Goal: Task Accomplishment & Management: Manage account settings

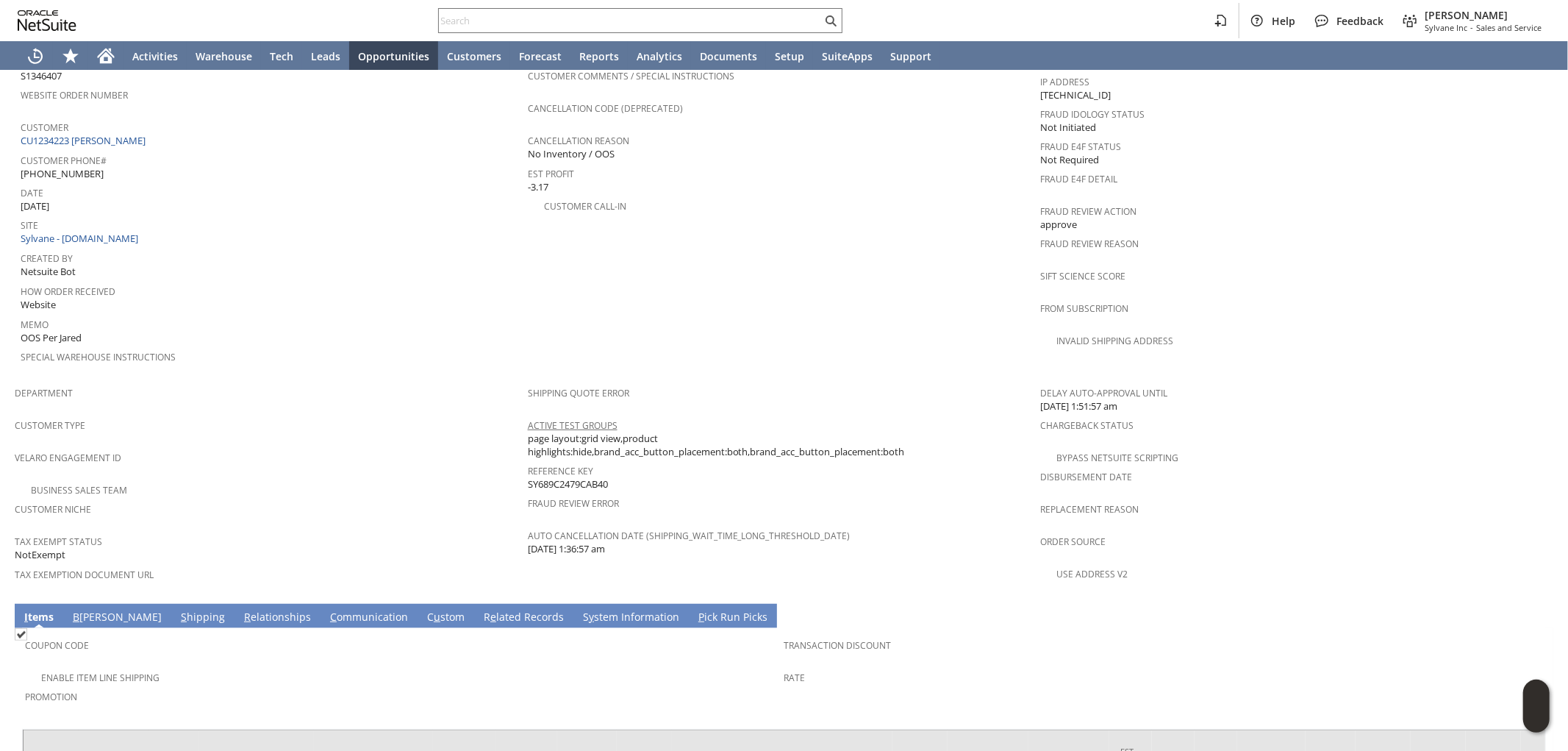
scroll to position [653, 0]
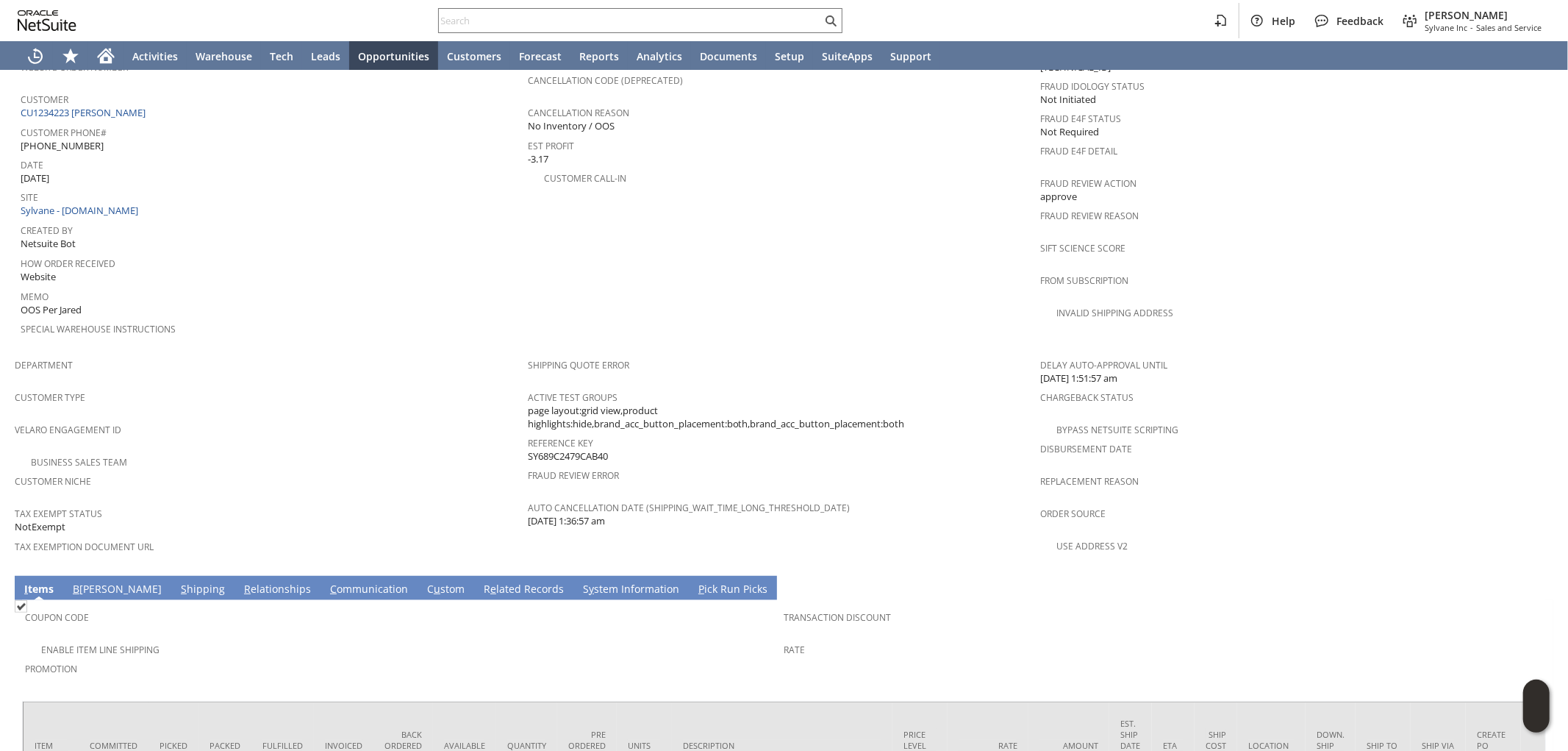
drag, startPoint x: 612, startPoint y: 414, endPoint x: 526, endPoint y: 414, distance: 86.0
click at [528, 433] on div "Reference Key SY689C2479CAB40" at bounding box center [781, 448] width 506 height 31
copy span "SY689C2479CAB40"
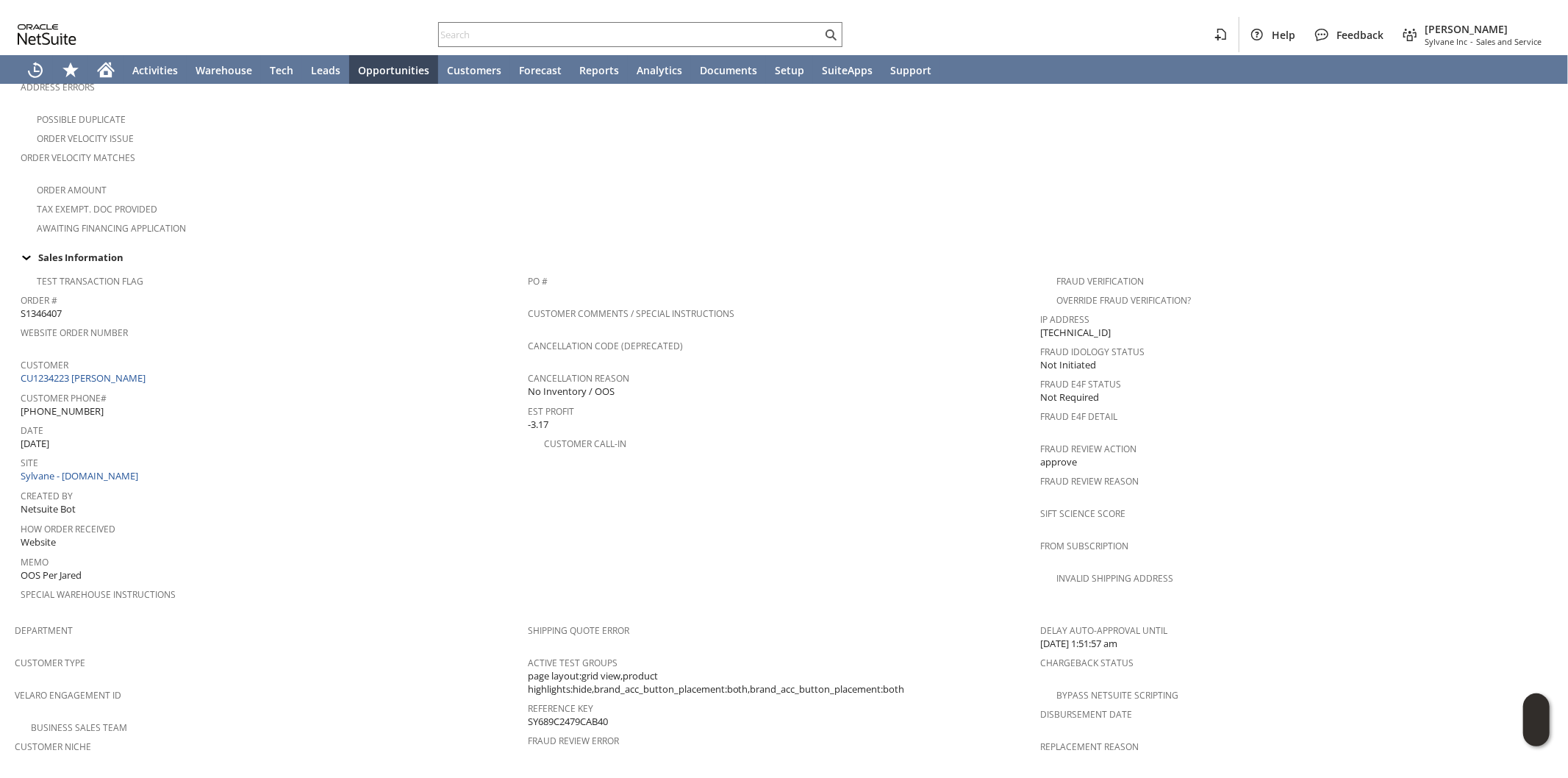
scroll to position [408, 0]
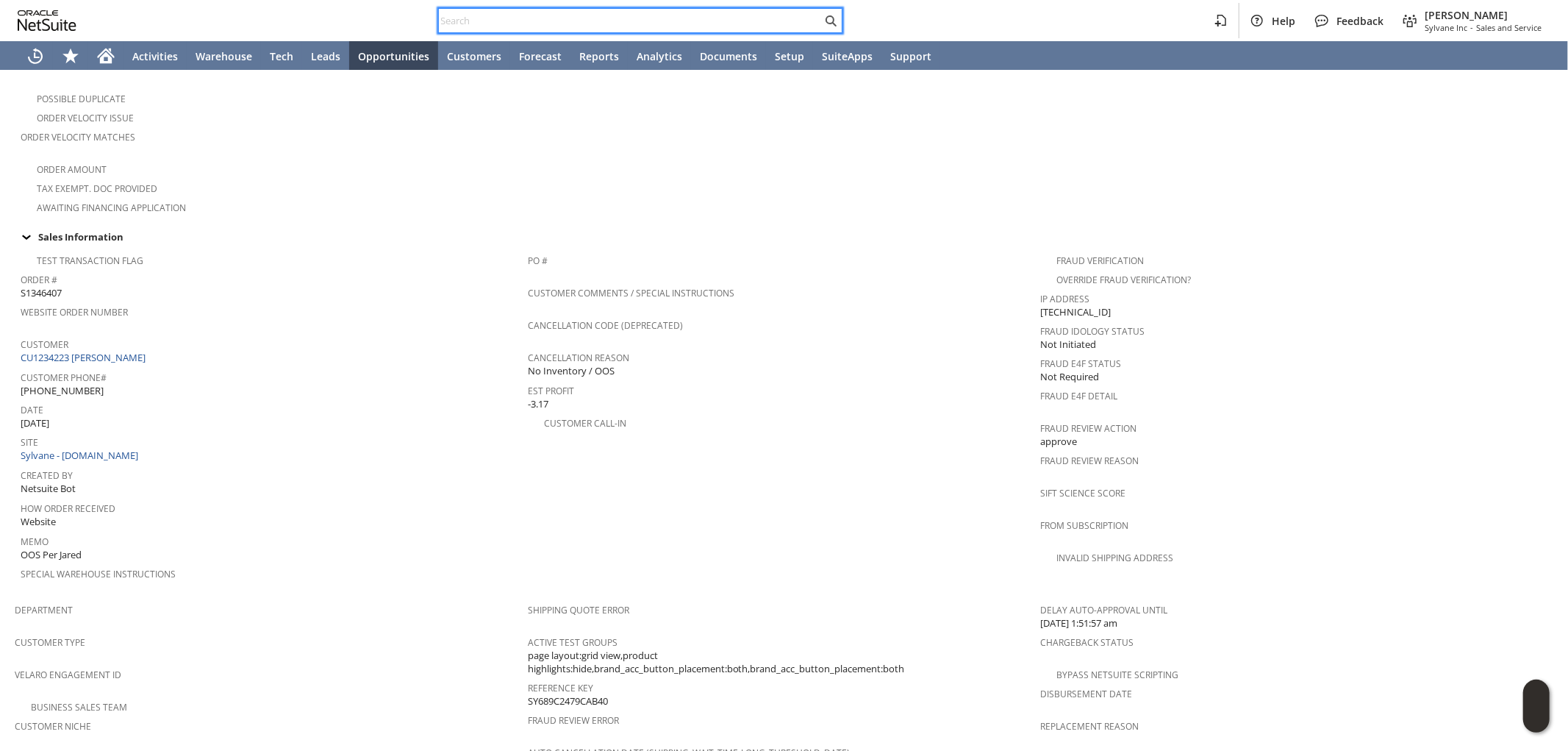
click at [663, 19] on input "text" at bounding box center [630, 20] width 383 height 18
paste input "S1345898"
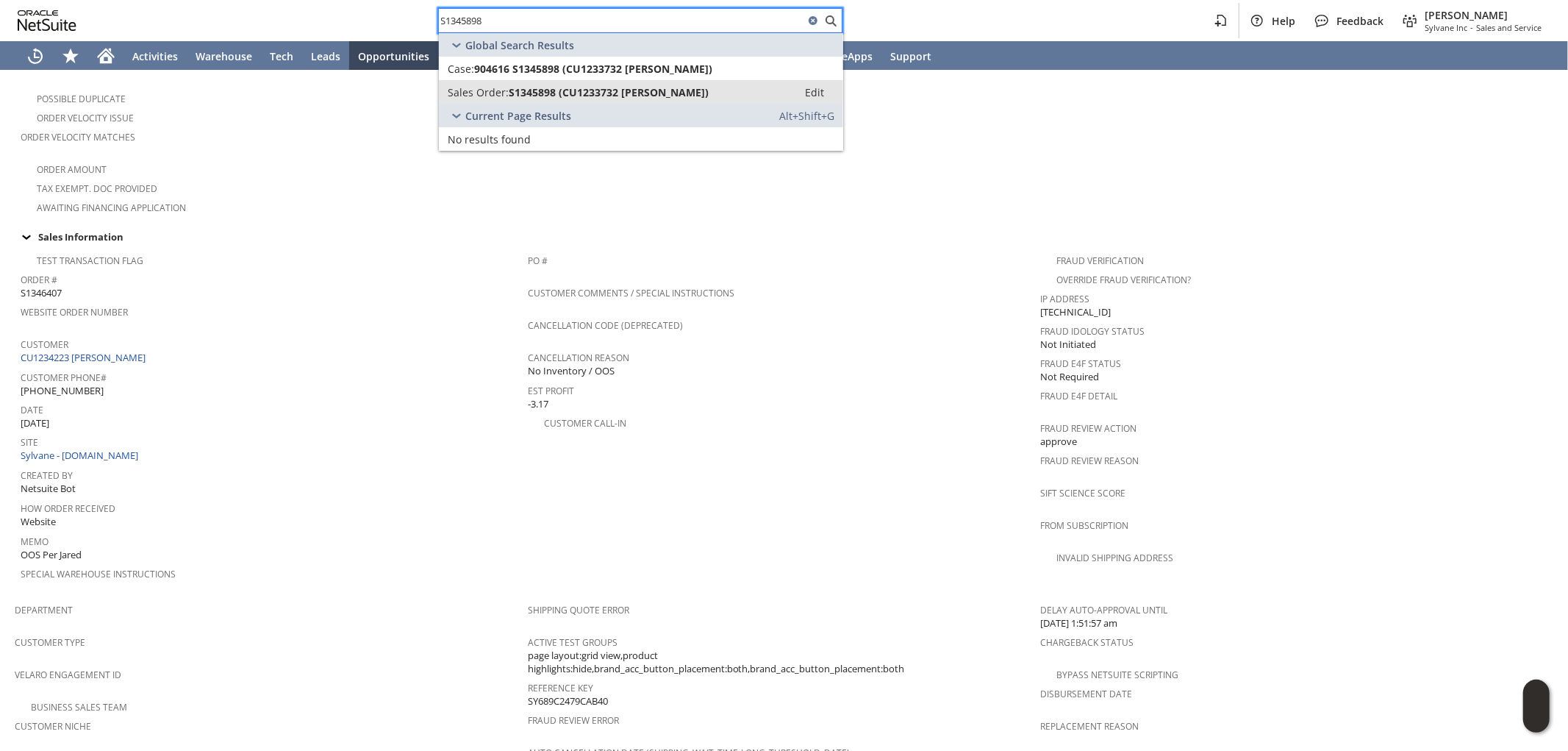
type input "S1345898"
click at [535, 81] on link "Sales Order: S1345898 (CU1233732 Olutoyin Demuren) Edit" at bounding box center [640, 92] width 404 height 23
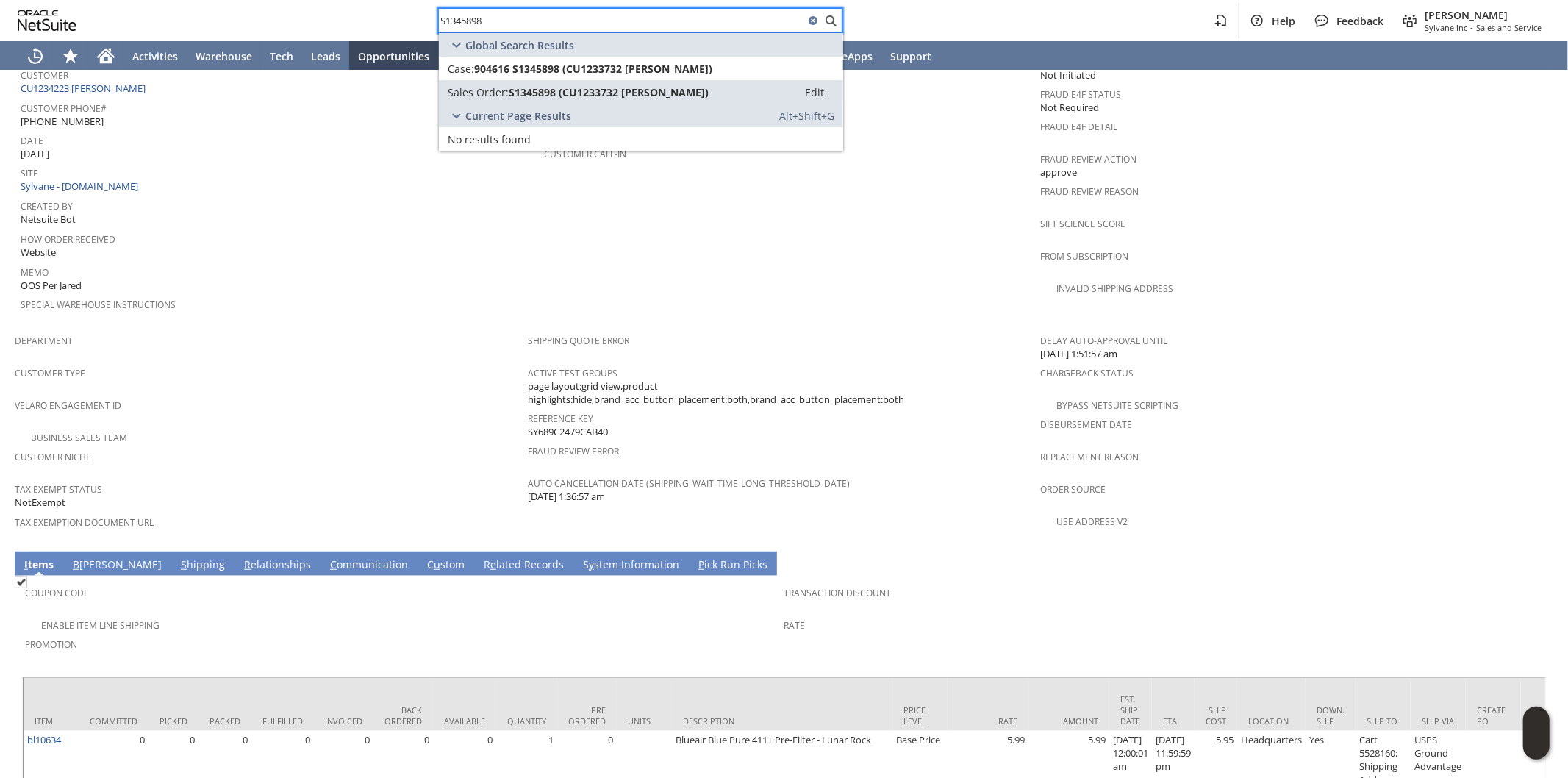
scroll to position [474, 0]
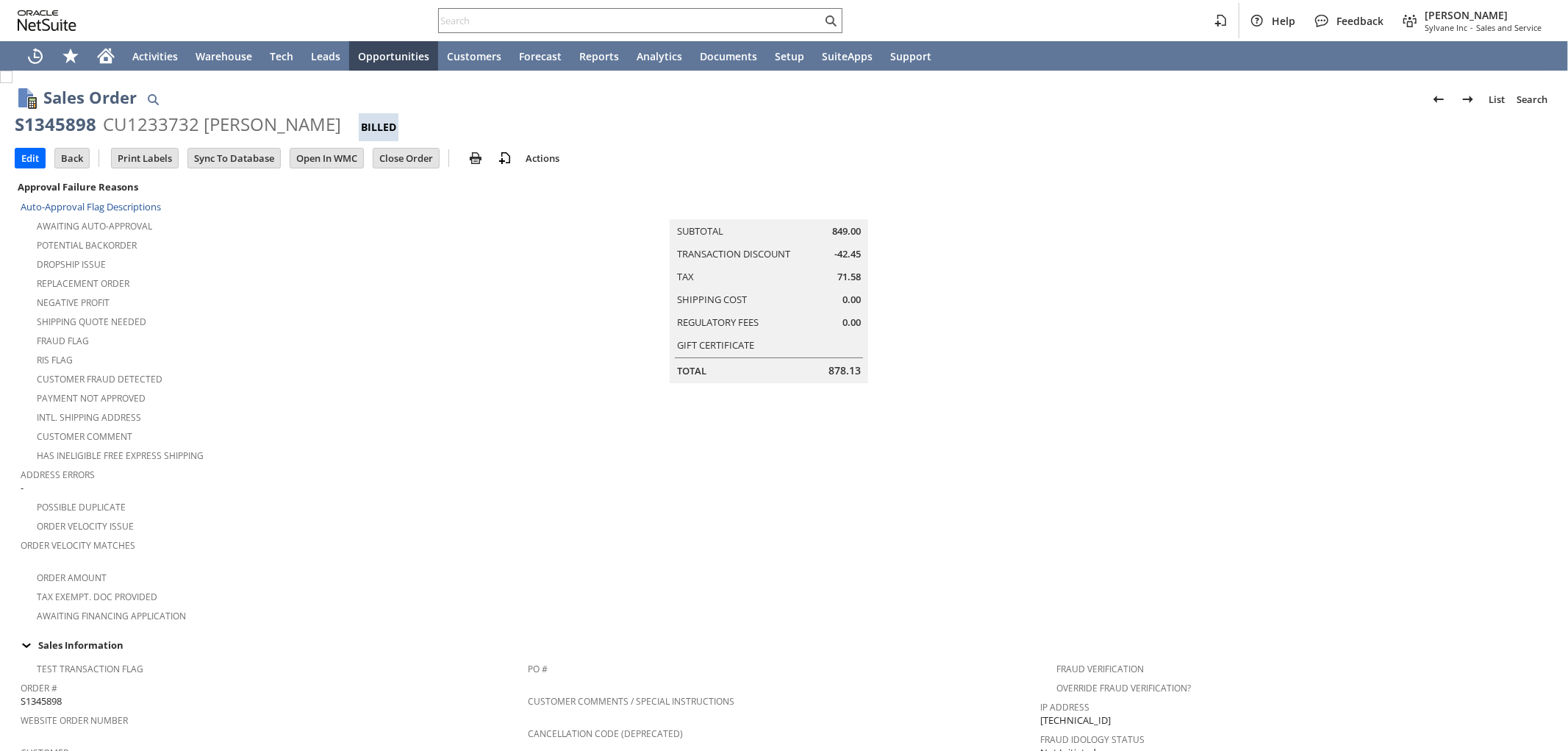
scroll to position [721, 0]
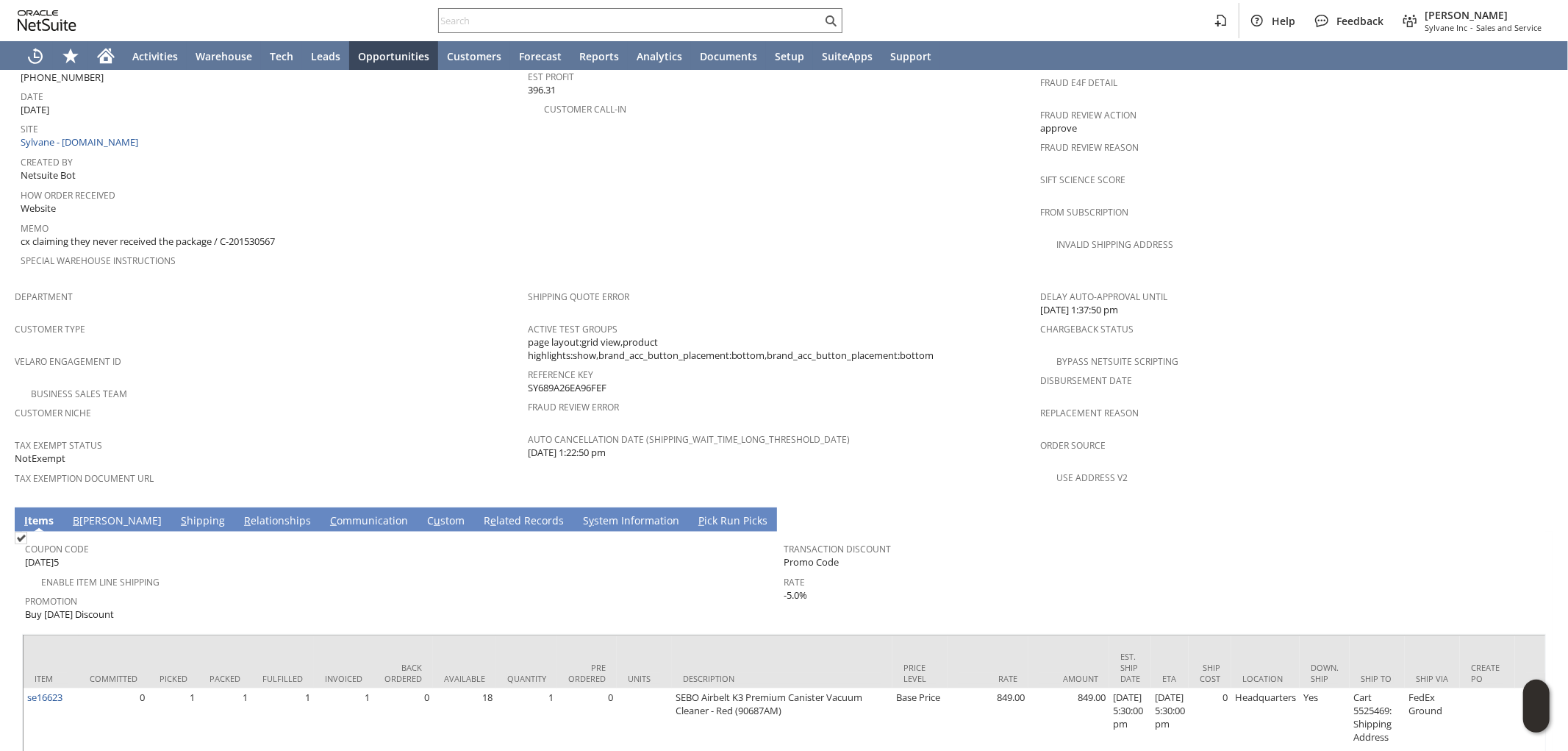
click at [177, 513] on link "S hipping" at bounding box center [203, 521] width 51 height 16
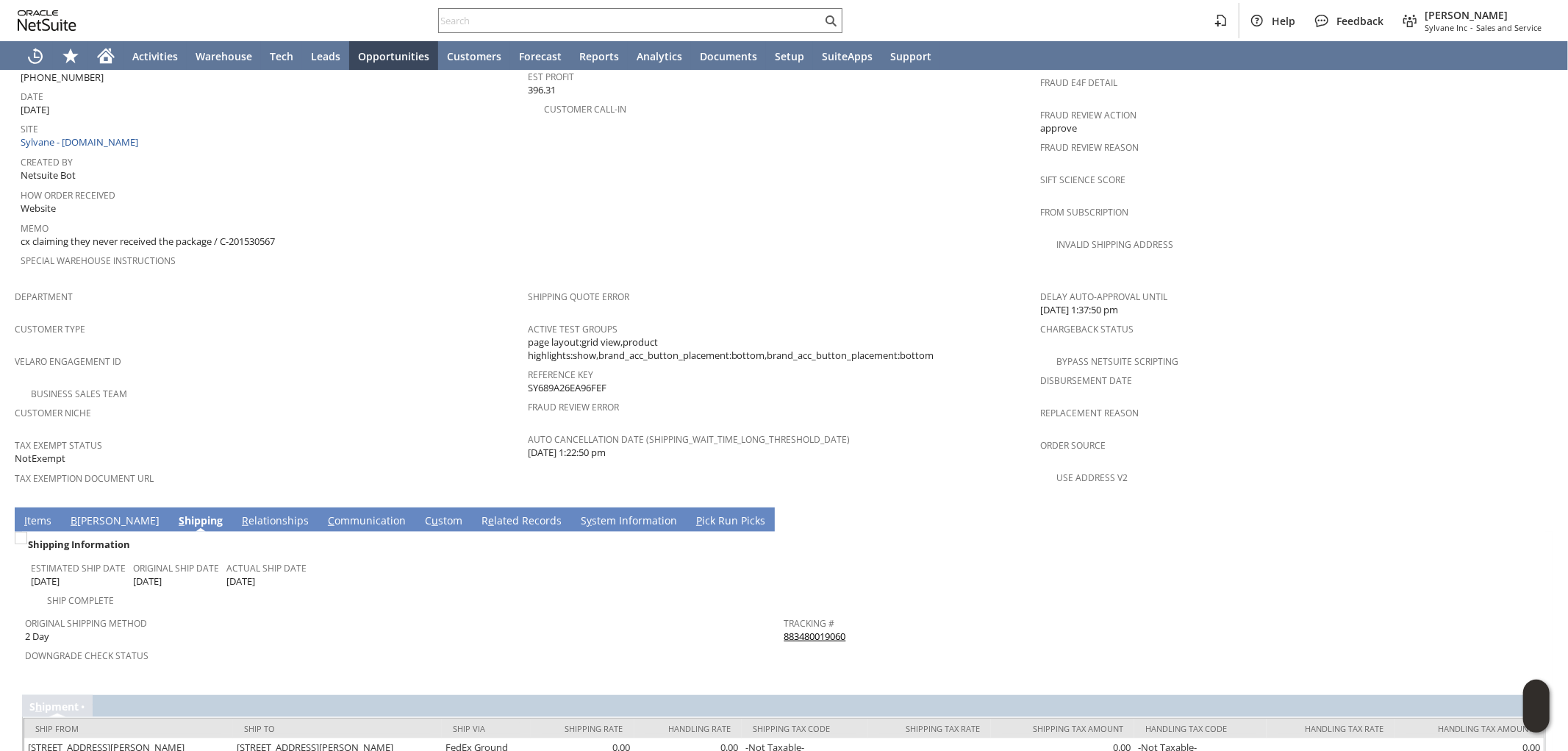
click at [821, 630] on link "883480019060" at bounding box center [816, 636] width 62 height 13
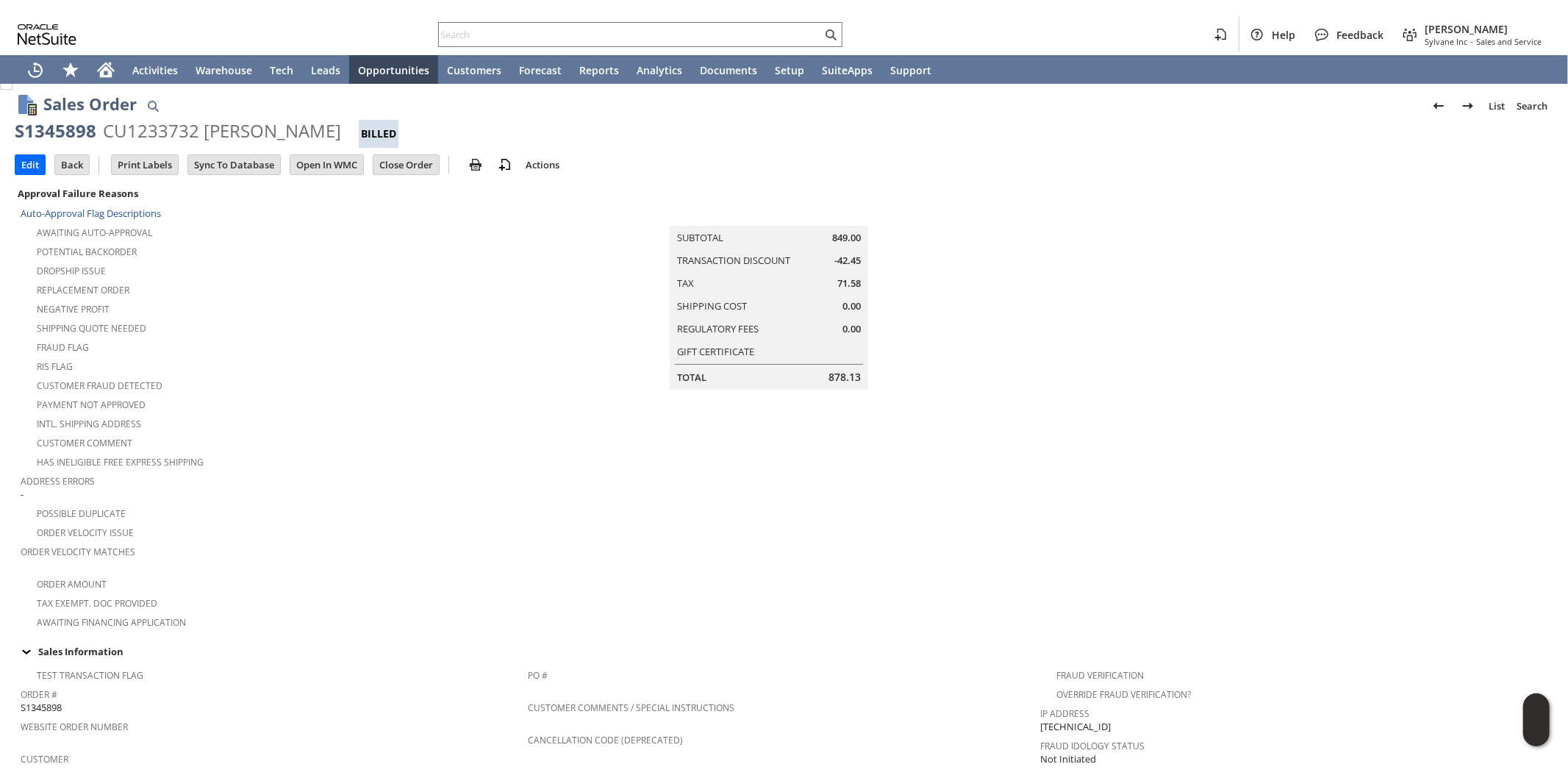
scroll to position [0, 0]
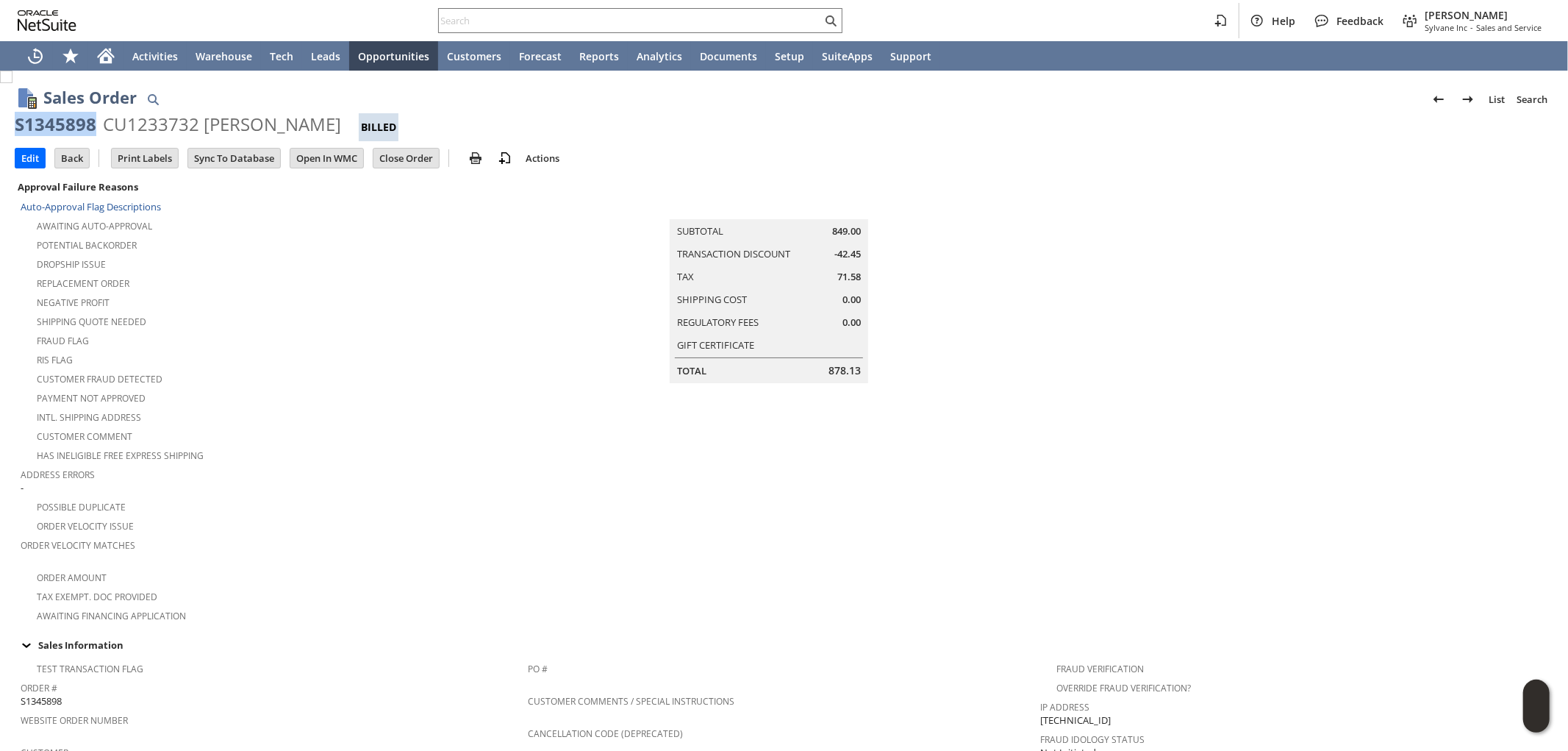
drag, startPoint x: 92, startPoint y: 127, endPoint x: 12, endPoint y: 127, distance: 80.0
copy div "S1345898"
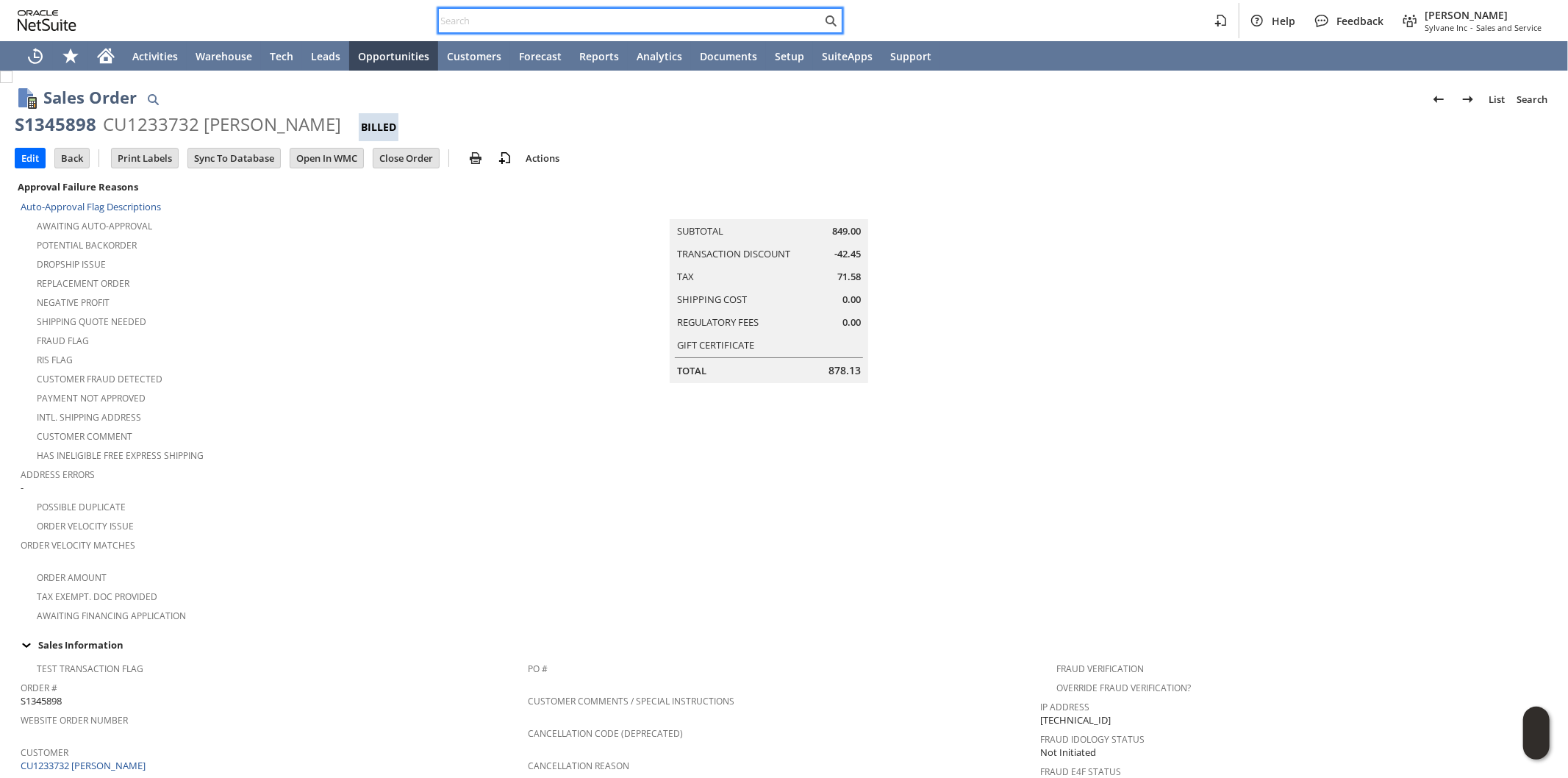
click at [719, 27] on input "text" at bounding box center [630, 20] width 383 height 18
paste input "2037881488"
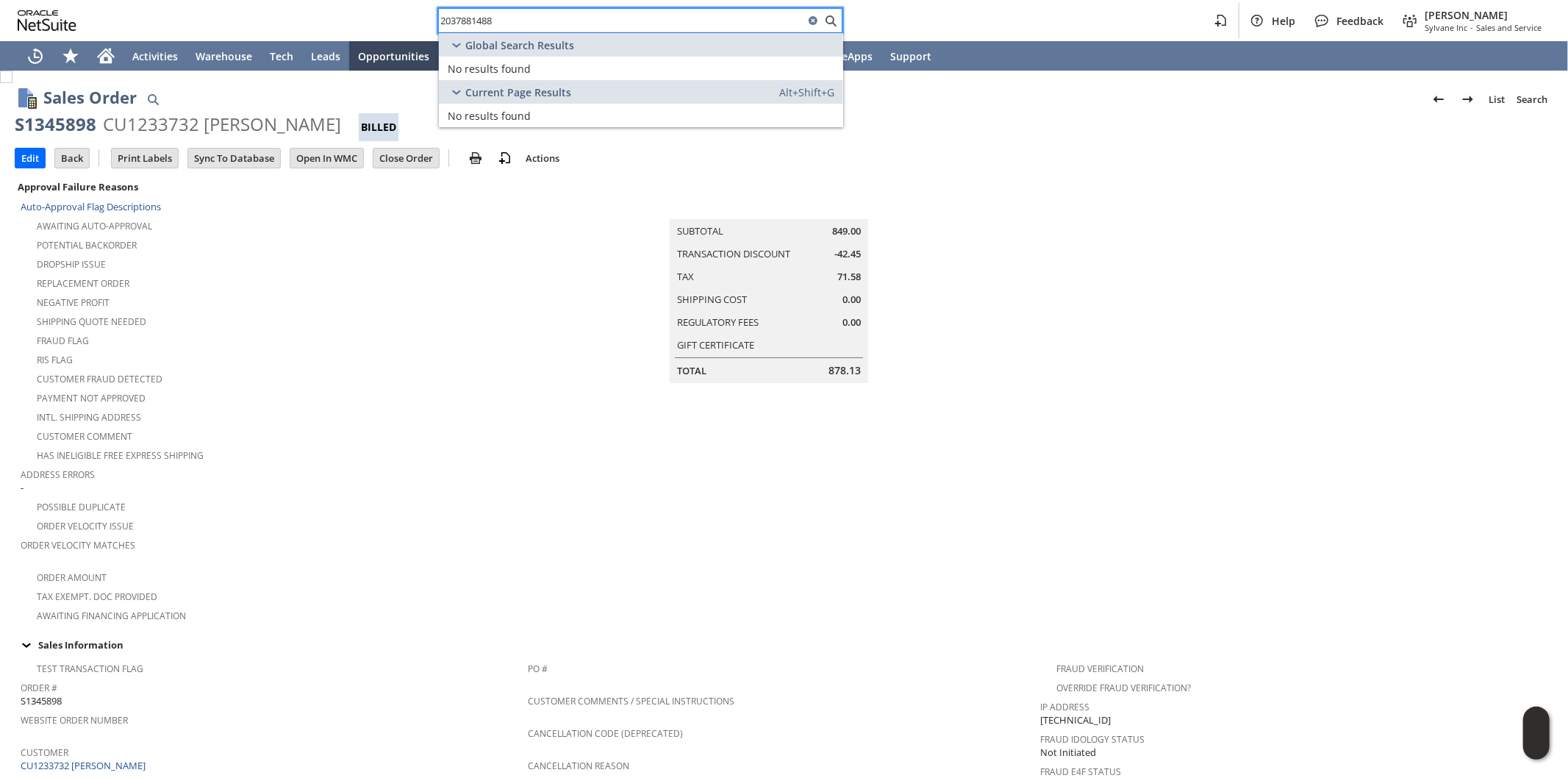
type input "2037881488"
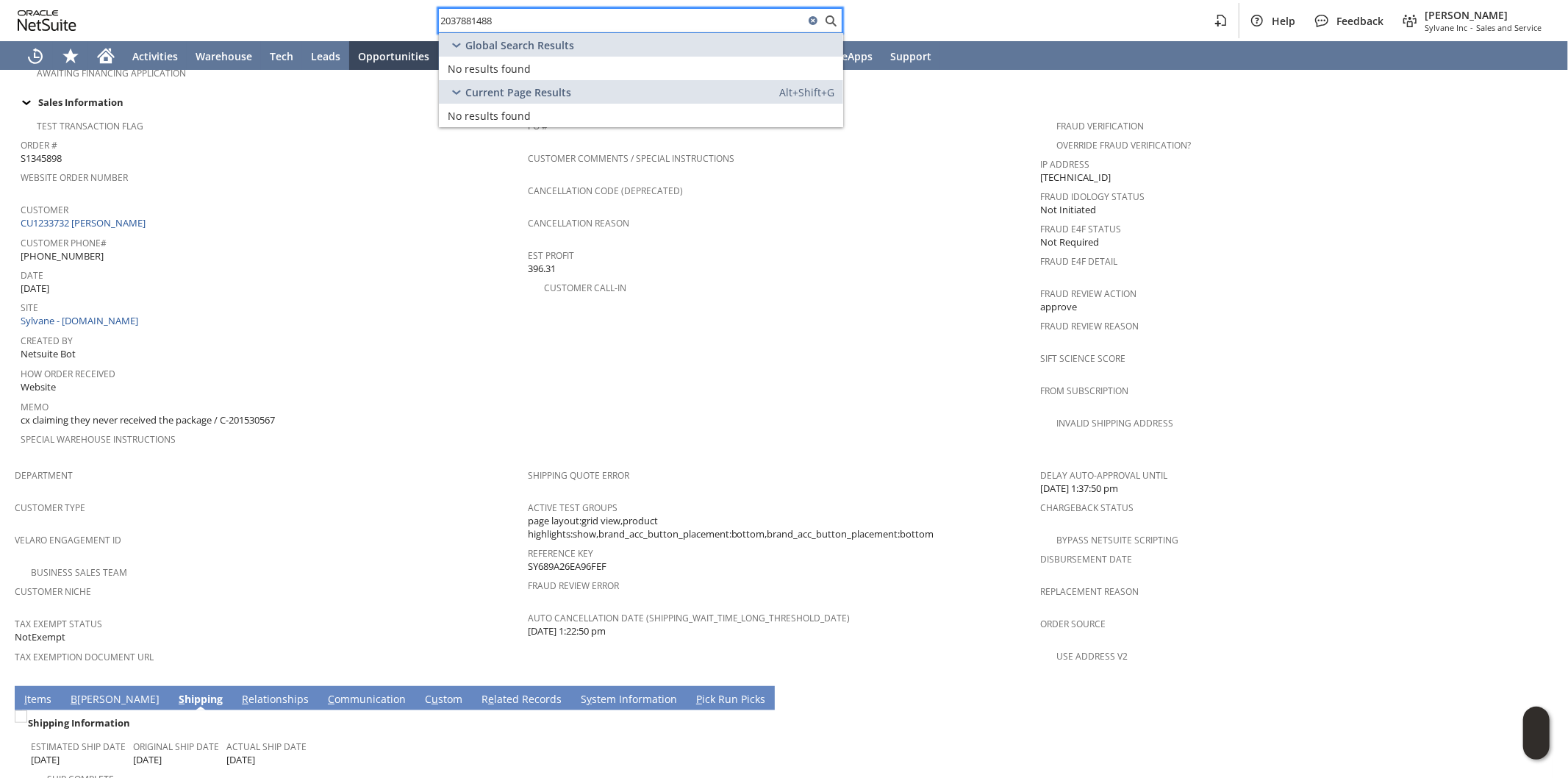
scroll to position [703, 0]
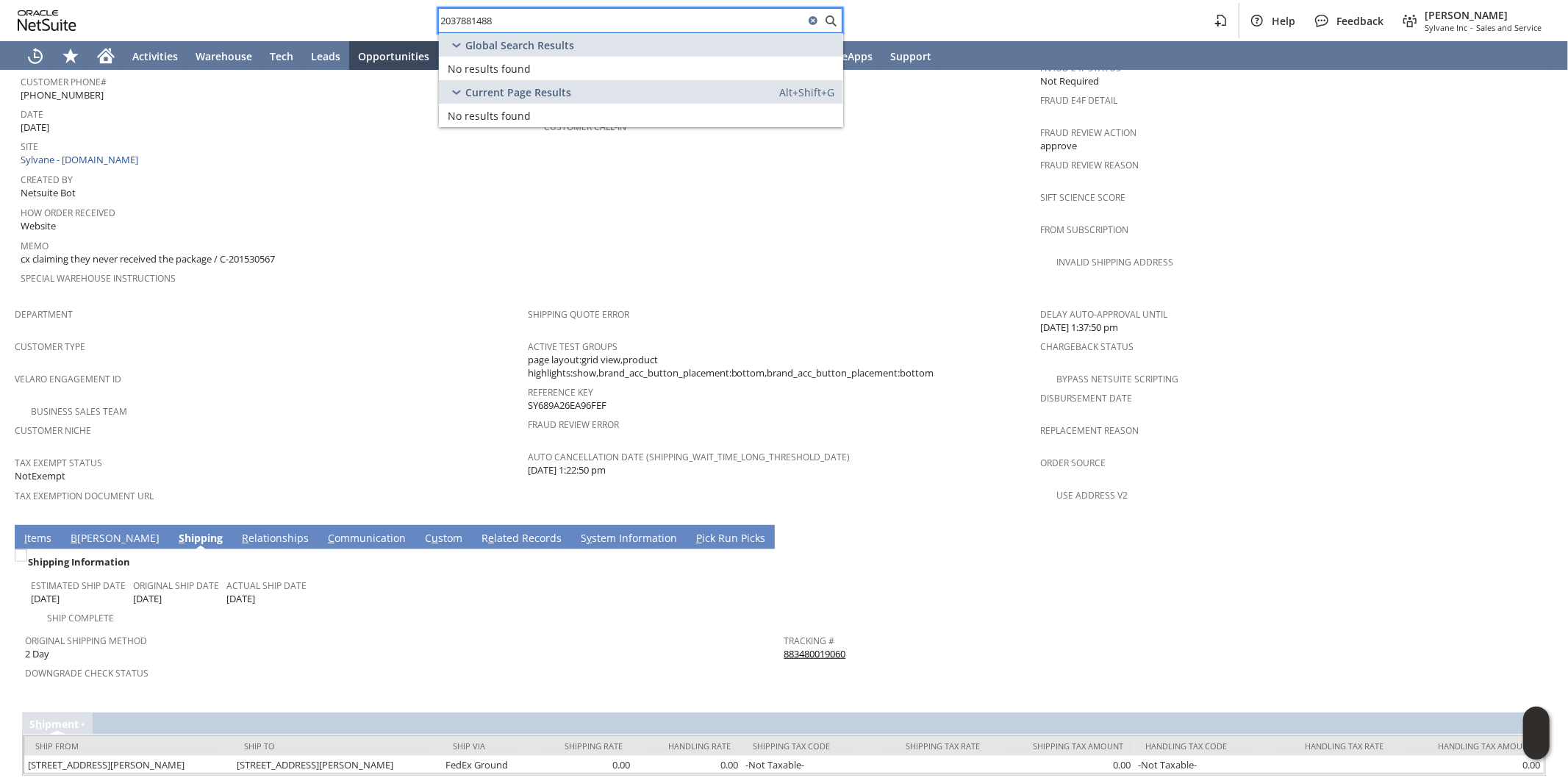
click at [32, 531] on link "I tems" at bounding box center [38, 539] width 35 height 16
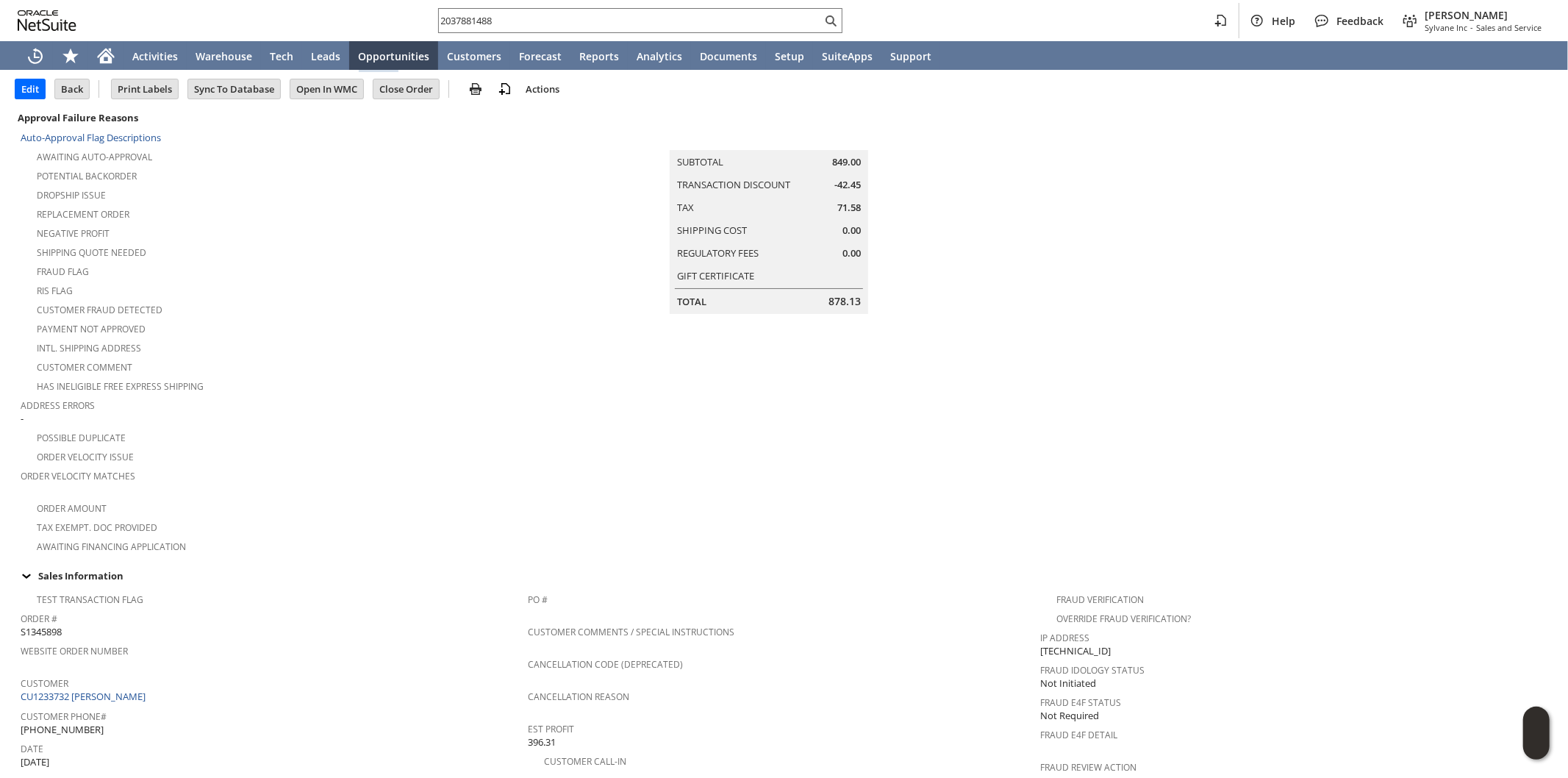
scroll to position [245, 0]
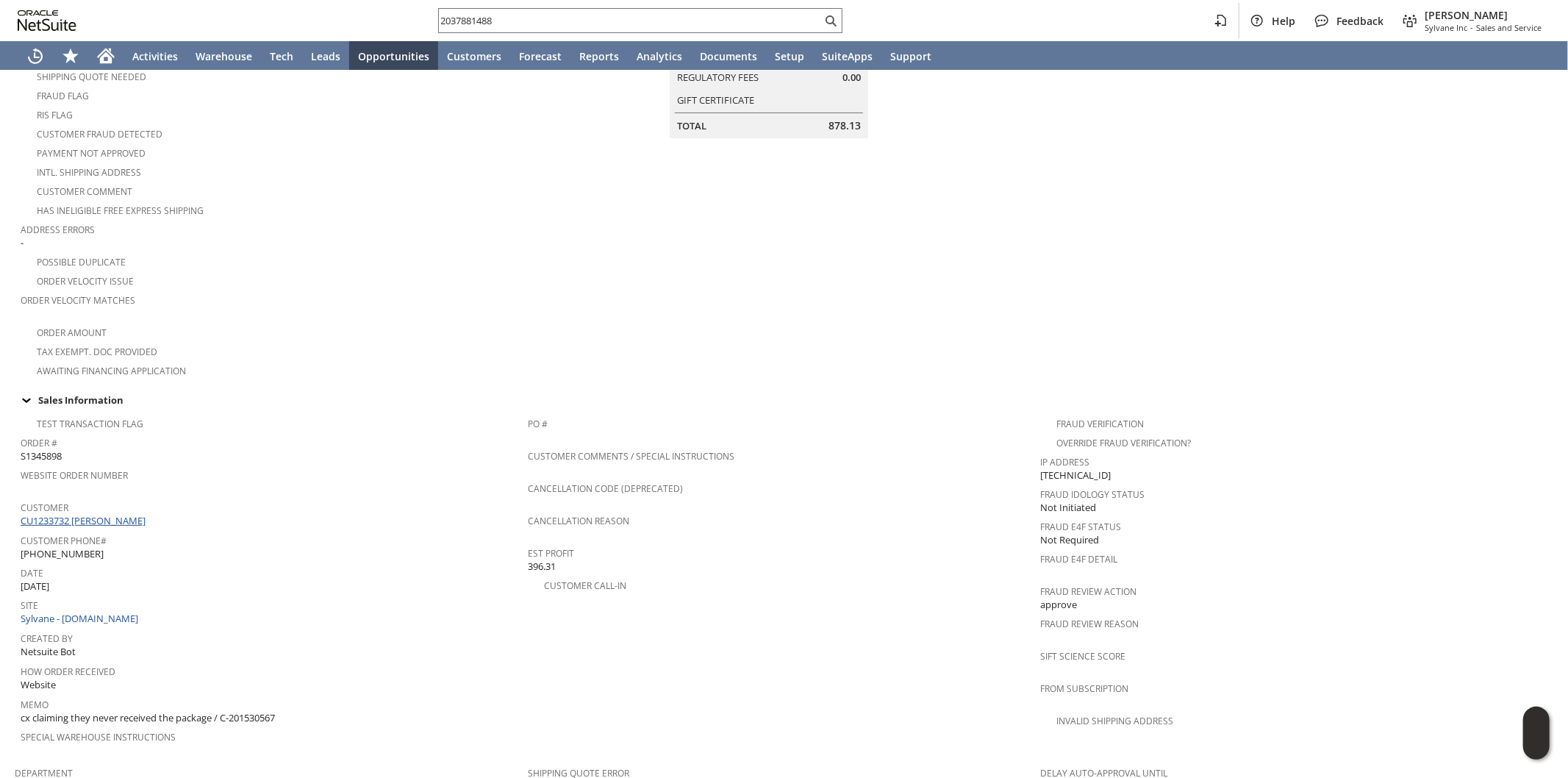
click at [130, 514] on link "CU1233732 [PERSON_NAME]" at bounding box center [85, 520] width 129 height 13
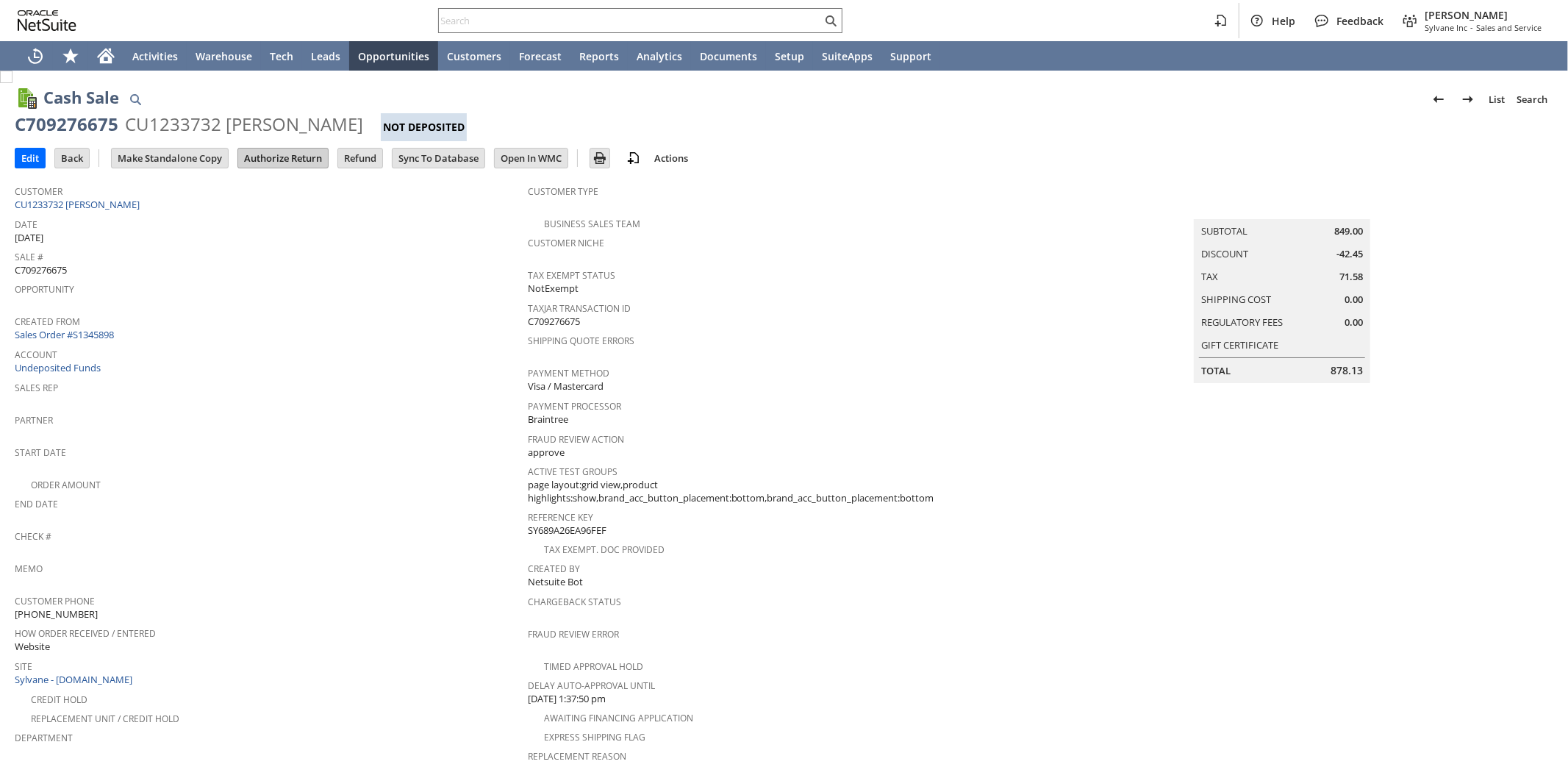
click at [297, 157] on input "Authorize Return" at bounding box center [283, 158] width 90 height 19
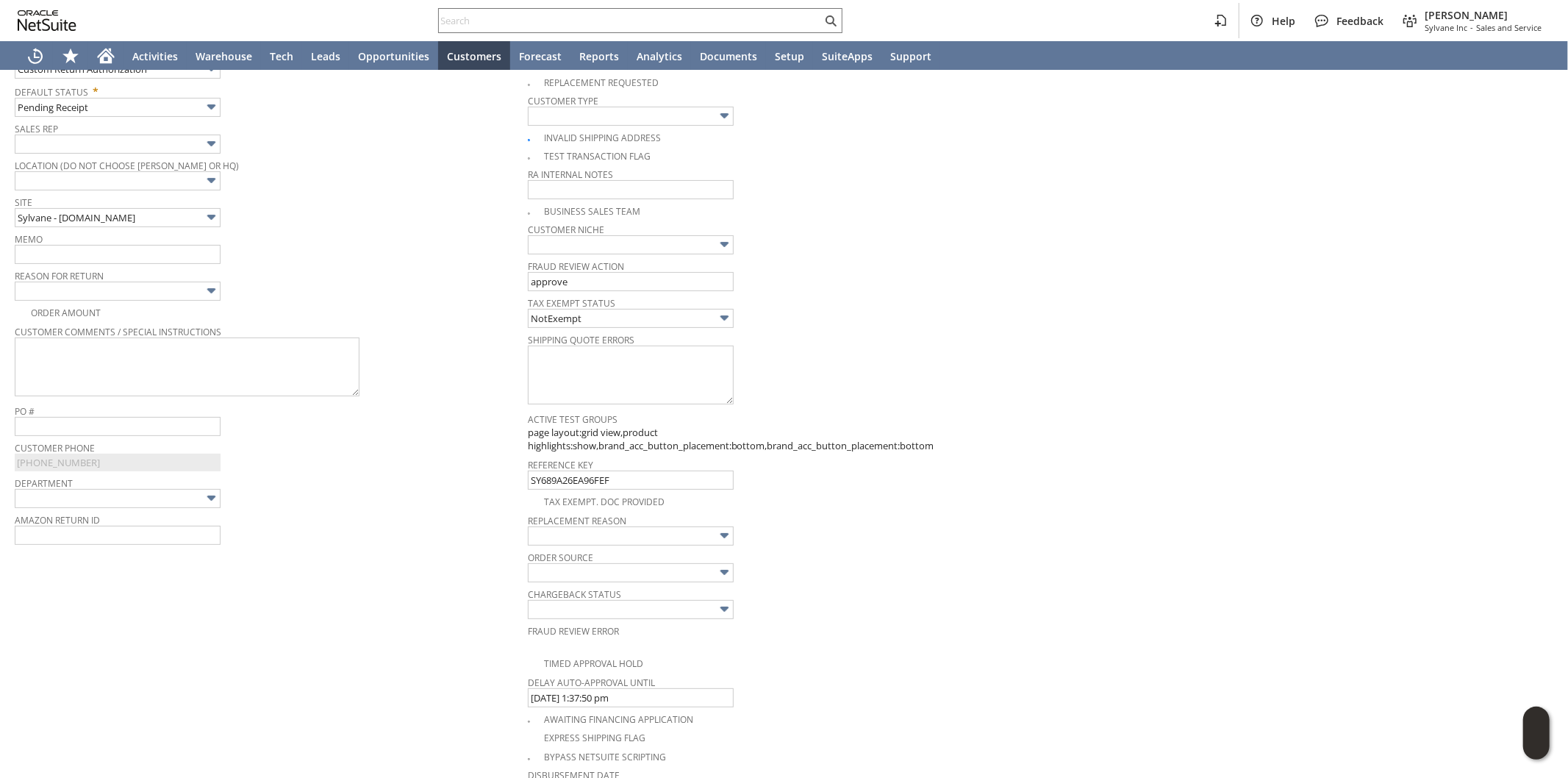
scroll to position [25, 0]
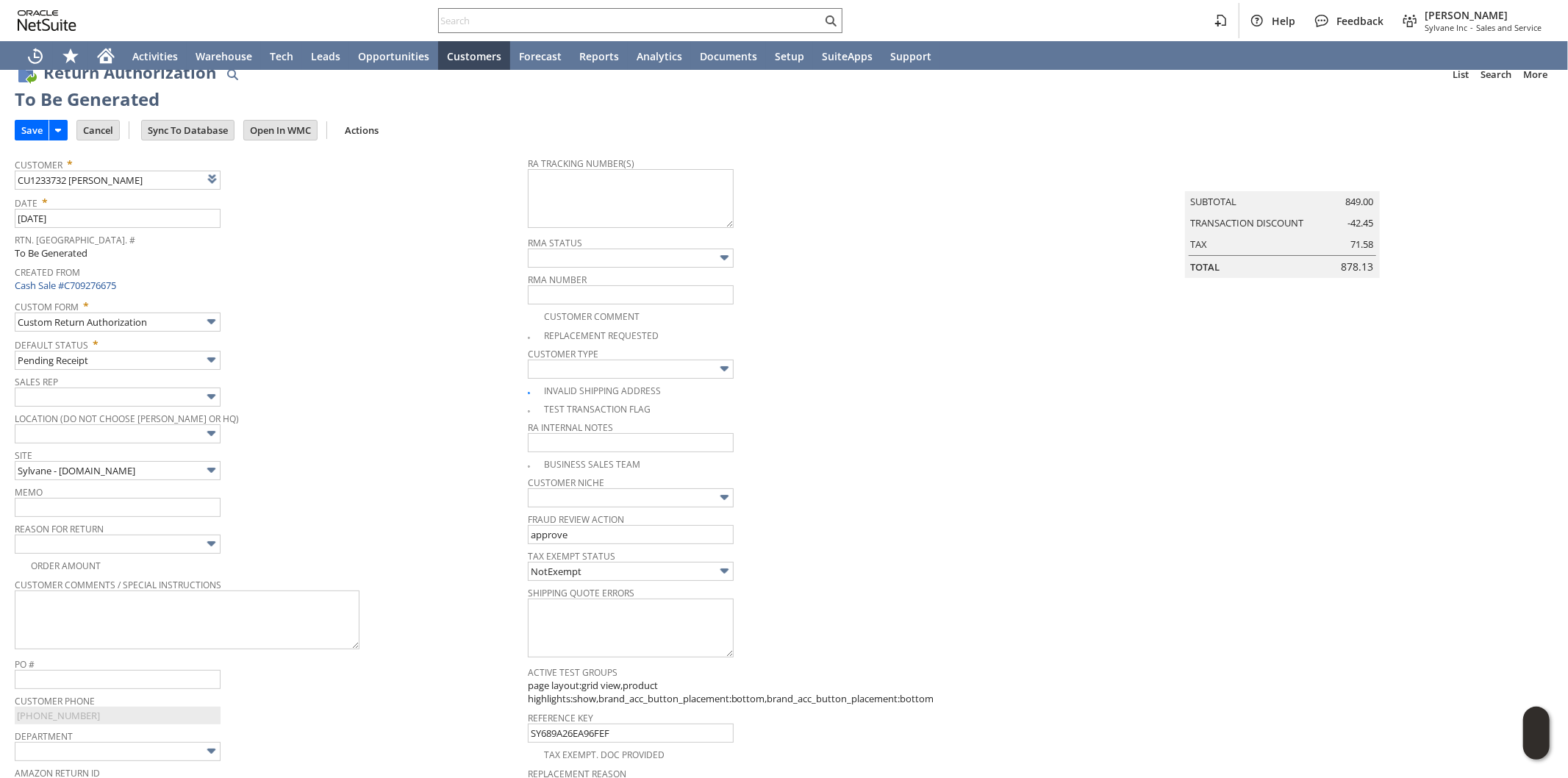
click at [12, 58] on img at bounding box center [6, 52] width 12 height 12
checkbox input "true"
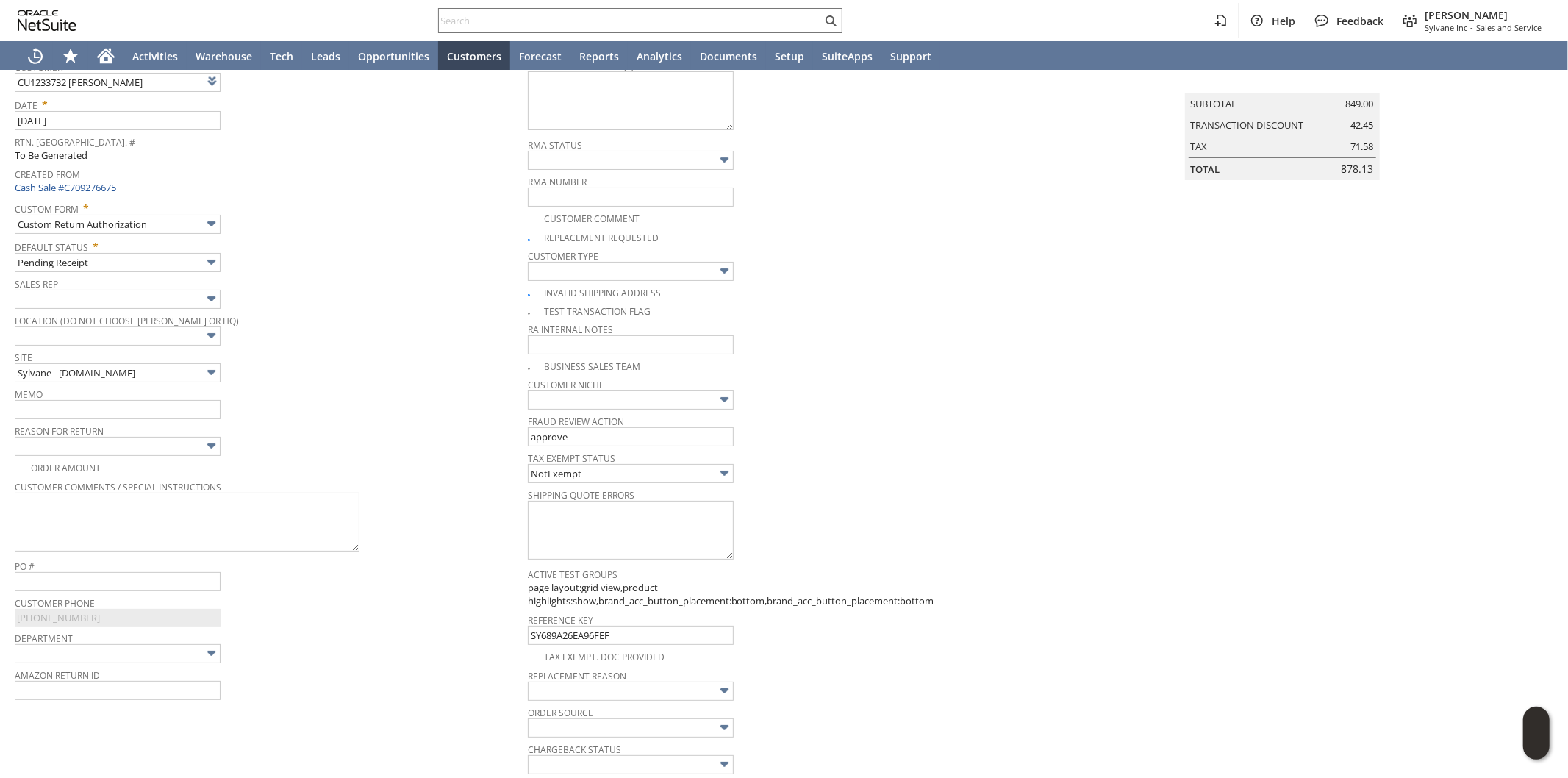
scroll to position [352, 0]
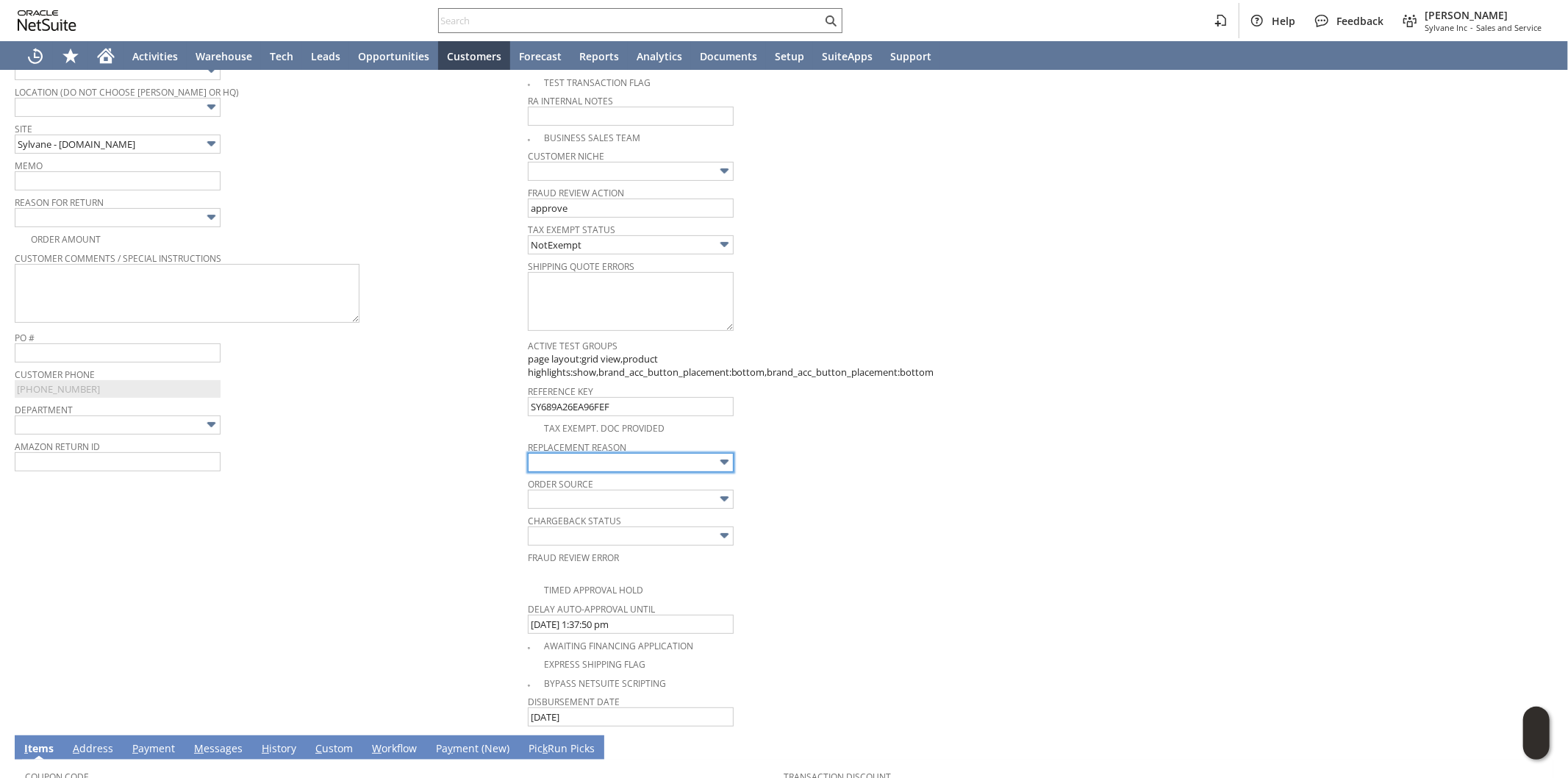
click at [645, 453] on input "text" at bounding box center [630, 462] width 206 height 19
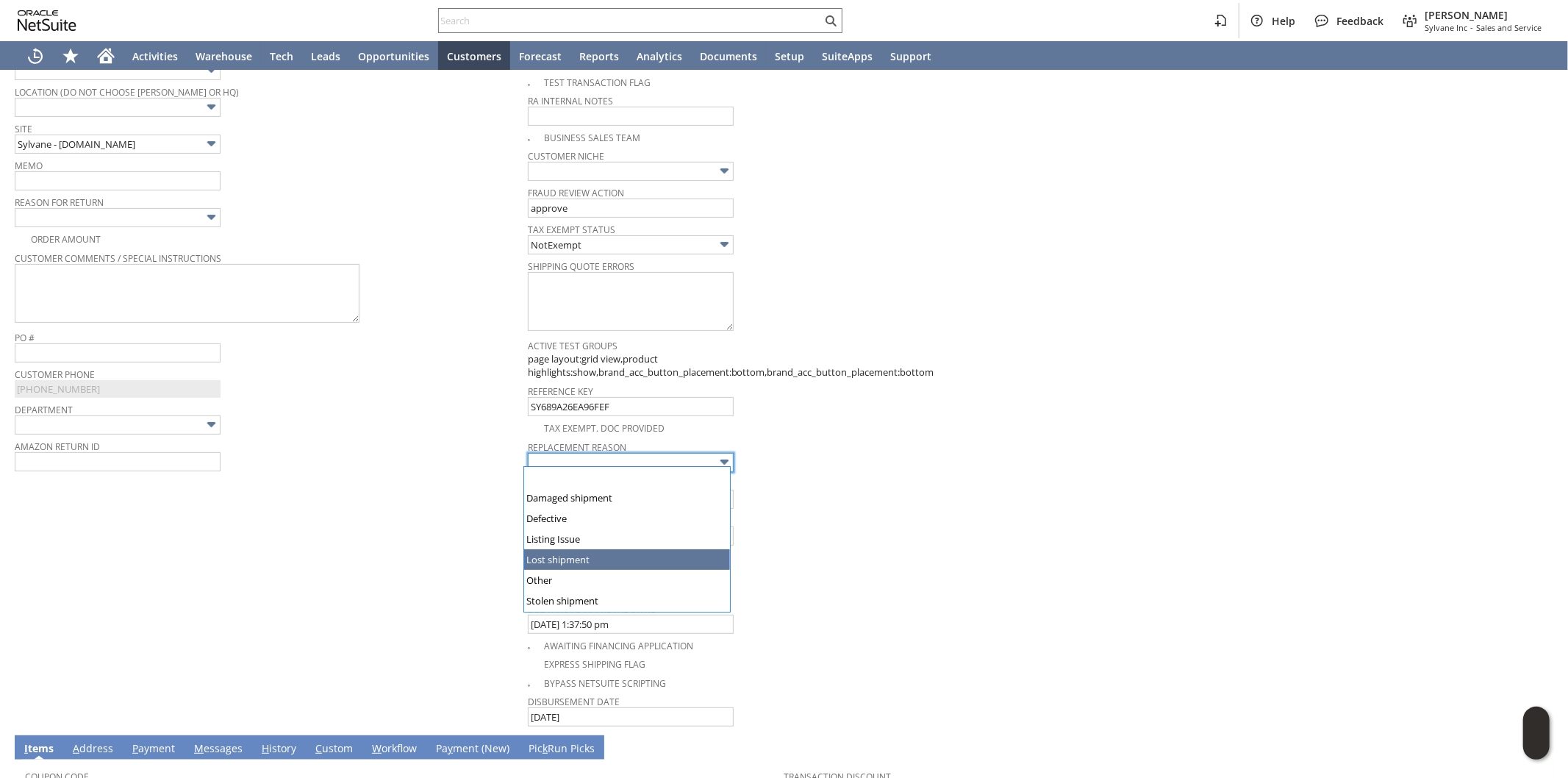
type input "Lost shipment"
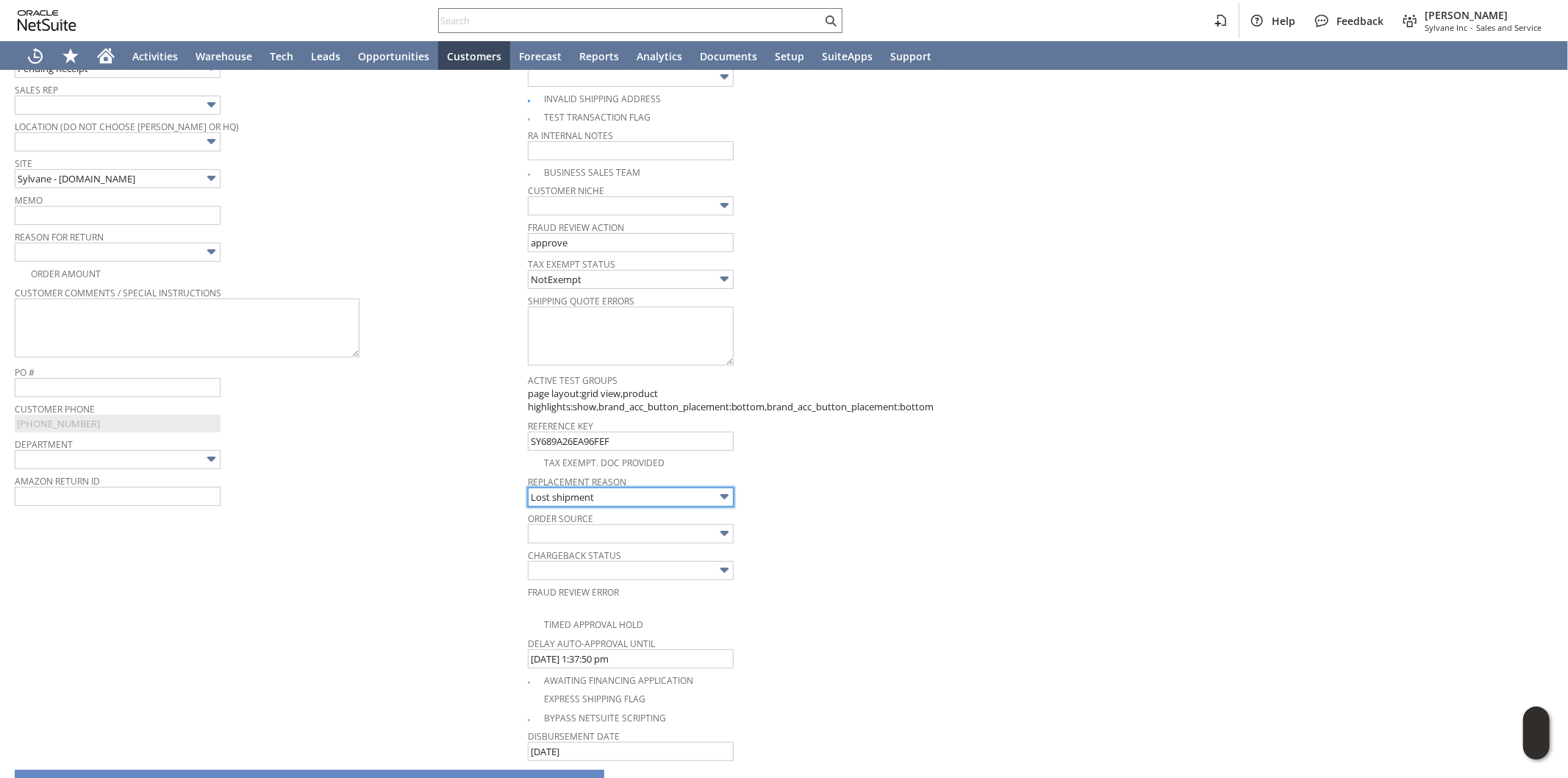
scroll to position [188, 0]
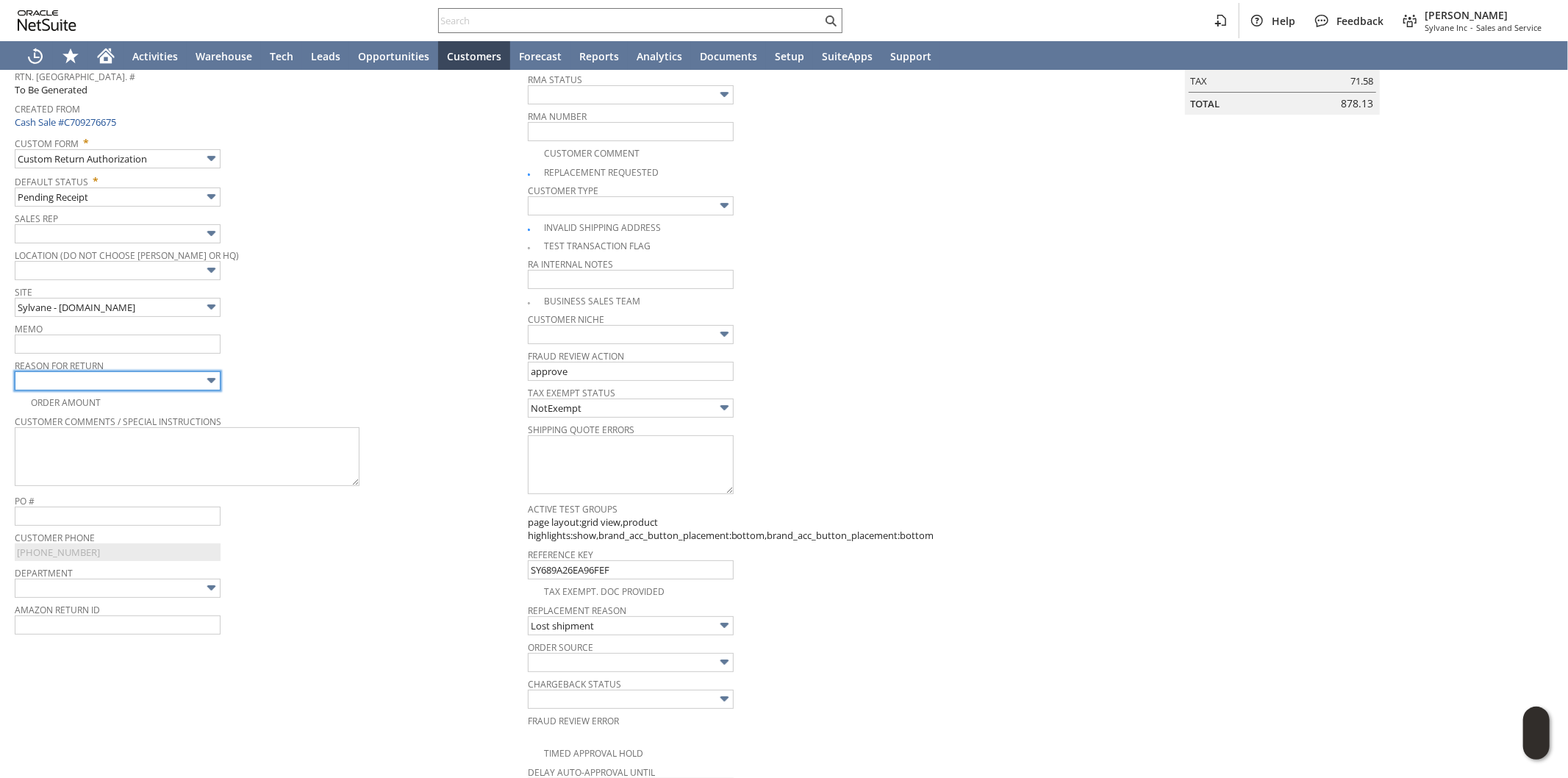
click at [118, 379] on input "text" at bounding box center [117, 380] width 206 height 19
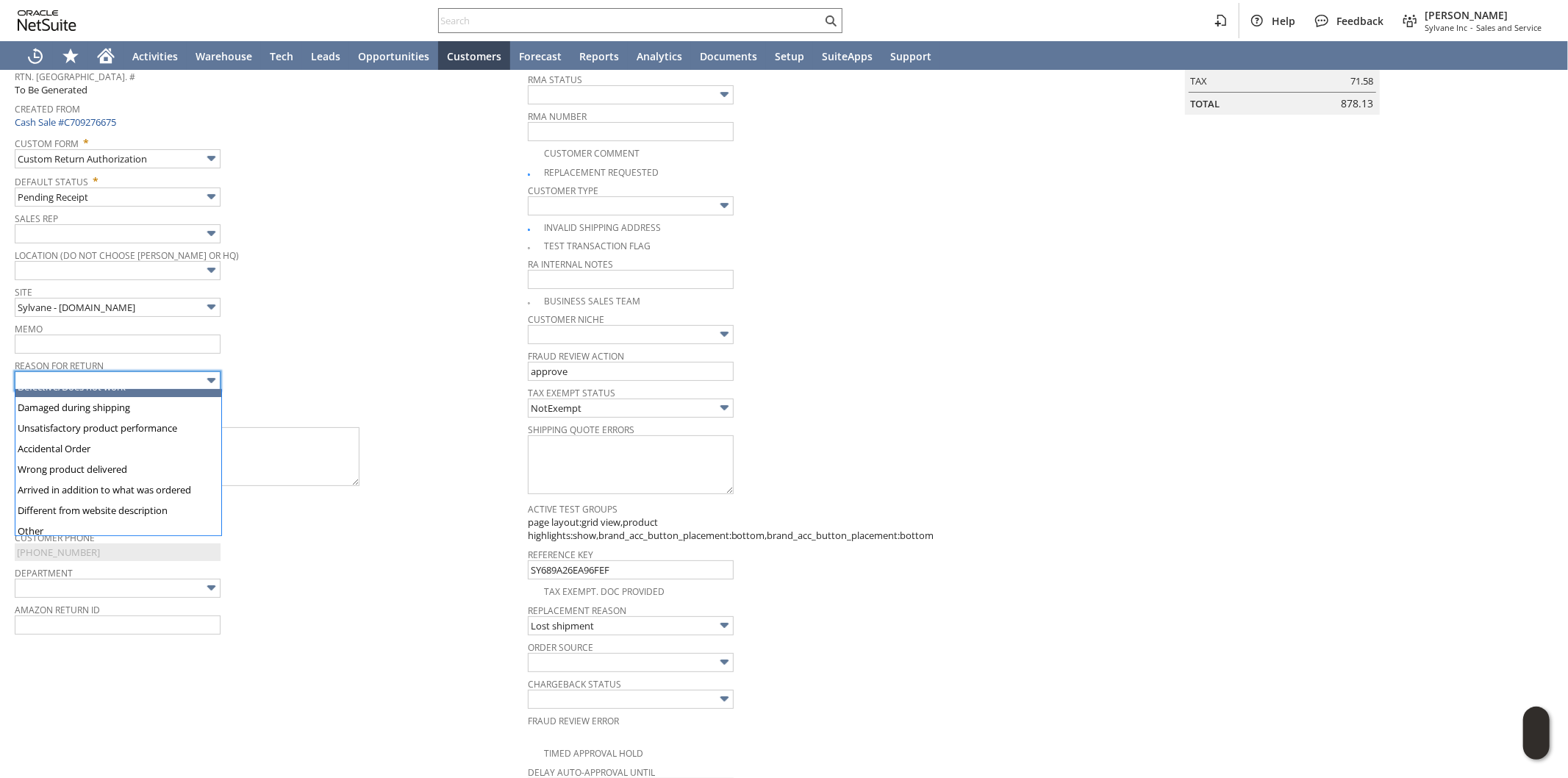
scroll to position [82, 0]
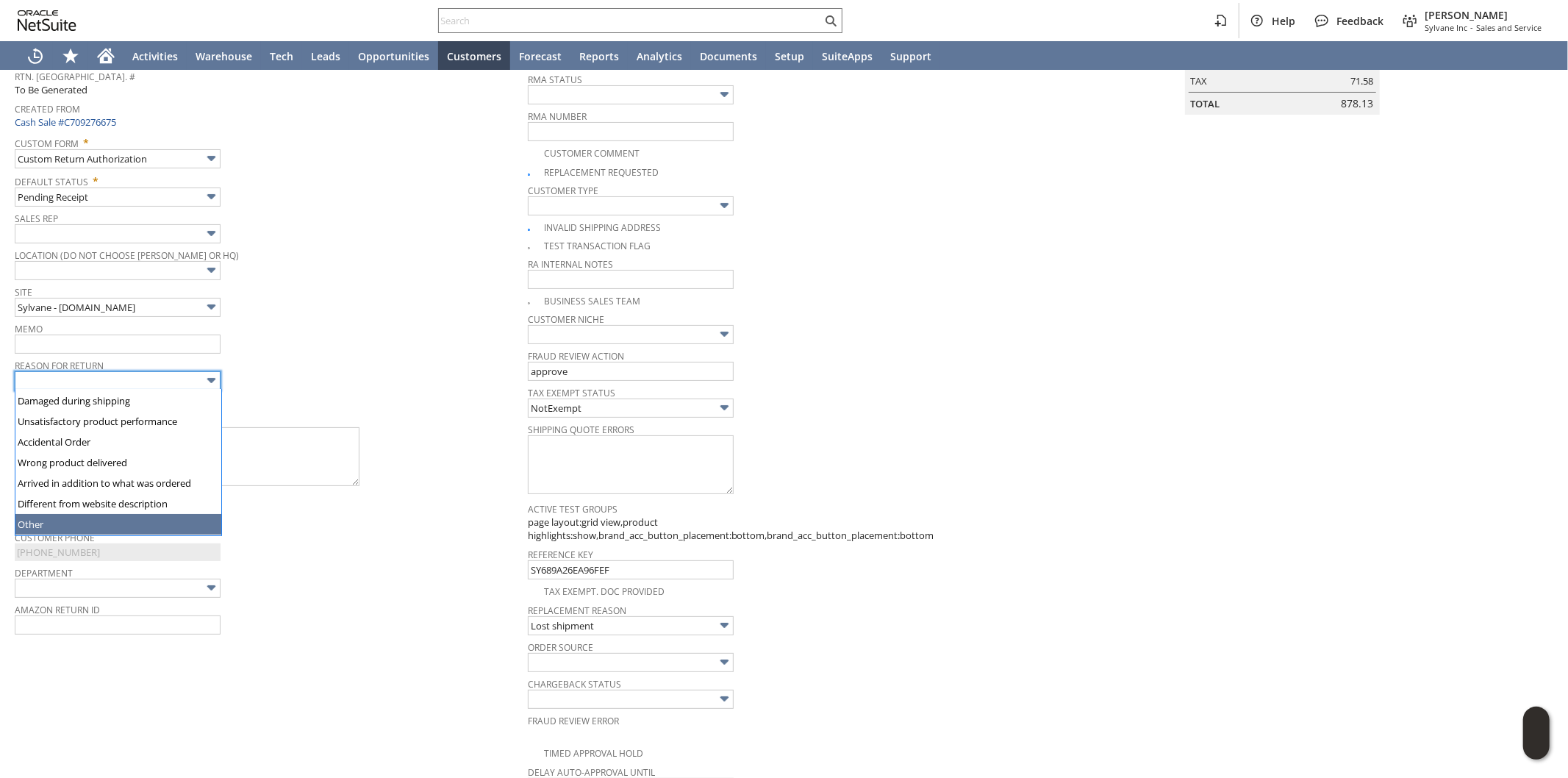
type input "Other"
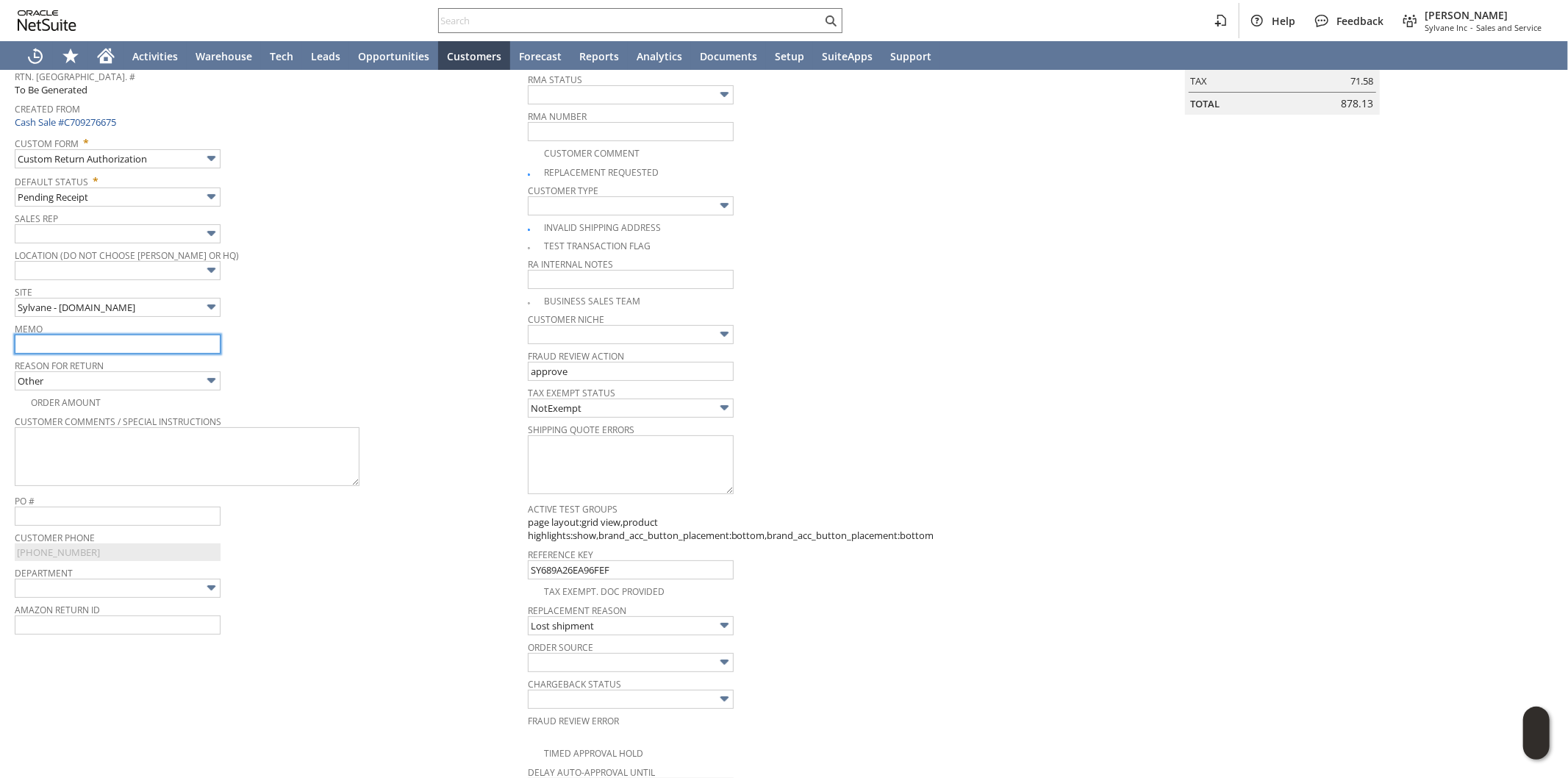
click at [113, 342] on input "text" at bounding box center [117, 344] width 206 height 19
type input "Replacement processed / Lost claim filed"
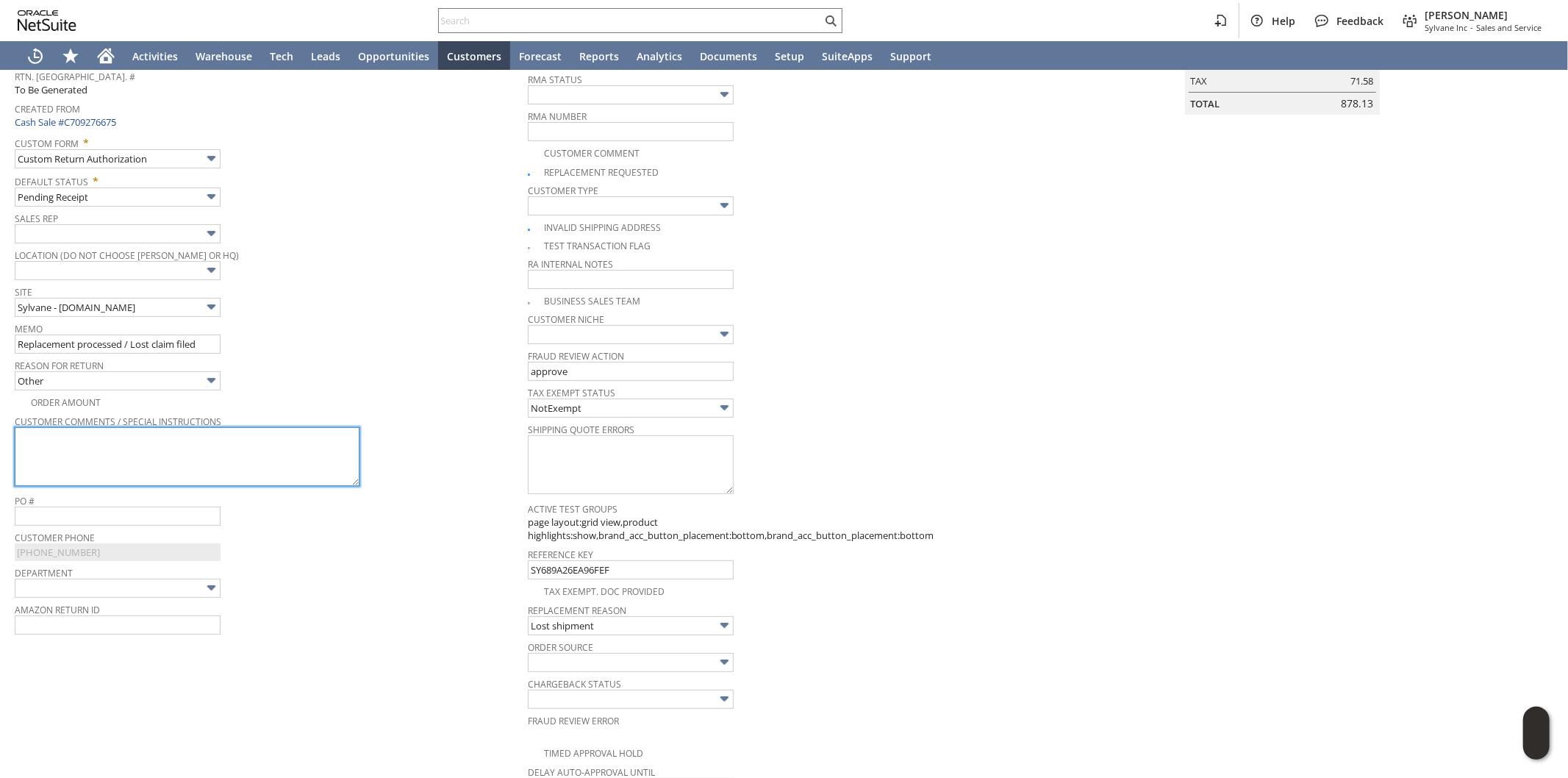
click at [161, 446] on textarea at bounding box center [187, 457] width 345 height 59
click at [187, 464] on textarea "cx never received the package. replacement sent" at bounding box center [187, 457] width 345 height 59
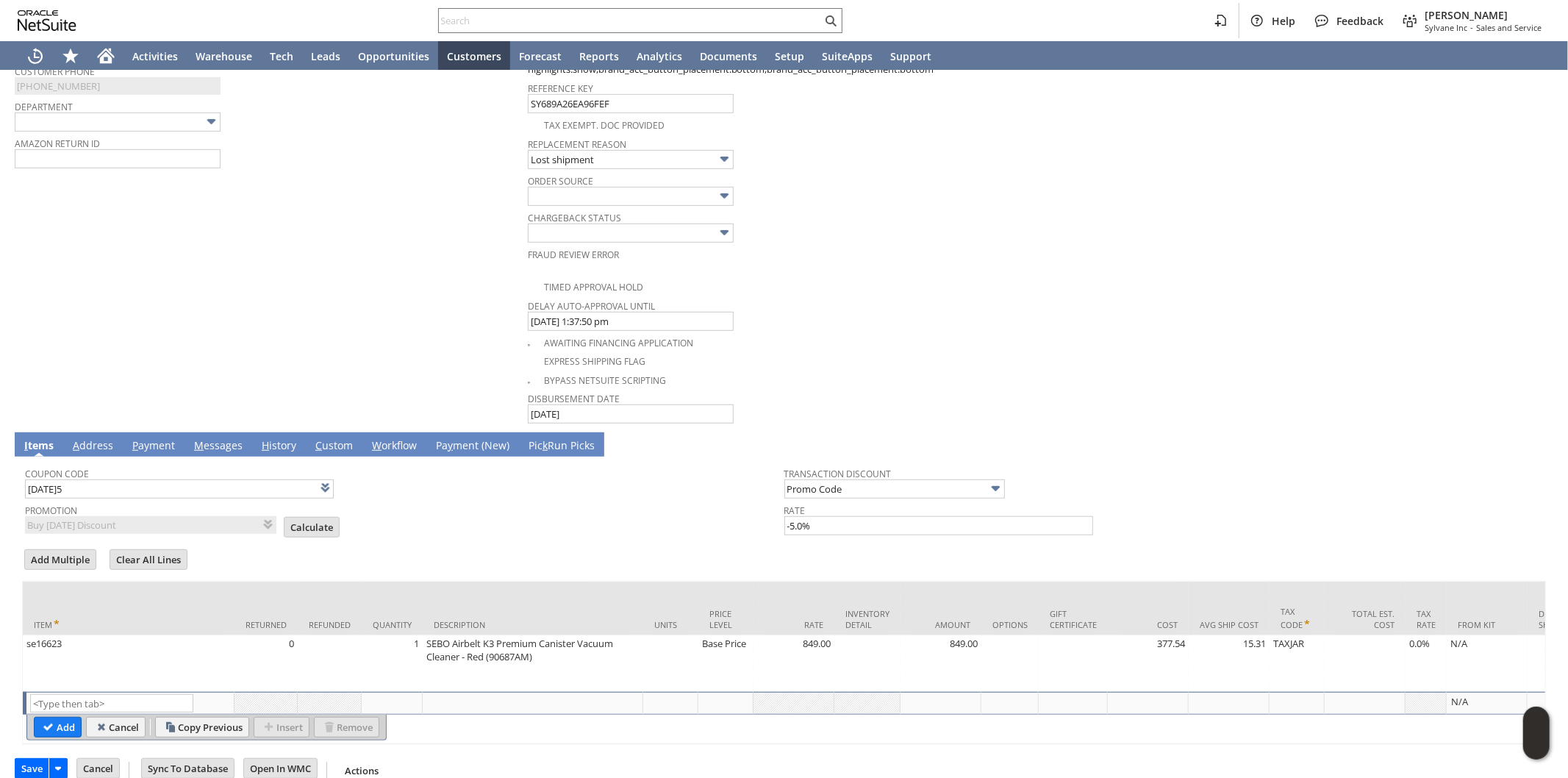
scroll to position [680, 0]
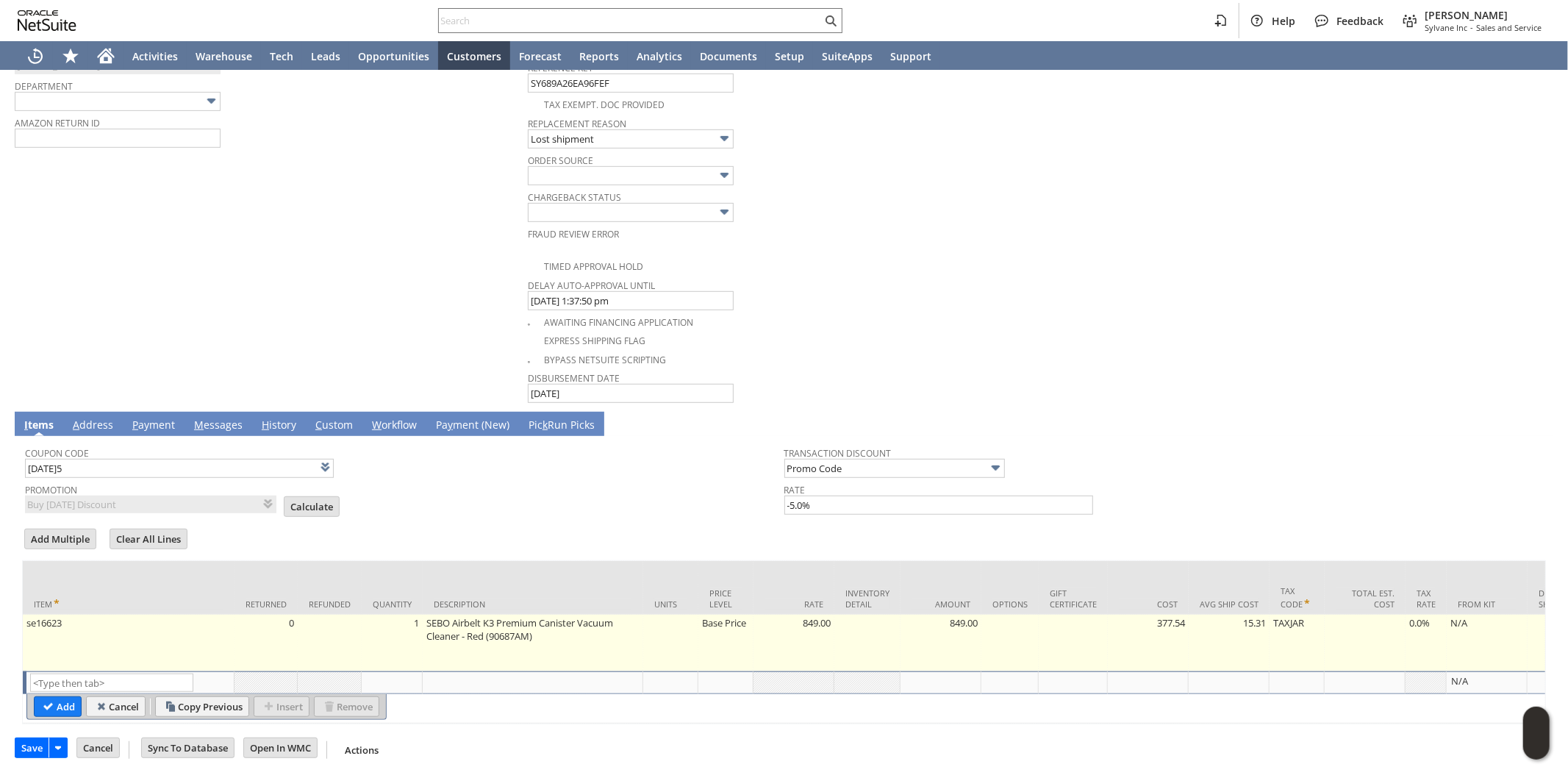
type textarea "cx never received the package. replacement sent"
drag, startPoint x: 711, startPoint y: 627, endPoint x: 716, endPoint y: 621, distance: 7.8
click at [716, 621] on td "Base Price" at bounding box center [726, 643] width 55 height 57
type input "Base Price"
type input "se16623"
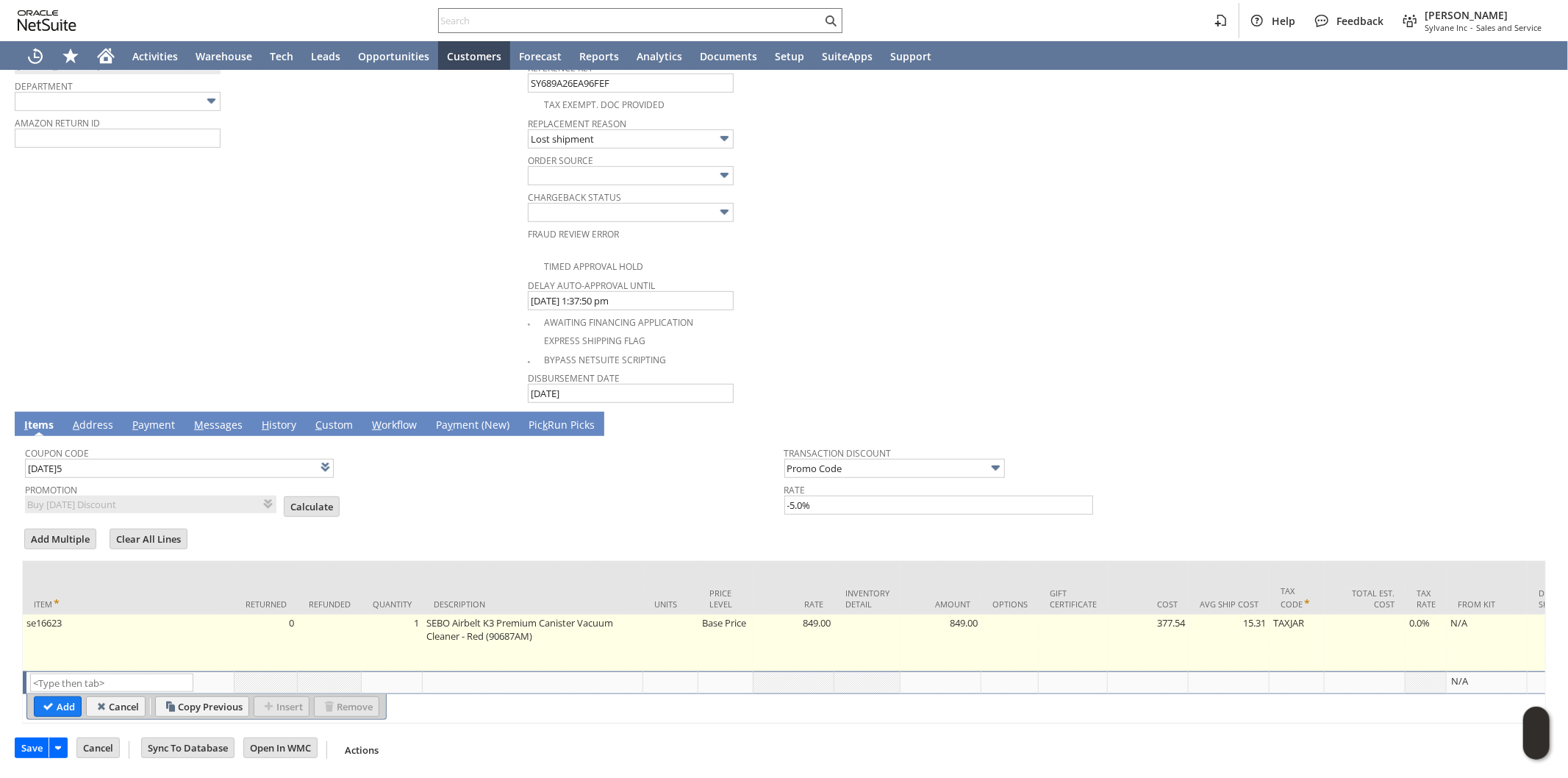
type input "OK"
type input "Make Copy"
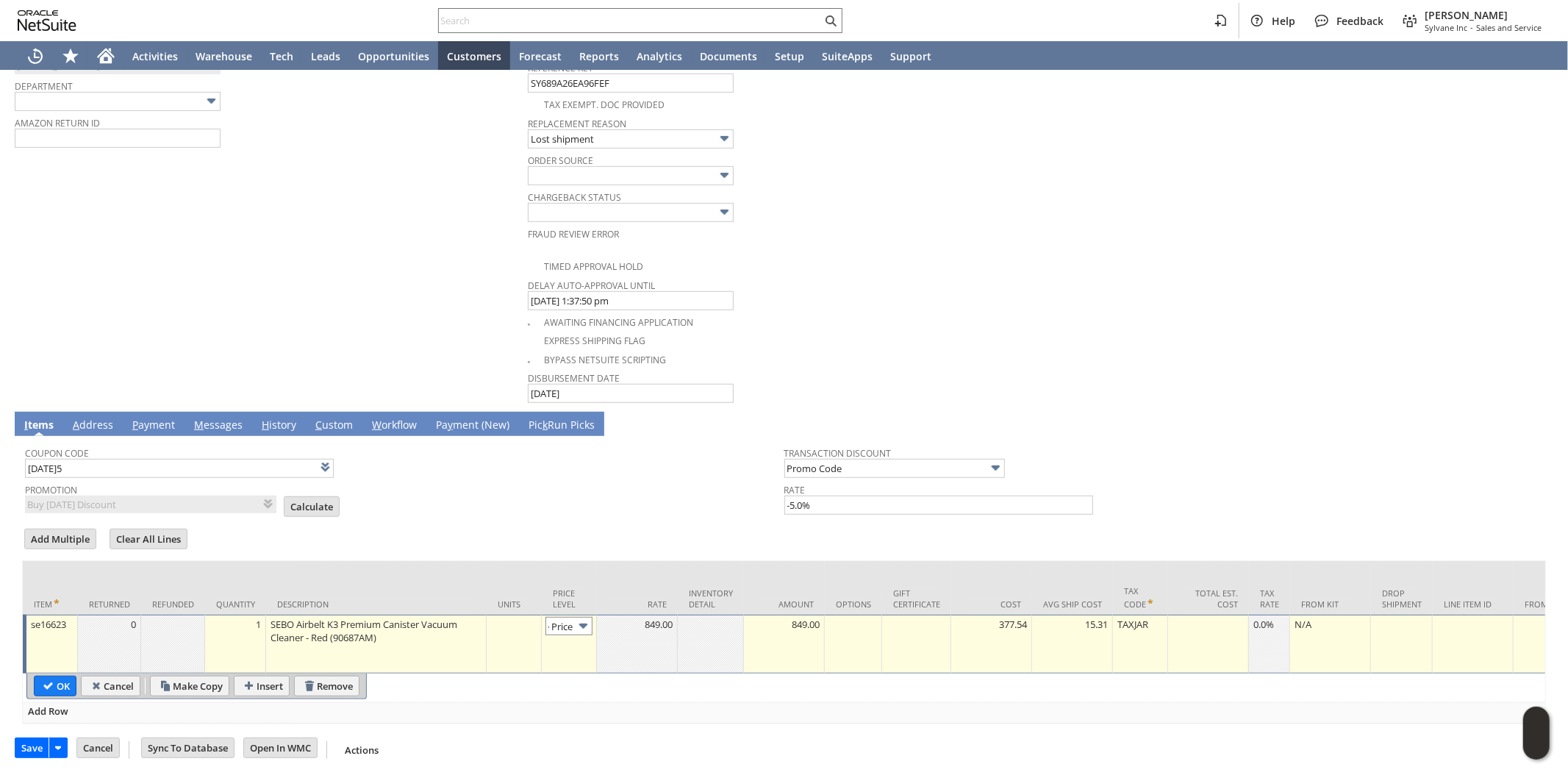
click at [574, 617] on input "Base Price" at bounding box center [569, 627] width 47 height 19
drag, startPoint x: 554, startPoint y: 694, endPoint x: 566, endPoint y: 691, distance: 12.4
type input "Custom"
click at [637, 642] on td at bounding box center [637, 644] width 81 height 59
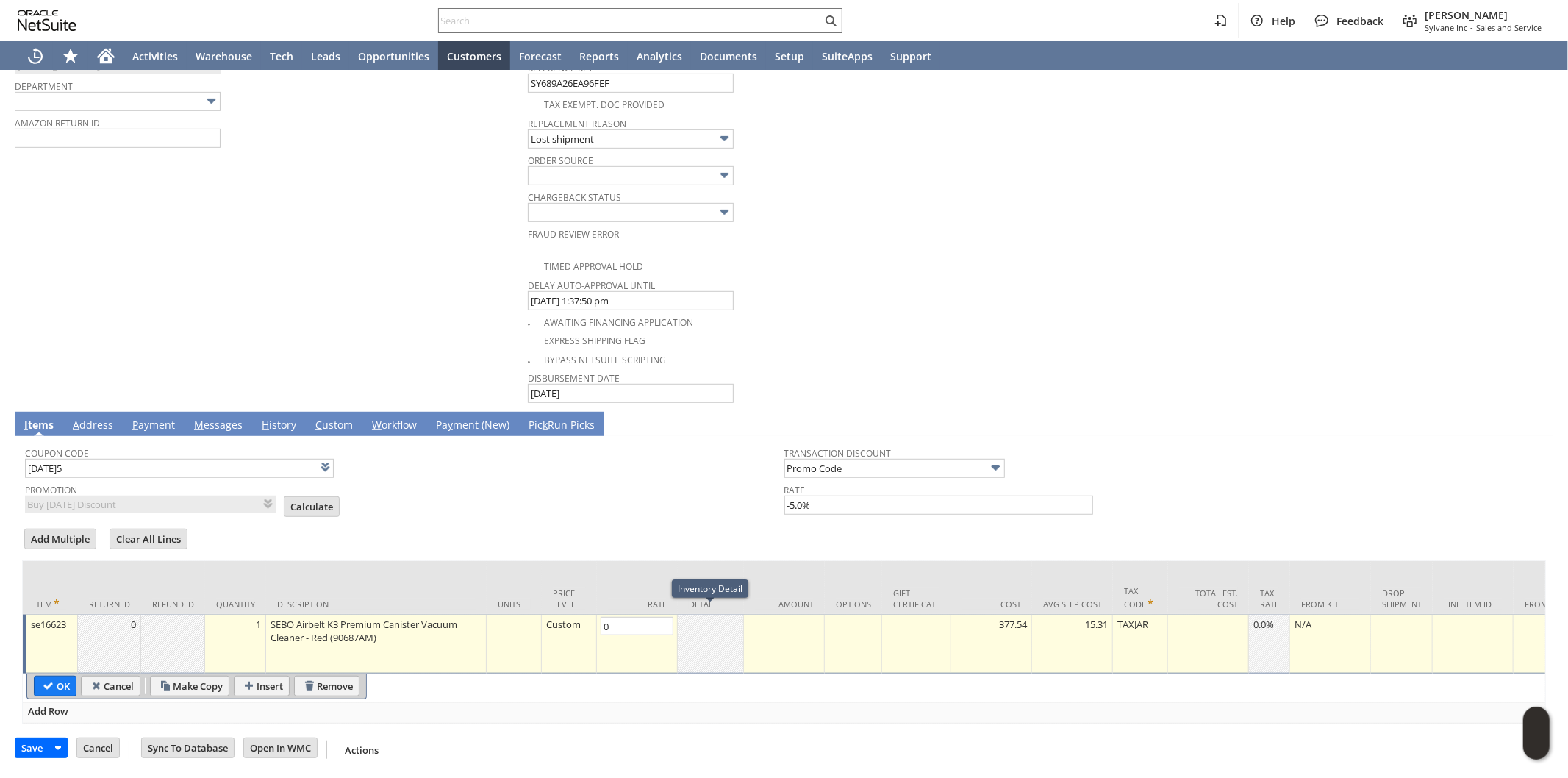
type input "0.00"
drag, startPoint x: 804, startPoint y: 630, endPoint x: 783, endPoint y: 633, distance: 21.2
click at [803, 630] on td "0.00" at bounding box center [784, 644] width 81 height 59
type input "0"
type input "0.00"
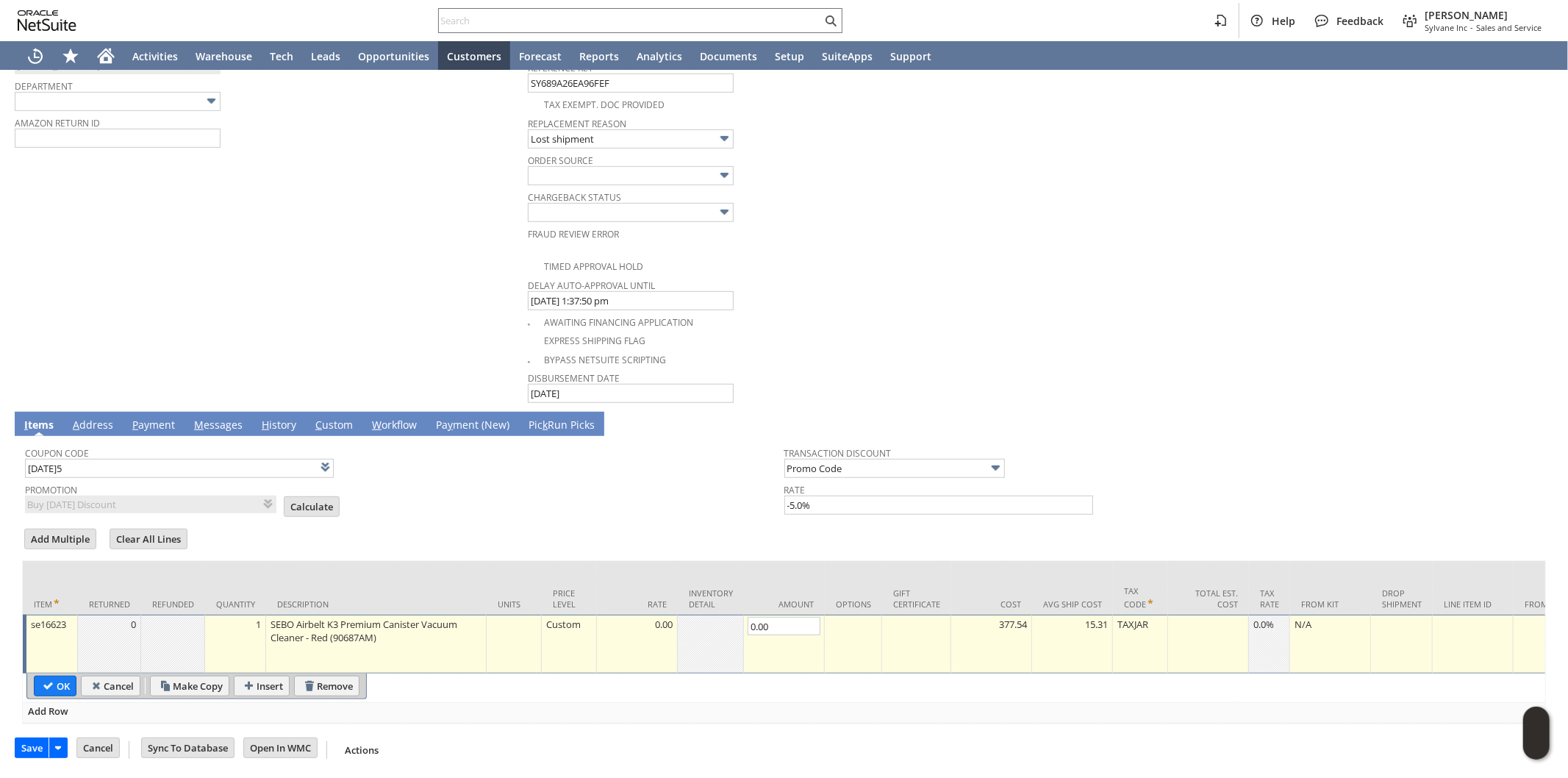
click at [52, 676] on input "OK" at bounding box center [55, 686] width 41 height 19
type input "Add"
type input "Copy Previous"
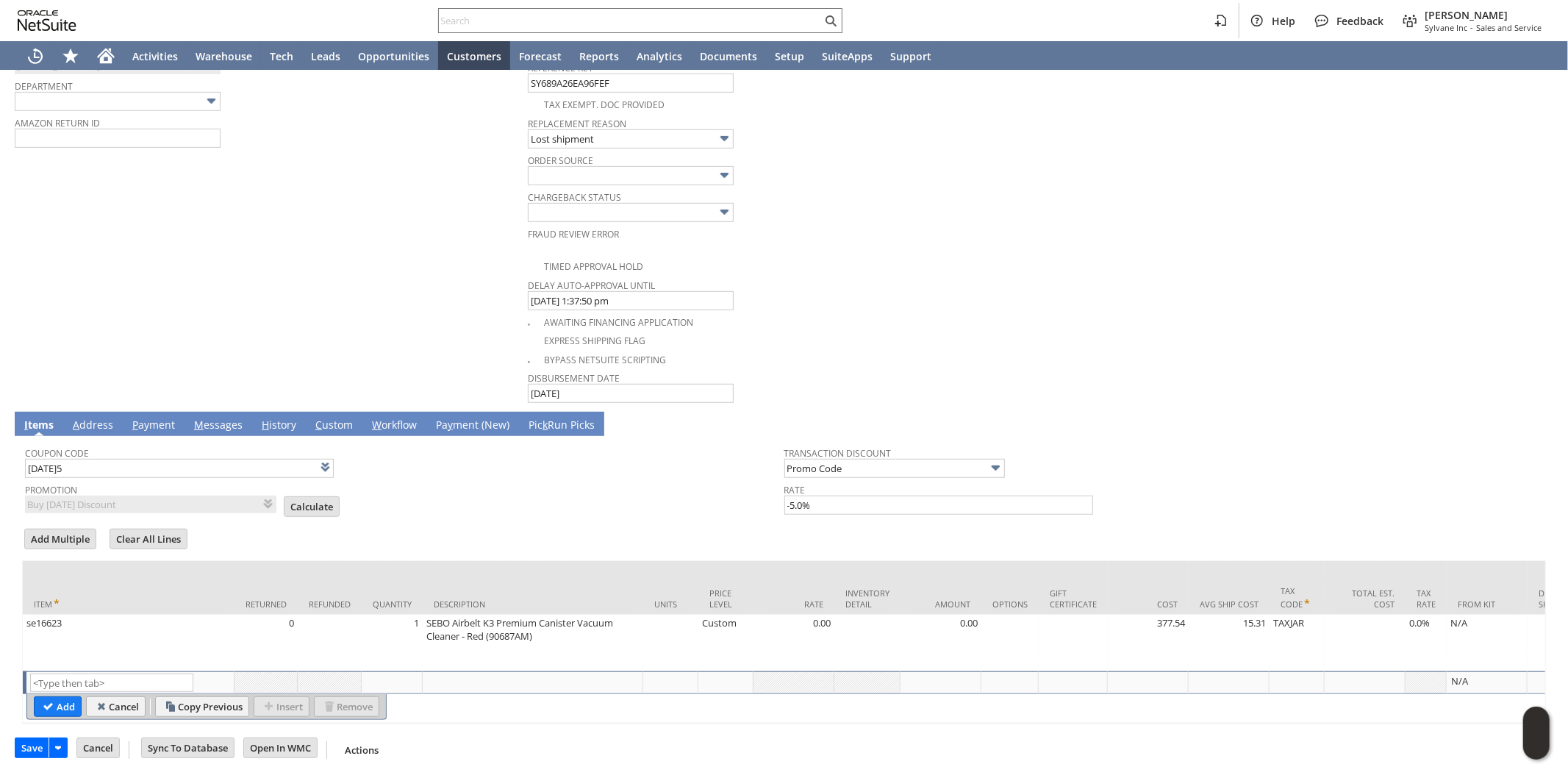
click at [90, 418] on link "A ddress" at bounding box center [93, 425] width 48 height 16
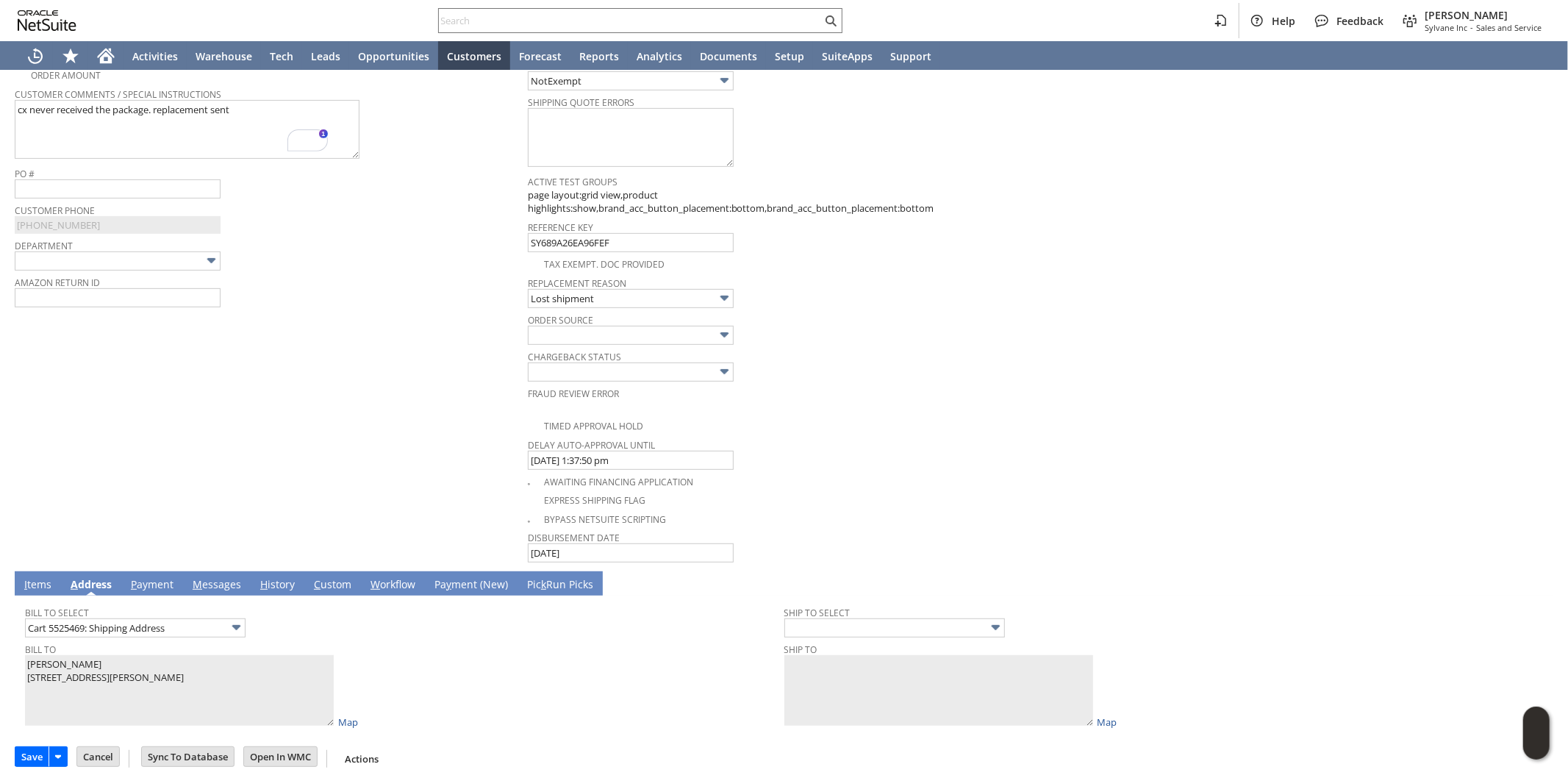
drag, startPoint x: 35, startPoint y: 562, endPoint x: 20, endPoint y: 576, distance: 20.5
click at [34, 562] on form "Return Authorization List Search More Add To Shortcuts To Be Generated Go Save …" at bounding box center [784, 65] width 1539 height 1012
click at [21, 577] on link "I tems" at bounding box center [38, 585] width 35 height 16
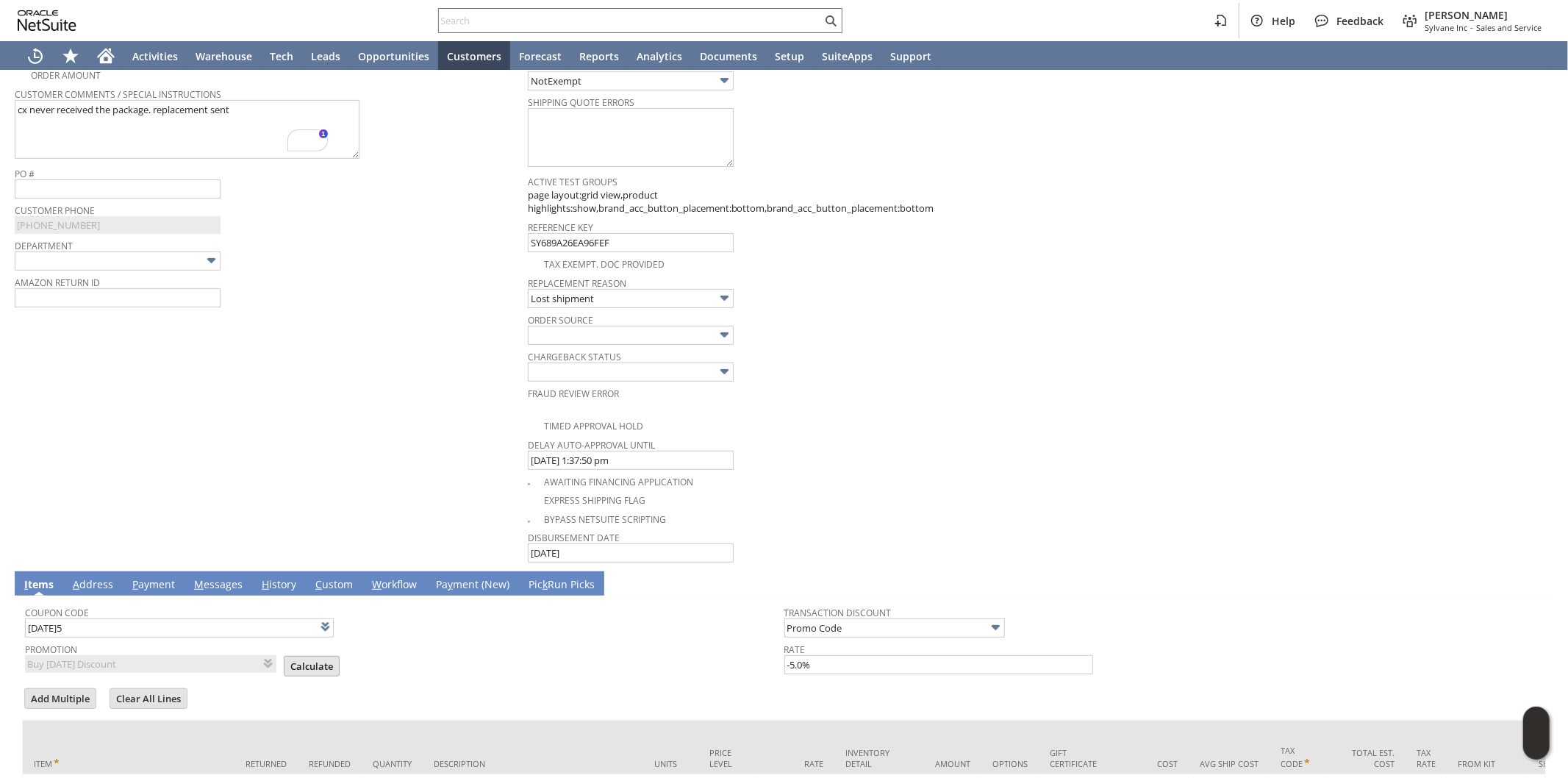
drag, startPoint x: 291, startPoint y: 648, endPoint x: 303, endPoint y: 643, distance: 13.0
click at [291, 657] on input "Calculate" at bounding box center [312, 666] width 54 height 19
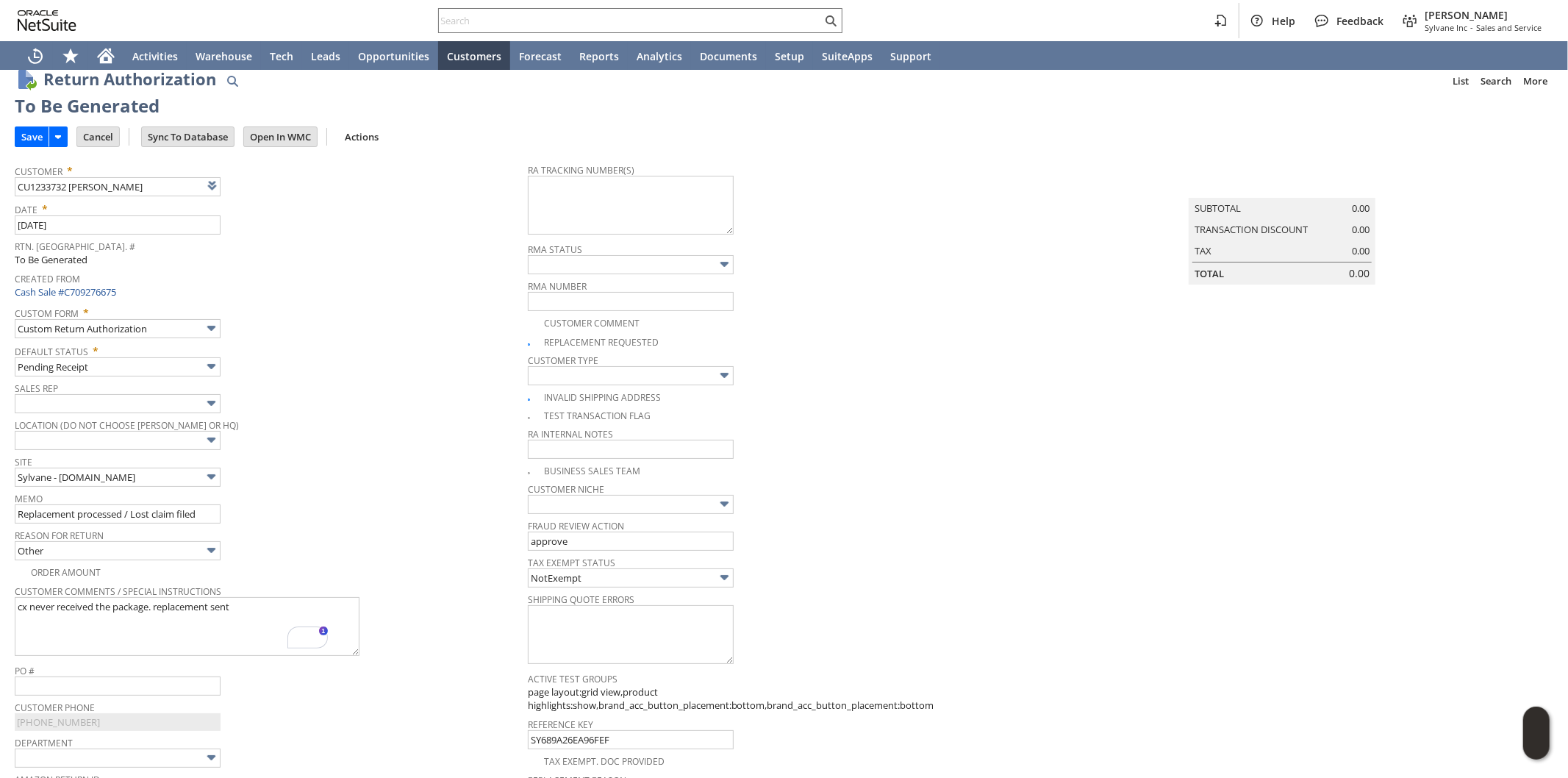
scroll to position [0, 0]
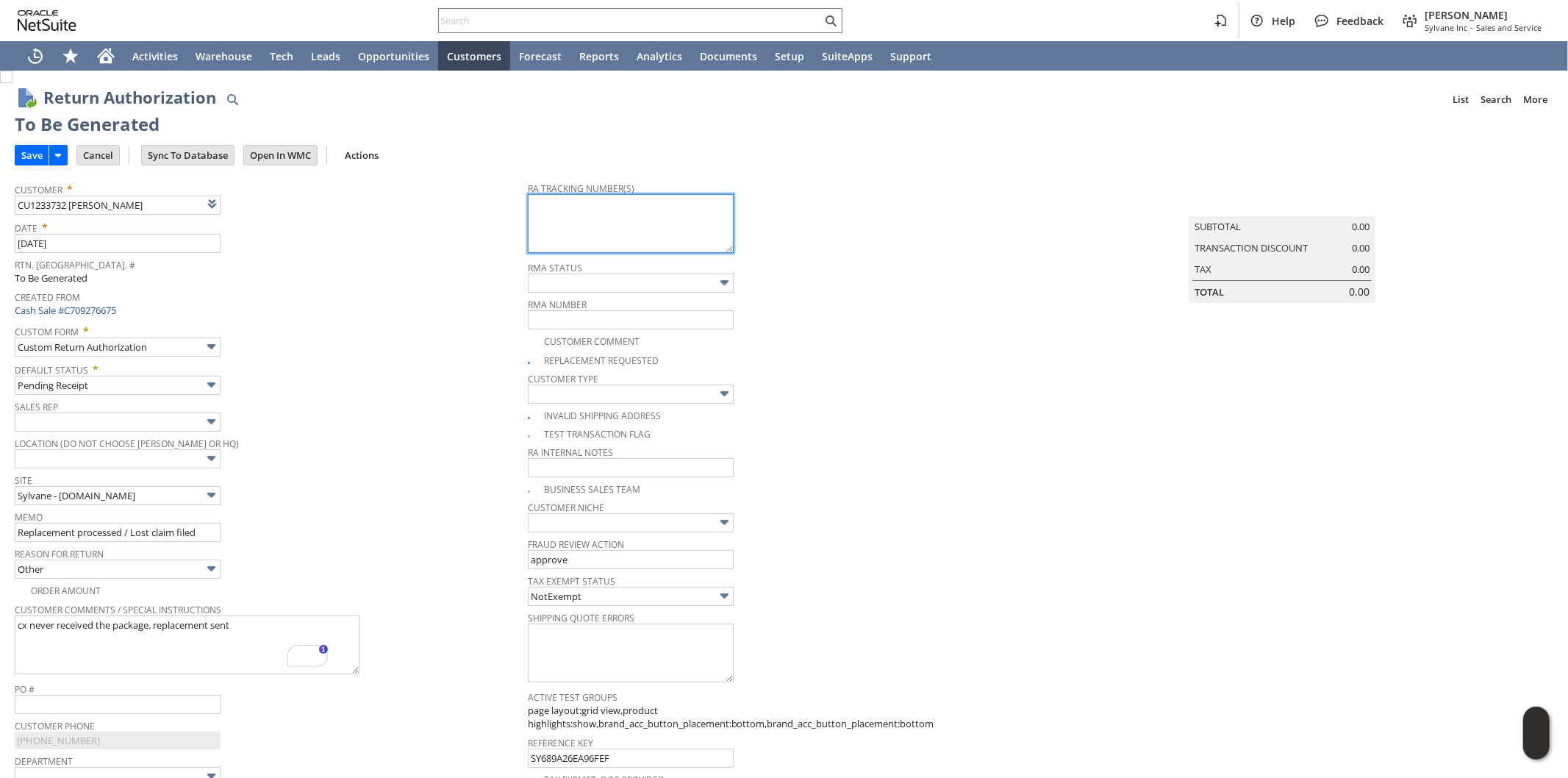
click at [670, 217] on textarea at bounding box center [630, 224] width 206 height 59
paste textarea "883480019060"
type textarea "883480019060 - Lost claim filed"
click at [29, 157] on input "Save" at bounding box center [32, 155] width 33 height 19
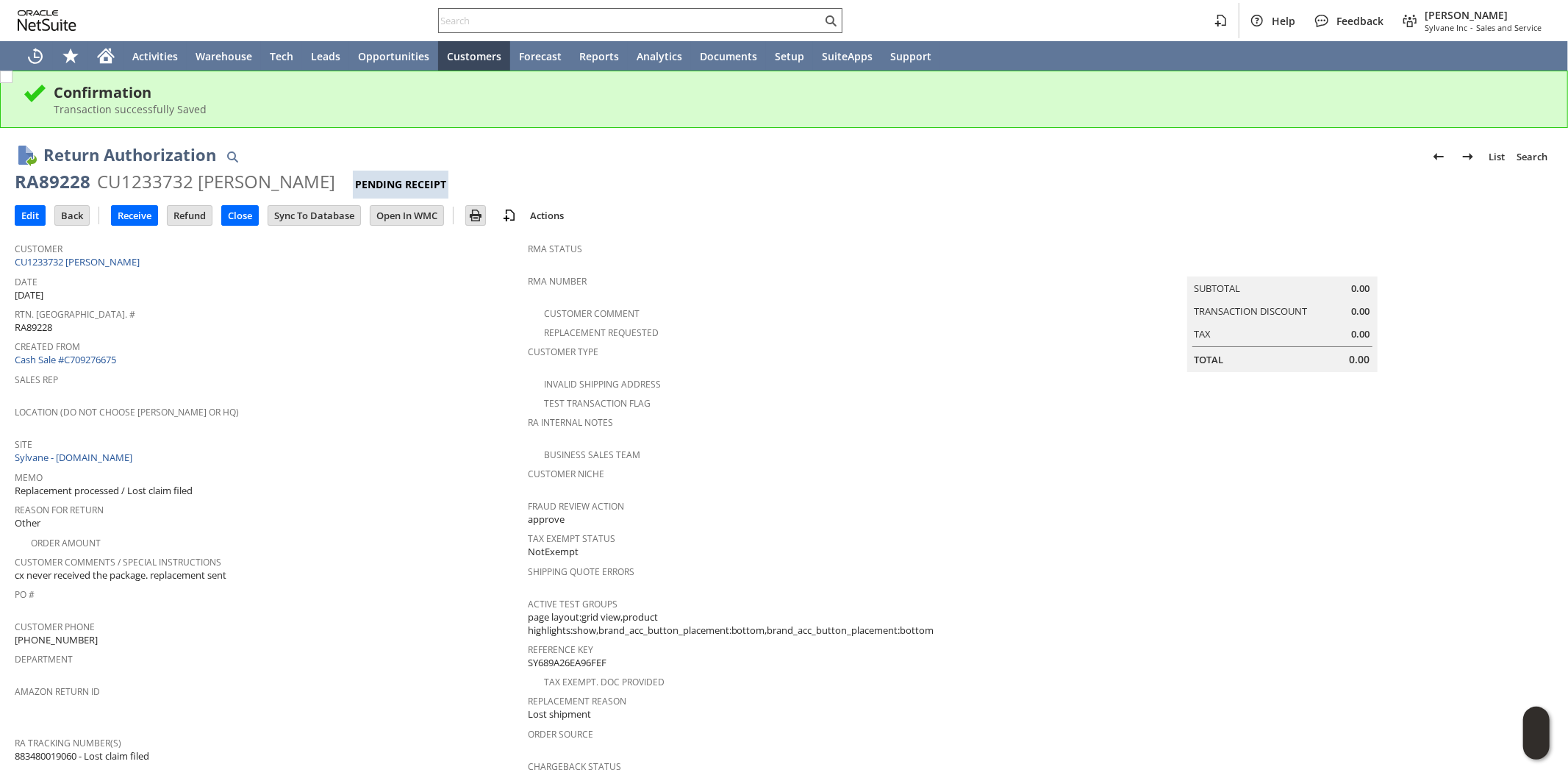
click at [651, 26] on input "text" at bounding box center [630, 20] width 383 height 18
paste input "RA89132"
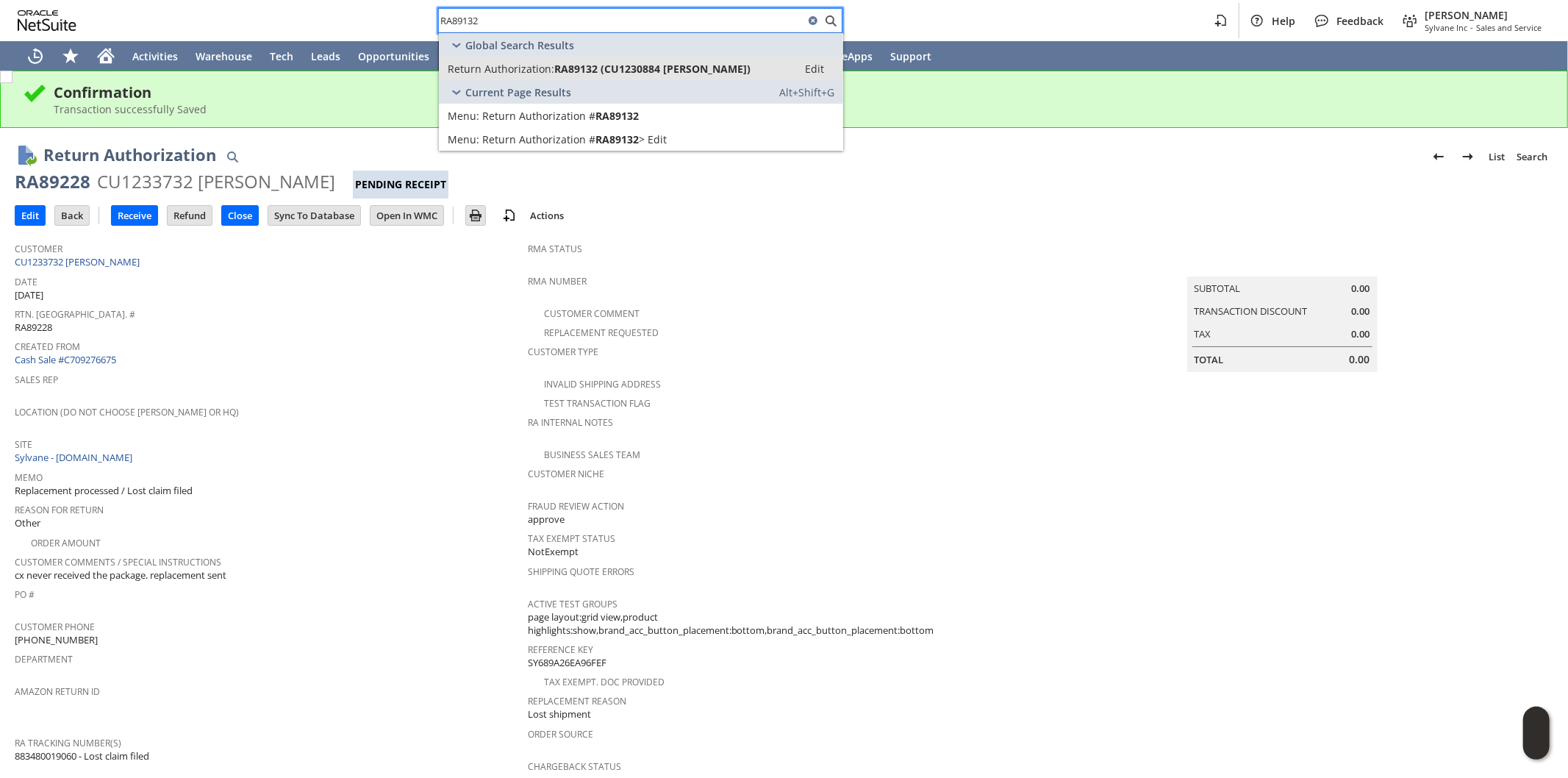
type input "RA89132"
click at [647, 63] on span "RA89132 (CU1230884 Hans J Hahne)" at bounding box center [652, 69] width 196 height 14
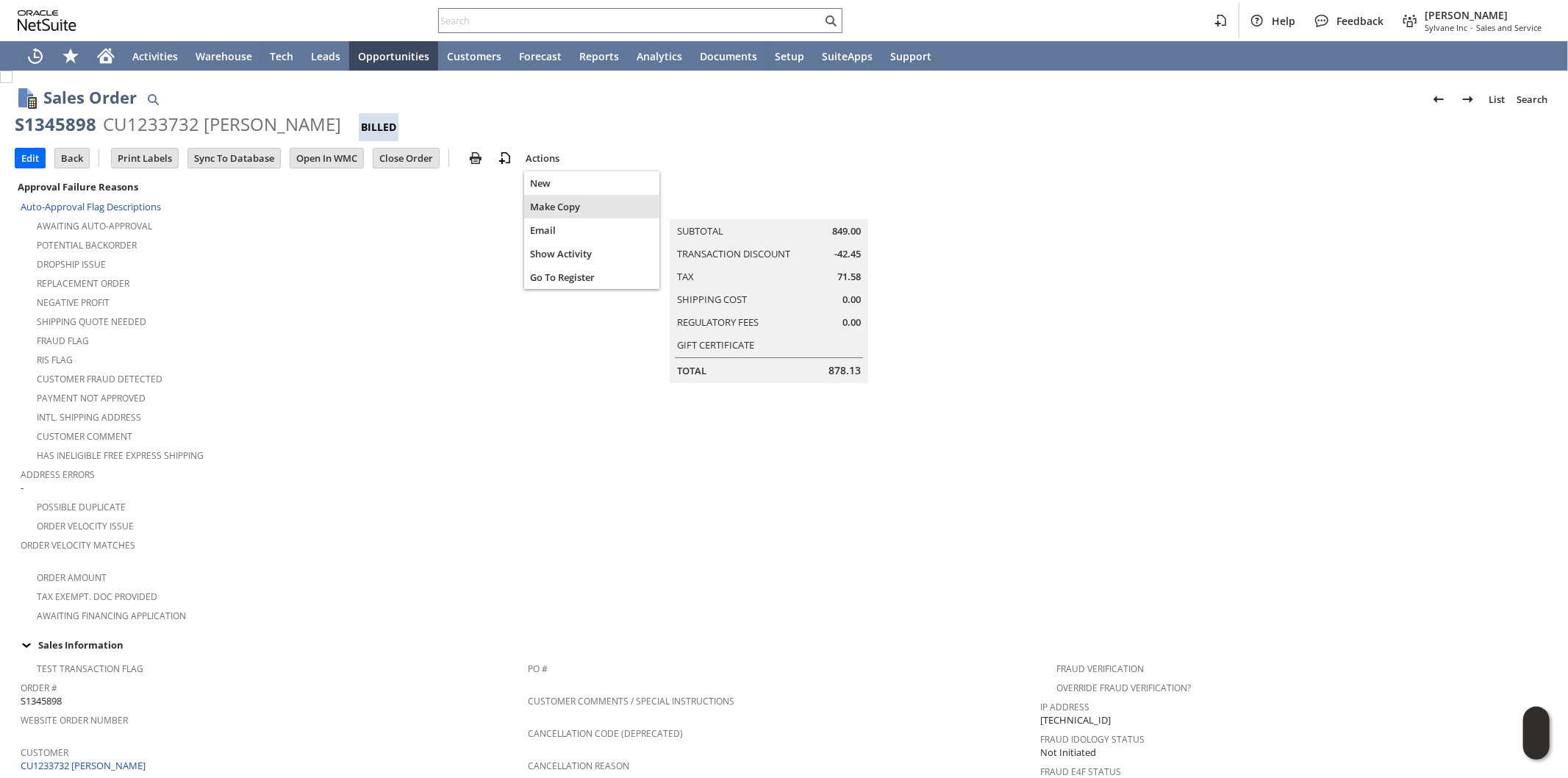
click at [559, 204] on span "Make Copy" at bounding box center [591, 207] width 123 height 13
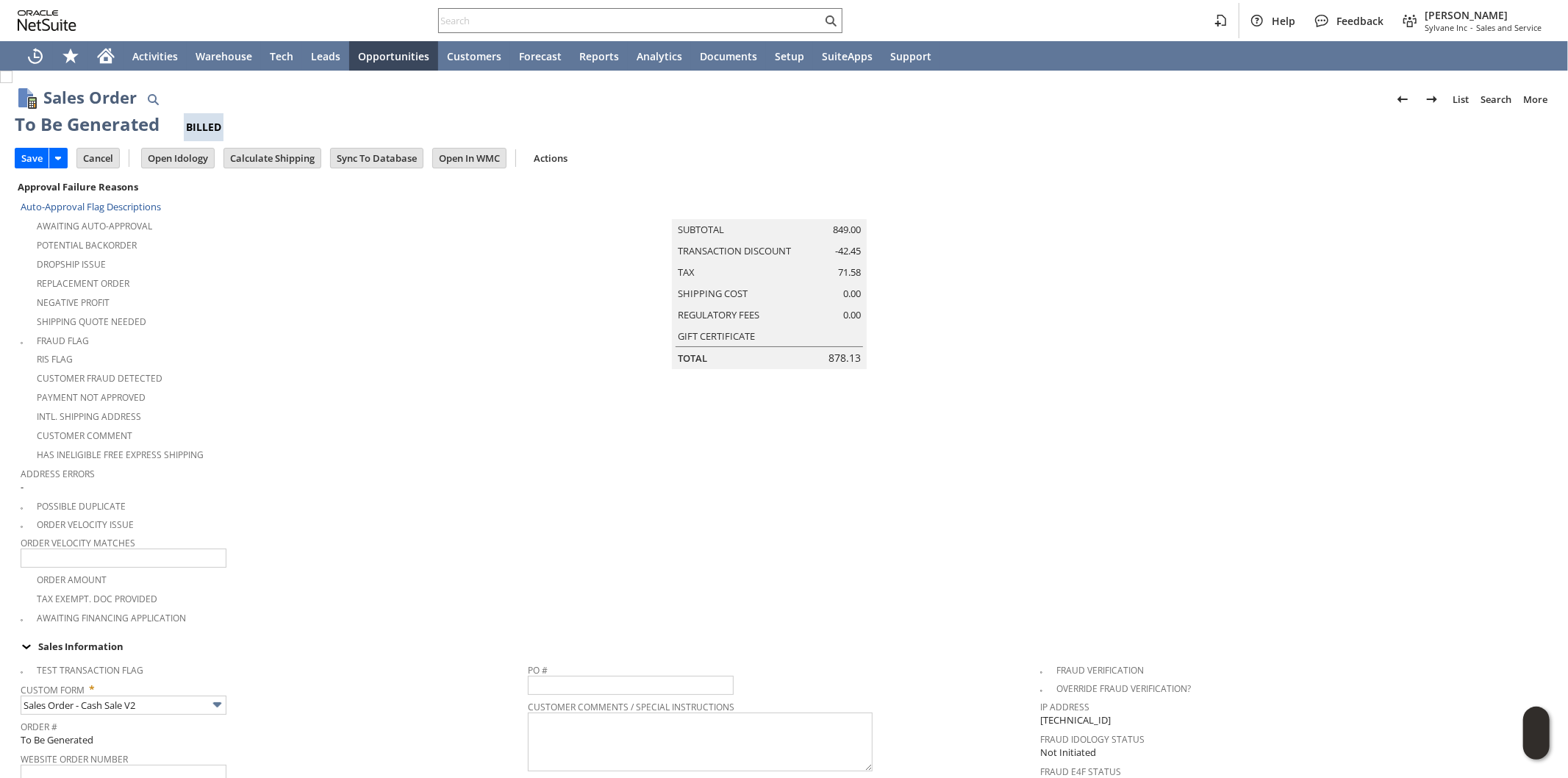
type input "Headquarters - Phone/Fax"
type input "se16623"
type input "OK"
type input "Make Copy"
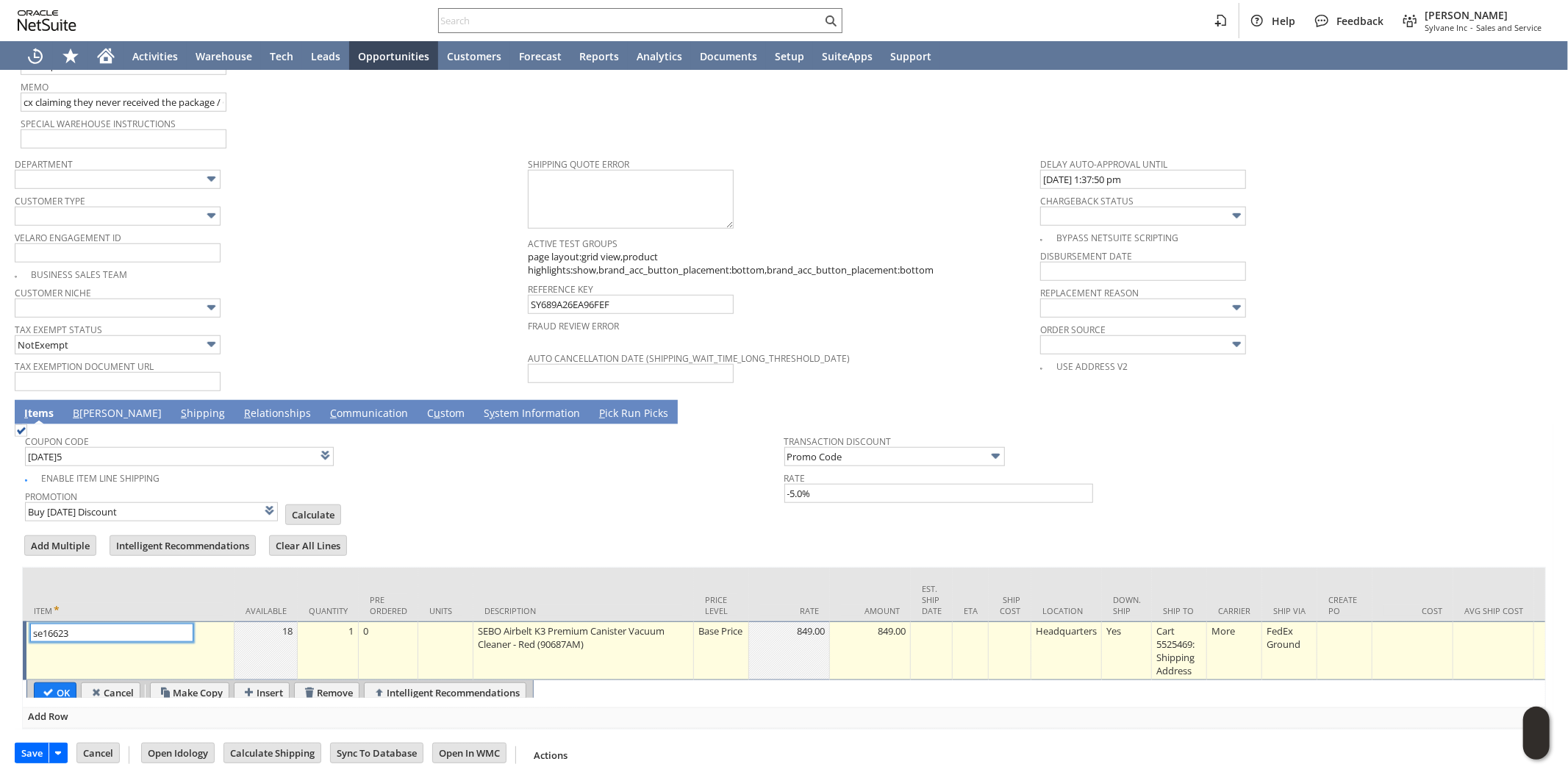
type input "Intelligent Recommendations¹⁰"
type input "Promo Code"
type input "-5.0%"
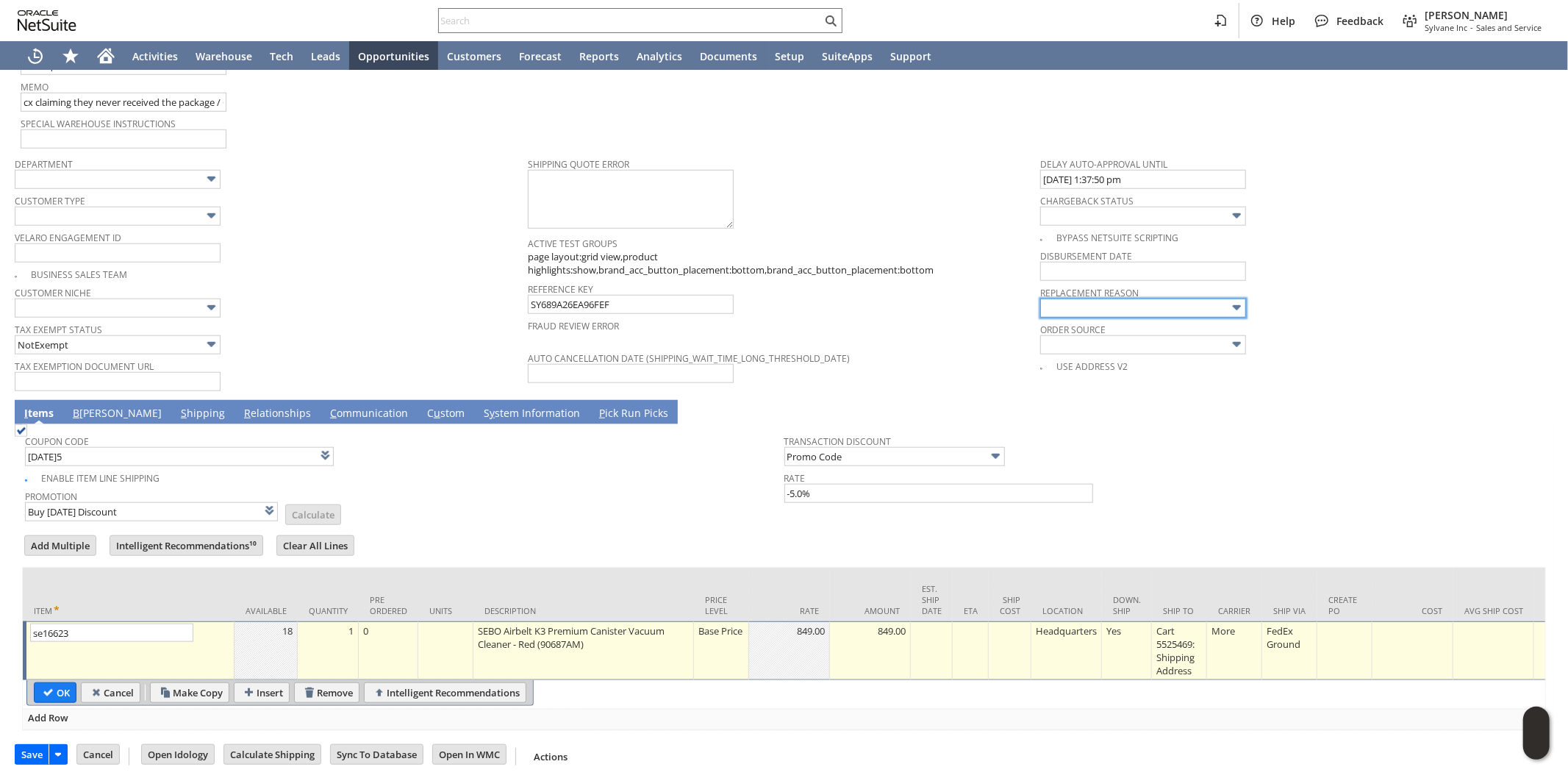
click at [1130, 299] on input "text" at bounding box center [1143, 308] width 206 height 19
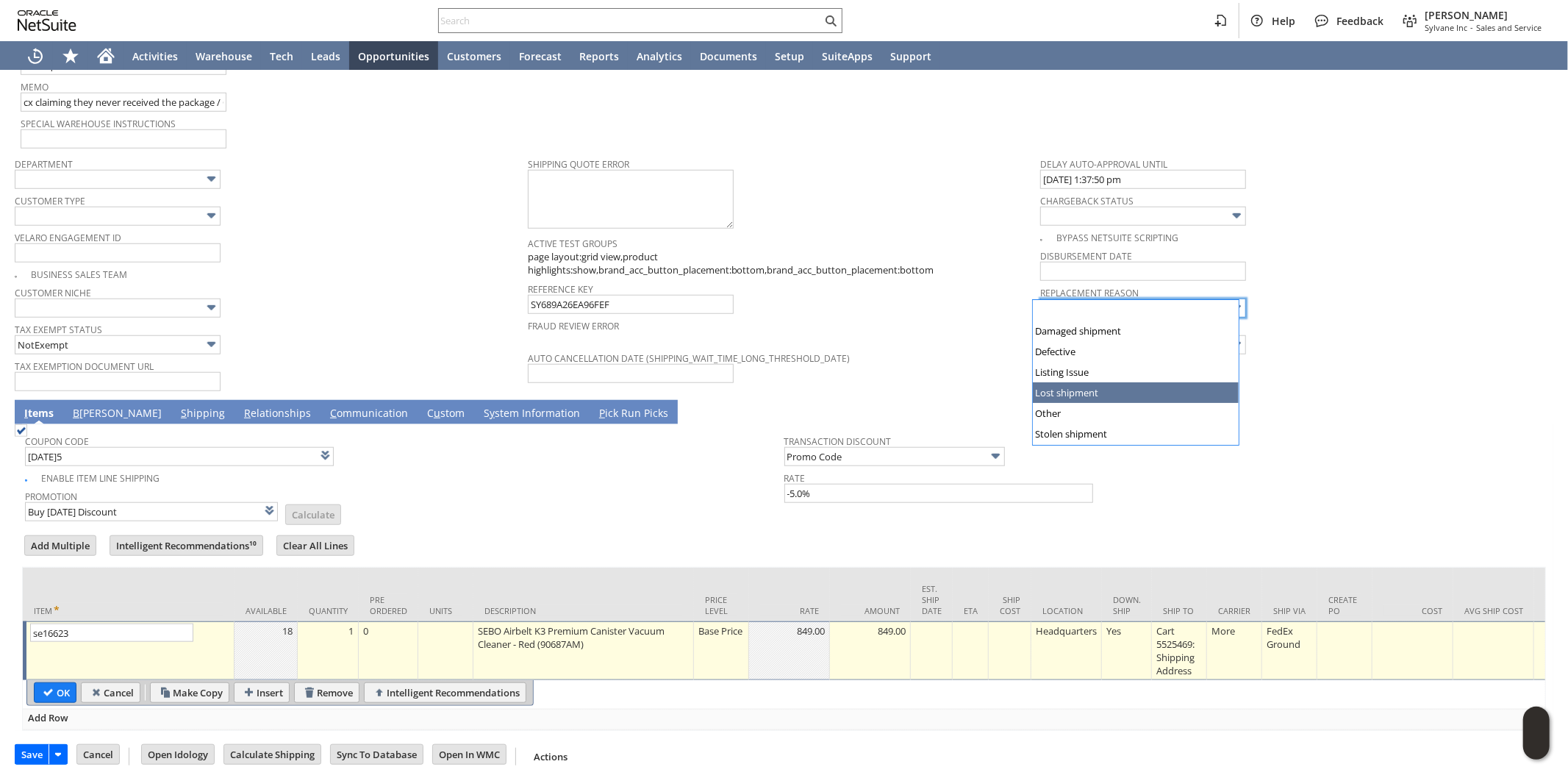
type input "Lost shipment"
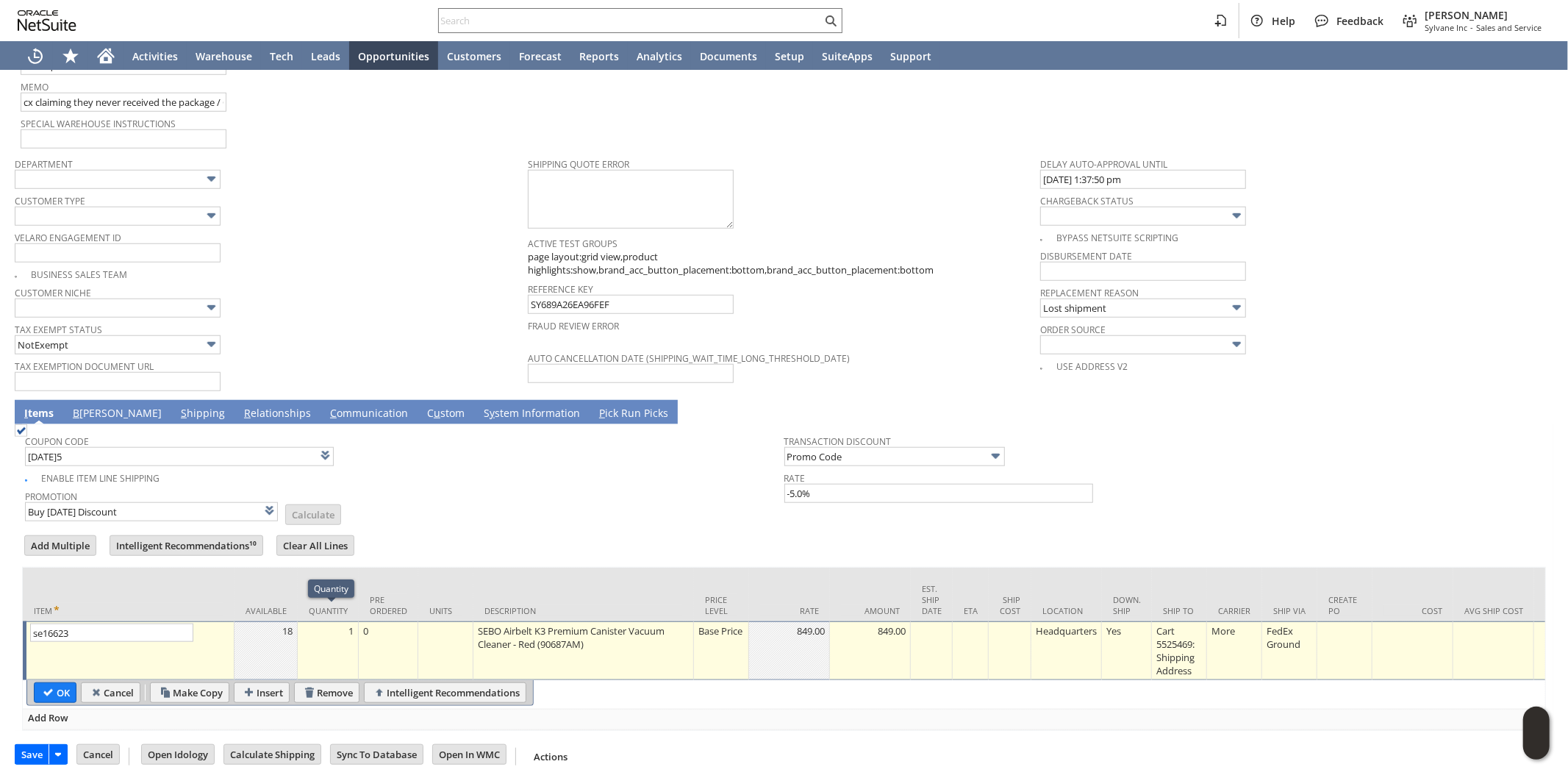
click at [708, 634] on div "Base Price" at bounding box center [721, 630] width 47 height 15
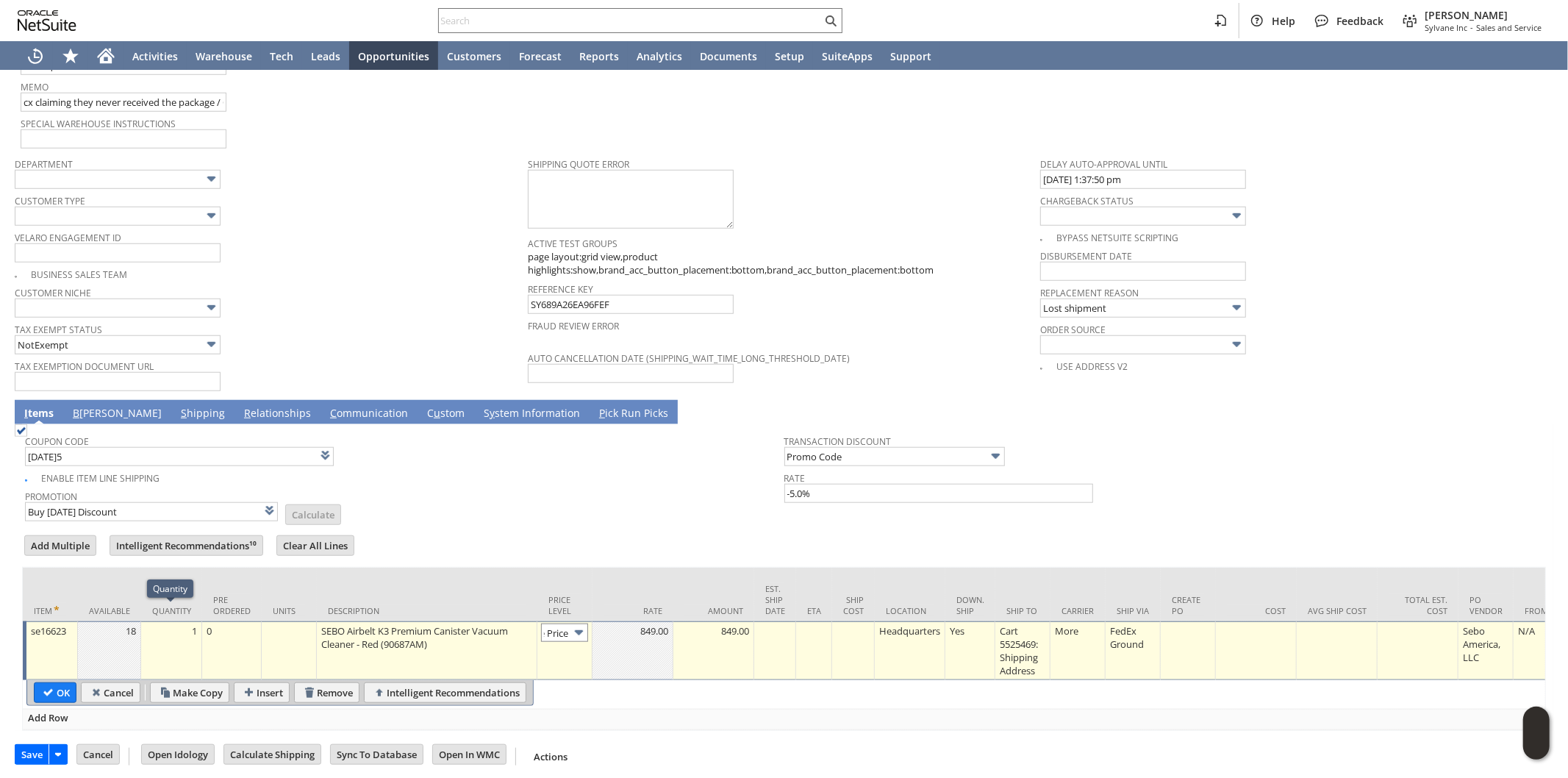
click at [568, 623] on input "Base Price" at bounding box center [564, 633] width 47 height 19
type input "Custom"
click at [649, 637] on td at bounding box center [633, 651] width 81 height 59
type input "0.00"
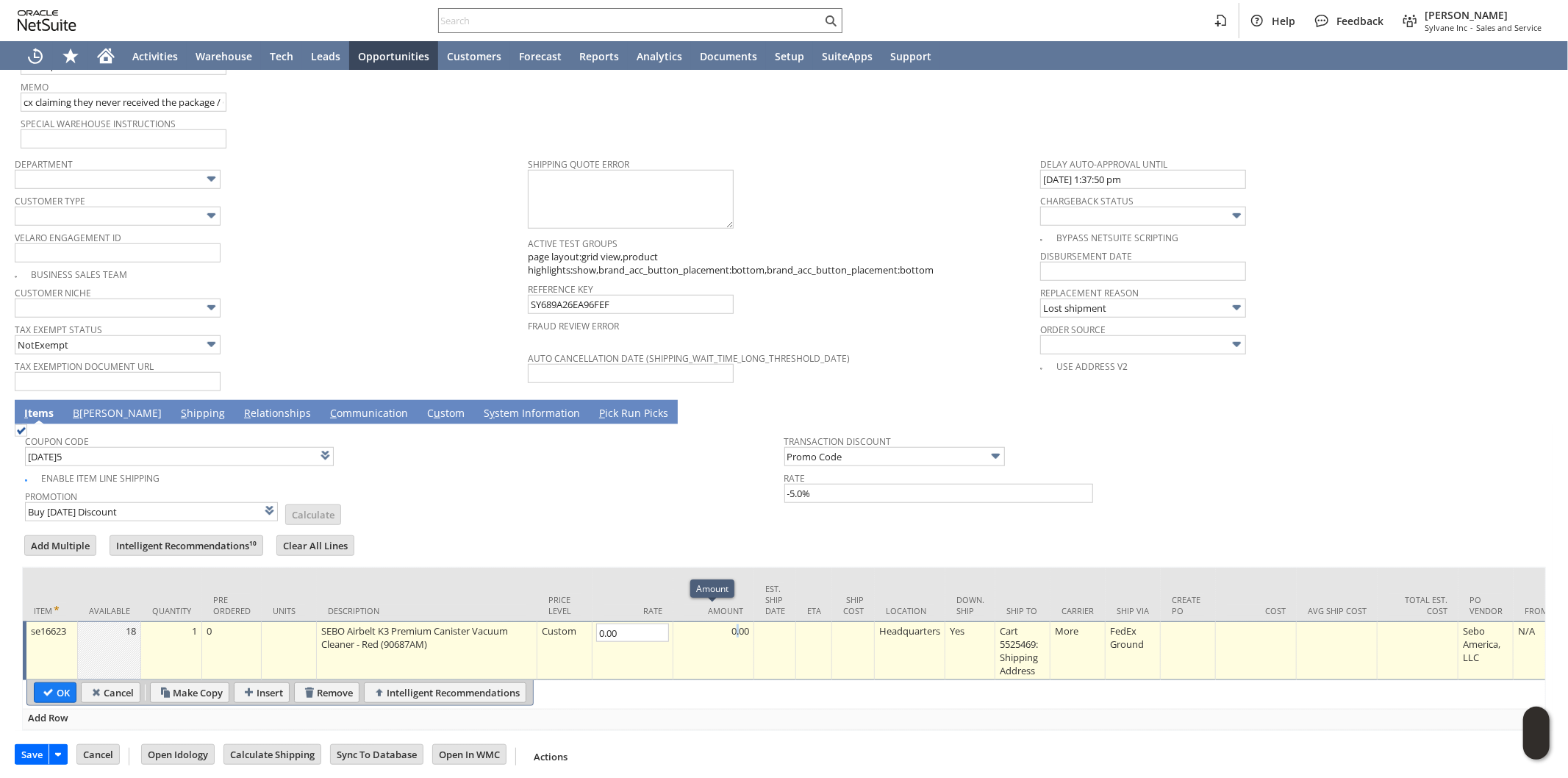
click at [734, 627] on td "0.00" at bounding box center [714, 651] width 81 height 59
type input "0.00"
click at [53, 683] on input "OK" at bounding box center [55, 693] width 41 height 19
type input "Promo Code"
type input "-5.0%"
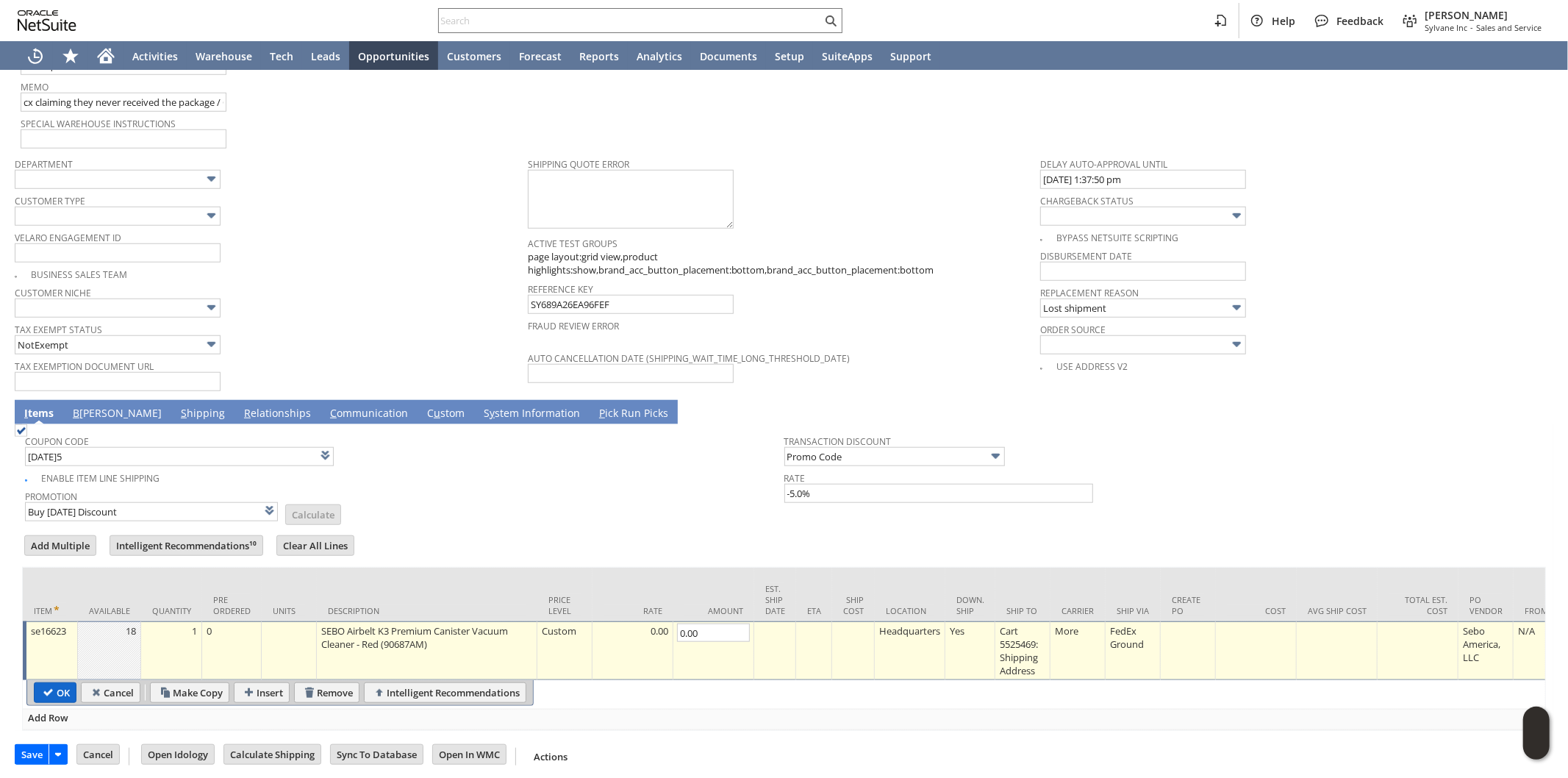
type input "Add"
type input "Copy Previous"
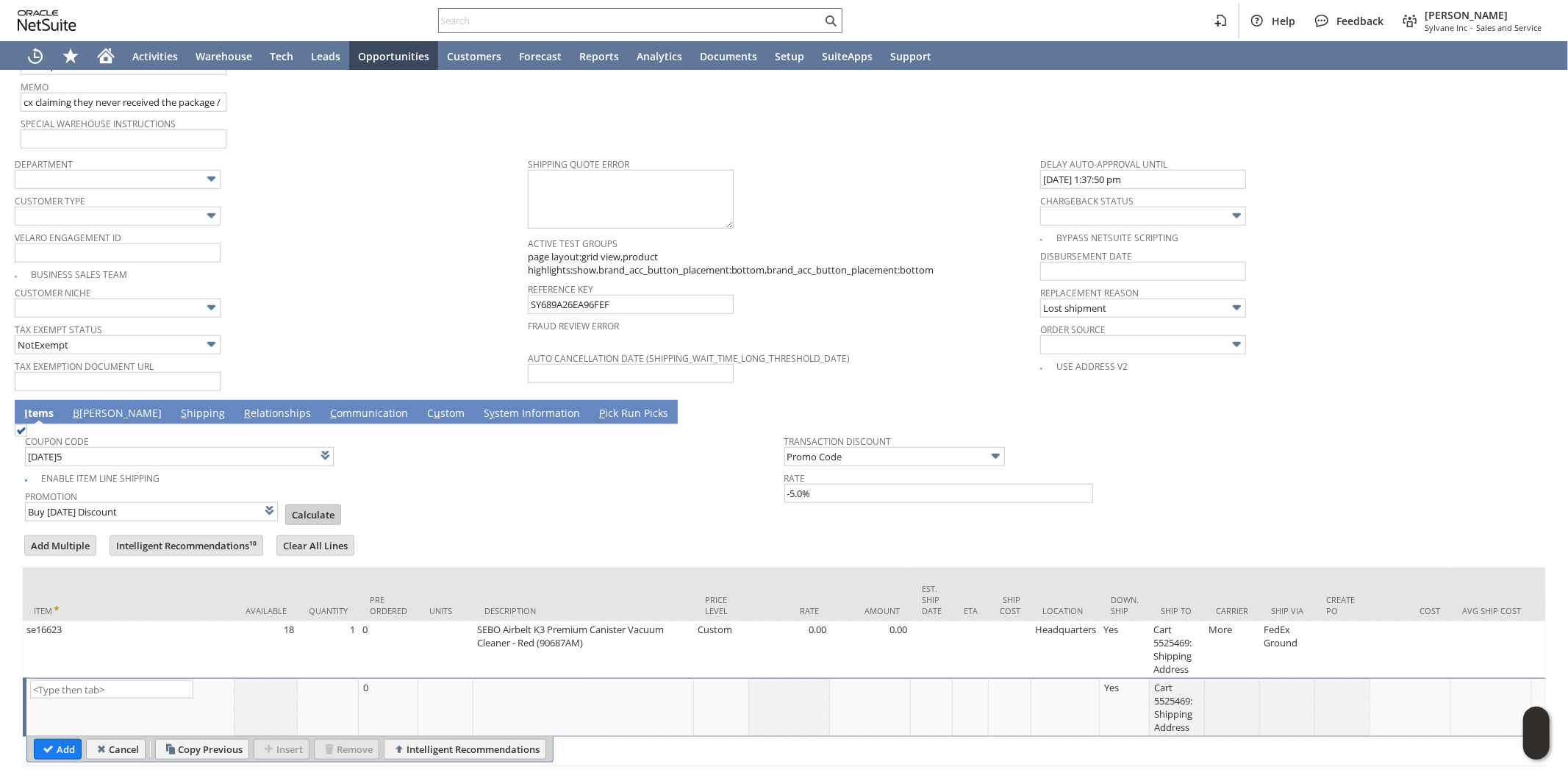
click at [303, 505] on input "Calculate" at bounding box center [313, 515] width 54 height 19
type input "Promo Code"
type input "-5.0%"
click at [79, 406] on link "B illing" at bounding box center [117, 414] width 96 height 16
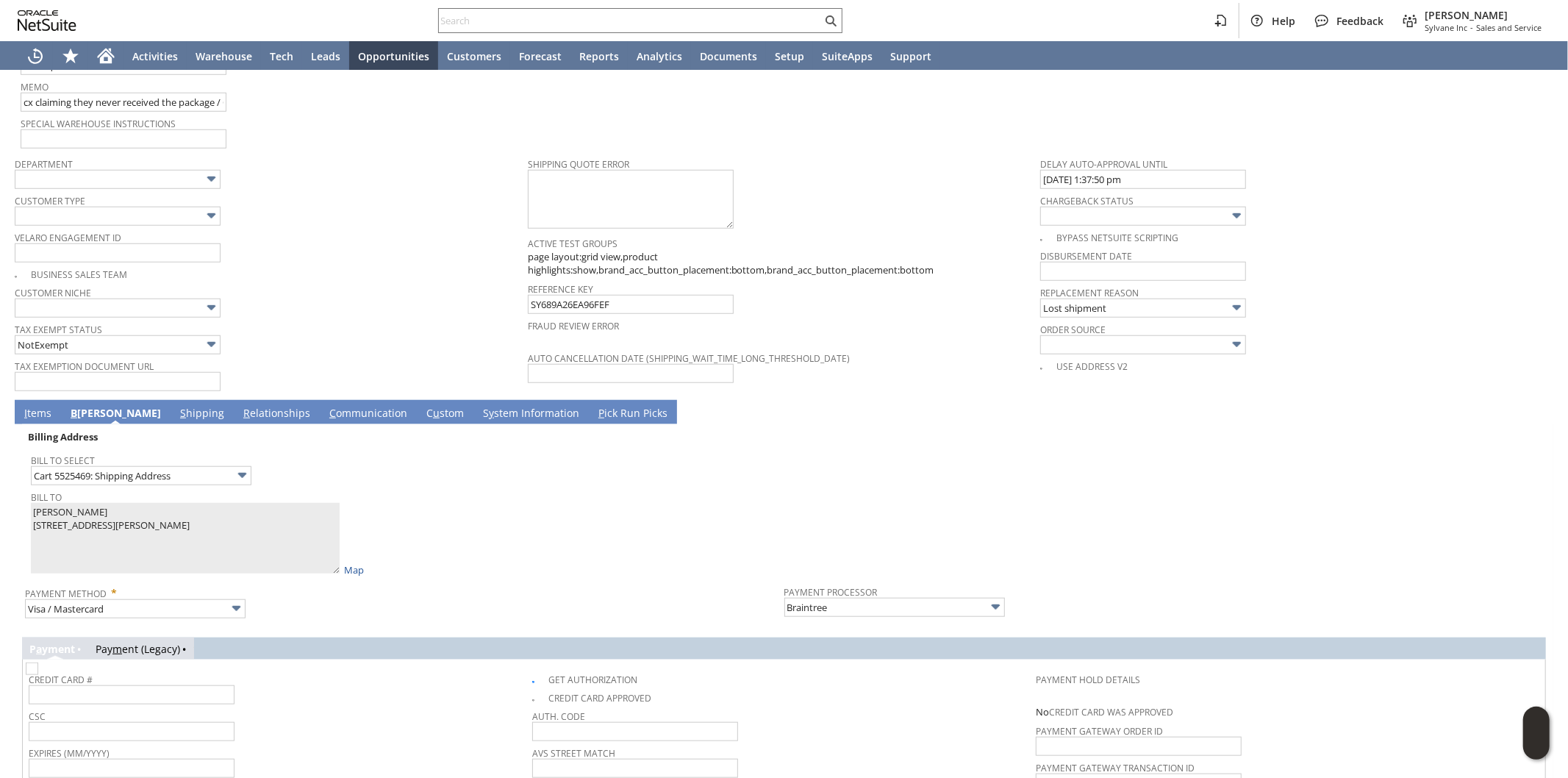
click at [542, 673] on span at bounding box center [540, 679] width 16 height 13
click at [38, 662] on img at bounding box center [32, 669] width 12 height 12
checkbox input "false"
click at [12, 496] on div "Sales Order List Search More Add To Shortcuts To Be Generated Billed Go Save Sa…" at bounding box center [784, 65] width 1568 height 1925
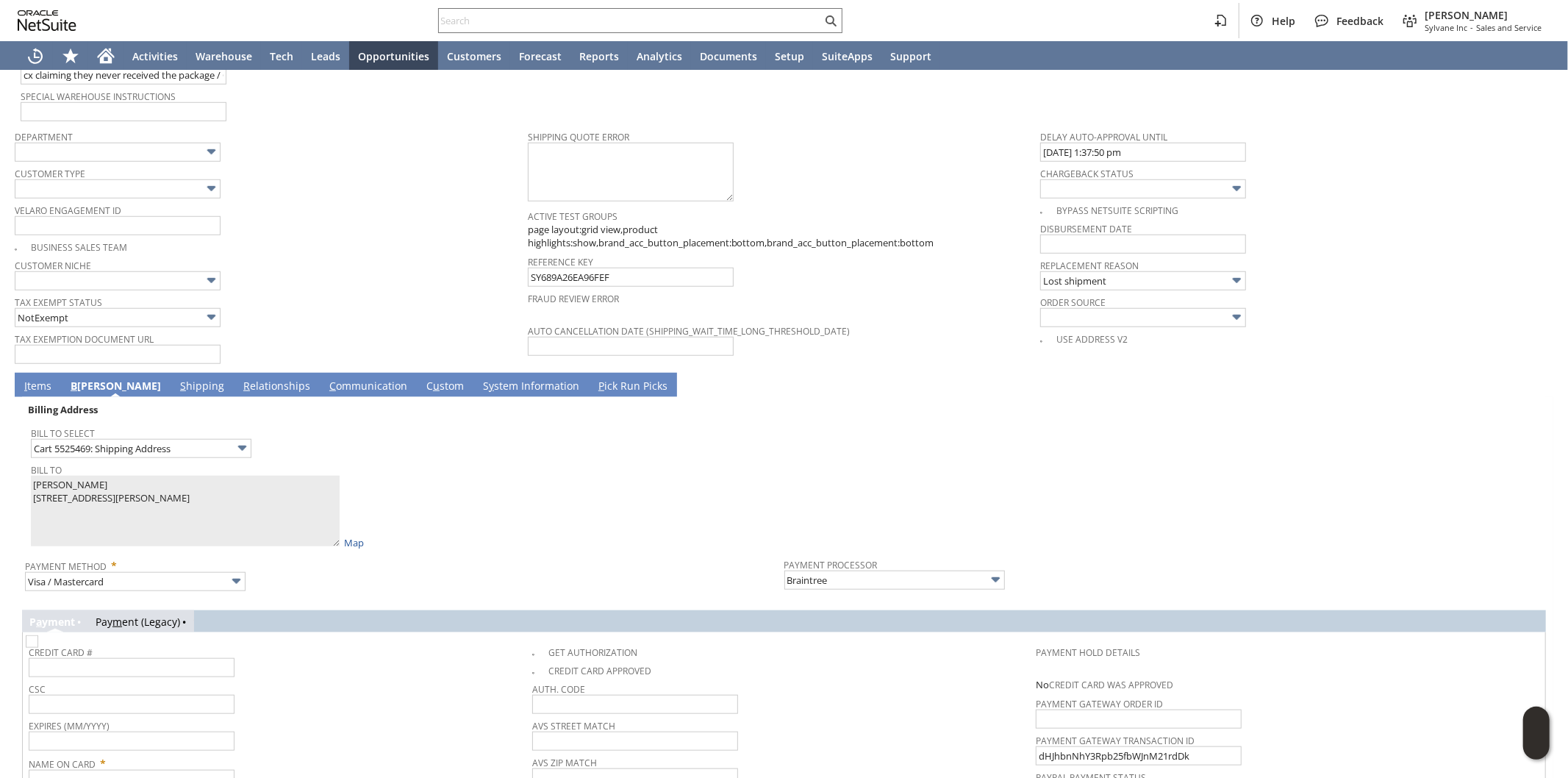
scroll to position [1049, 0]
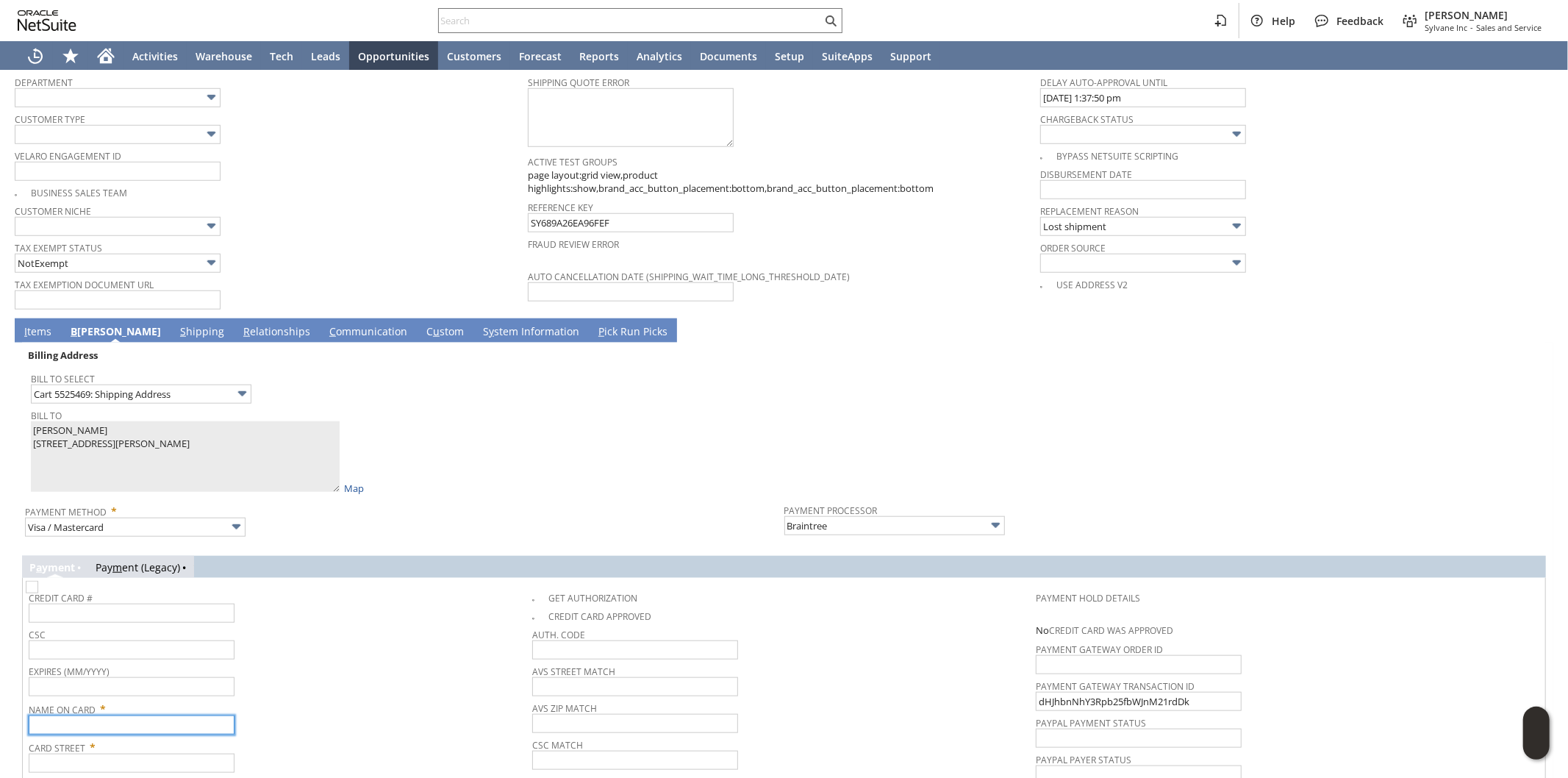
click at [127, 715] on input "text" at bounding box center [131, 724] width 206 height 19
paste input "Olutoyin Demuren"
type input "Olutoyin Demuren"
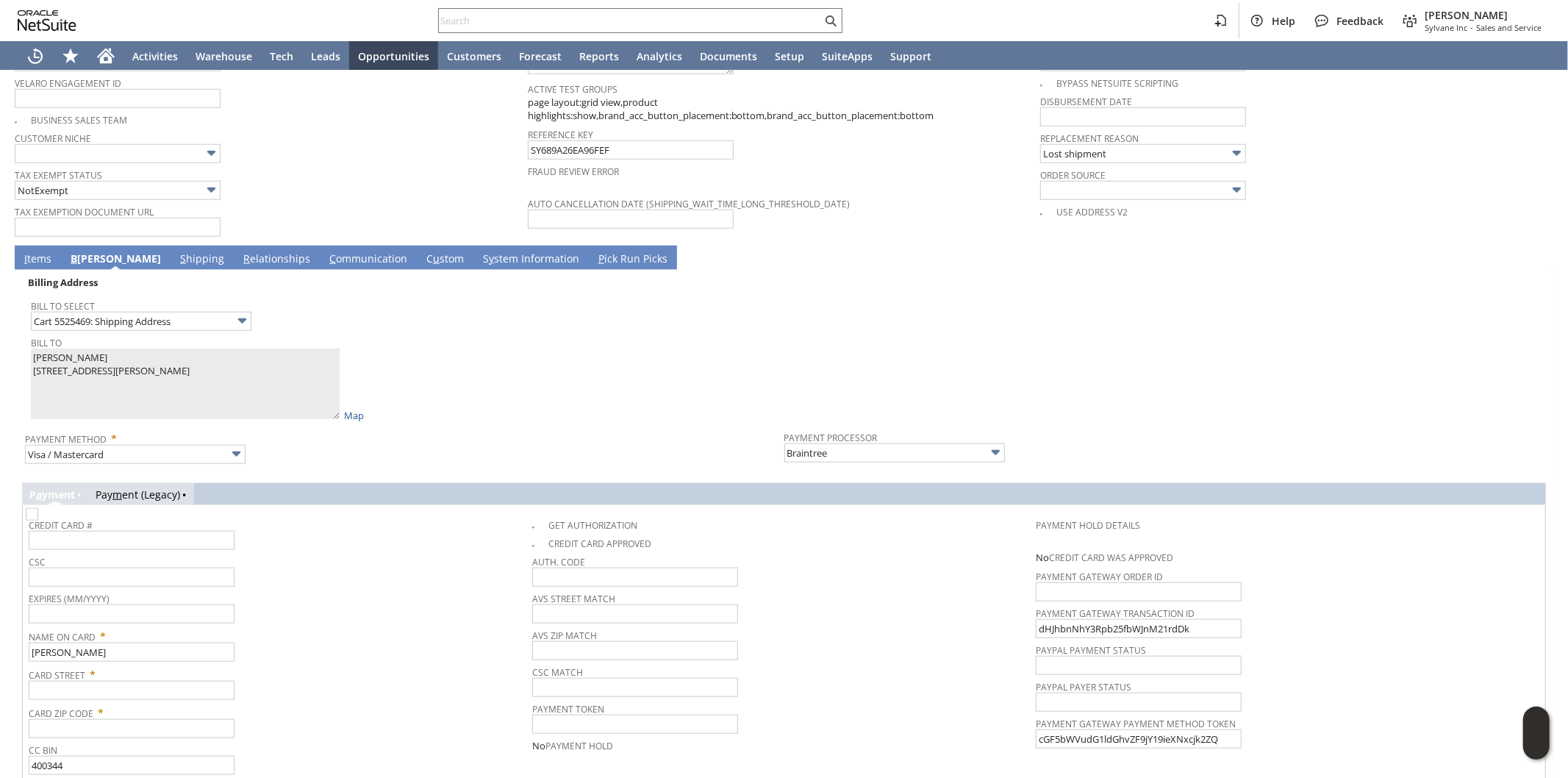
scroll to position [1131, 0]
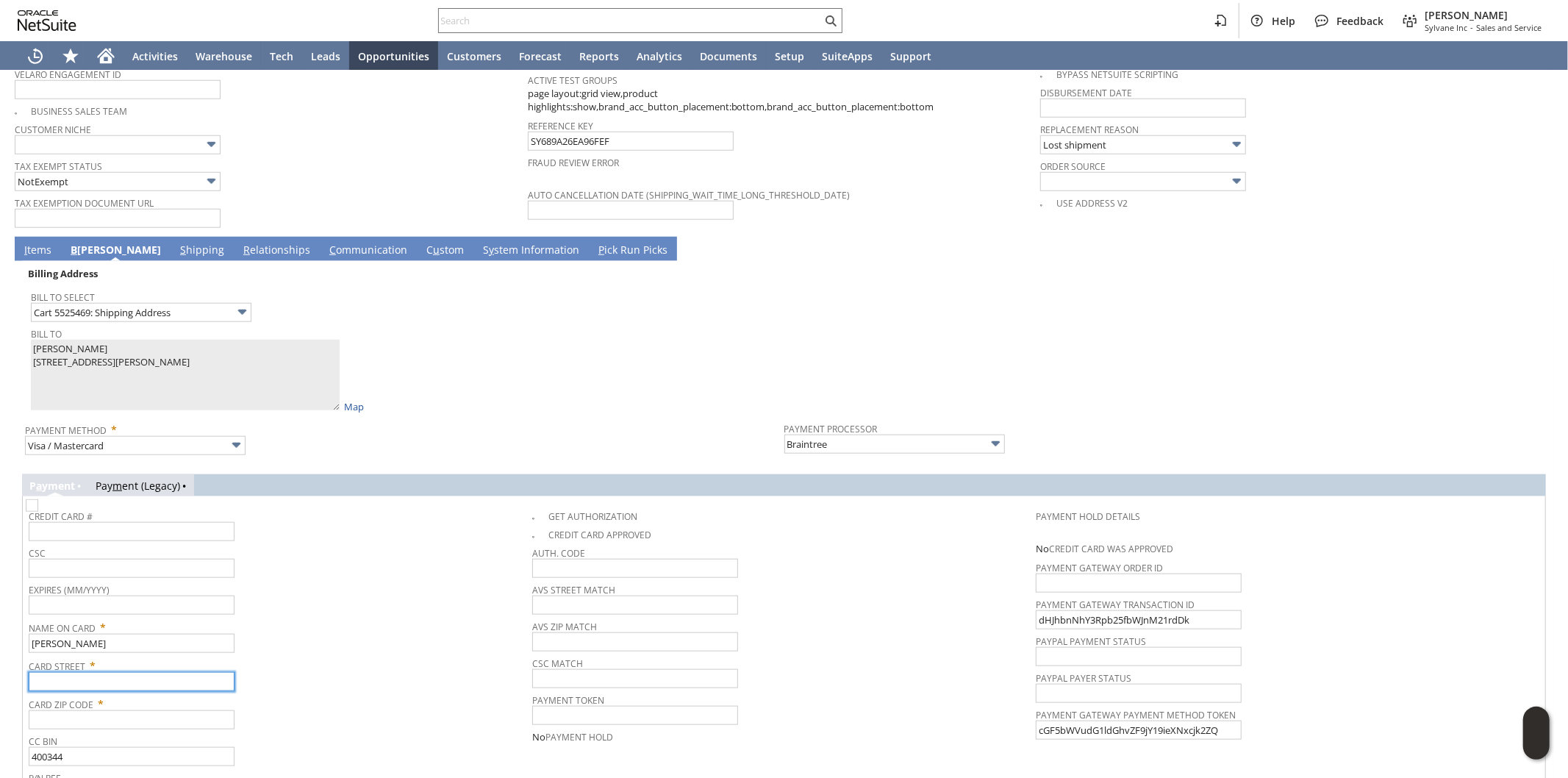
click at [109, 672] on input "text" at bounding box center [131, 682] width 206 height 19
paste input "1446 Dean Street"
type input "1446 Dean Street"
click at [96, 710] on input "text" at bounding box center [131, 720] width 206 height 19
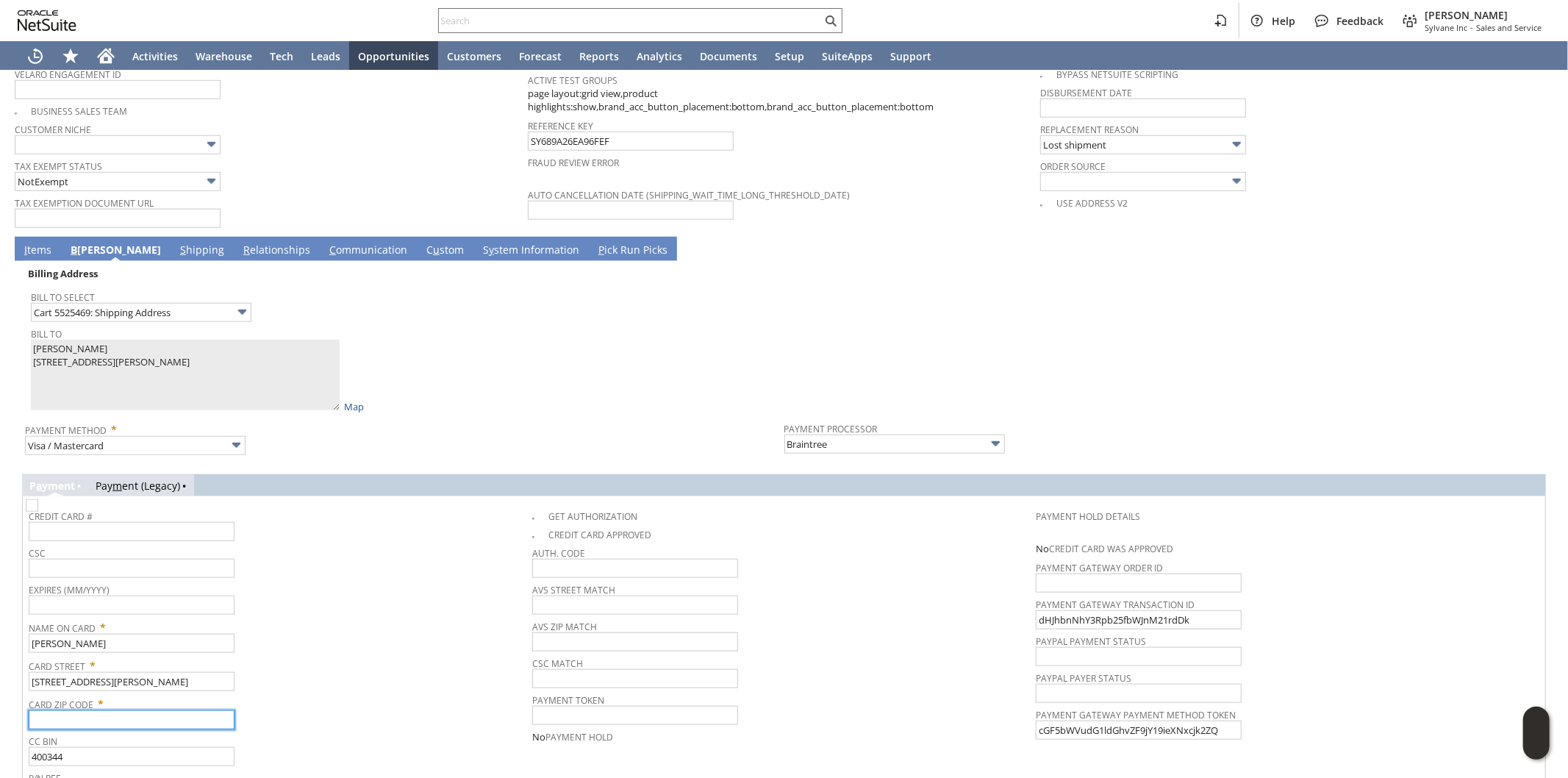
paste input "11213"
type input "11213"
click at [363, 693] on span "Card Zip Code *" at bounding box center [276, 701] width 496 height 18
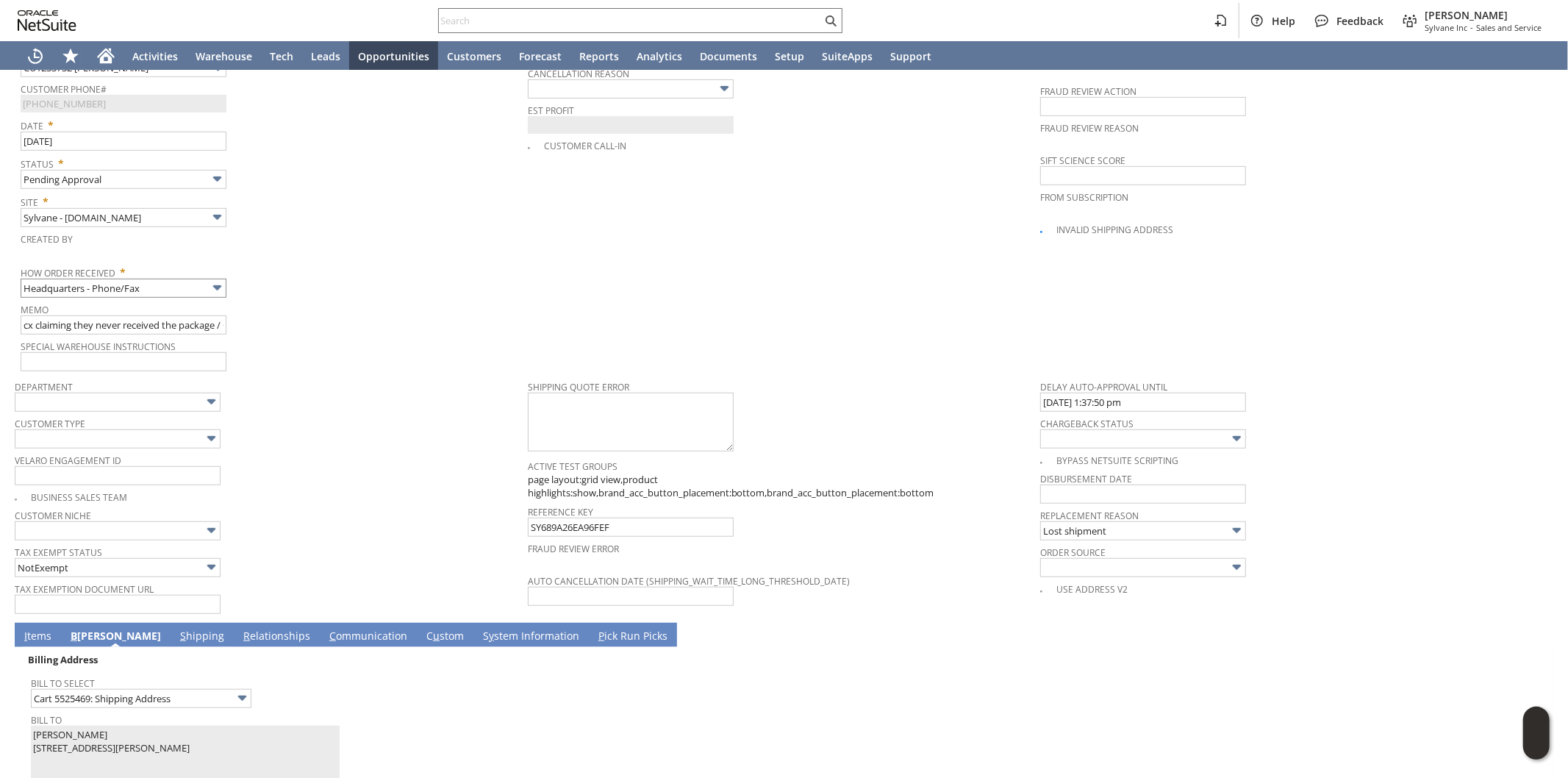
scroll to position [723, 0]
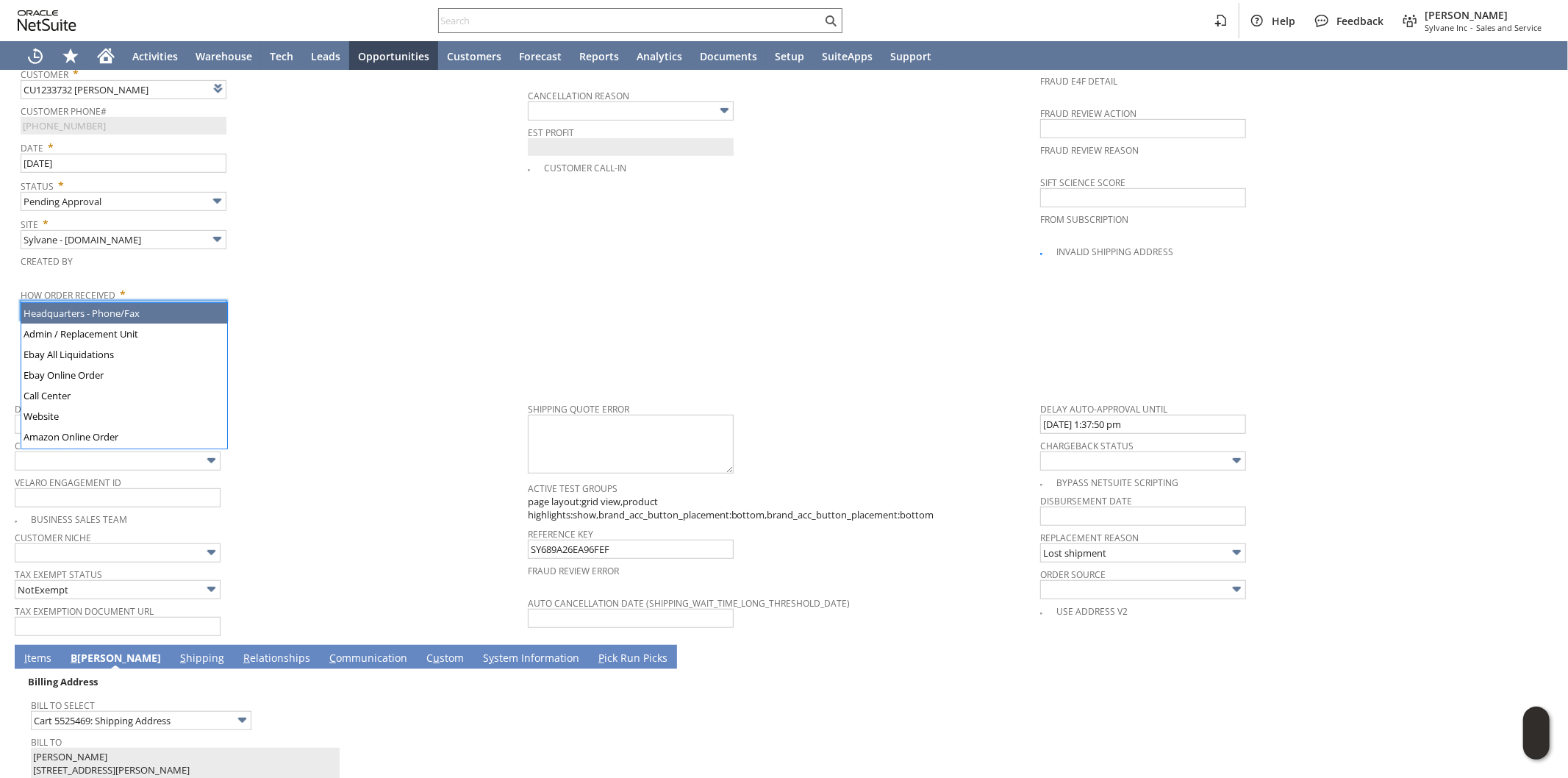
click at [144, 300] on input "Headquarters - Phone/Fax" at bounding box center [123, 310] width 206 height 19
type input "Admin / Replacement Unit"
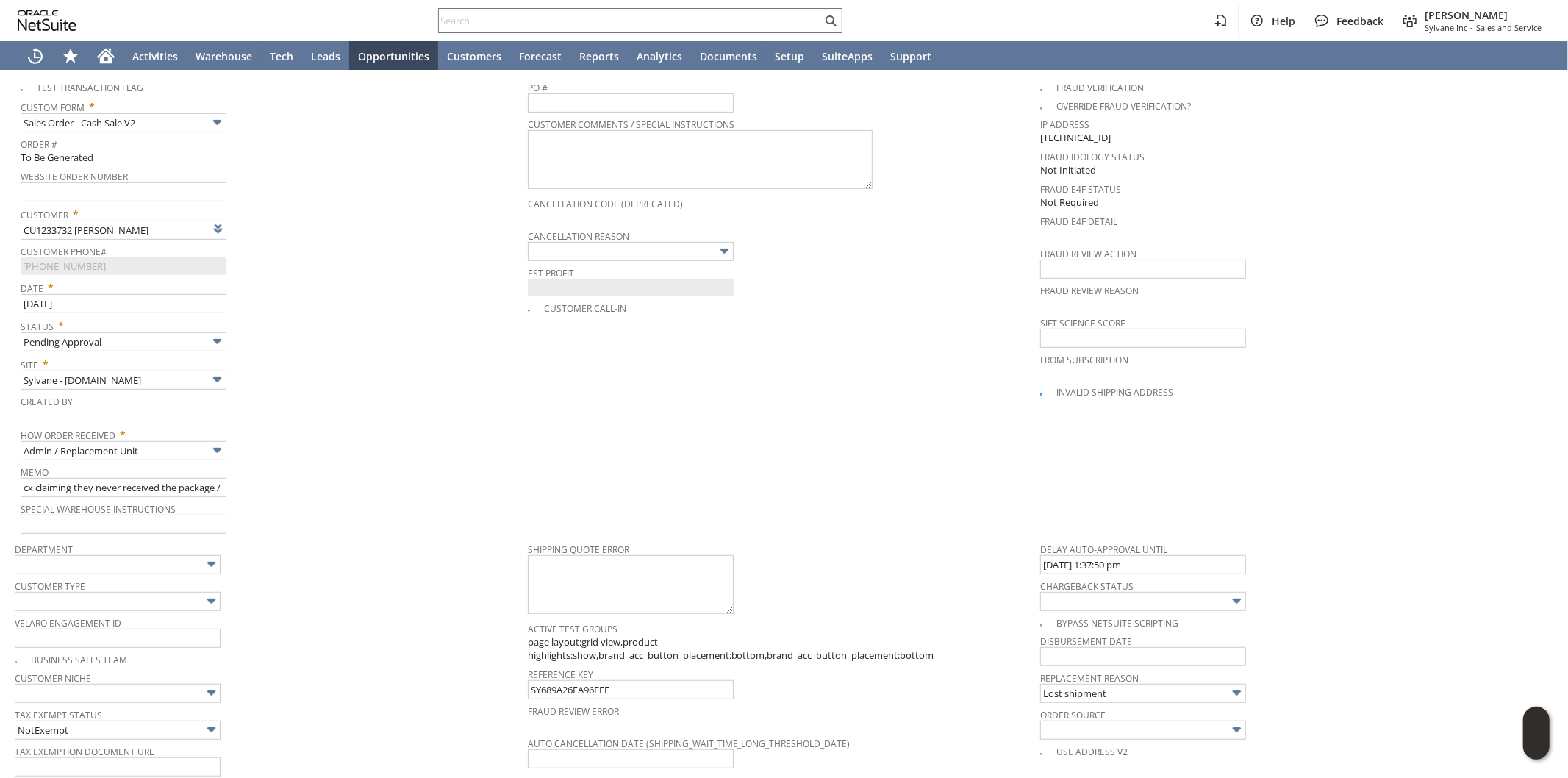
scroll to position [560, 0]
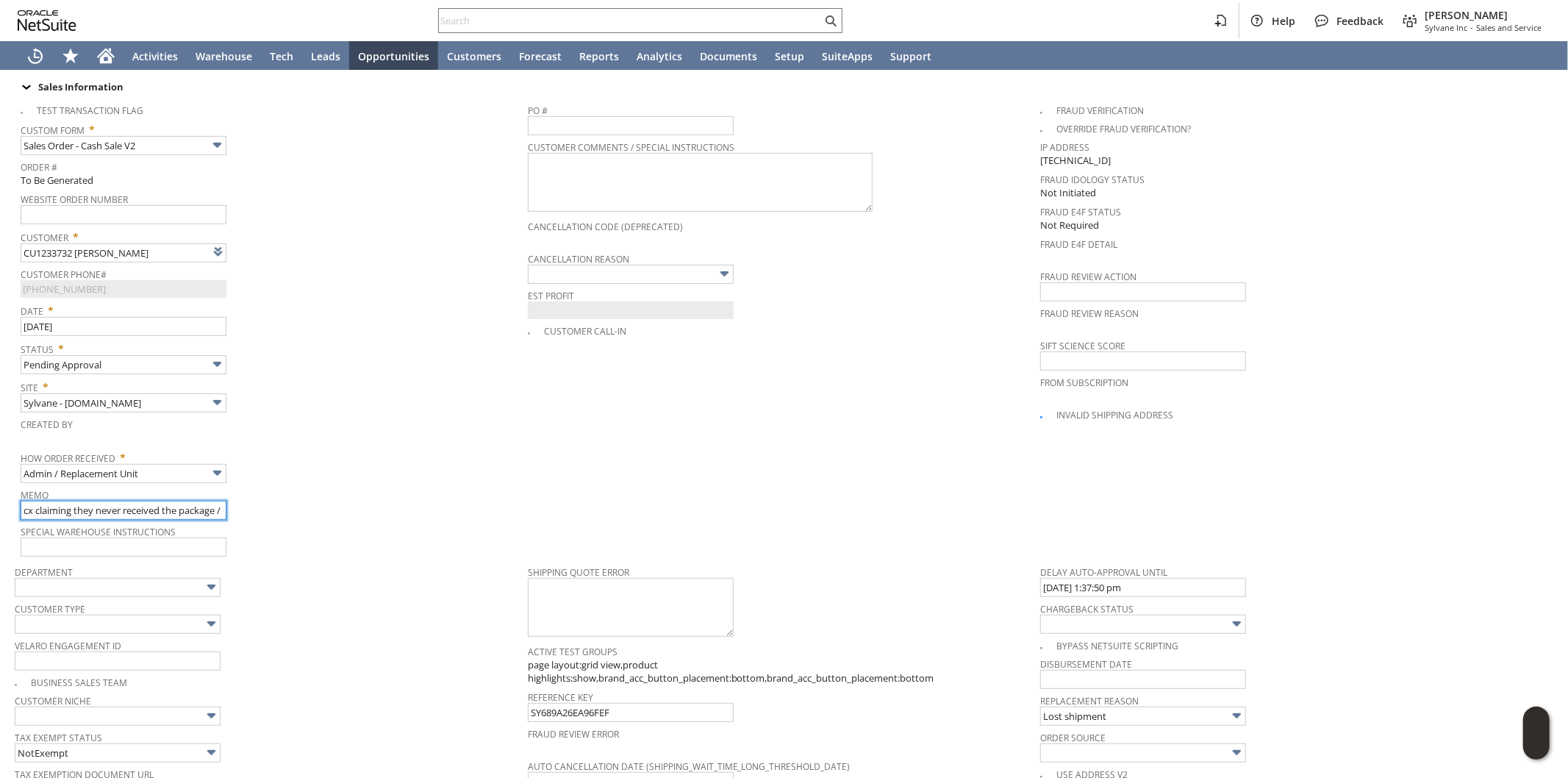
click at [184, 501] on input "cx claiming they never received the package / C-201530567" at bounding box center [123, 510] width 206 height 19
click at [116, 501] on input "Replacement order / Lost claim filed" at bounding box center [123, 510] width 206 height 19
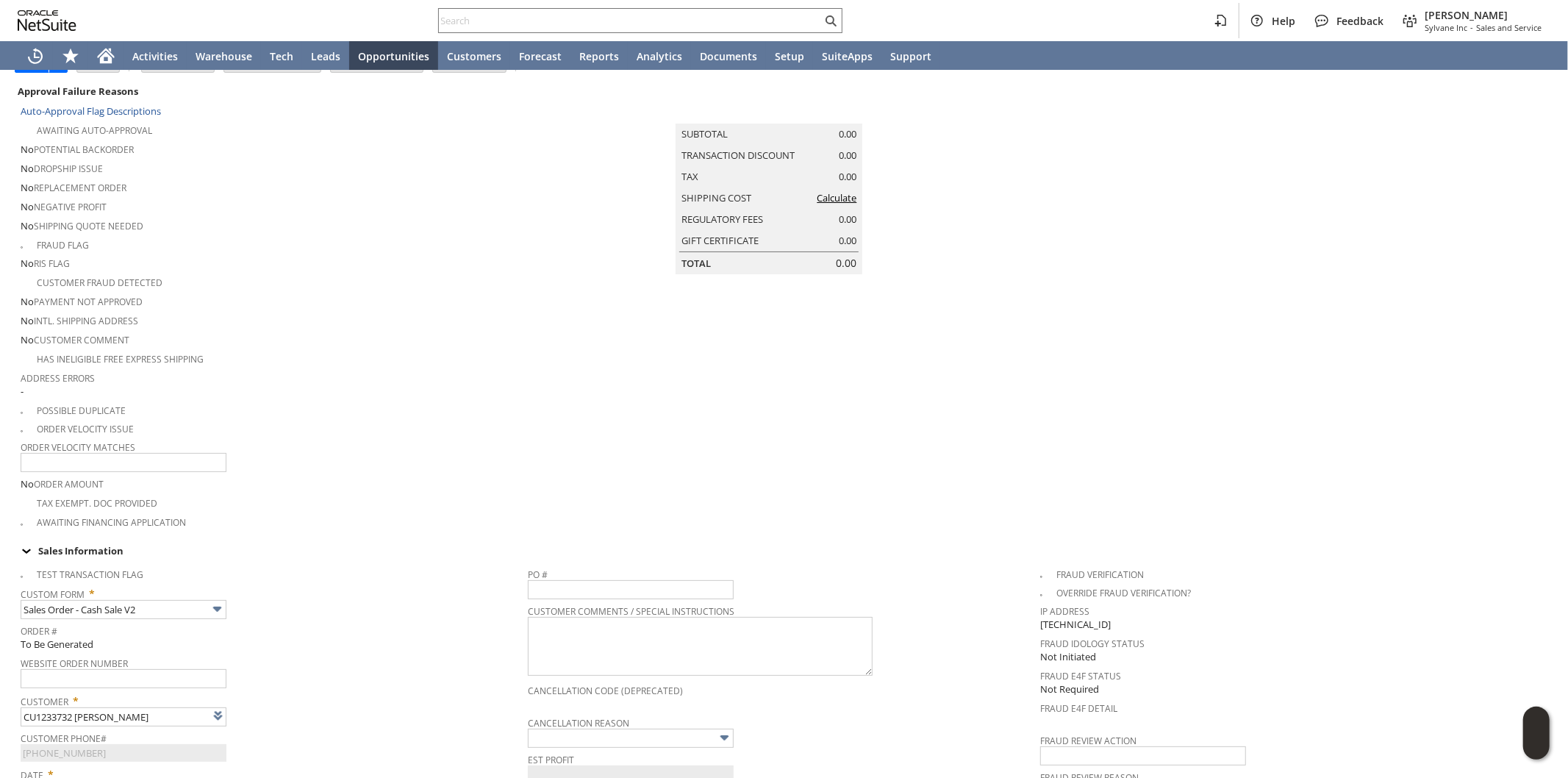
scroll to position [69, 0]
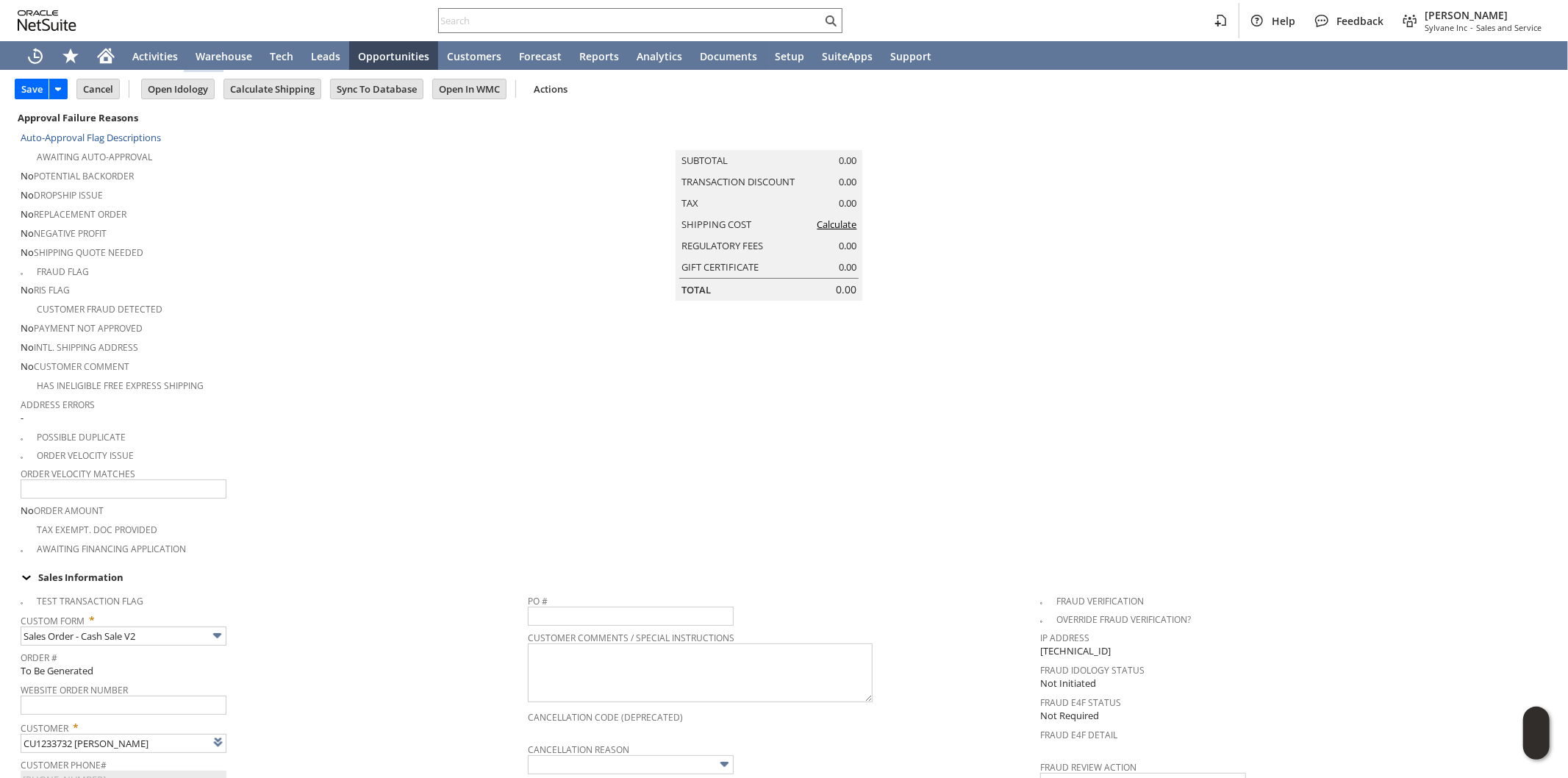
type input "Replacement order / Original - Lost claim filed"
click at [832, 231] on link "Calculate" at bounding box center [836, 224] width 40 height 13
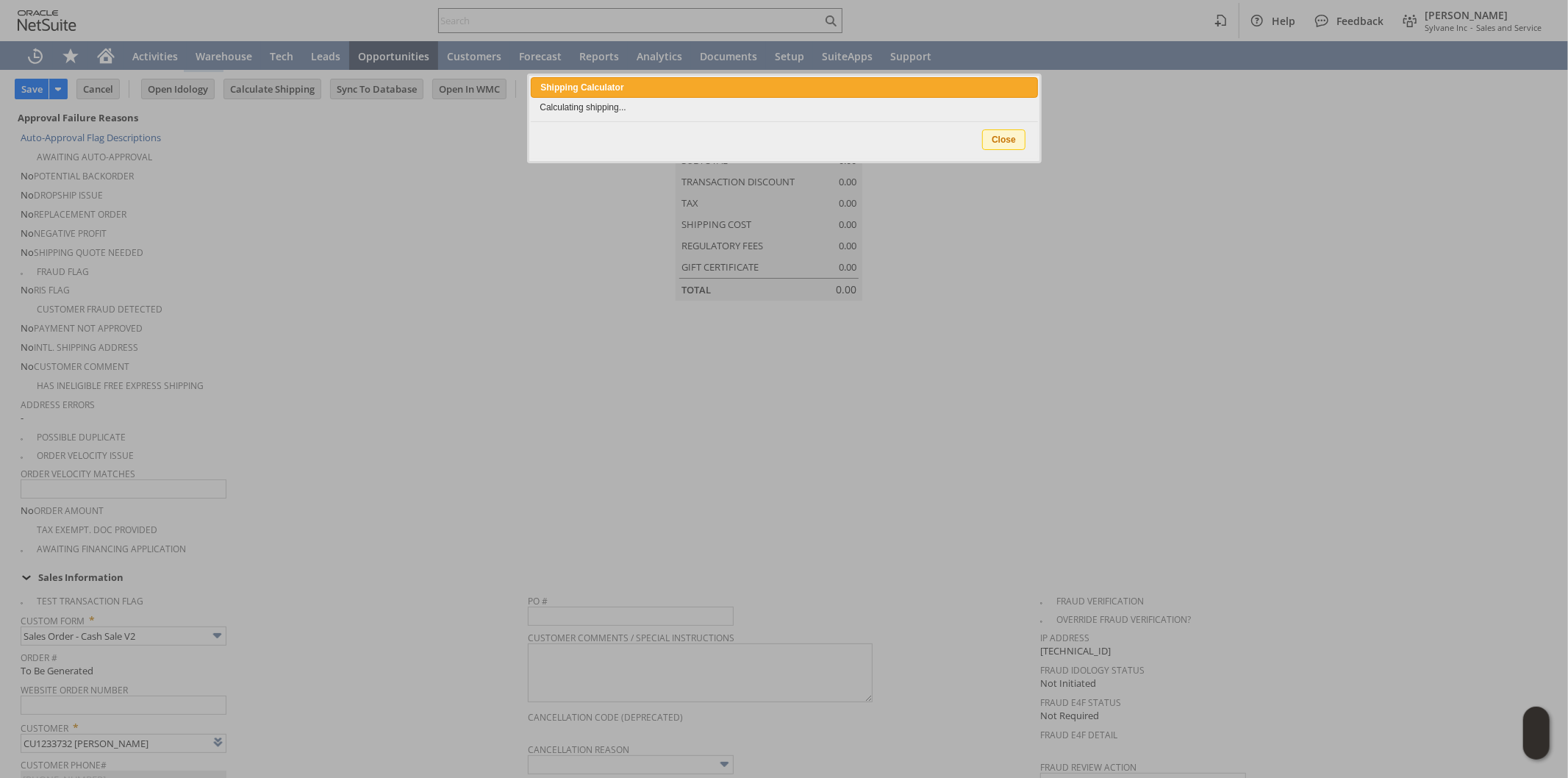
scroll to position [0, 0]
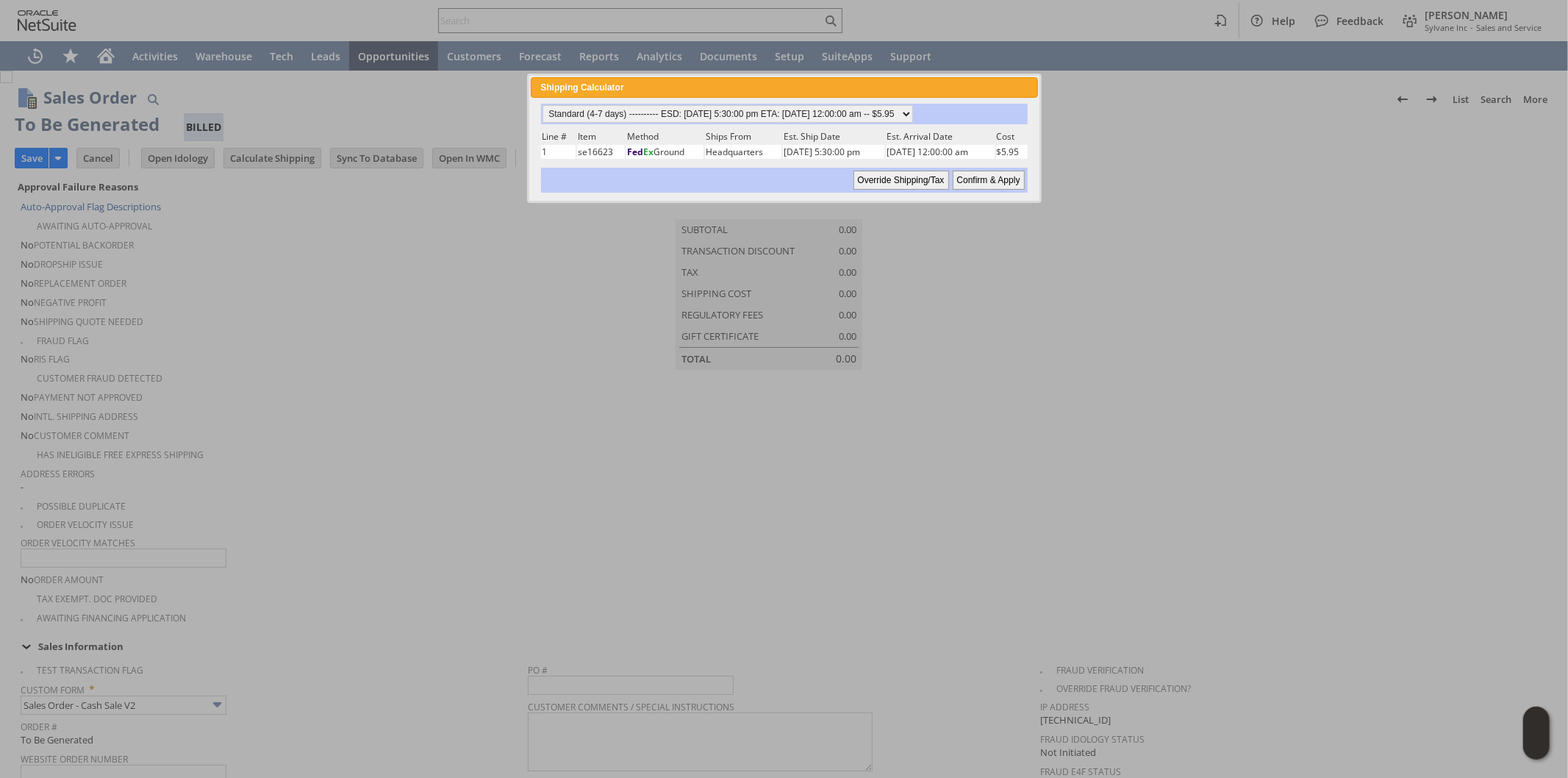
click at [997, 172] on input "Confirm & Apply" at bounding box center [988, 180] width 72 height 19
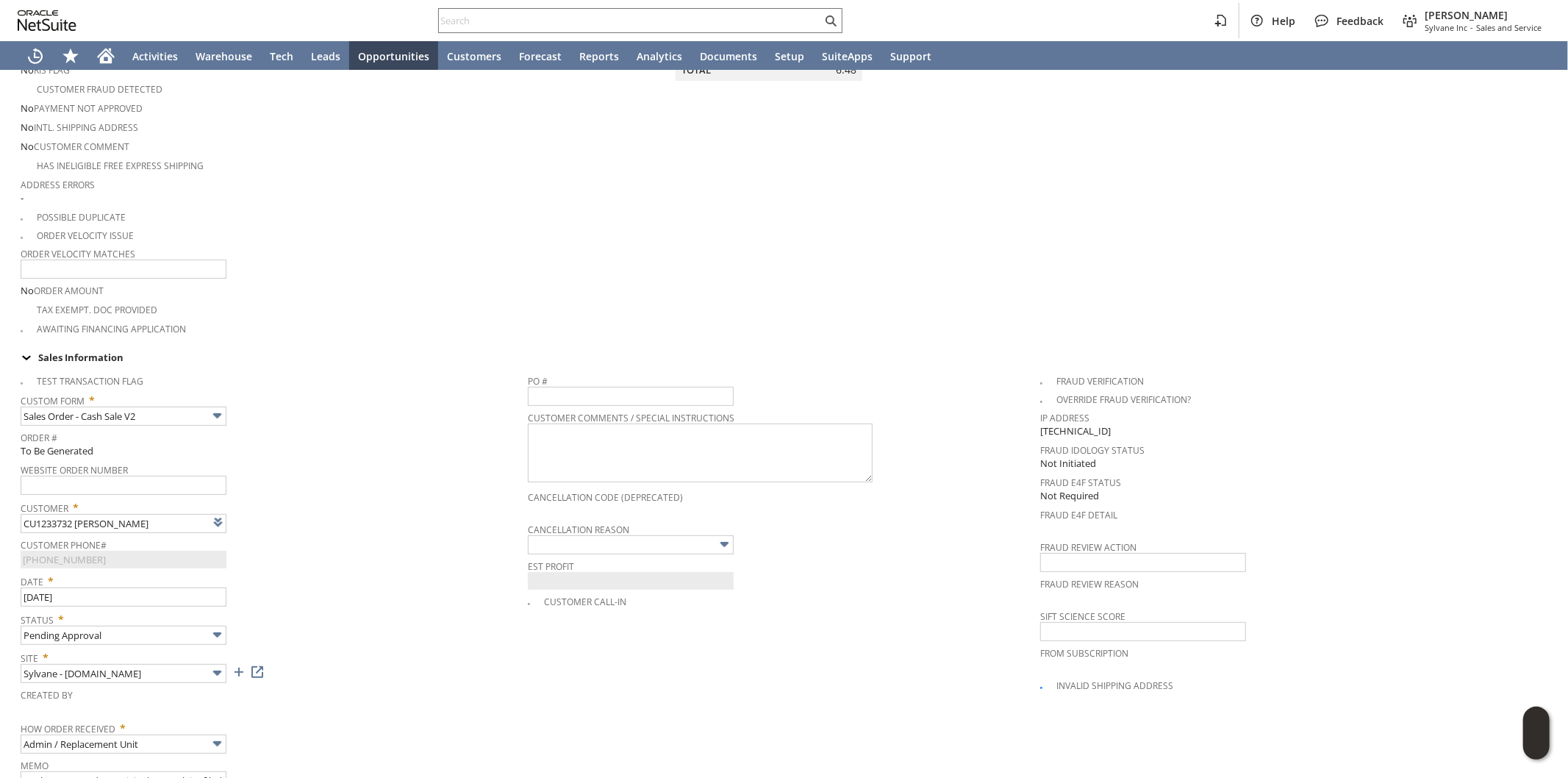
scroll to position [490, 0]
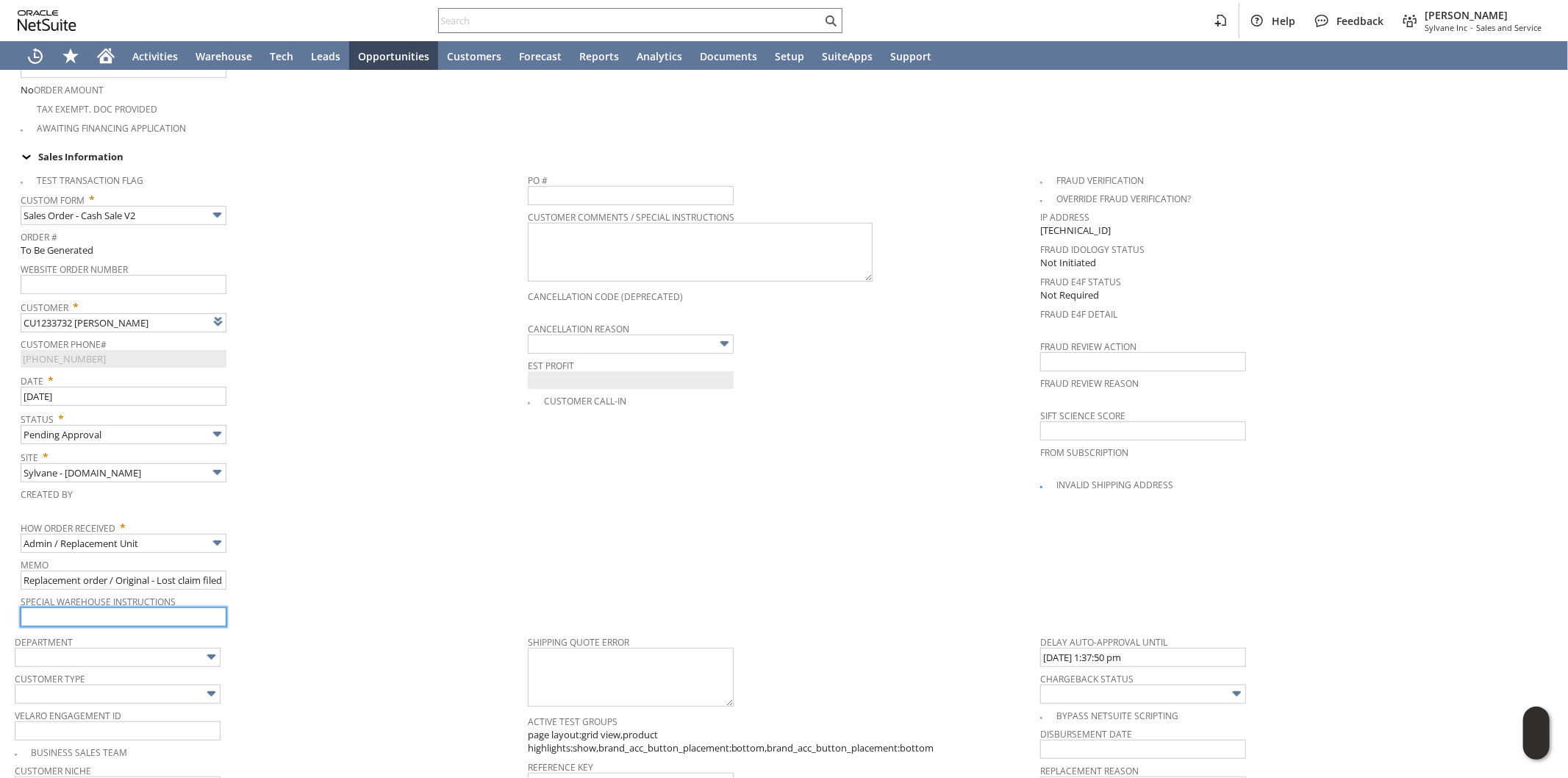
click at [101, 607] on input "text" at bounding box center [123, 616] width 206 height 19
type input "Please make shipment signature required"
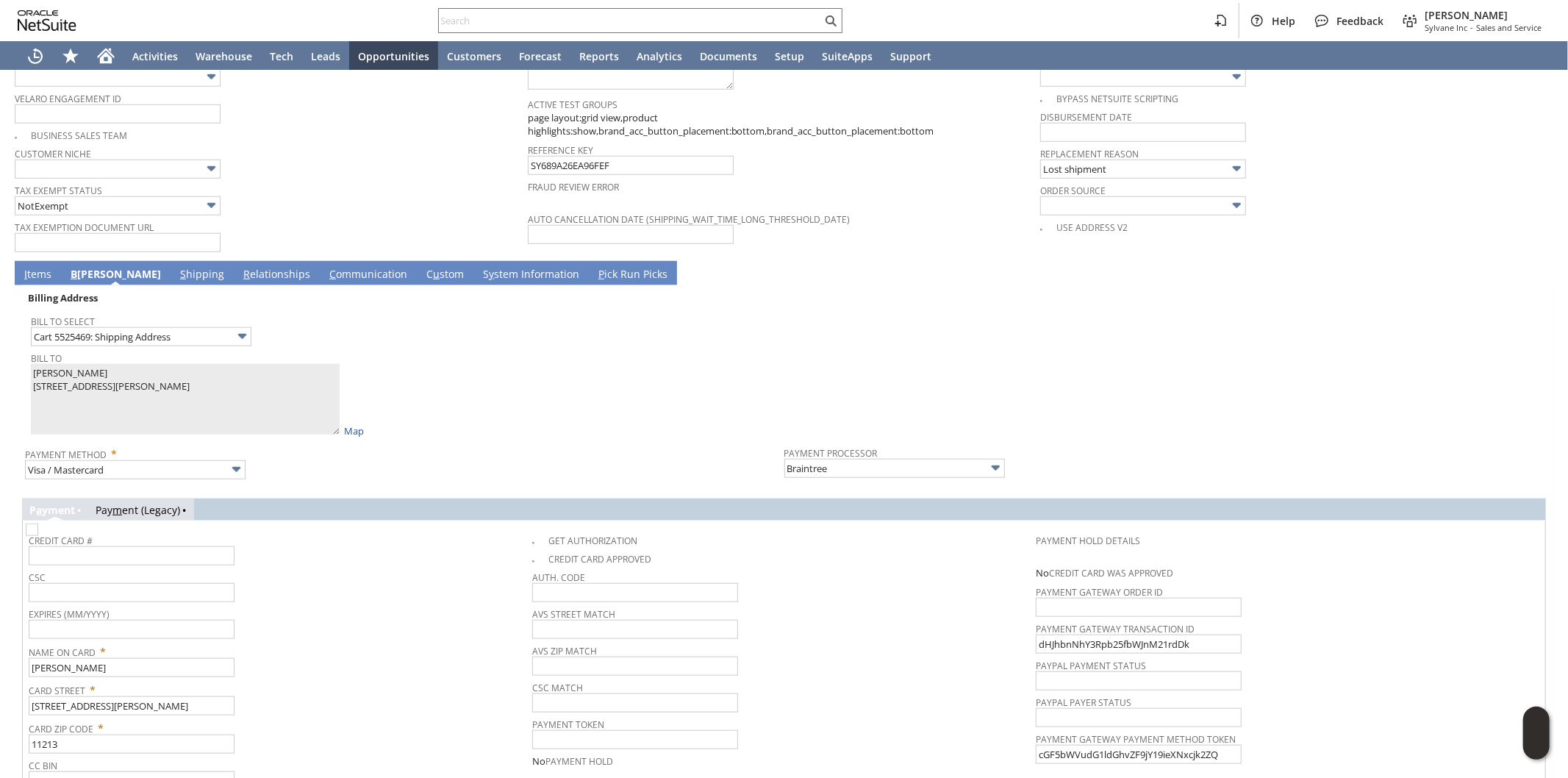
scroll to position [1144, 0]
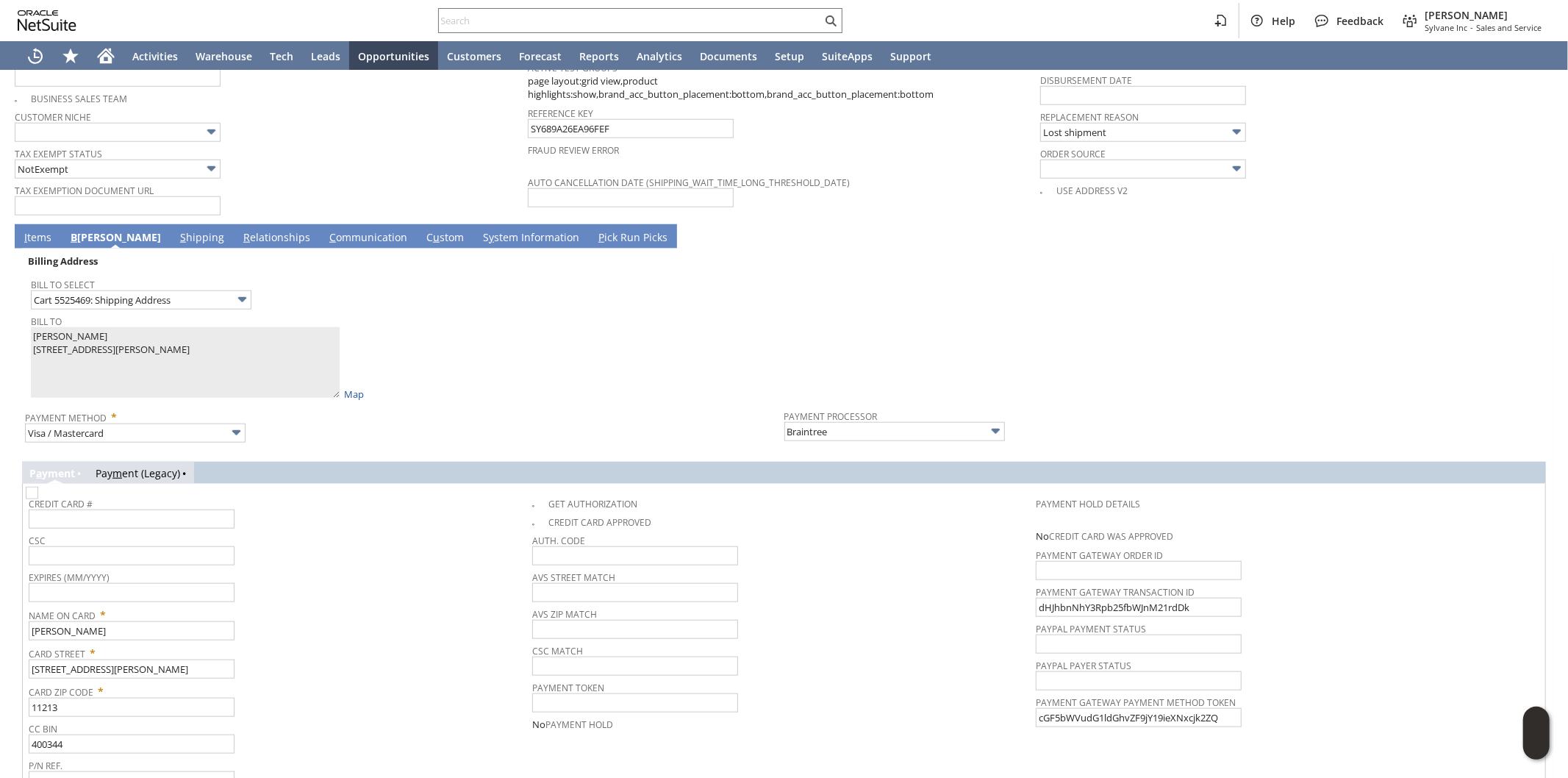
click at [35, 230] on link "I tems" at bounding box center [38, 238] width 35 height 16
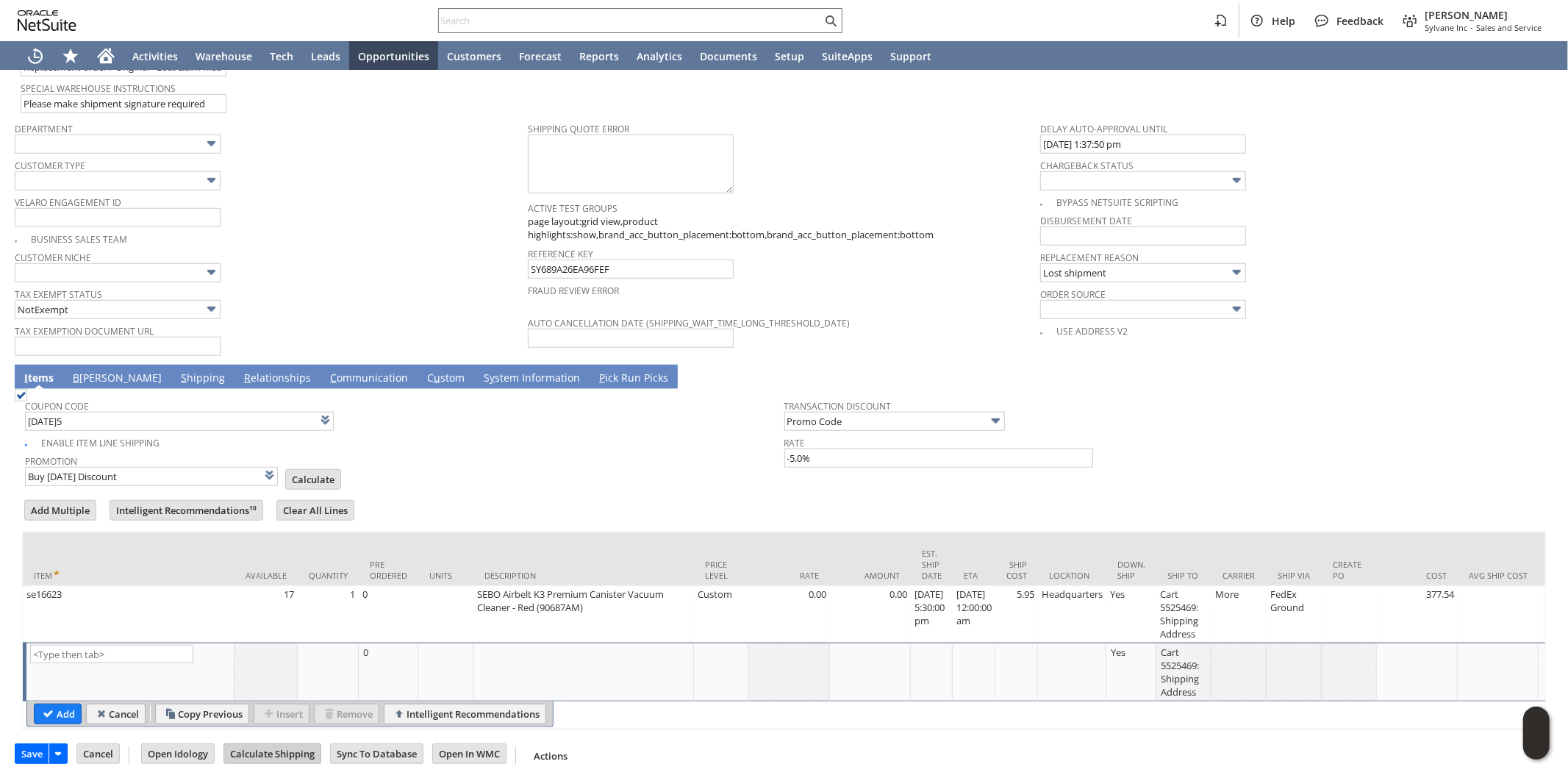
click at [285, 750] on input "Calculate Shipping" at bounding box center [272, 753] width 96 height 19
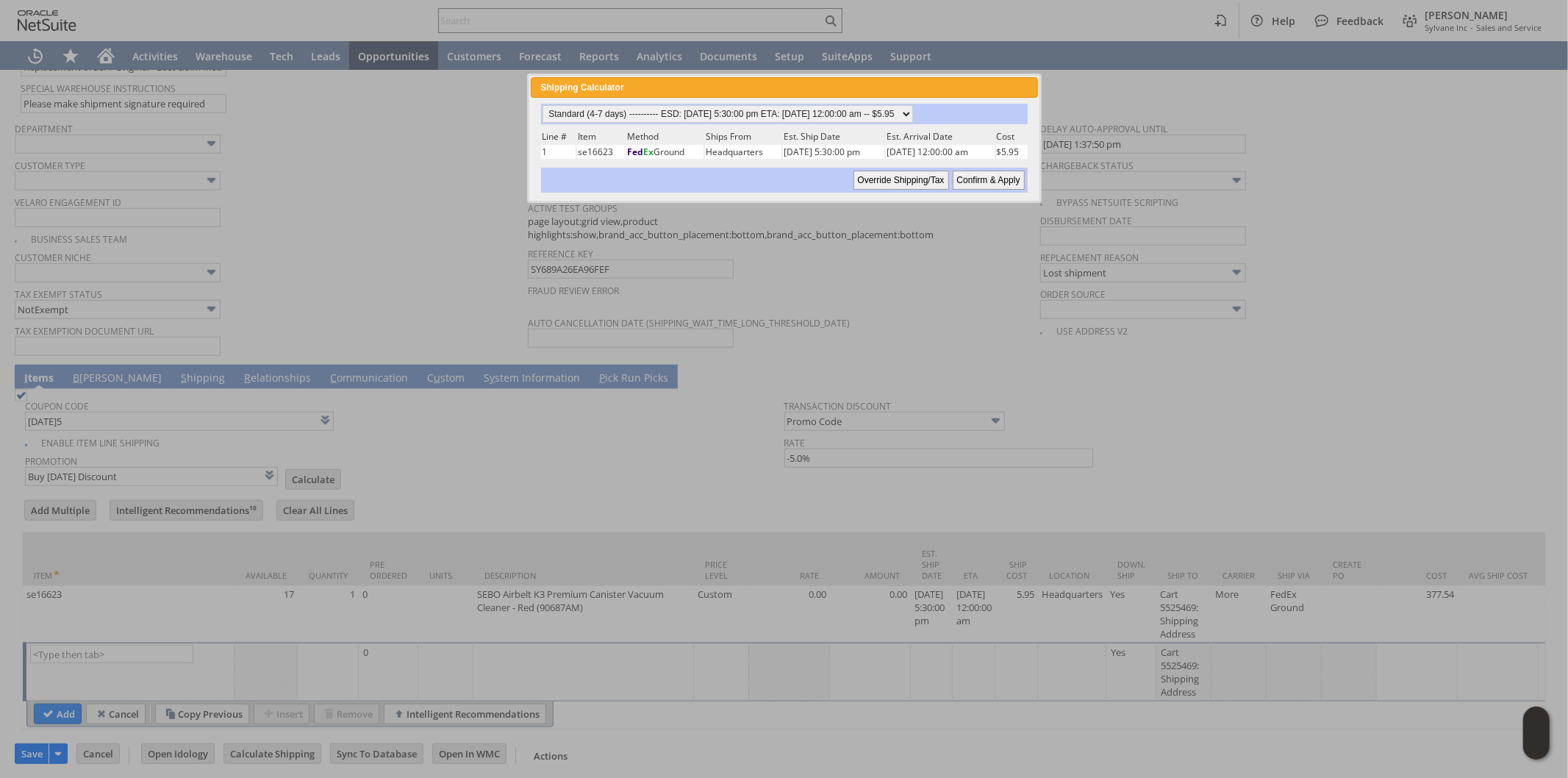
click at [908, 172] on input "Override Shipping/Tax" at bounding box center [901, 180] width 95 height 19
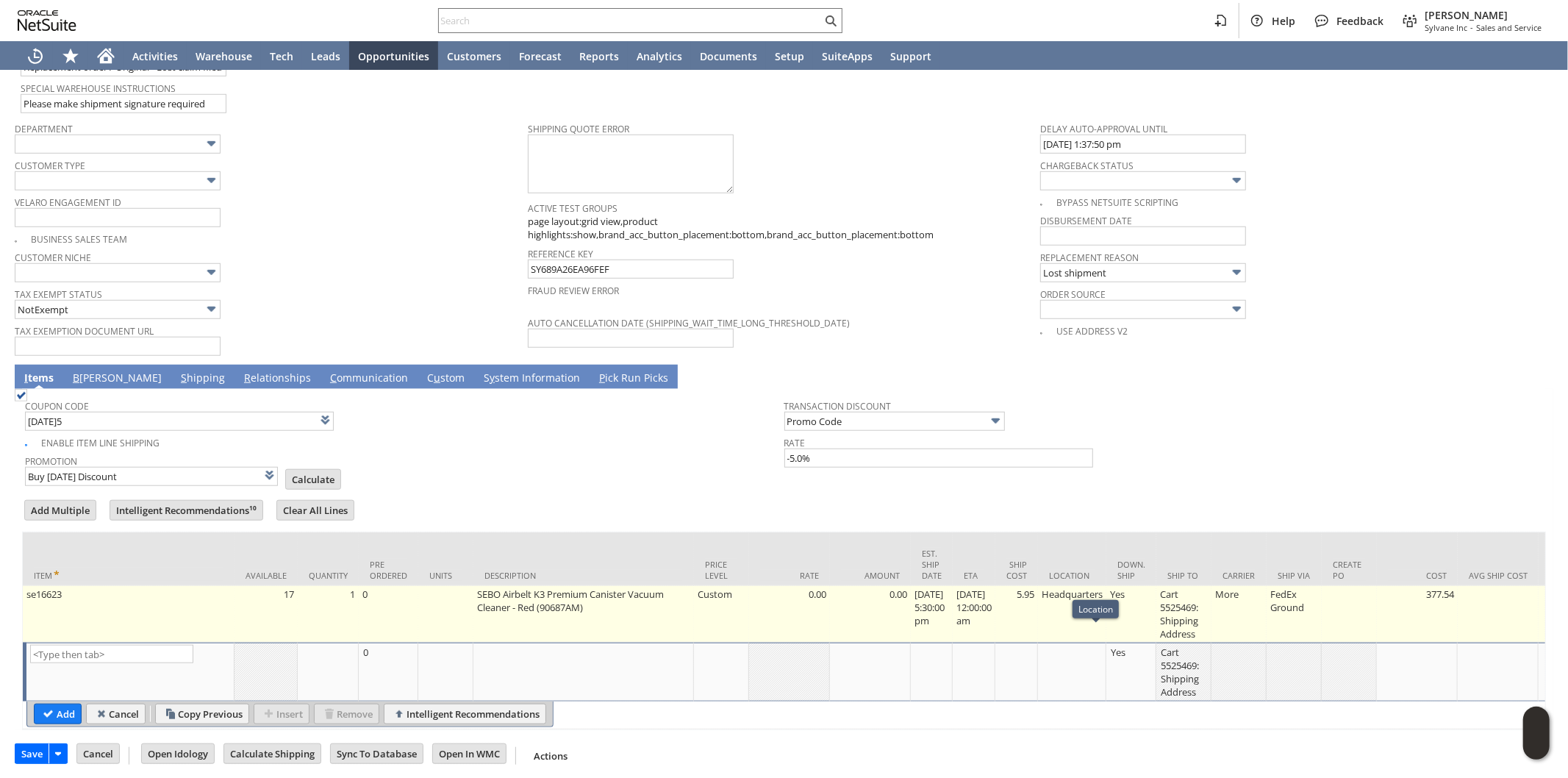
click at [1038, 594] on td "5.95" at bounding box center [1016, 614] width 43 height 57
type input "5.95"
type input "OK"
type input "Make Copy"
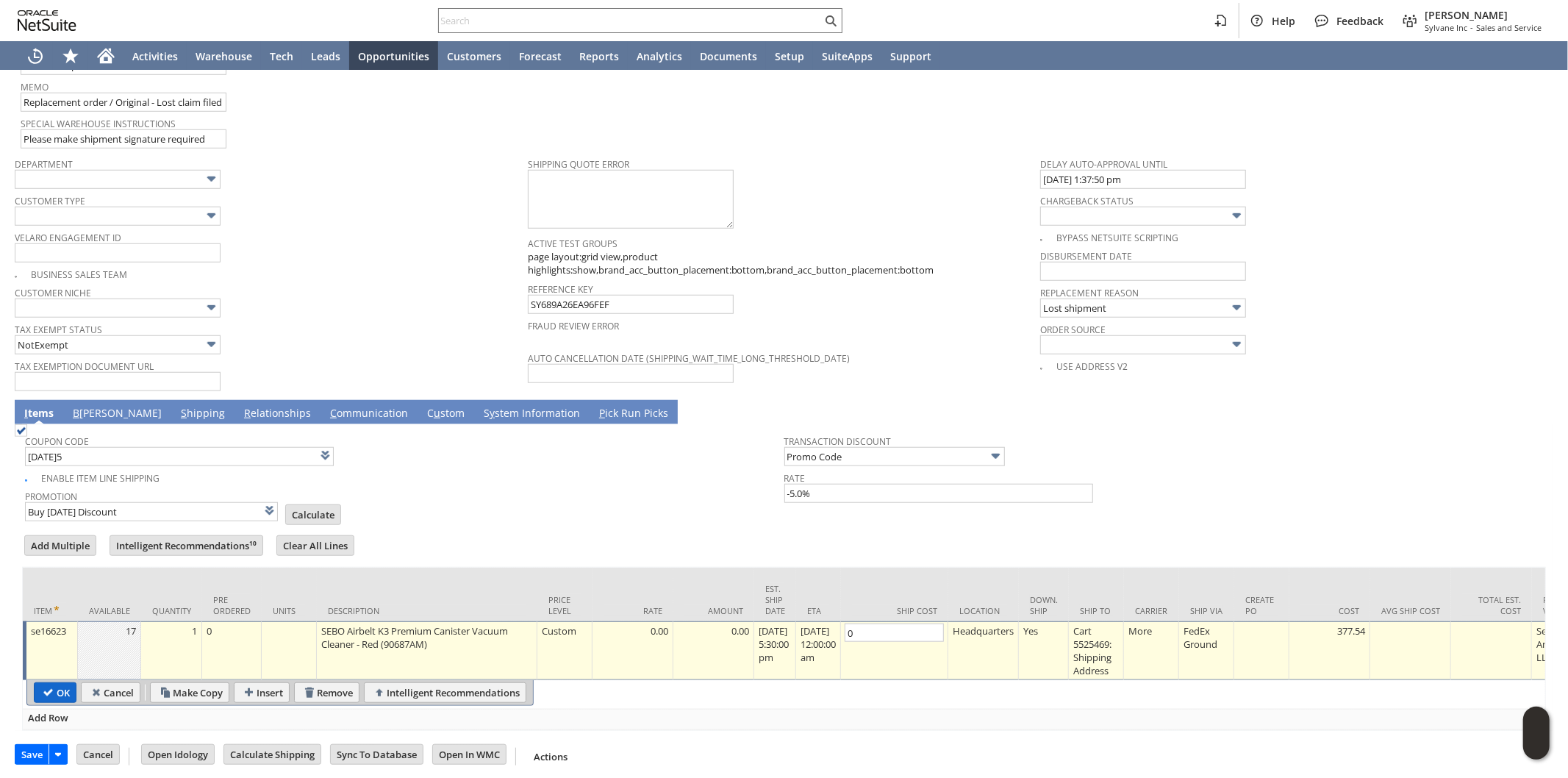
type input "0"
click at [66, 683] on input "OK" at bounding box center [55, 693] width 41 height 19
type input "Promo Code"
type input "-5.0%"
type input "Add"
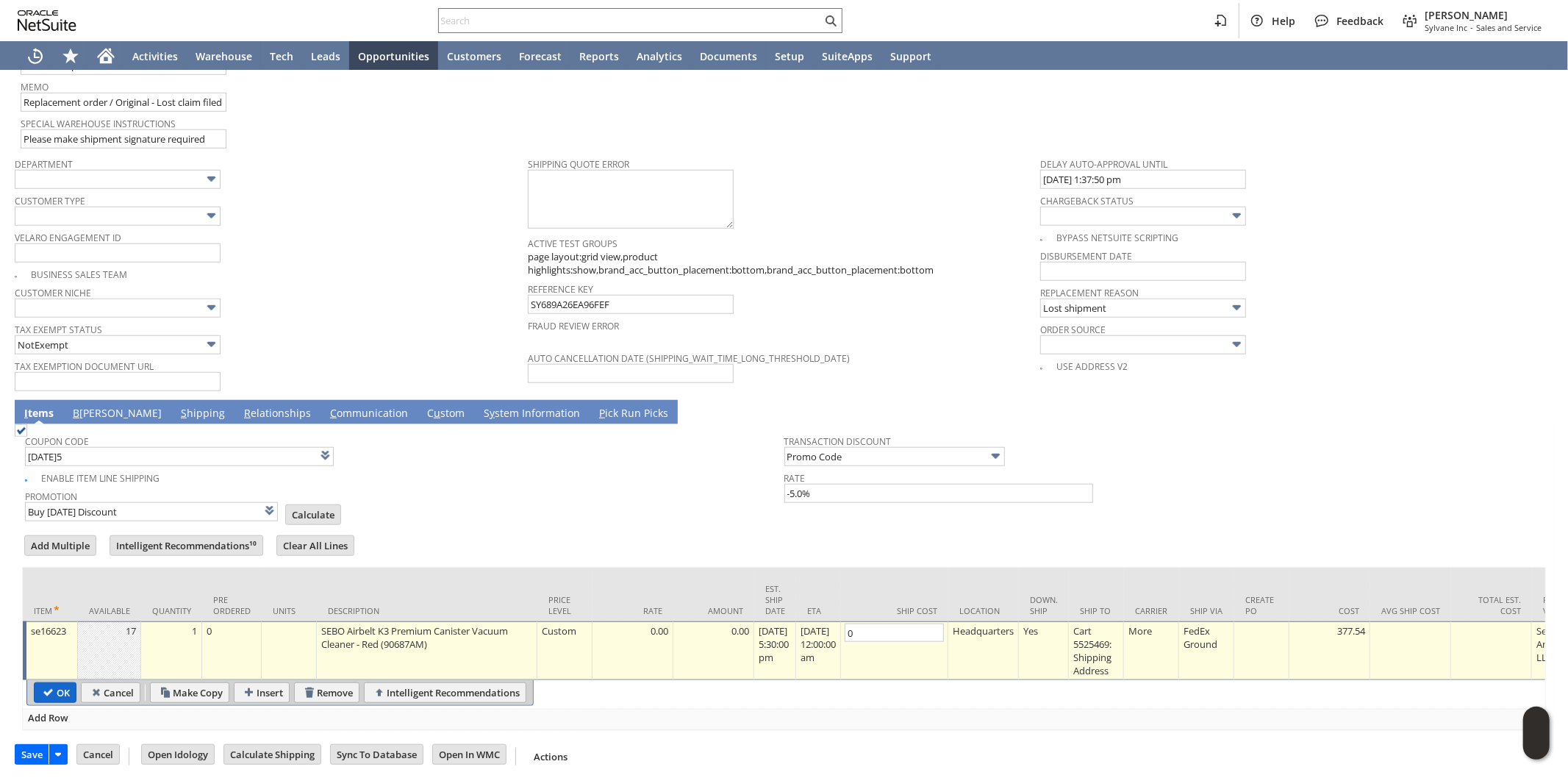
type input "Copy Previous"
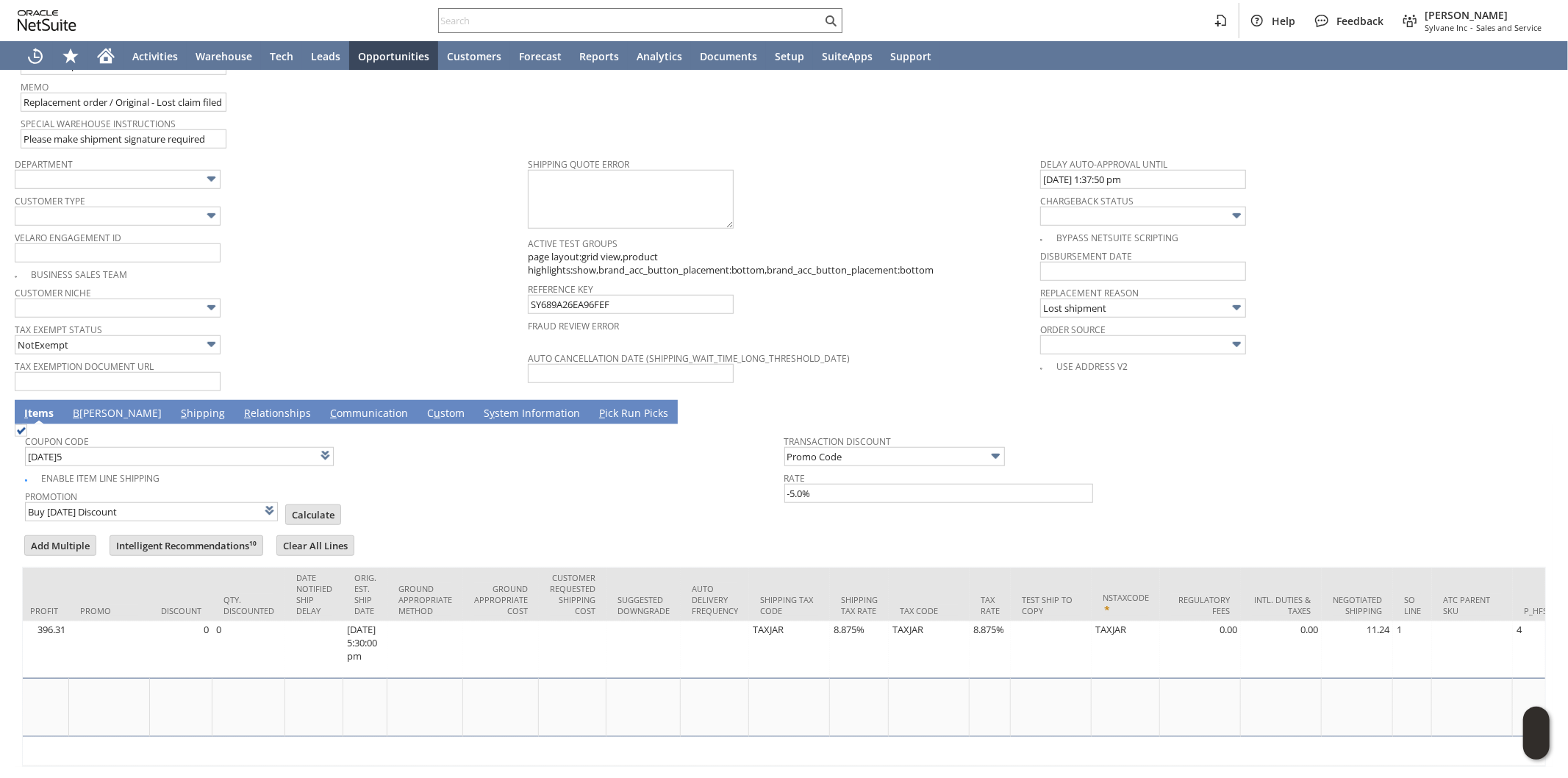
scroll to position [0, 1920]
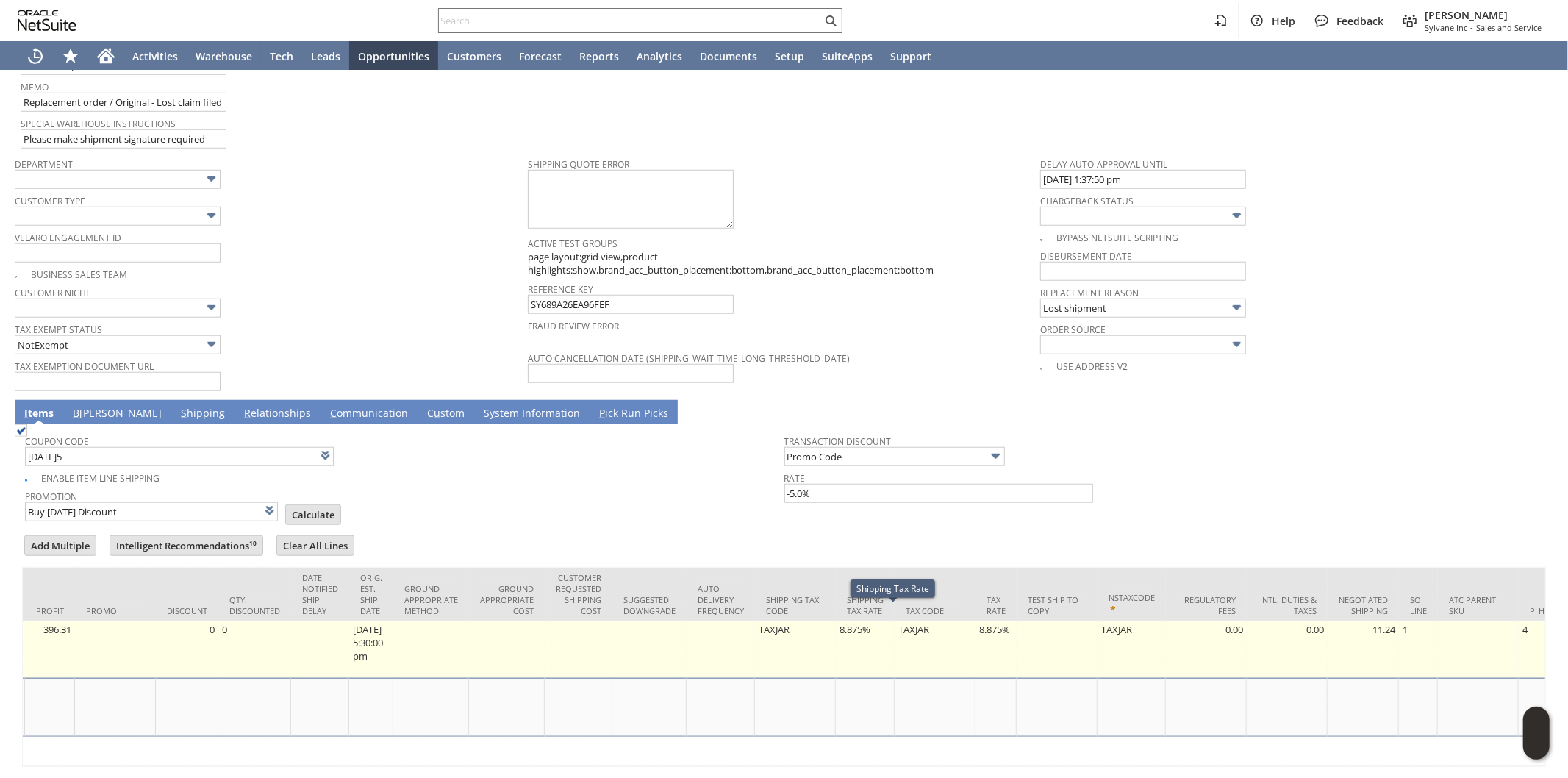
click at [883, 621] on td "8.875%" at bounding box center [866, 649] width 59 height 57
type input "8.875%"
type input "OK"
type input "Make Copy"
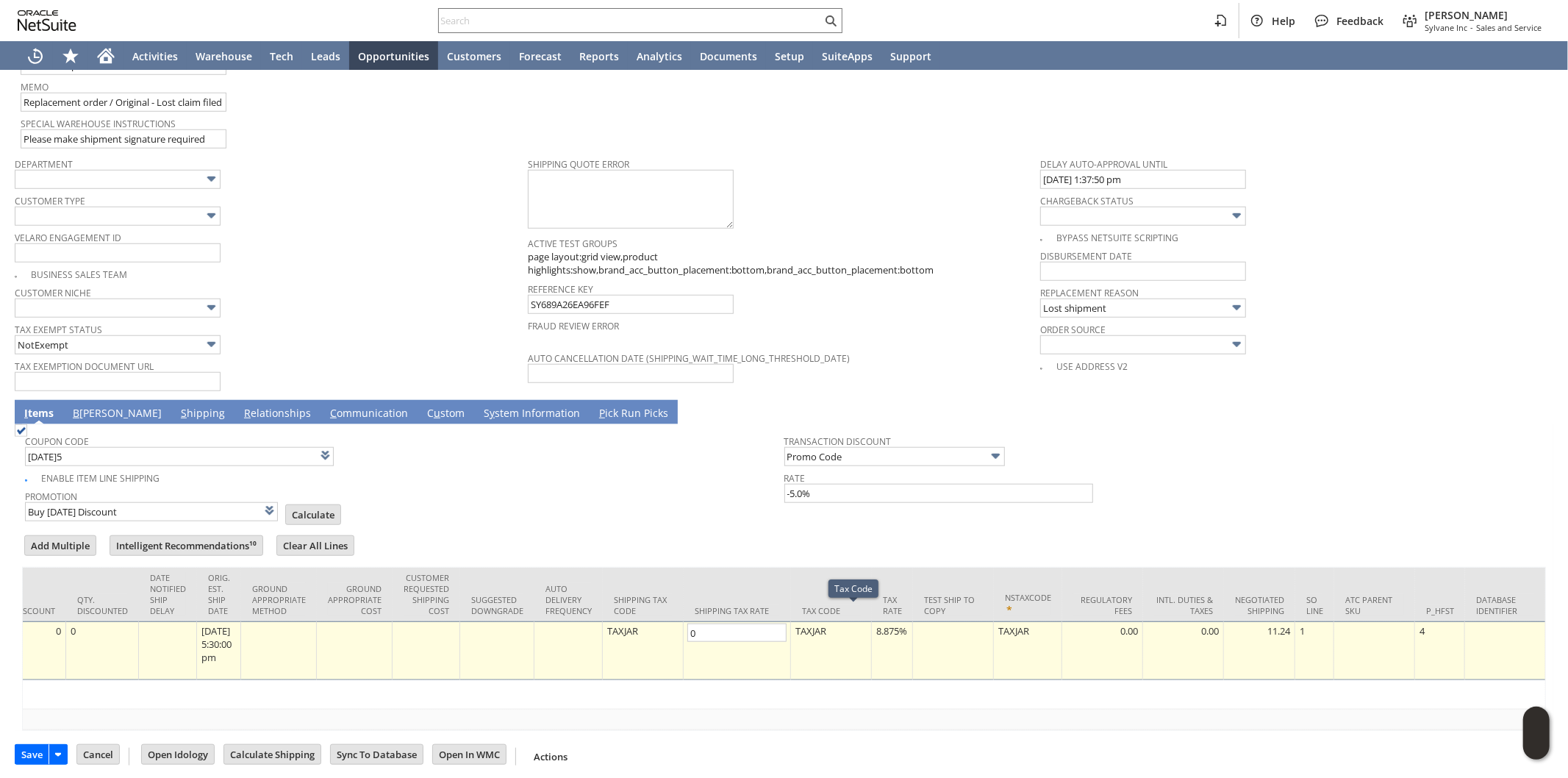
type input "0.0%"
click at [913, 627] on td "8.875%" at bounding box center [892, 651] width 41 height 59
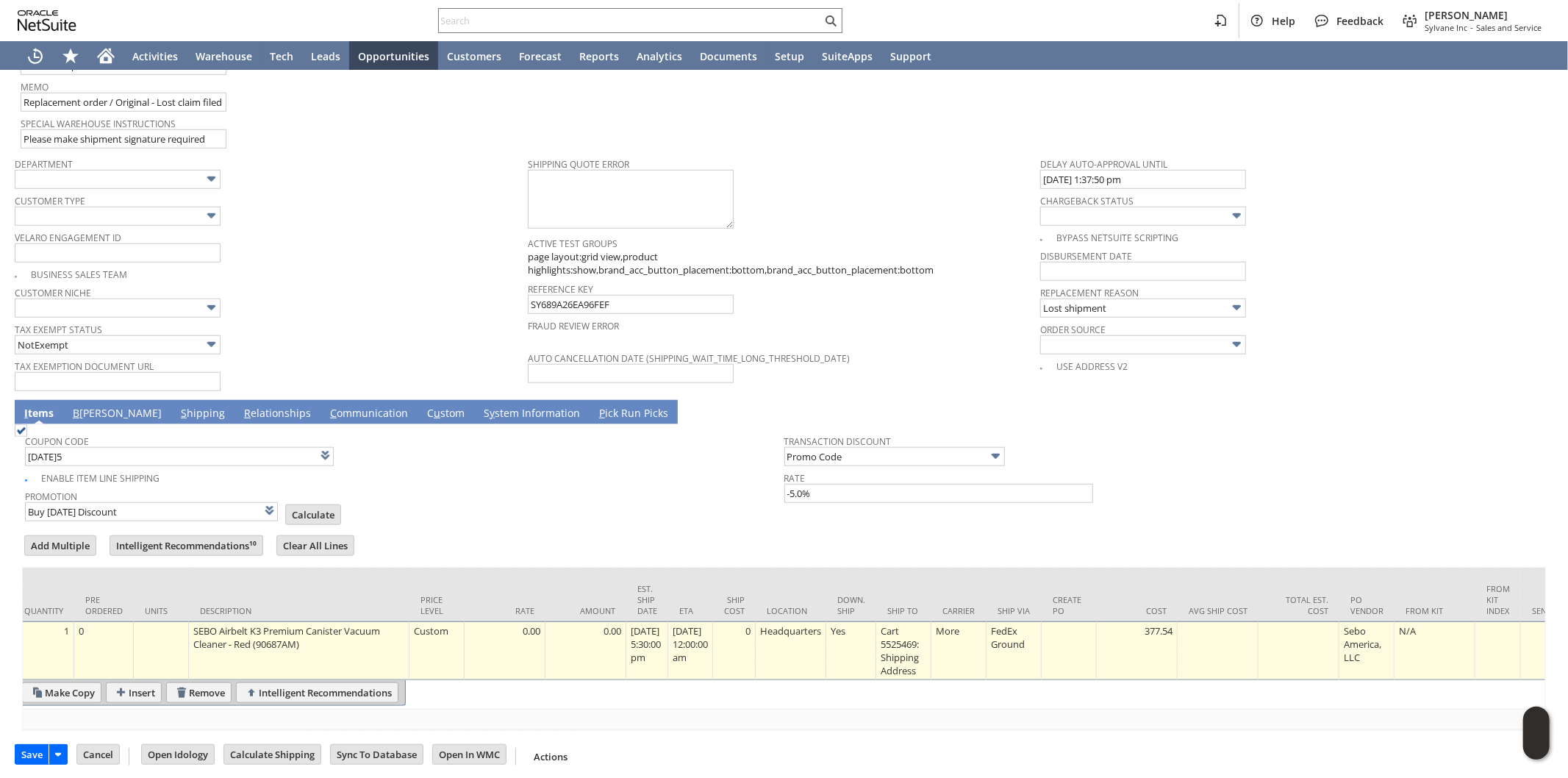
scroll to position [0, 0]
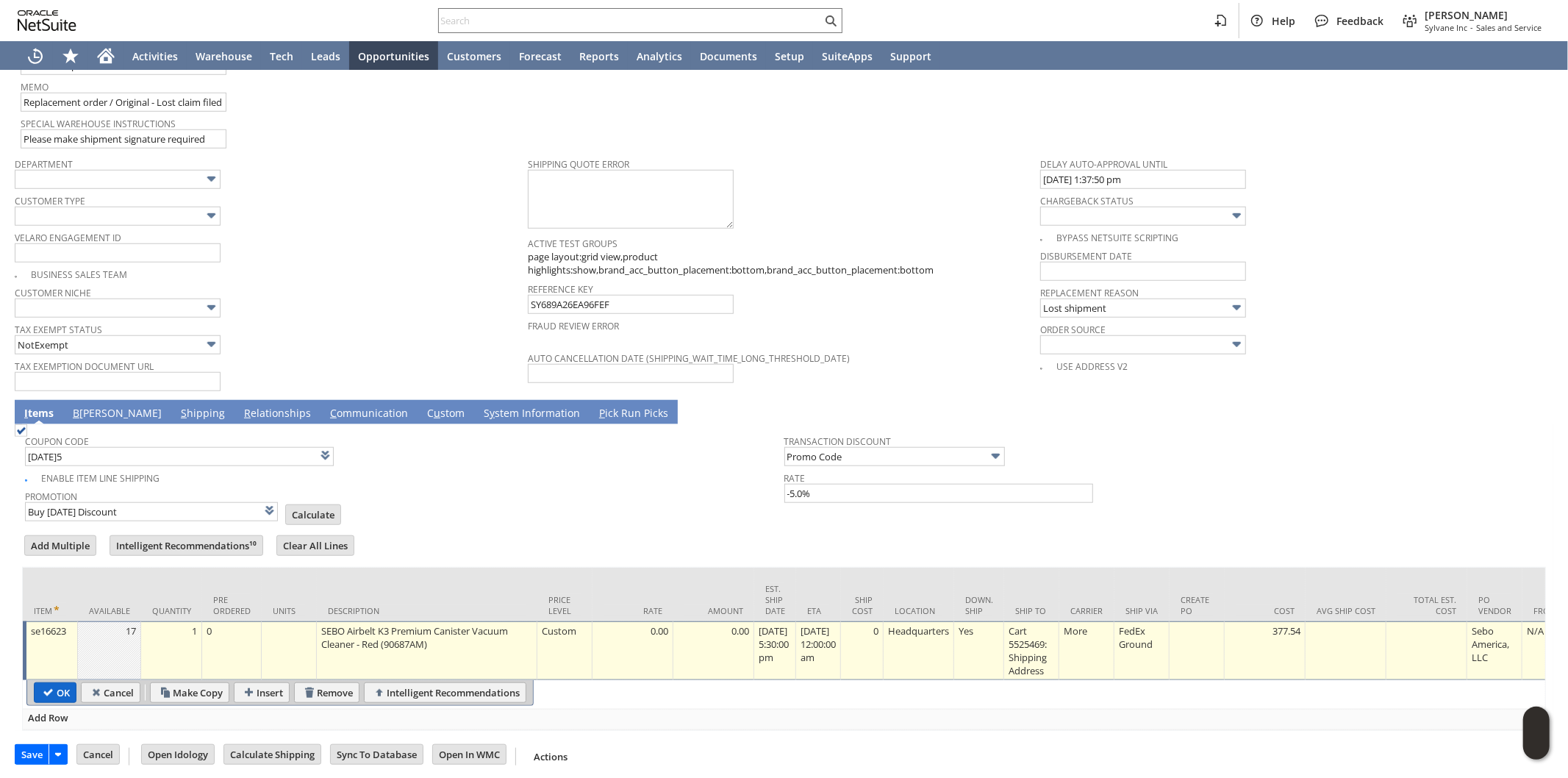
type input "0.0%"
click at [49, 683] on input "OK" at bounding box center [55, 693] width 41 height 19
type input "Promo Code"
type input "-5.0%"
type input "Add"
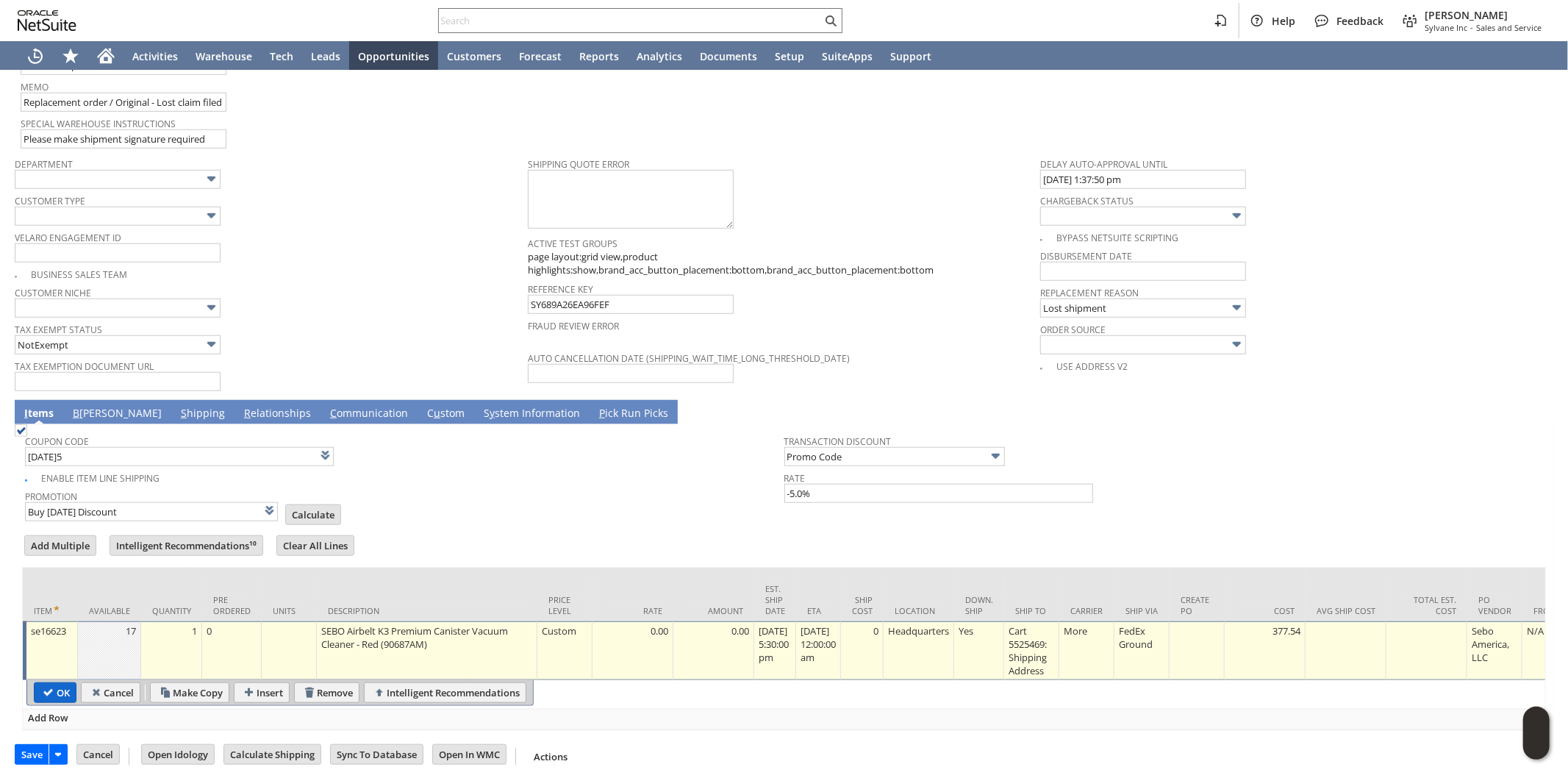
type input "Copy Previous"
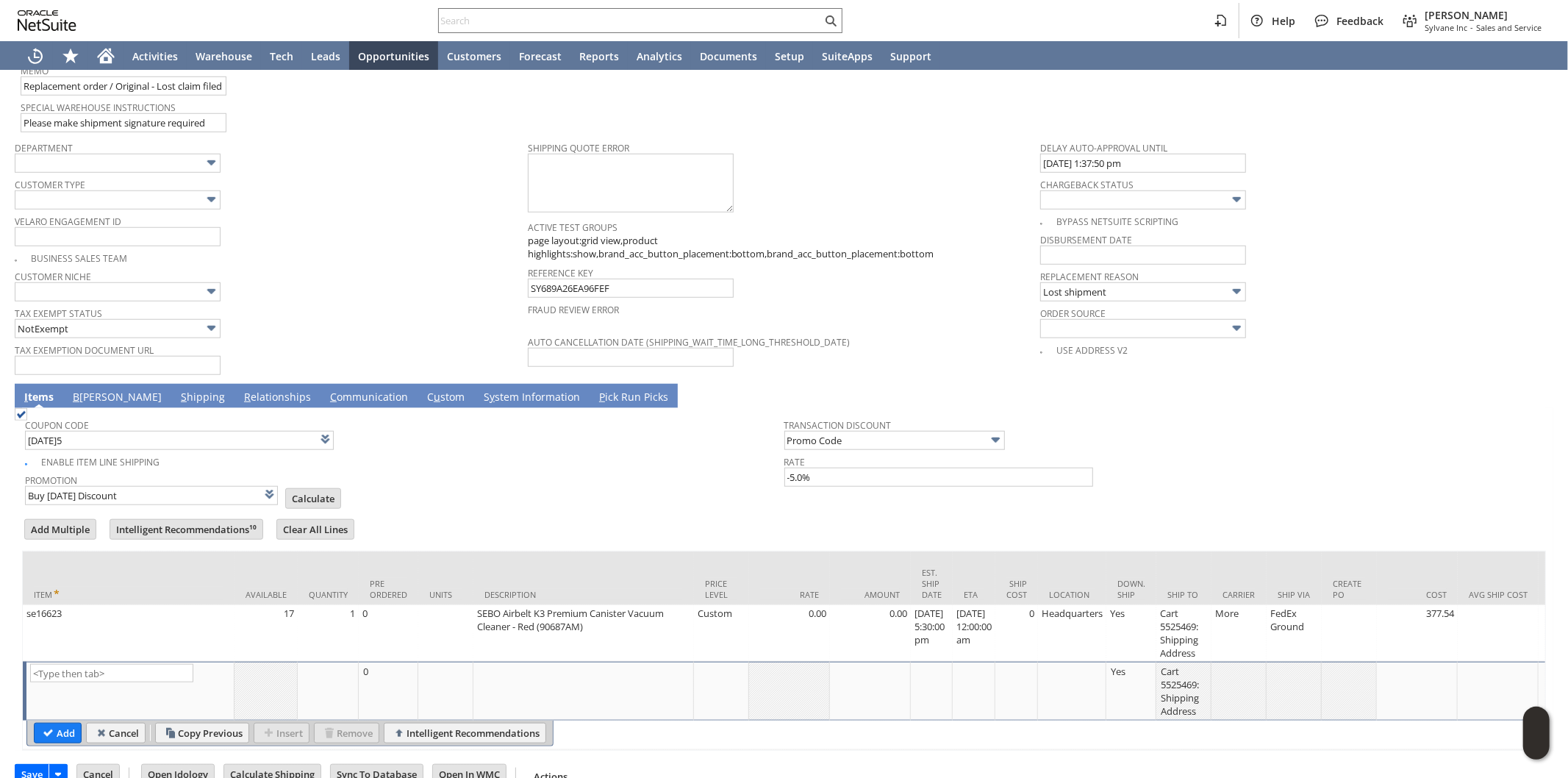
scroll to position [1005, 0]
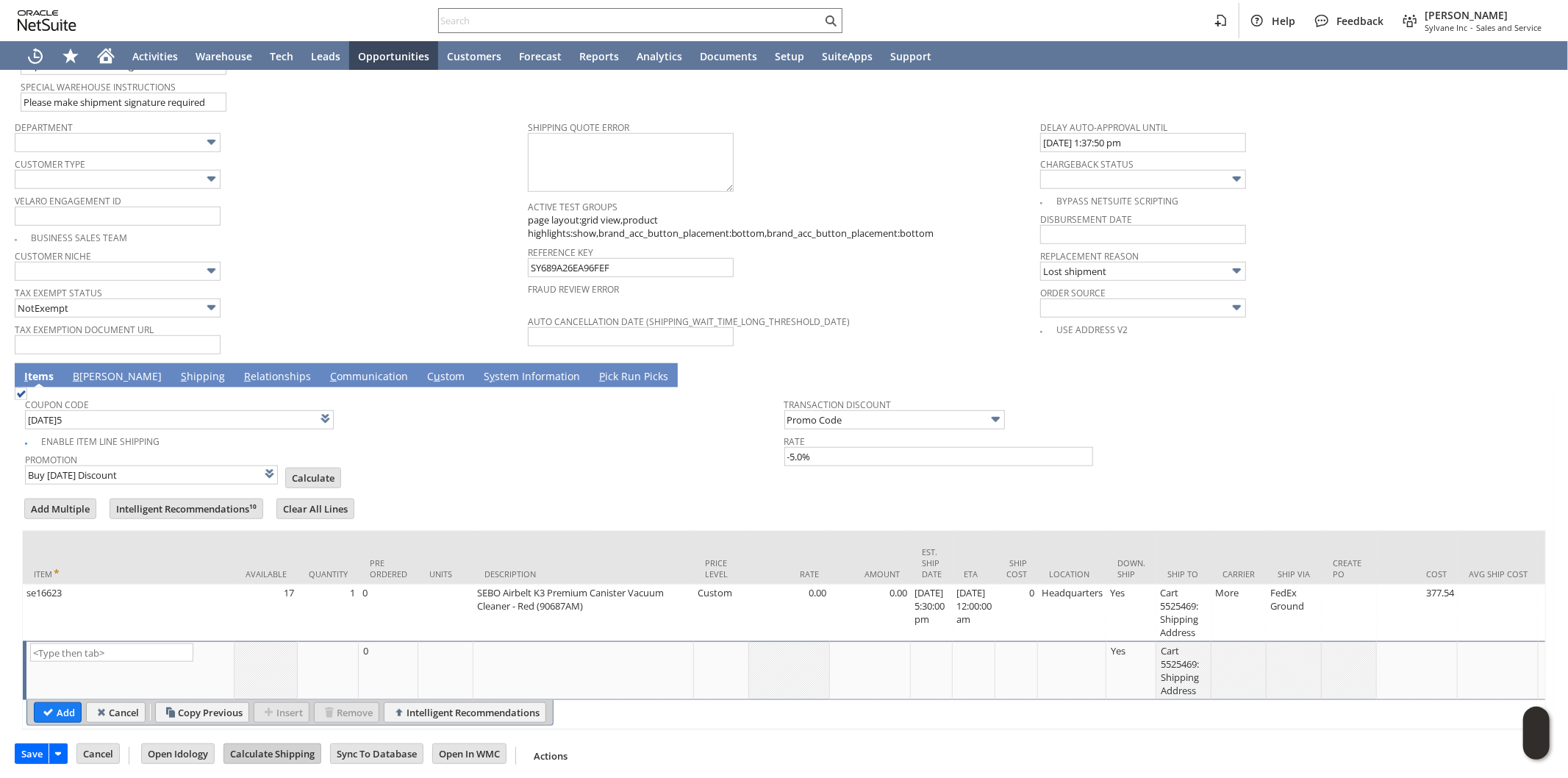
click at [276, 748] on input "Calculate Shipping" at bounding box center [272, 753] width 96 height 19
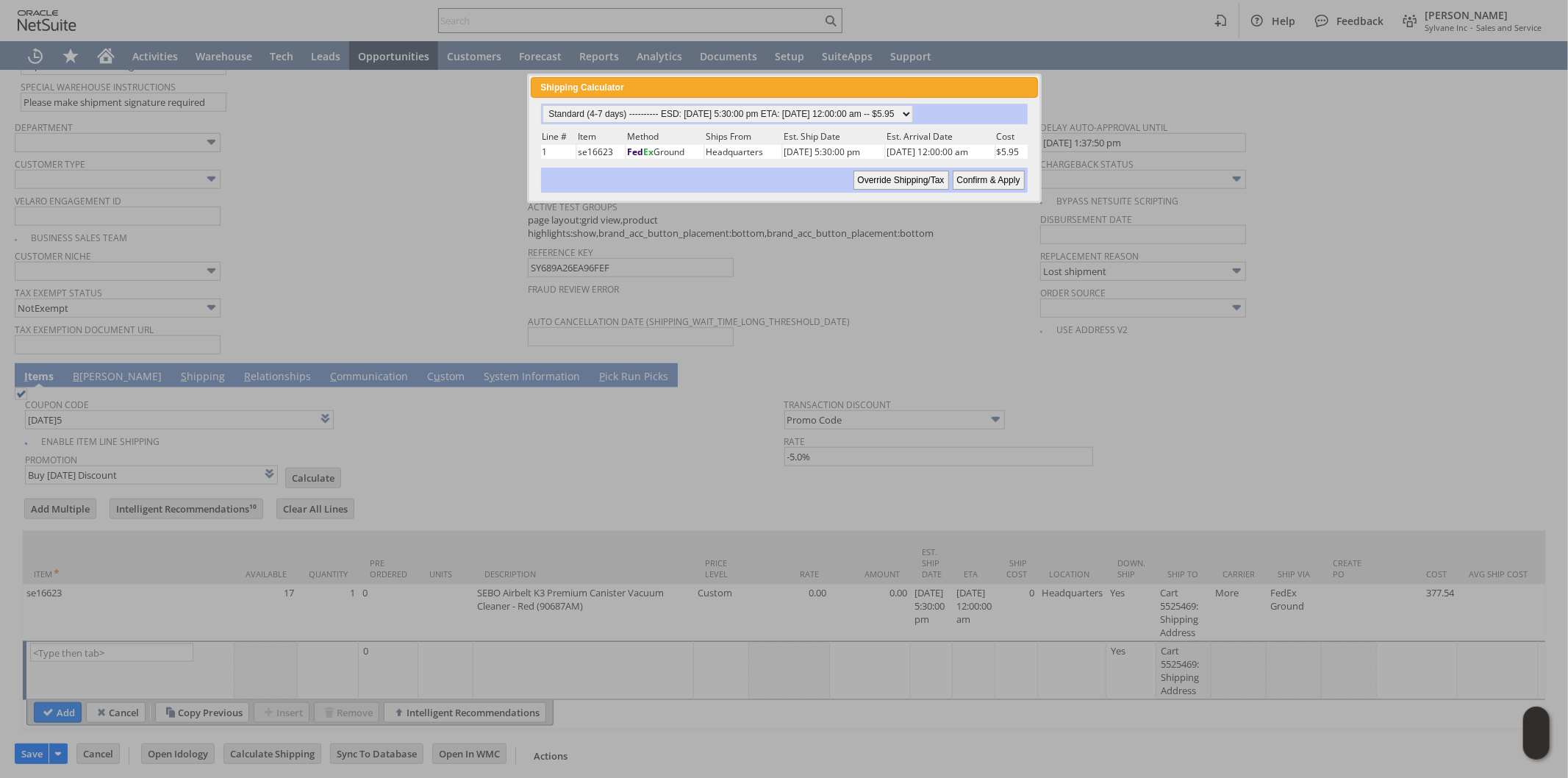
click at [890, 174] on input "Override Shipping/Tax" at bounding box center [901, 180] width 95 height 19
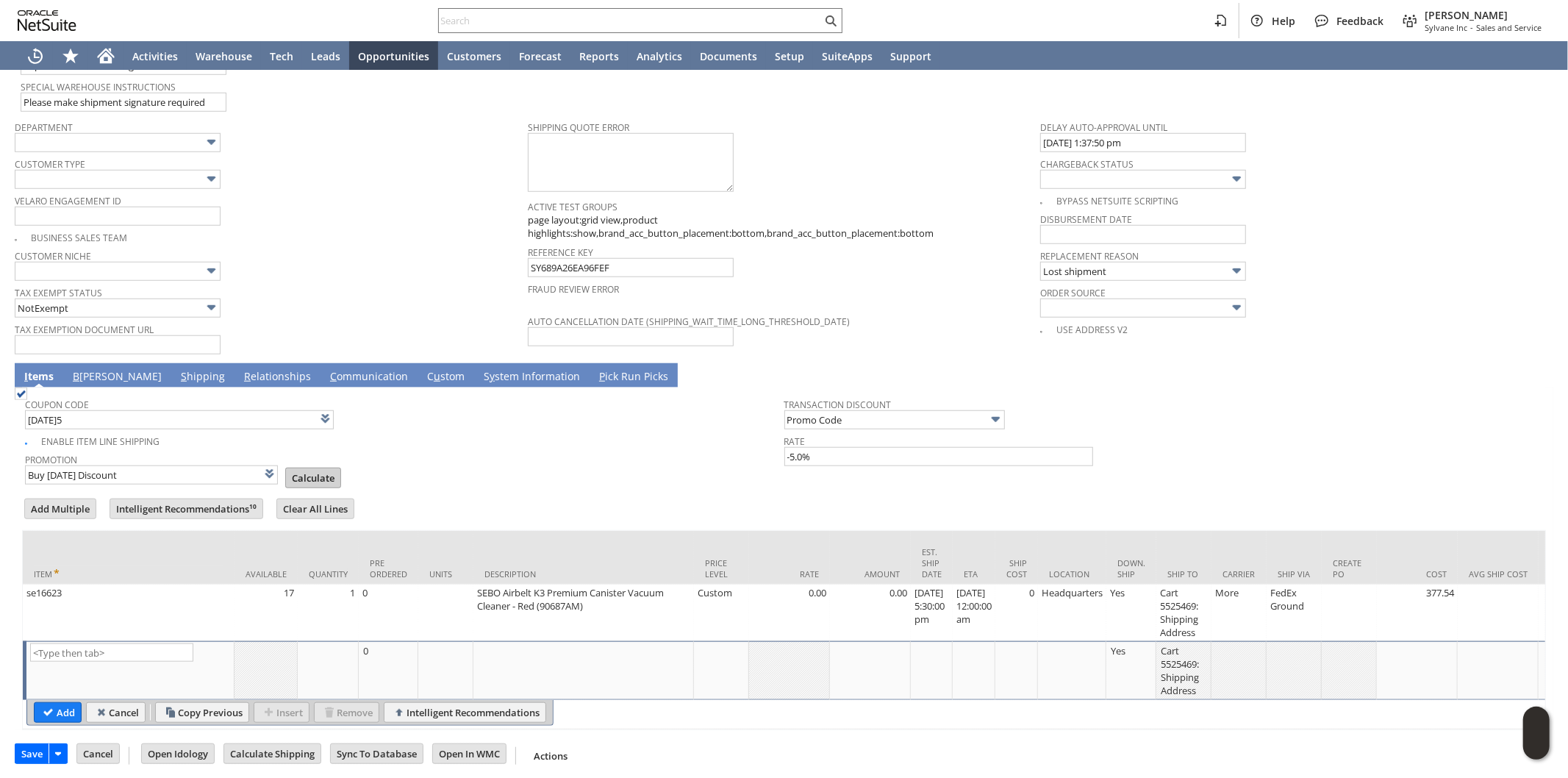
click at [299, 468] on input "Calculate" at bounding box center [313, 478] width 54 height 19
type input "Promo Code"
type input "-5.0%"
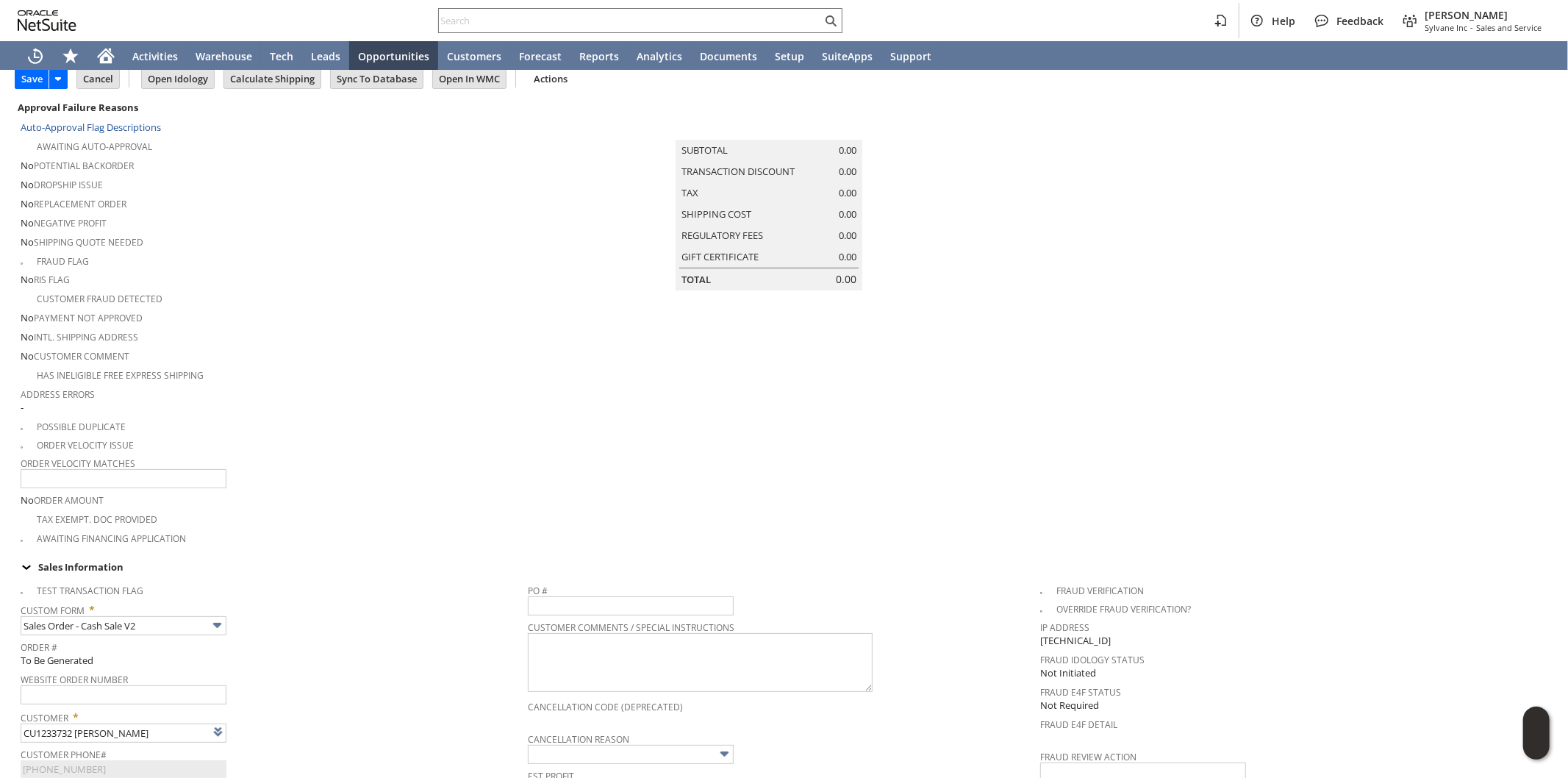
scroll to position [0, 0]
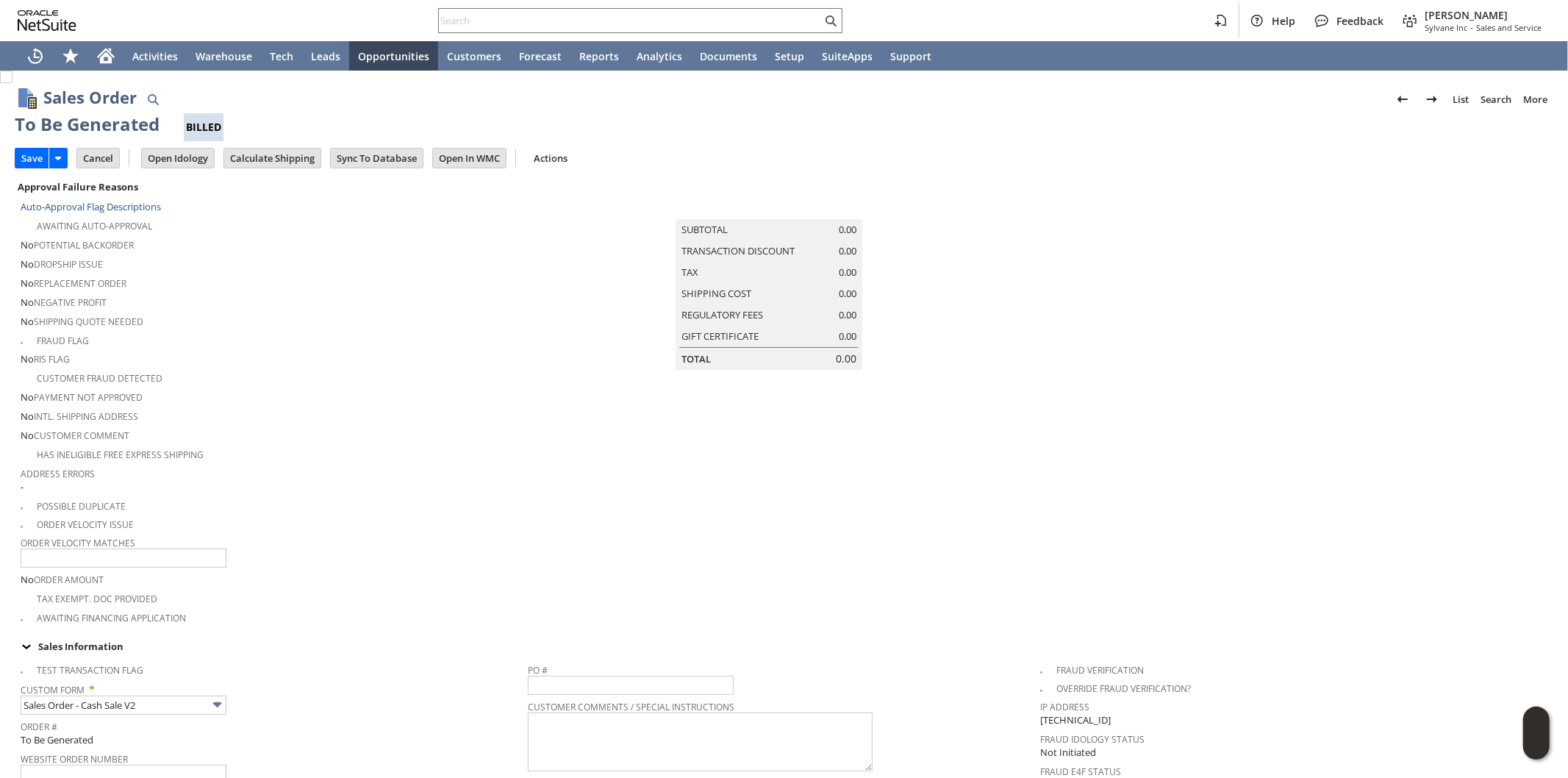
drag, startPoint x: 26, startPoint y: 158, endPoint x: 699, endPoint y: 83, distance: 677.2
click at [26, 157] on input "Save" at bounding box center [32, 158] width 33 height 19
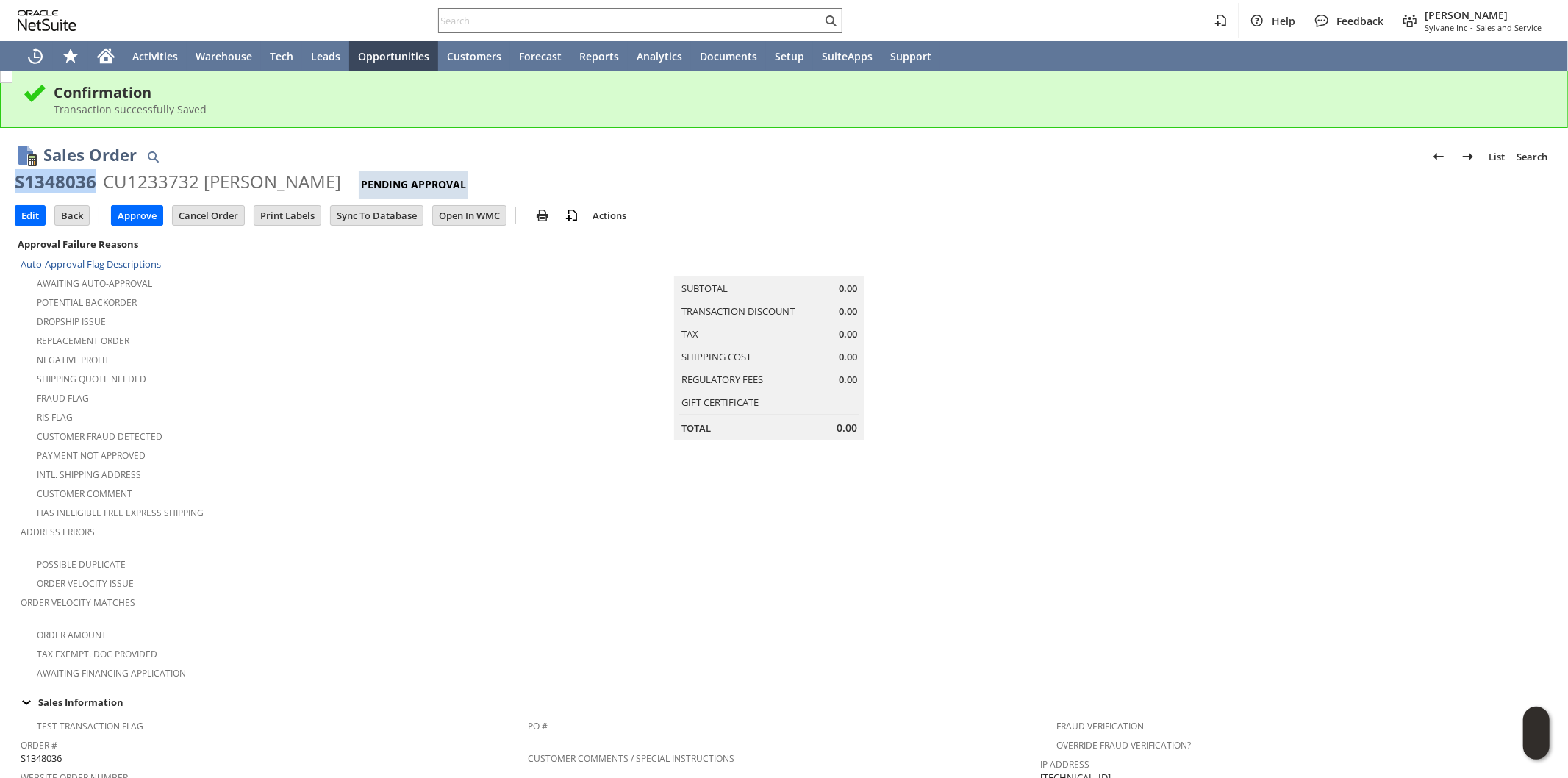
drag, startPoint x: 91, startPoint y: 182, endPoint x: 16, endPoint y: 181, distance: 75.0
click at [16, 181] on div "S1348036" at bounding box center [55, 182] width 82 height 23
copy div "S1348036"
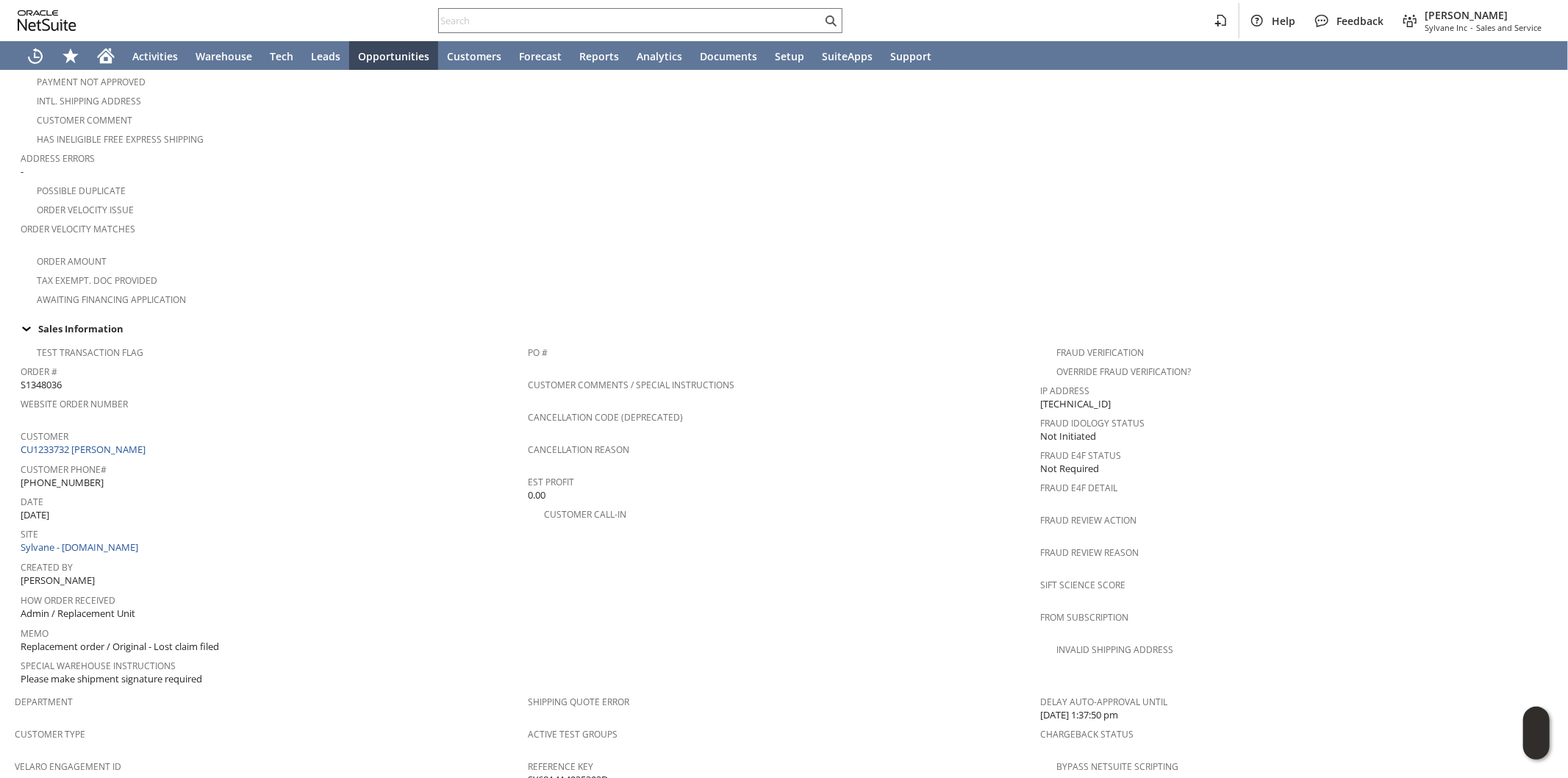
scroll to position [408, 0]
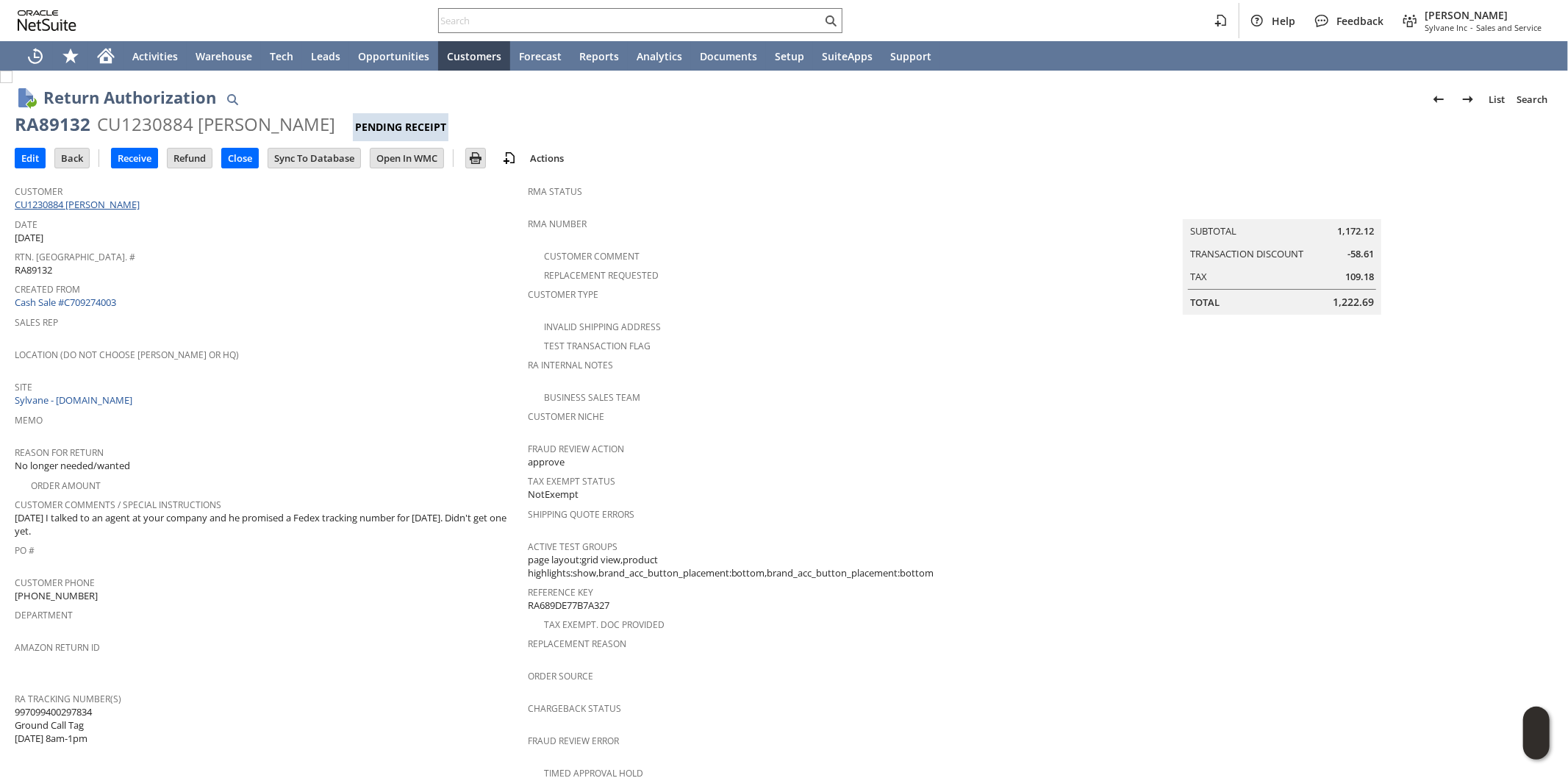
click at [106, 202] on link "CU1230884 [PERSON_NAME]" at bounding box center [79, 204] width 129 height 13
click at [30, 159] on input "Edit" at bounding box center [30, 158] width 29 height 19
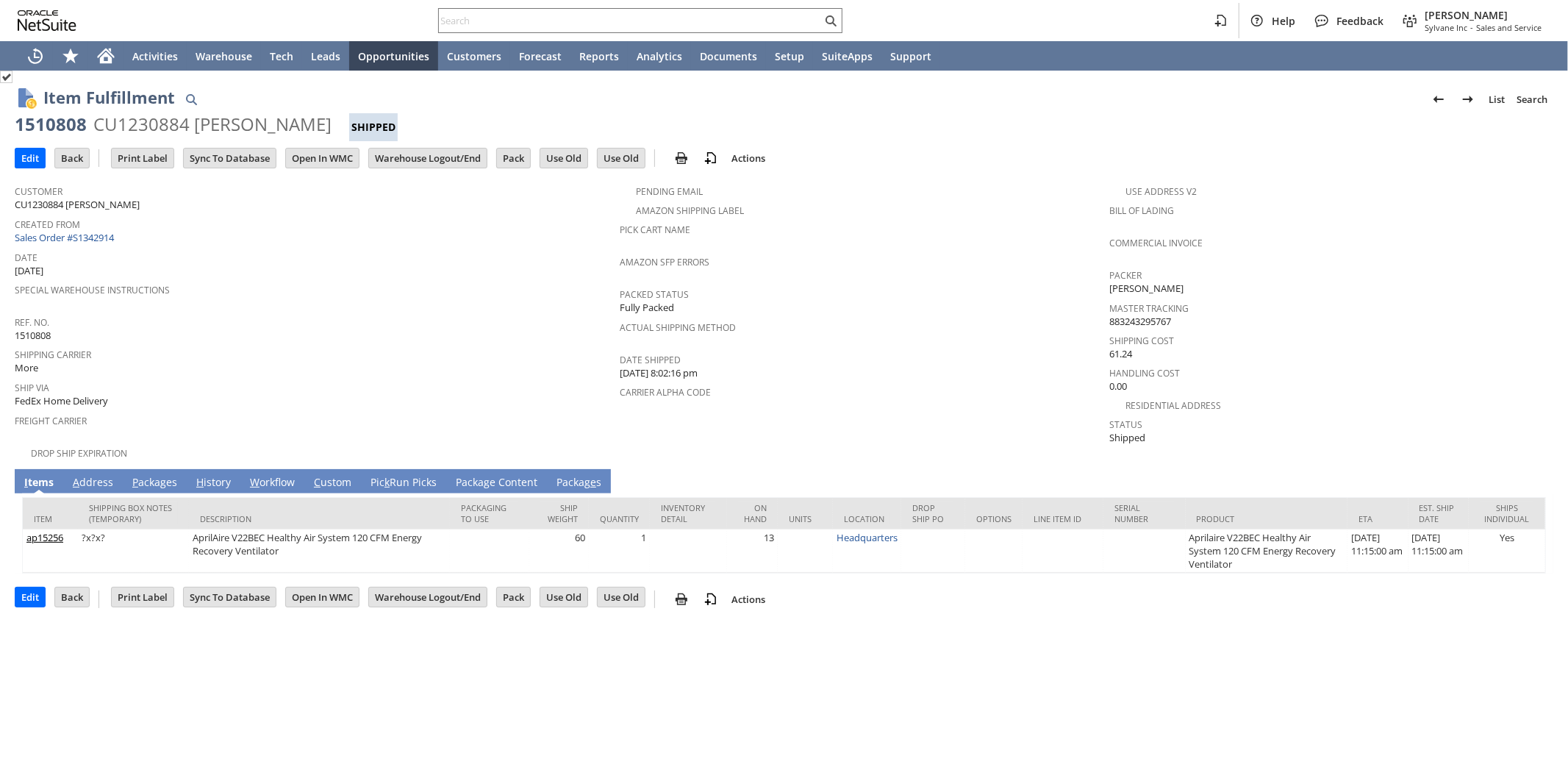
click at [140, 475] on link "P ackages" at bounding box center [154, 483] width 52 height 16
click at [148, 475] on link "P ackages" at bounding box center [154, 483] width 52 height 16
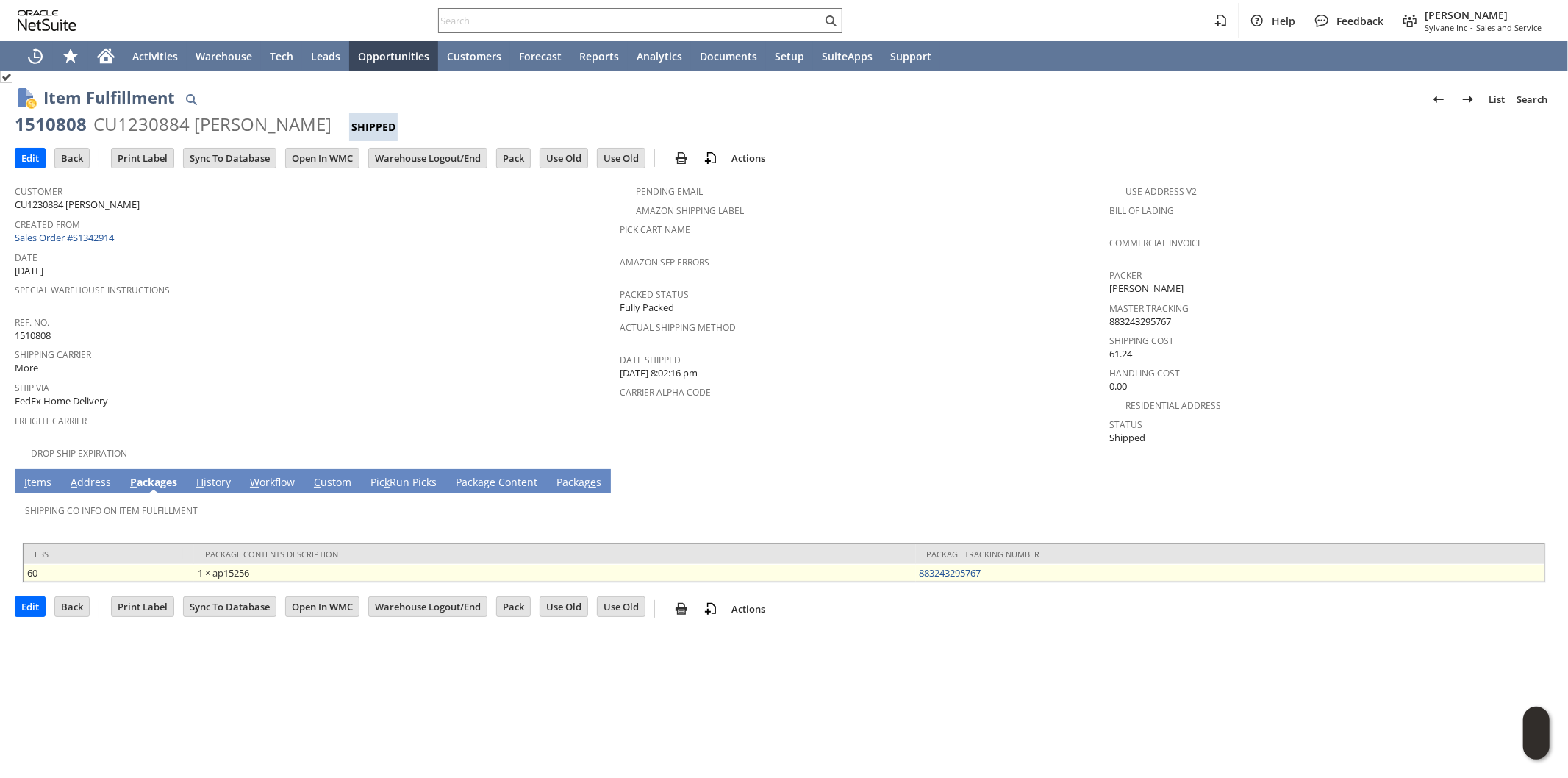
drag, startPoint x: 990, startPoint y: 562, endPoint x: 906, endPoint y: 563, distance: 84.0
click at [906, 564] on tr "60 1 × ap15256 883243295767" at bounding box center [783, 572] width 1521 height 18
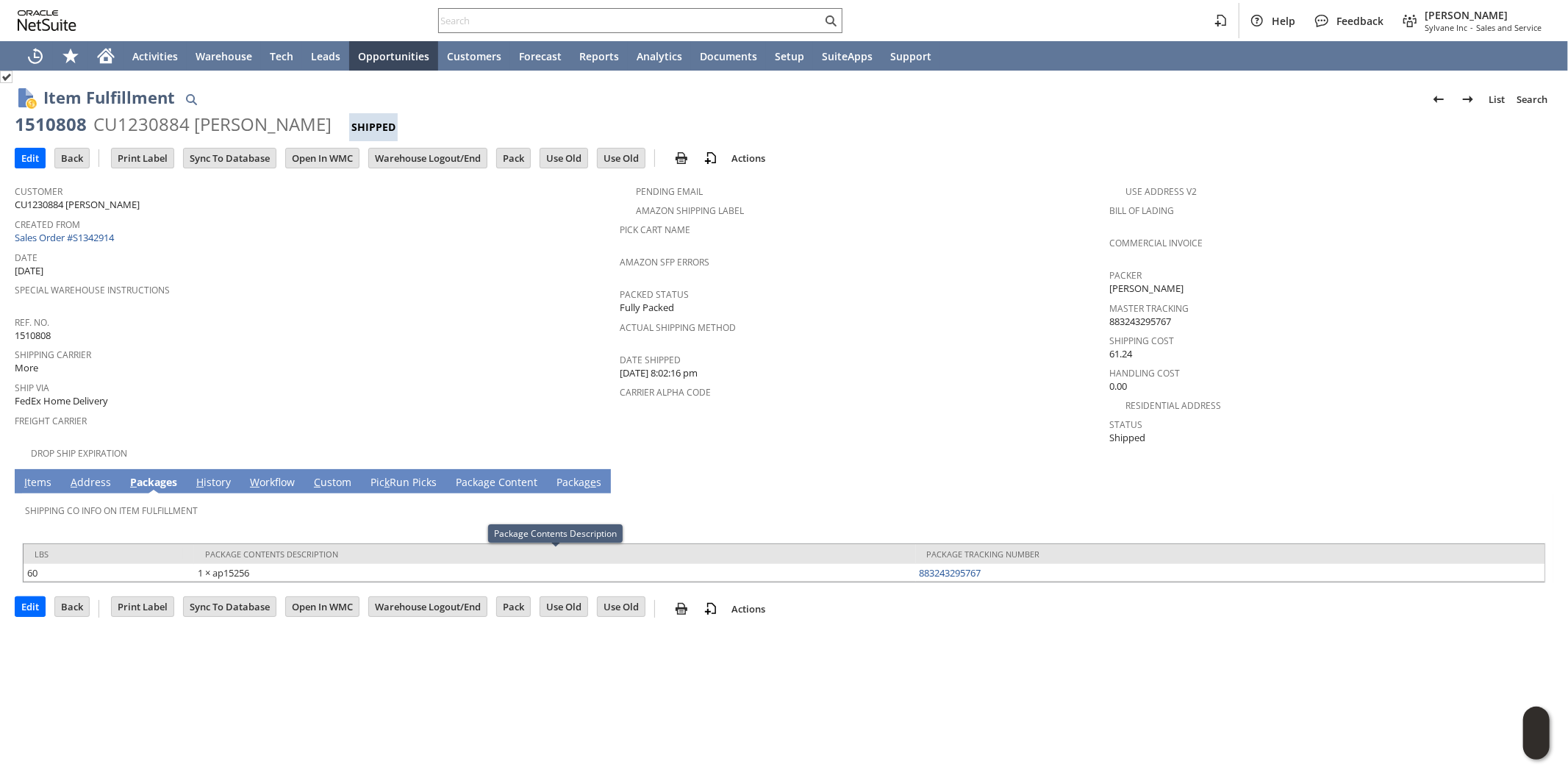
copy tr "1 × ap15256 883243295767"
click at [640, 28] on input "text" at bounding box center [630, 20] width 383 height 18
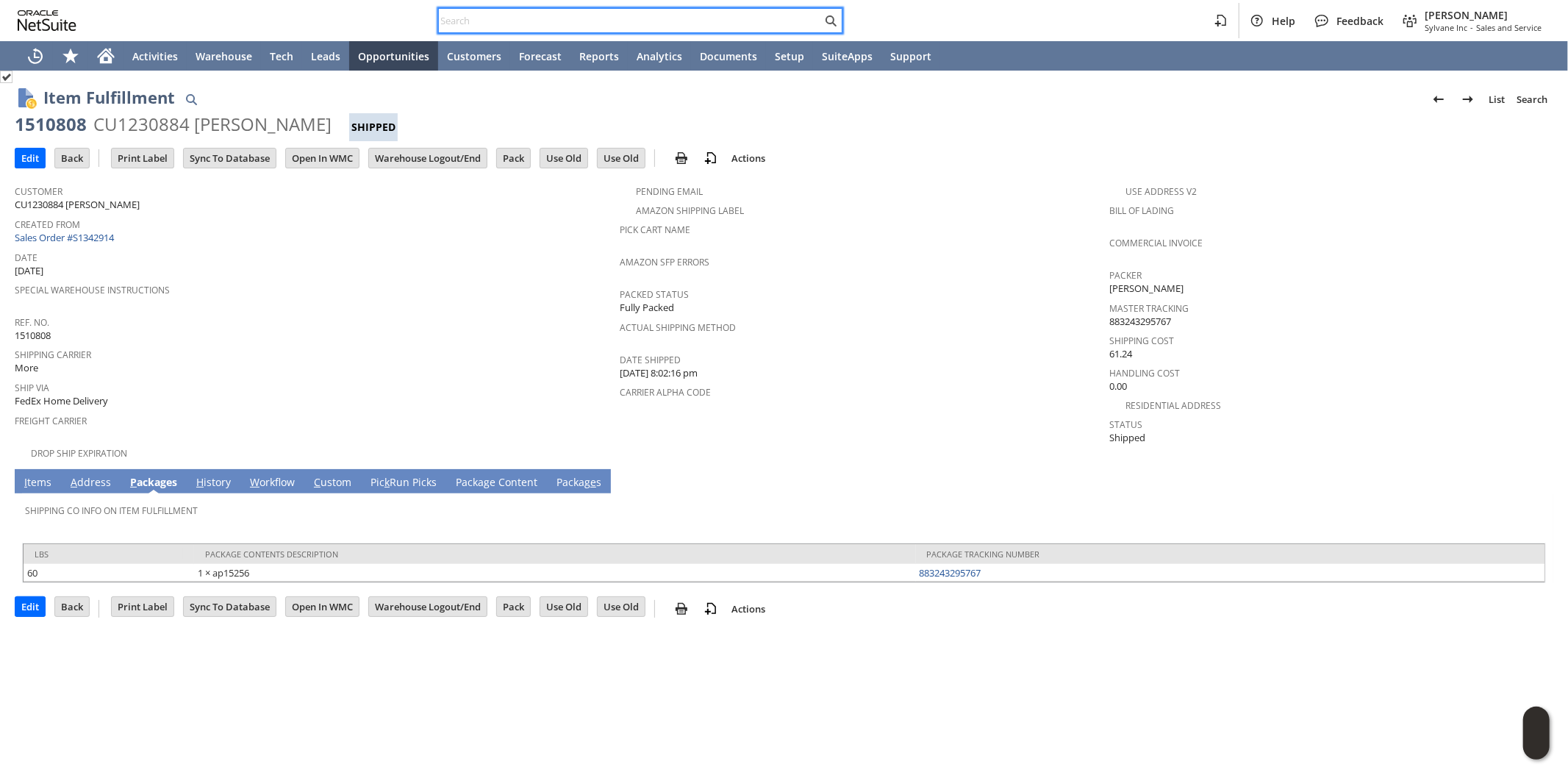
paste input "[EMAIL_ADDRESS][DOMAIN_NAME]"
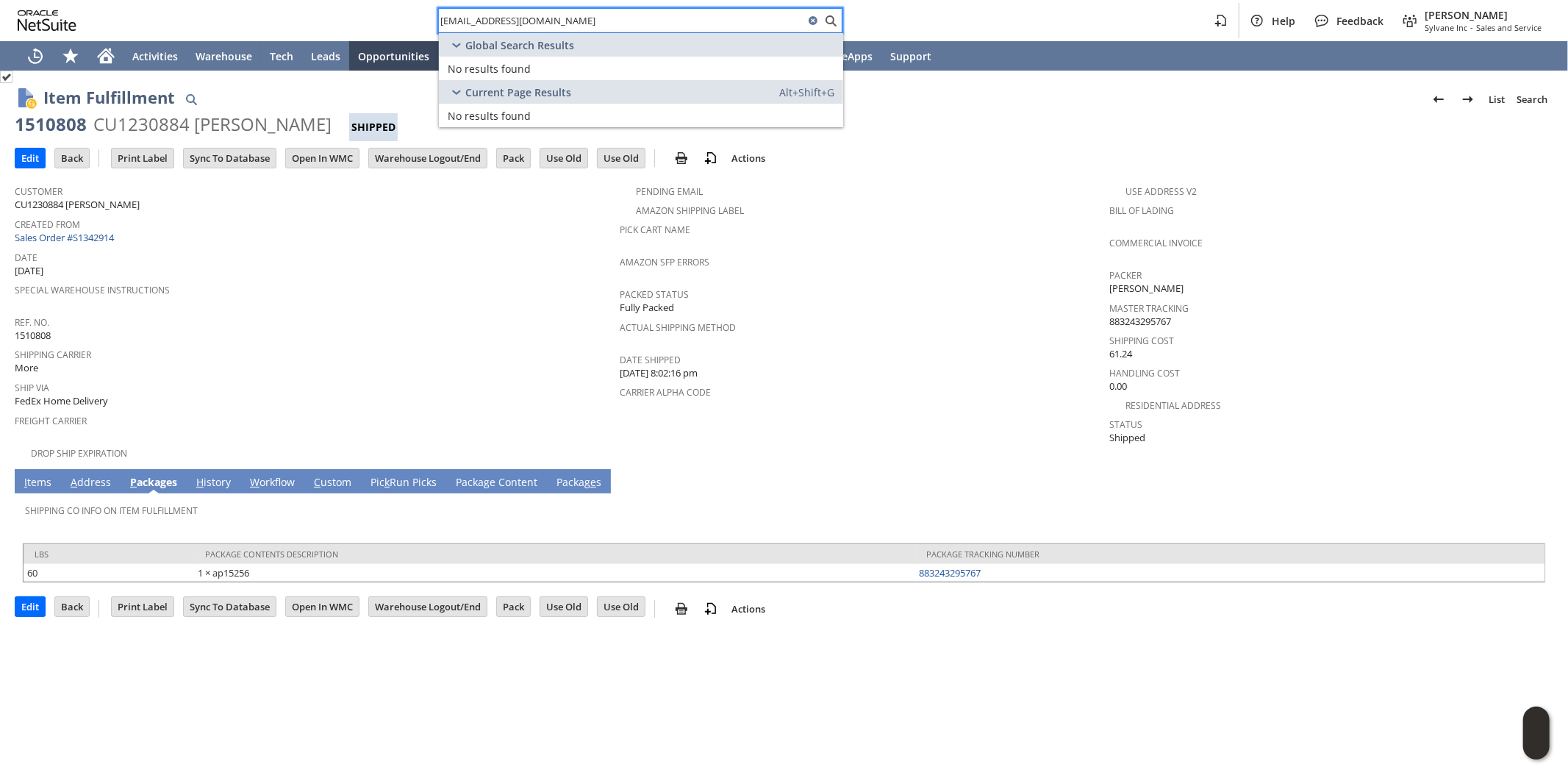
drag, startPoint x: 582, startPoint y: 25, endPoint x: 331, endPoint y: -2, distance: 252.4
click at [331, 0] on html "[EMAIL_ADDRESS][DOMAIN_NAME] Help Feedback [PERSON_NAME] Inc - Sales and Servic…" at bounding box center [784, 389] width 1568 height 778
paste input "[PERSON_NAME]"
type input "[PERSON_NAME]"
click at [629, 57] on link "Customer: CU1234927 Itai Friendinger Edit Dash" at bounding box center [640, 68] width 404 height 23
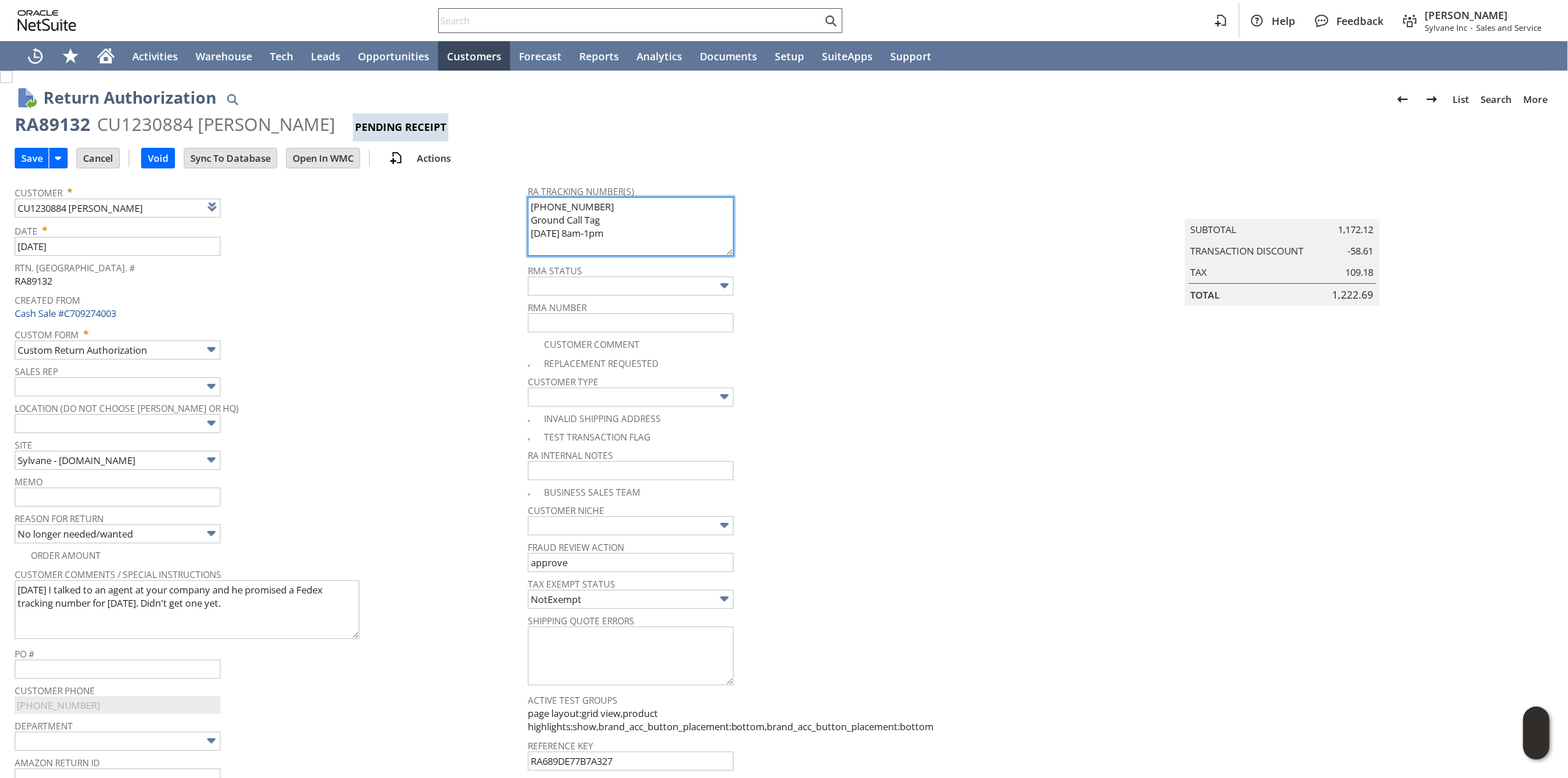
click at [528, 207] on textarea "[PHONE_NUMBER] Ground Call Tag [DATE] 8am-1pm" at bounding box center [630, 227] width 206 height 59
click at [604, 206] on textarea "[PHONE_NUMBER] Ground Call Tag [DATE] 8am-1pm" at bounding box center [630, 227] width 206 height 59
paste textarea "883243295767"
click at [539, 209] on textarea "[PHONE_NUMBER] Ground Call Tag [DATE] 8am-1pm" at bounding box center [630, 227] width 206 height 59
click at [528, 219] on textarea "[PHONE_NUMBER] Ground Call Tag [DATE] 8am-1pm" at bounding box center [630, 227] width 206 height 59
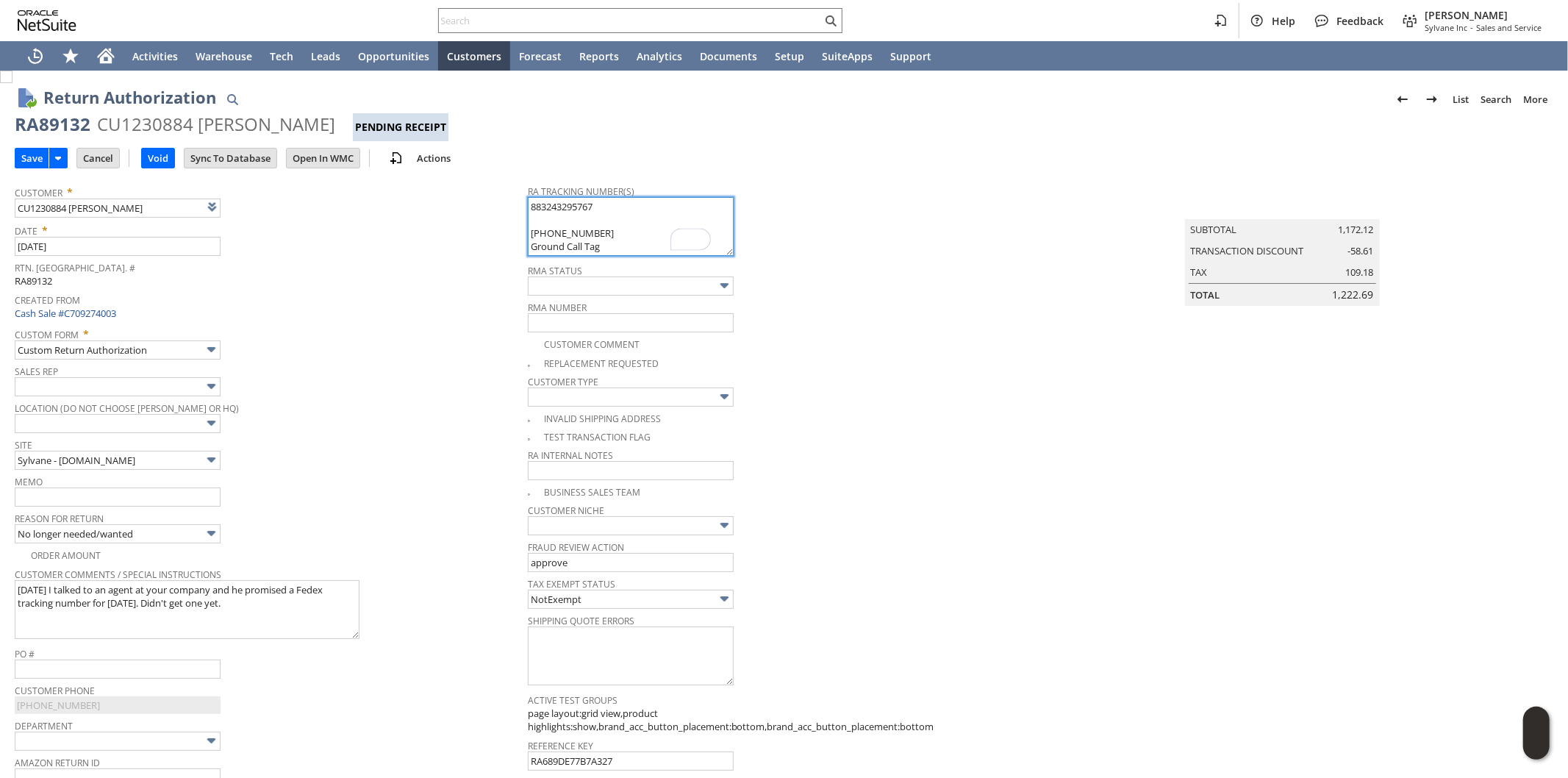
click at [616, 211] on textarea "[PHONE_NUMBER] Ground Call Tag [DATE] 8am-1pm" at bounding box center [630, 227] width 206 height 59
click at [653, 224] on textarea "[PHONE_NUMBER] Ground Call Tag [DATE] 8am-1pm" at bounding box center [630, 227] width 206 height 59
click at [640, 233] on textarea "[PHONE_NUMBER] Ground Call Tag [DATE] 8am-1pm" at bounding box center [630, 227] width 206 height 59
click at [570, 231] on textarea "[PHONE_NUMBER] Ground Call Tag [DATE] 8am-1pm" at bounding box center [630, 227] width 206 height 59
type textarea "883243295767 - seems fedex used the original tracking number returning to HQ [P…"
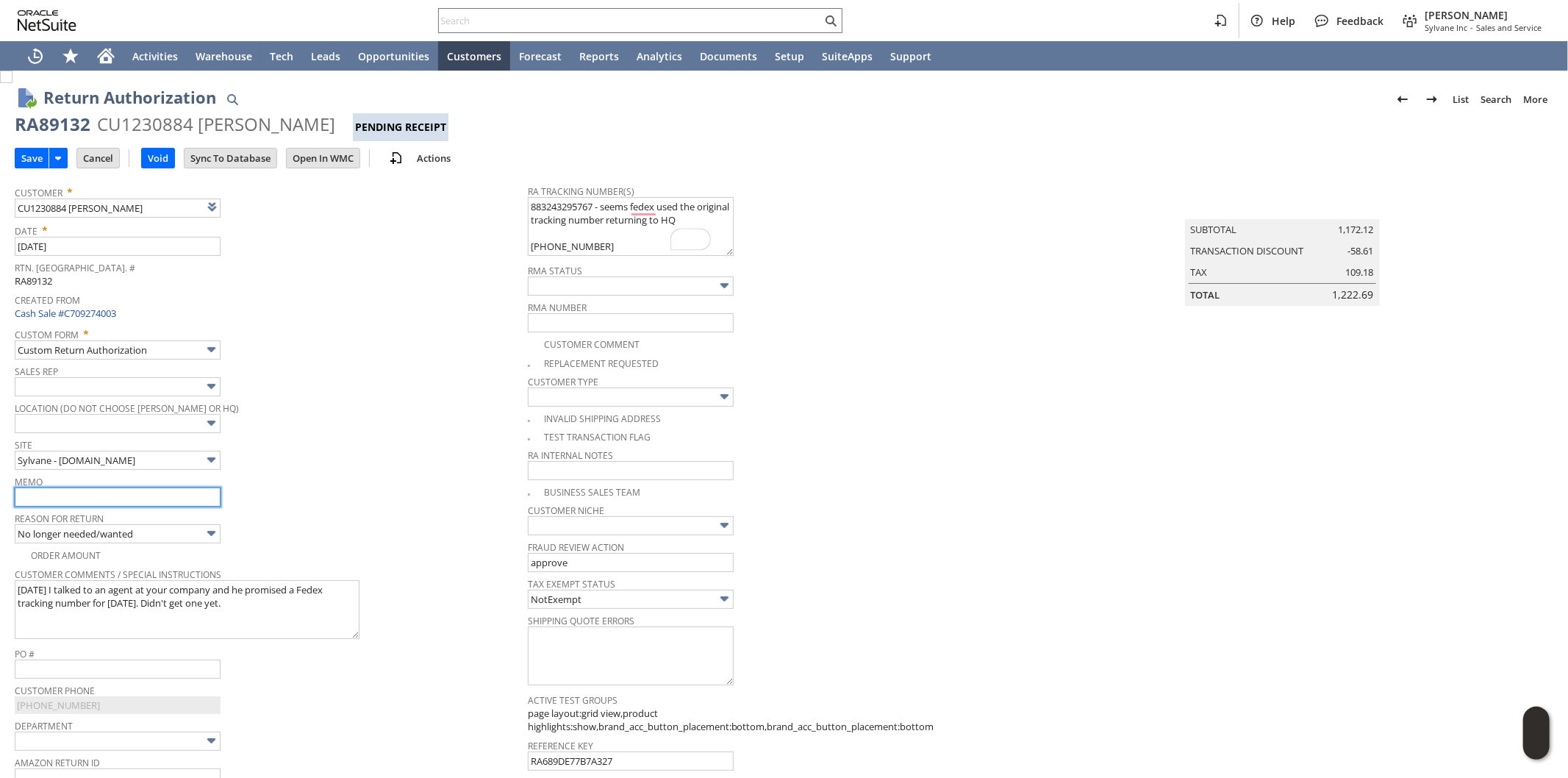
click at [154, 491] on input "text" at bounding box center [117, 497] width 206 height 19
type input "Refund once received"
click at [23, 160] on input "Save" at bounding box center [32, 158] width 33 height 19
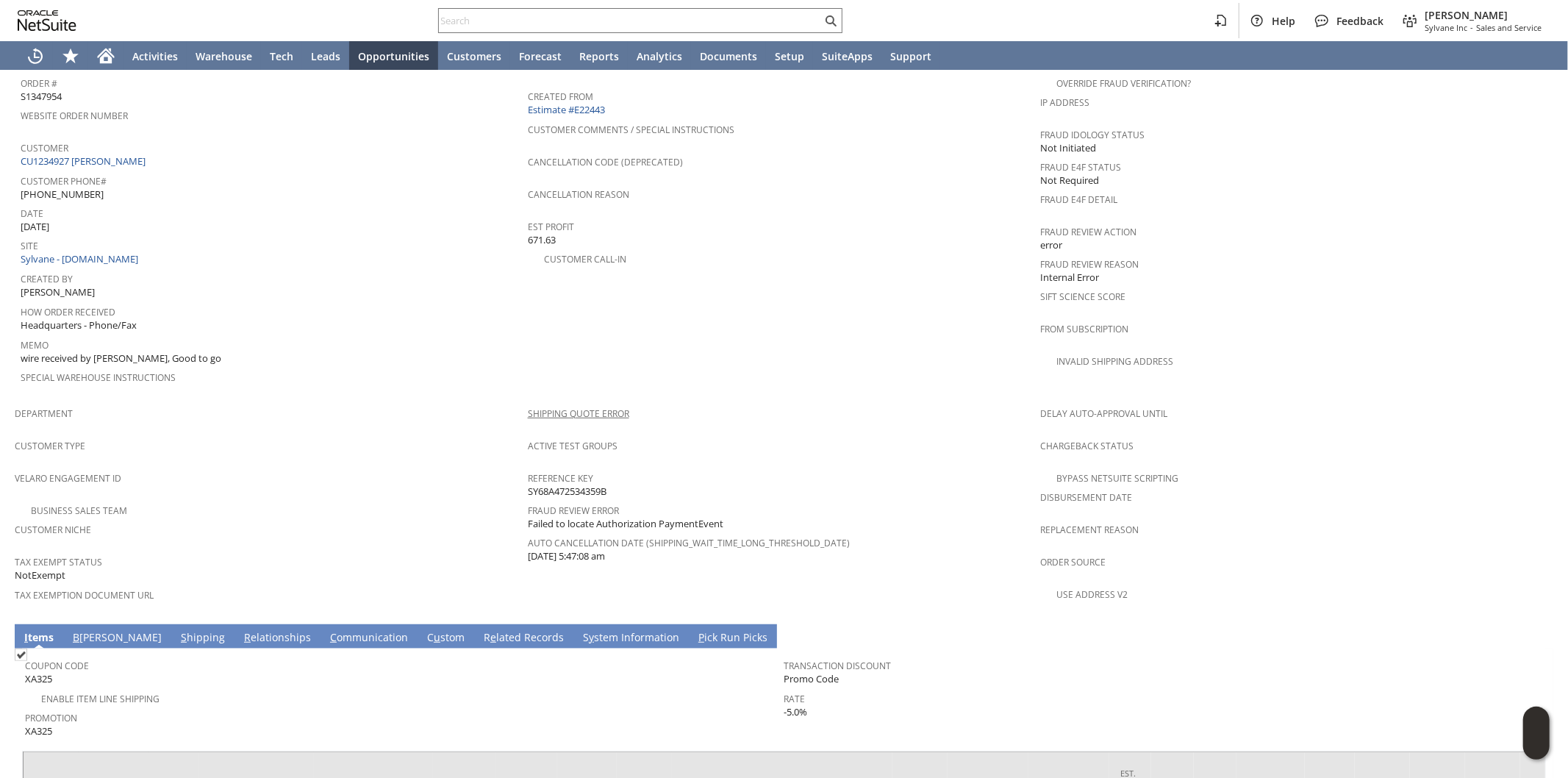
scroll to position [653, 0]
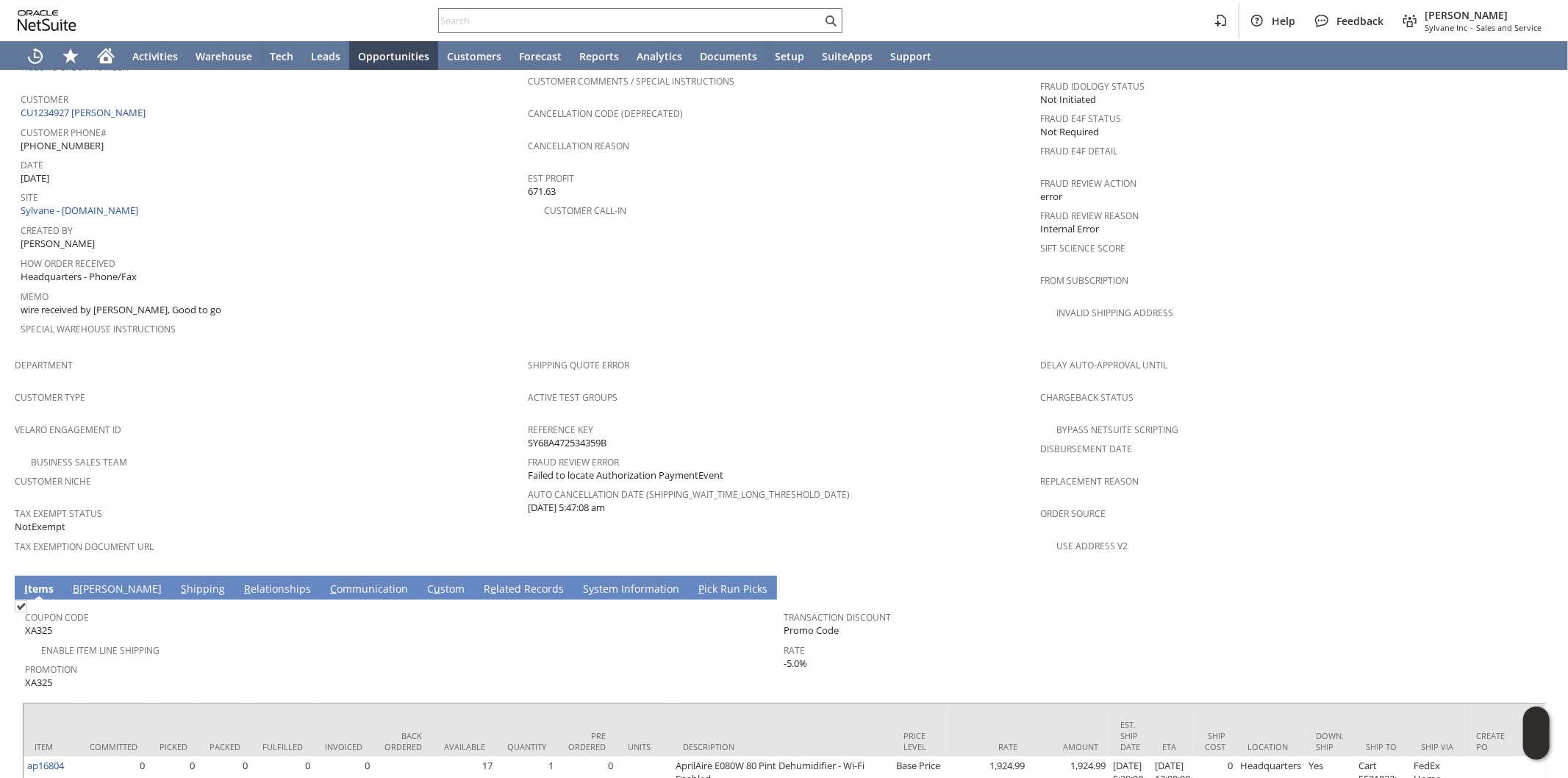
drag, startPoint x: 616, startPoint y: 403, endPoint x: 524, endPoint y: 405, distance: 92.0
click at [528, 419] on div "Reference Key SY68A472534359B" at bounding box center [781, 435] width 506 height 31
copy span "SY68A472534359B"
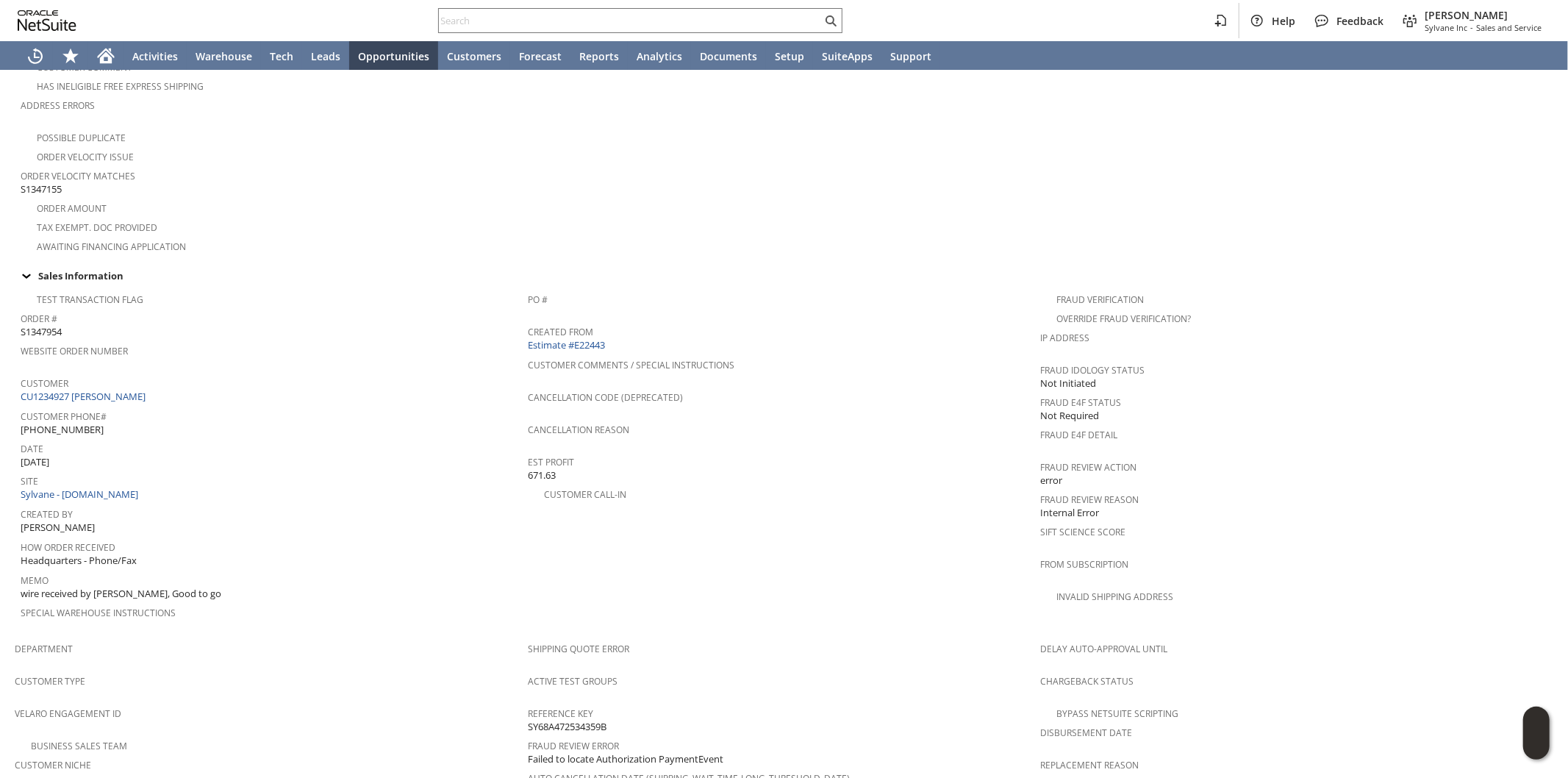
scroll to position [326, 0]
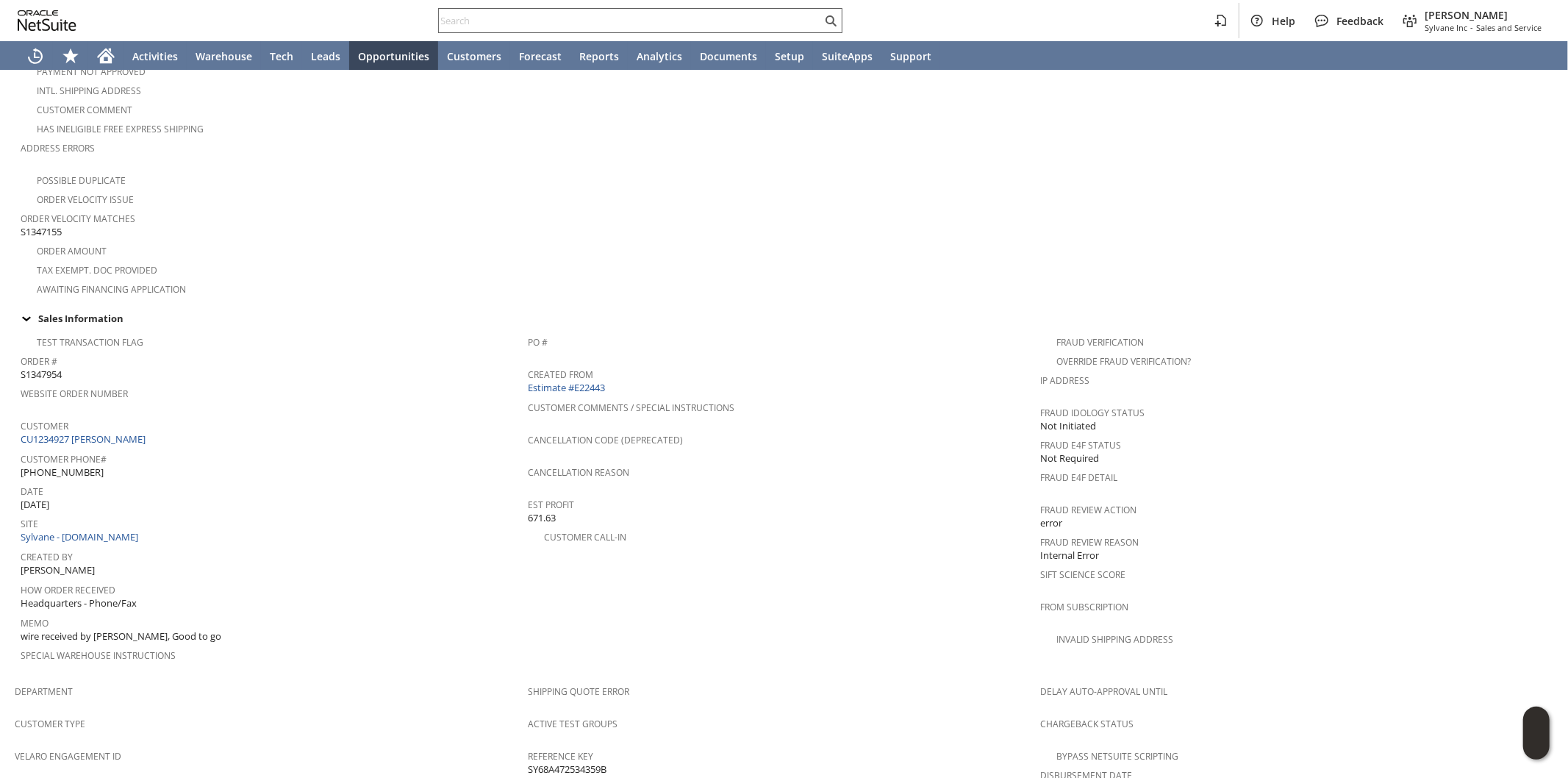
click at [678, 24] on input "text" at bounding box center [630, 20] width 383 height 18
paste input "S1346005"
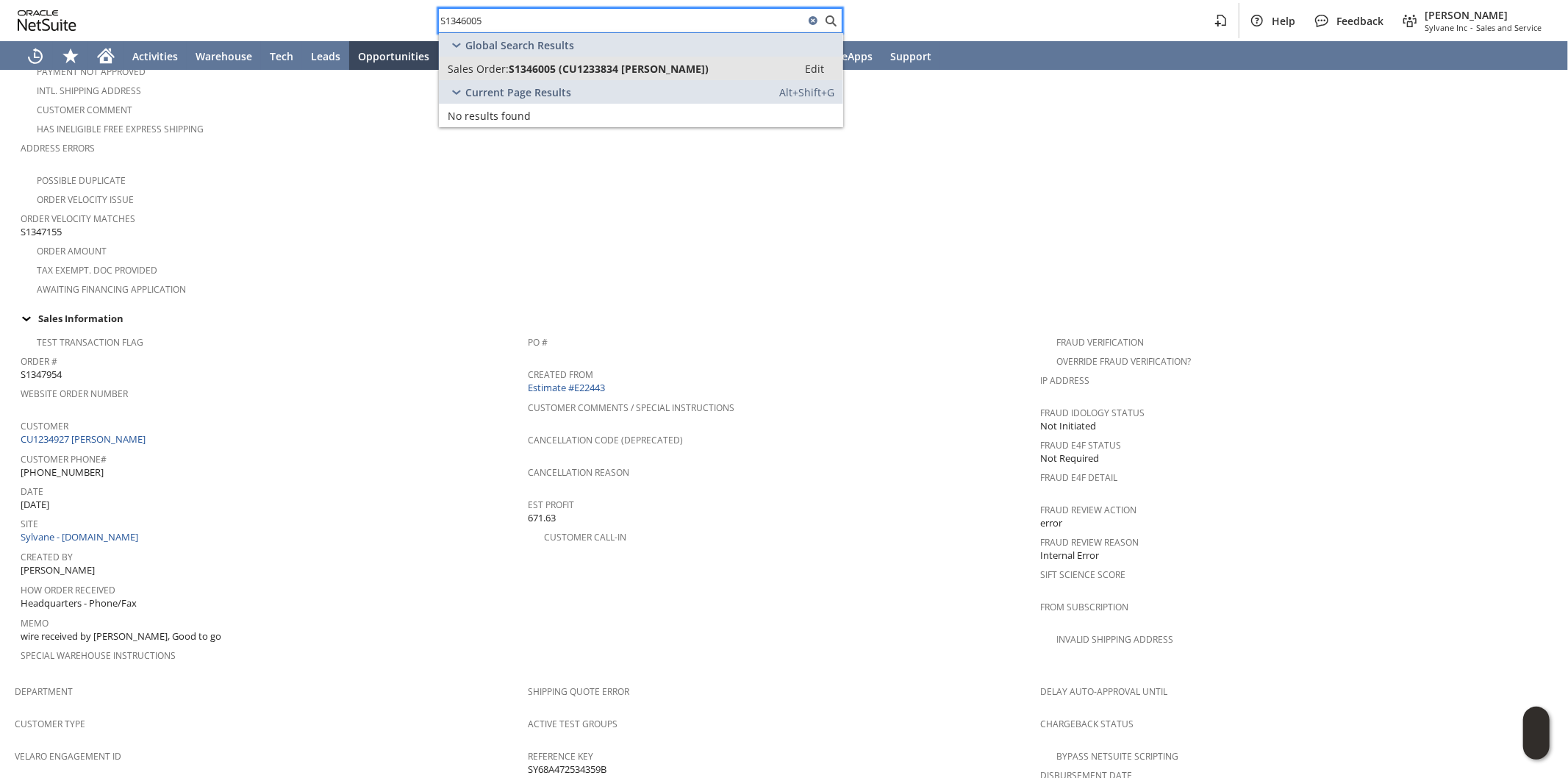
type input "S1346005"
click at [623, 68] on span "S1346005 (CU1233834 [PERSON_NAME])" at bounding box center [609, 69] width 200 height 14
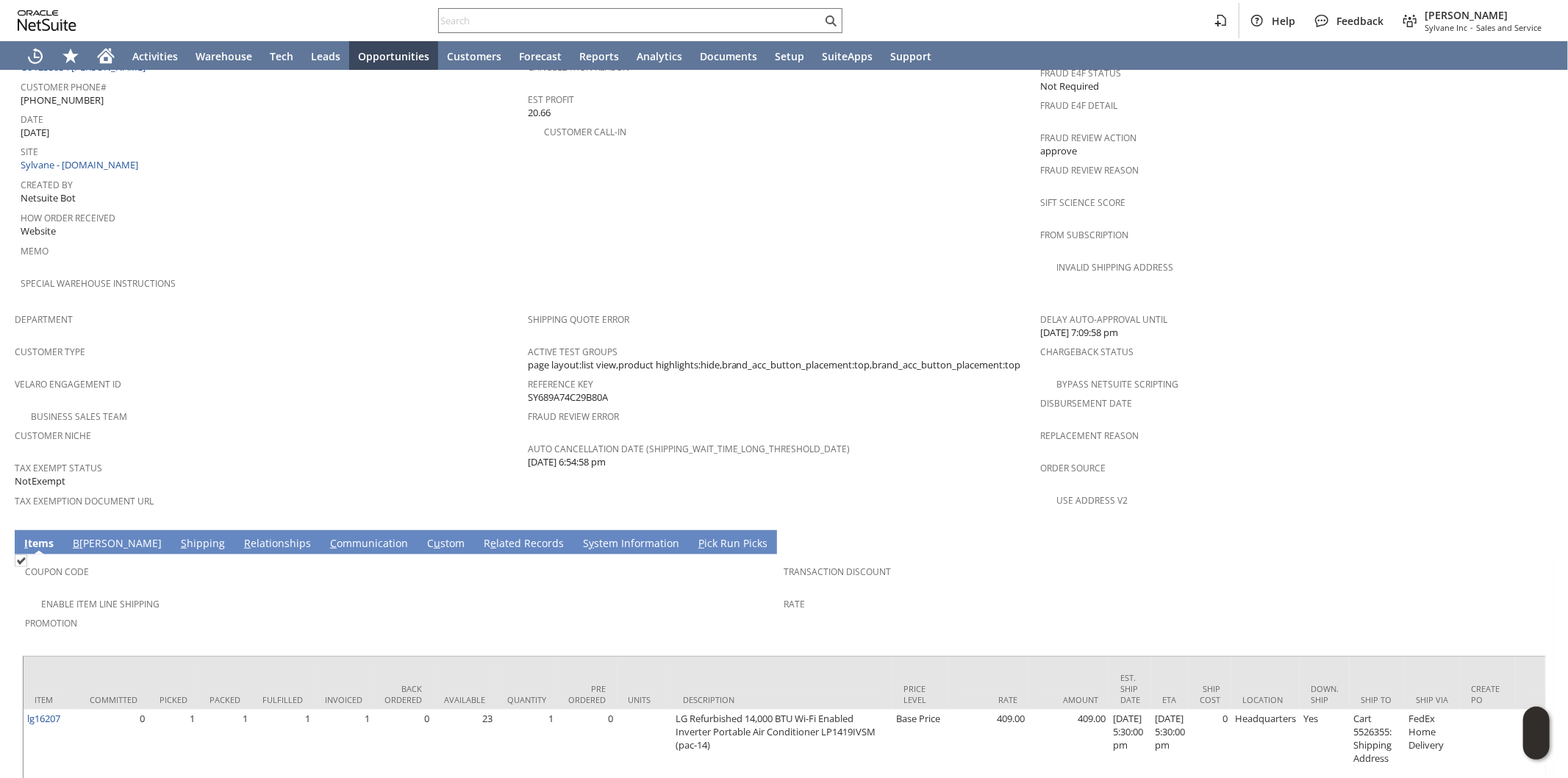
scroll to position [689, 0]
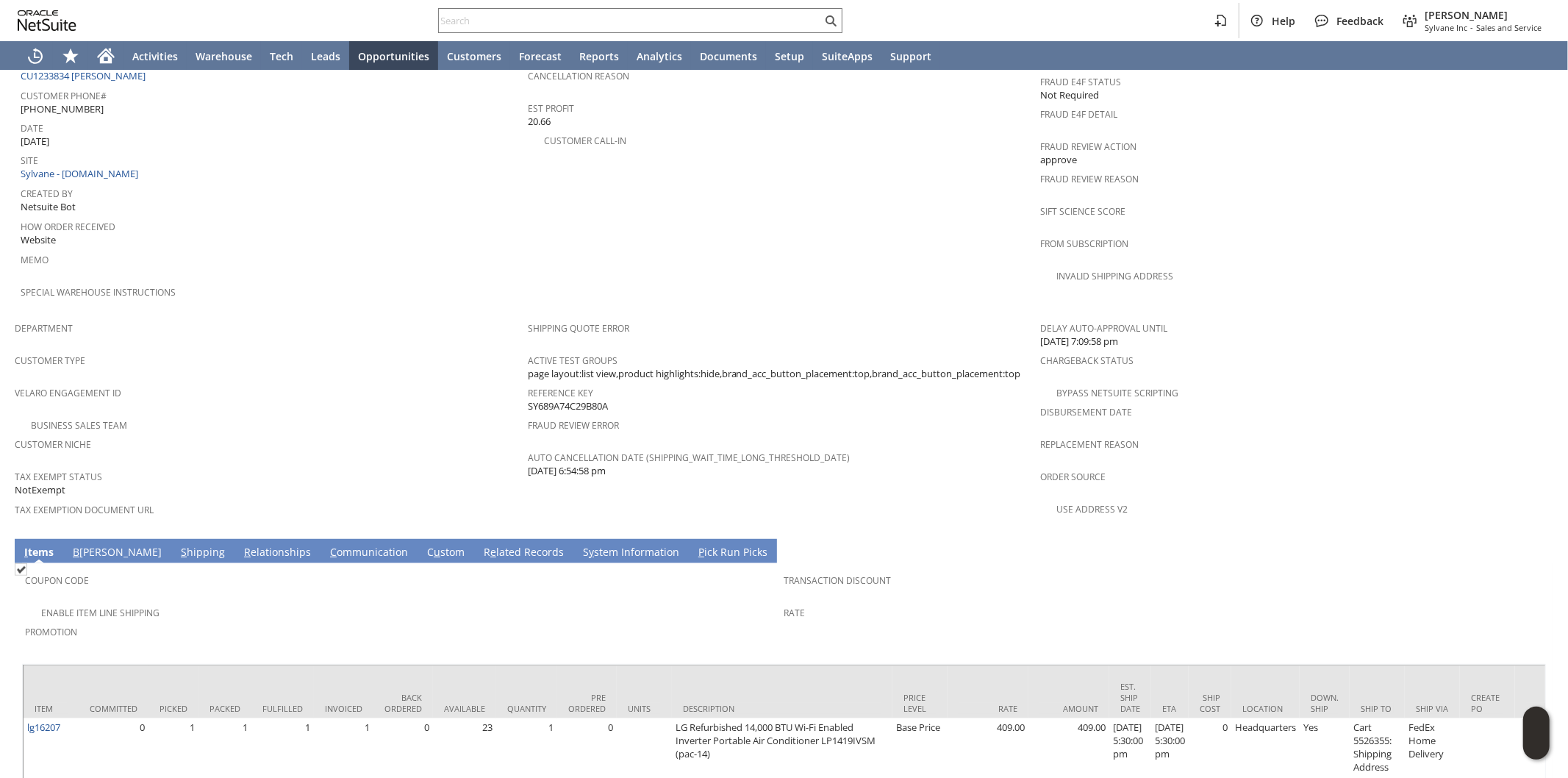
click at [177, 545] on link "S hipping" at bounding box center [203, 553] width 51 height 16
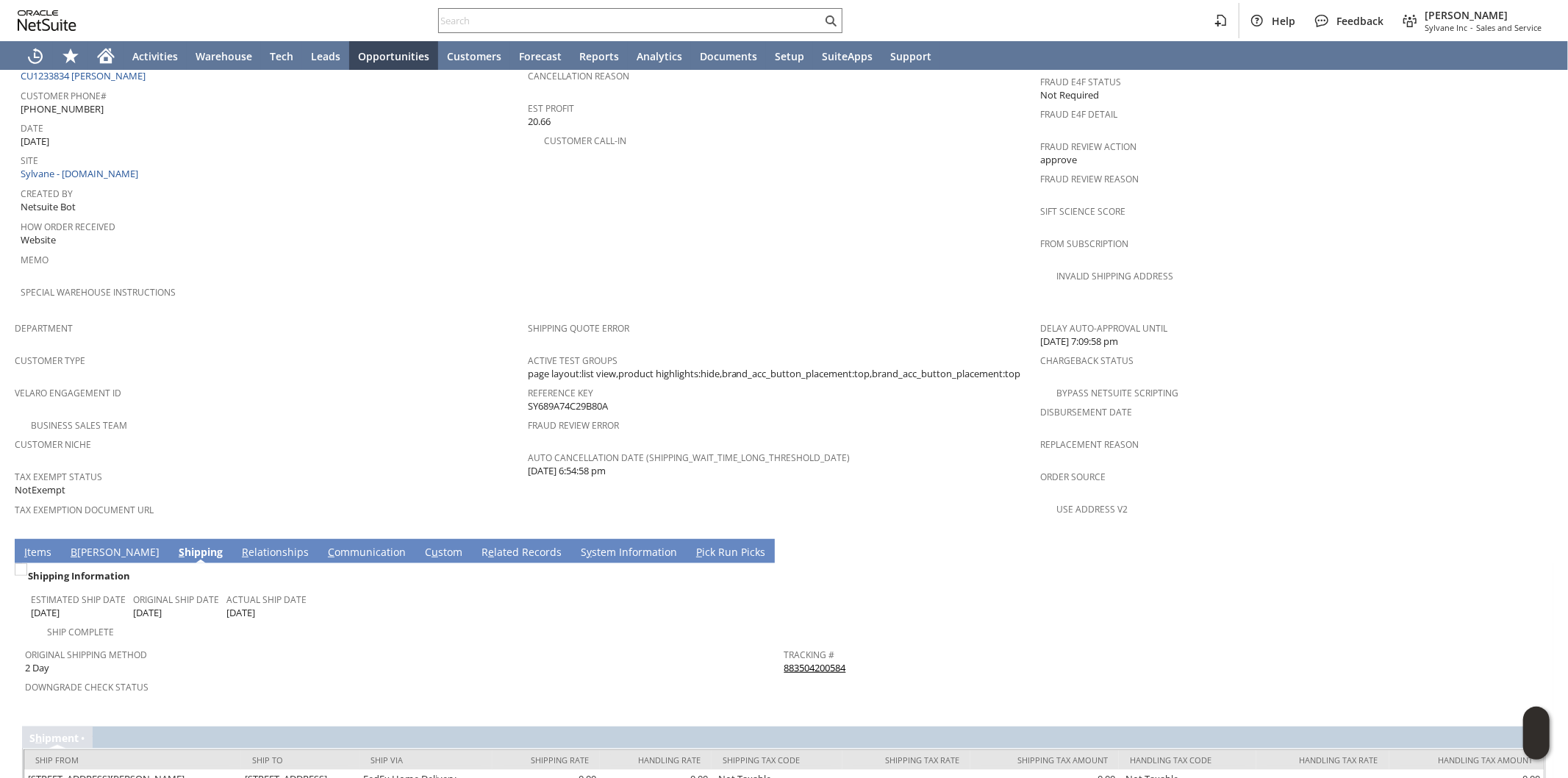
click at [824, 661] on link "883504200584" at bounding box center [816, 667] width 62 height 13
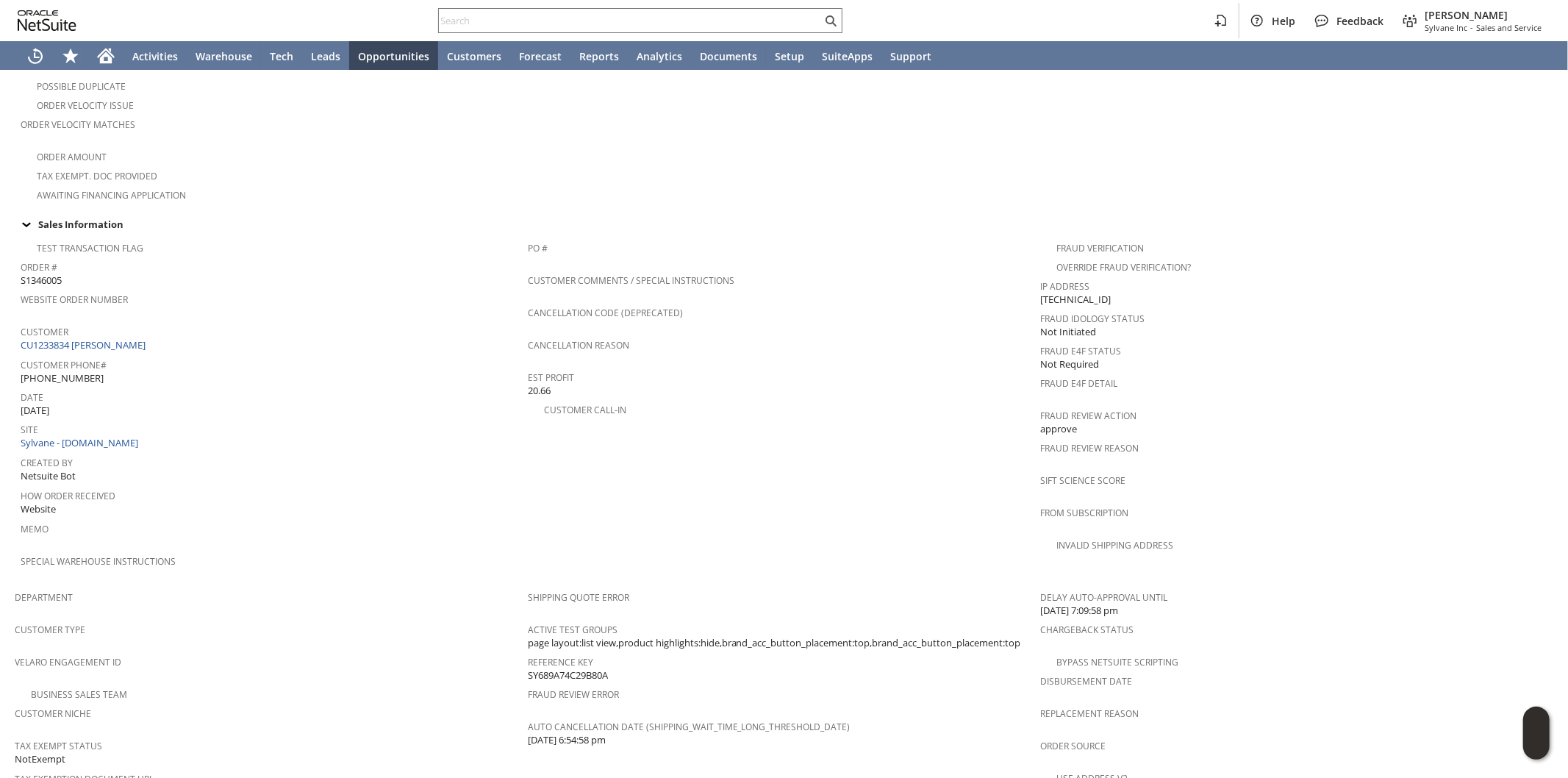
scroll to position [445, 0]
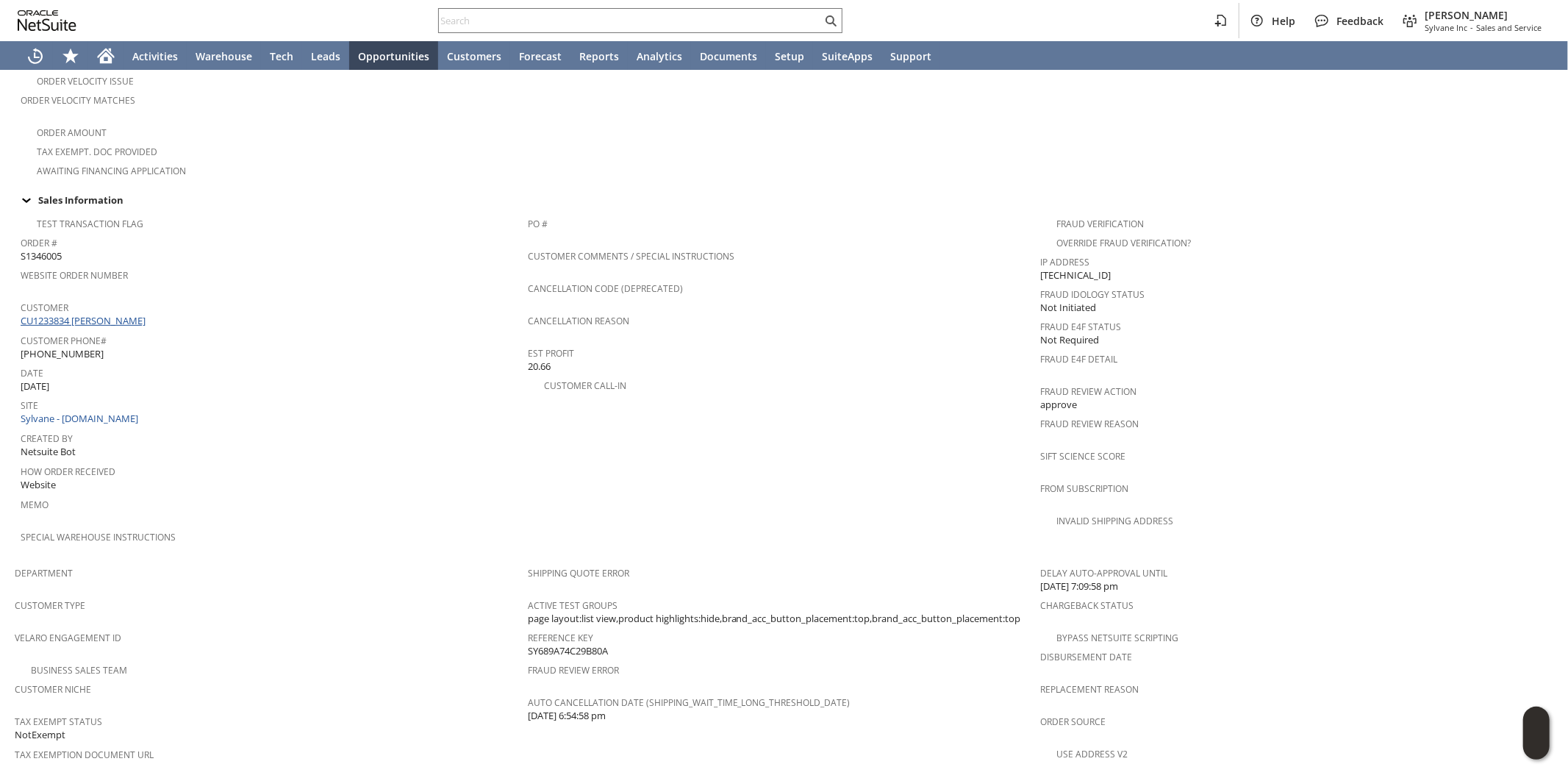
click at [112, 314] on link "CU1233834 [PERSON_NAME]" at bounding box center [85, 320] width 129 height 13
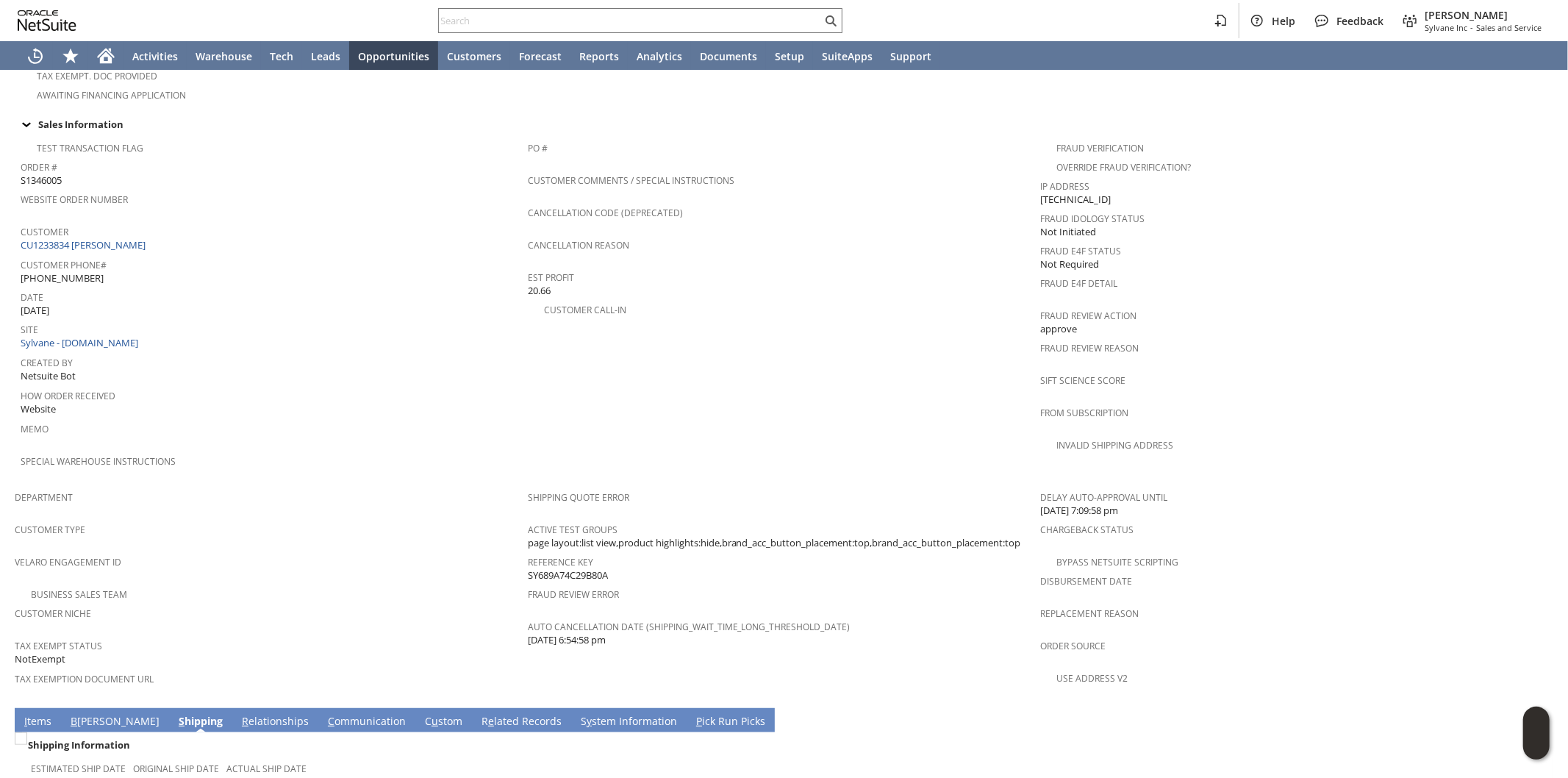
scroll to position [703, 0]
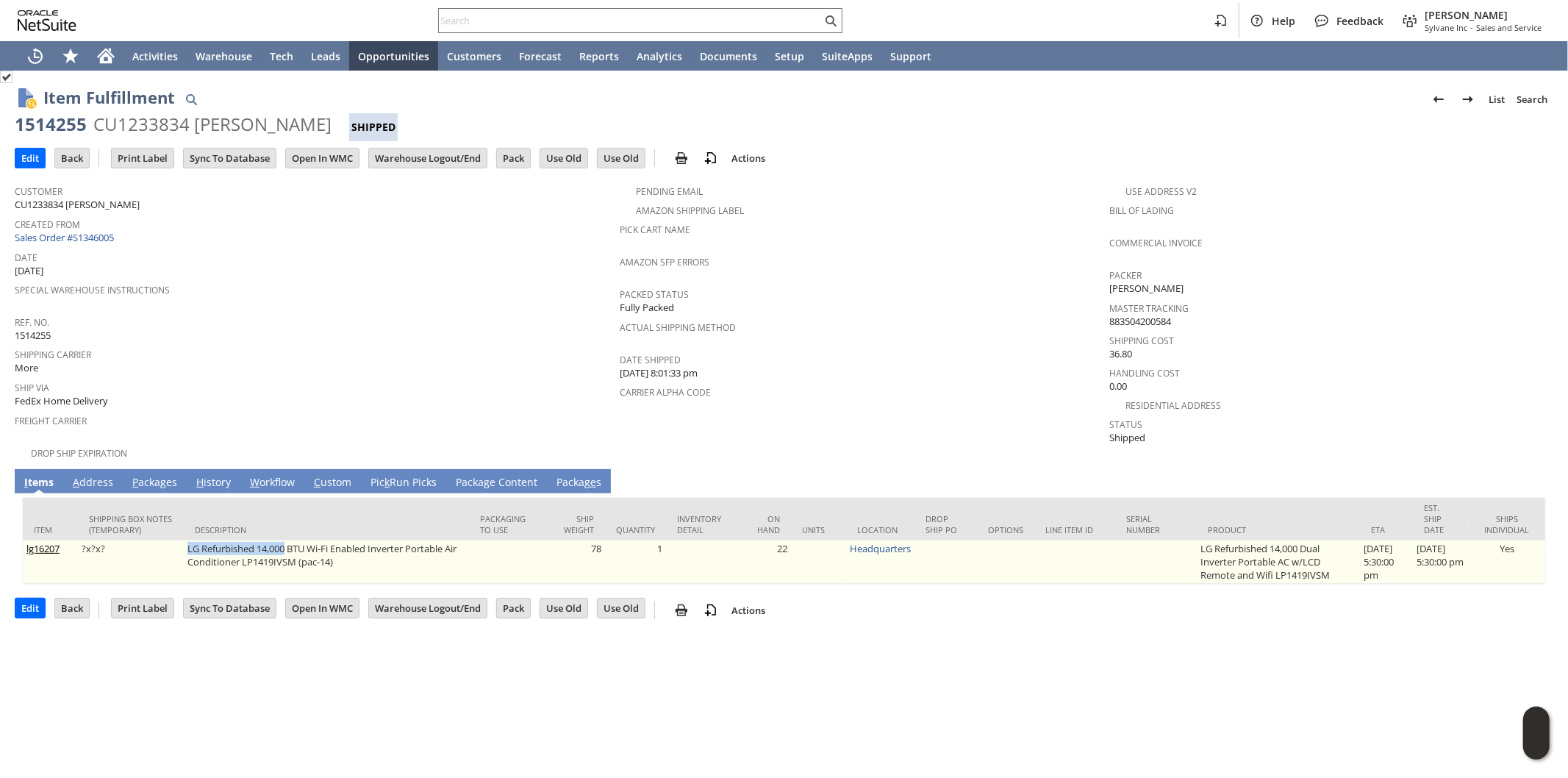
drag, startPoint x: 185, startPoint y: 523, endPoint x: 284, endPoint y: 521, distance: 99.0
click at [284, 540] on td "LG Refurbished 14,000 BTU Wi-Fi Enabled Inverter Portable Air Conditioner LP141…" at bounding box center [326, 562] width 285 height 43
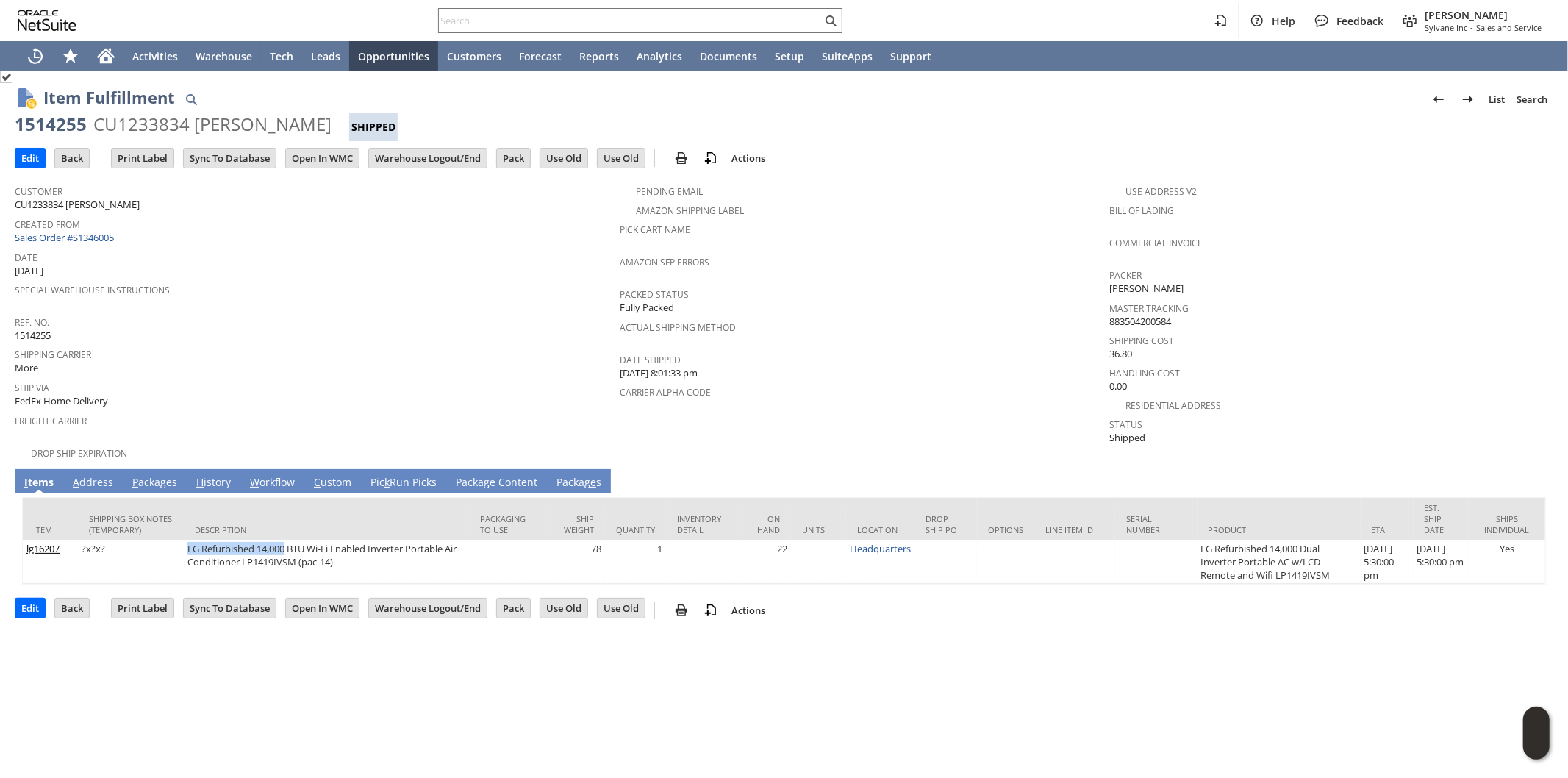
copy td "LG Refurbished 14,000"
click at [743, 21] on input "text" at bounding box center [630, 20] width 383 height 18
paste input "2707538078"
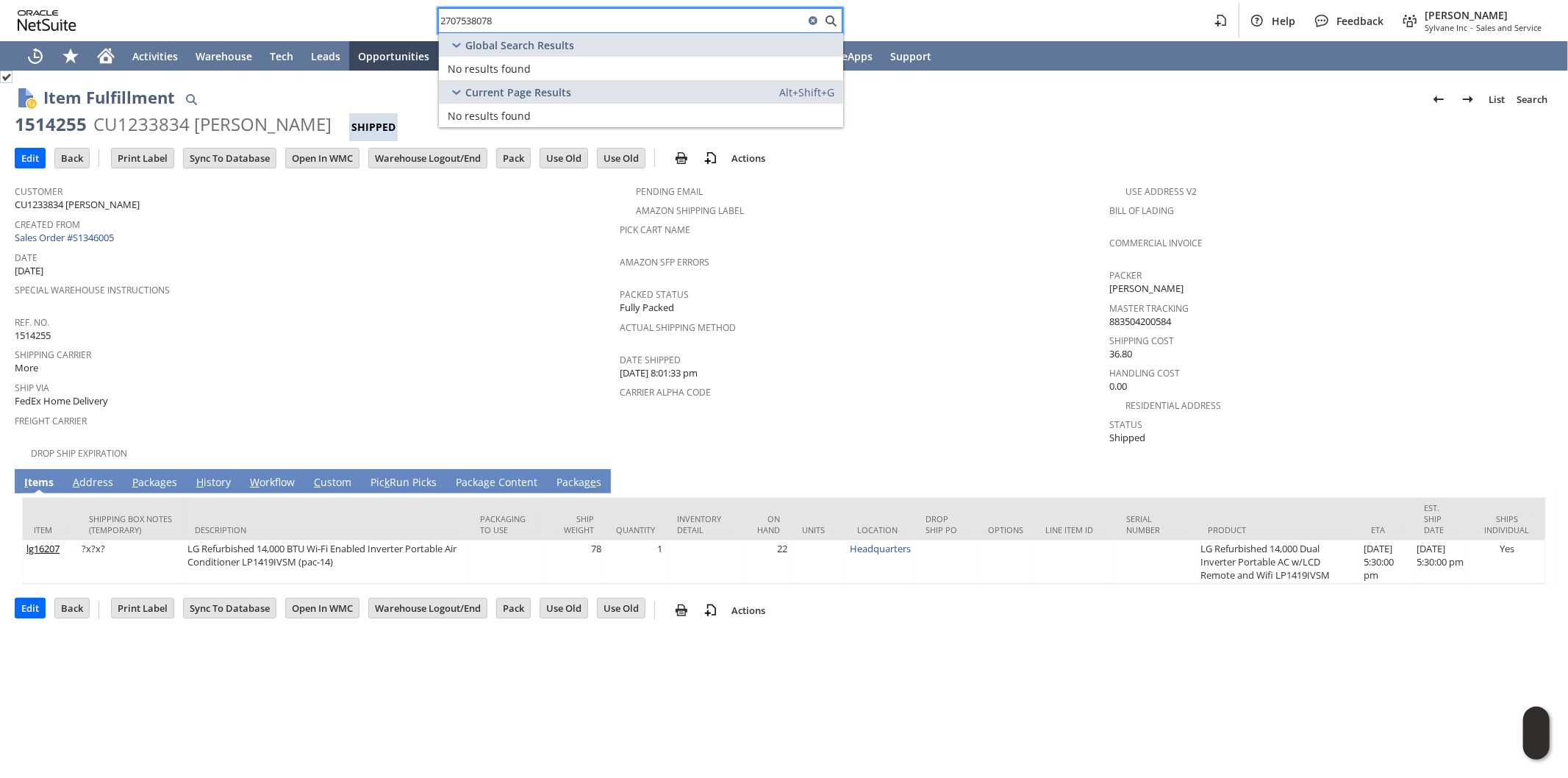
drag, startPoint x: 603, startPoint y: 23, endPoint x: 268, endPoint y: 26, distance: 335.0
click at [259, 23] on div "2707538078 Help Feedback Mark Neri Sylvane Inc - Sales and Service" at bounding box center [784, 20] width 1568 height 41
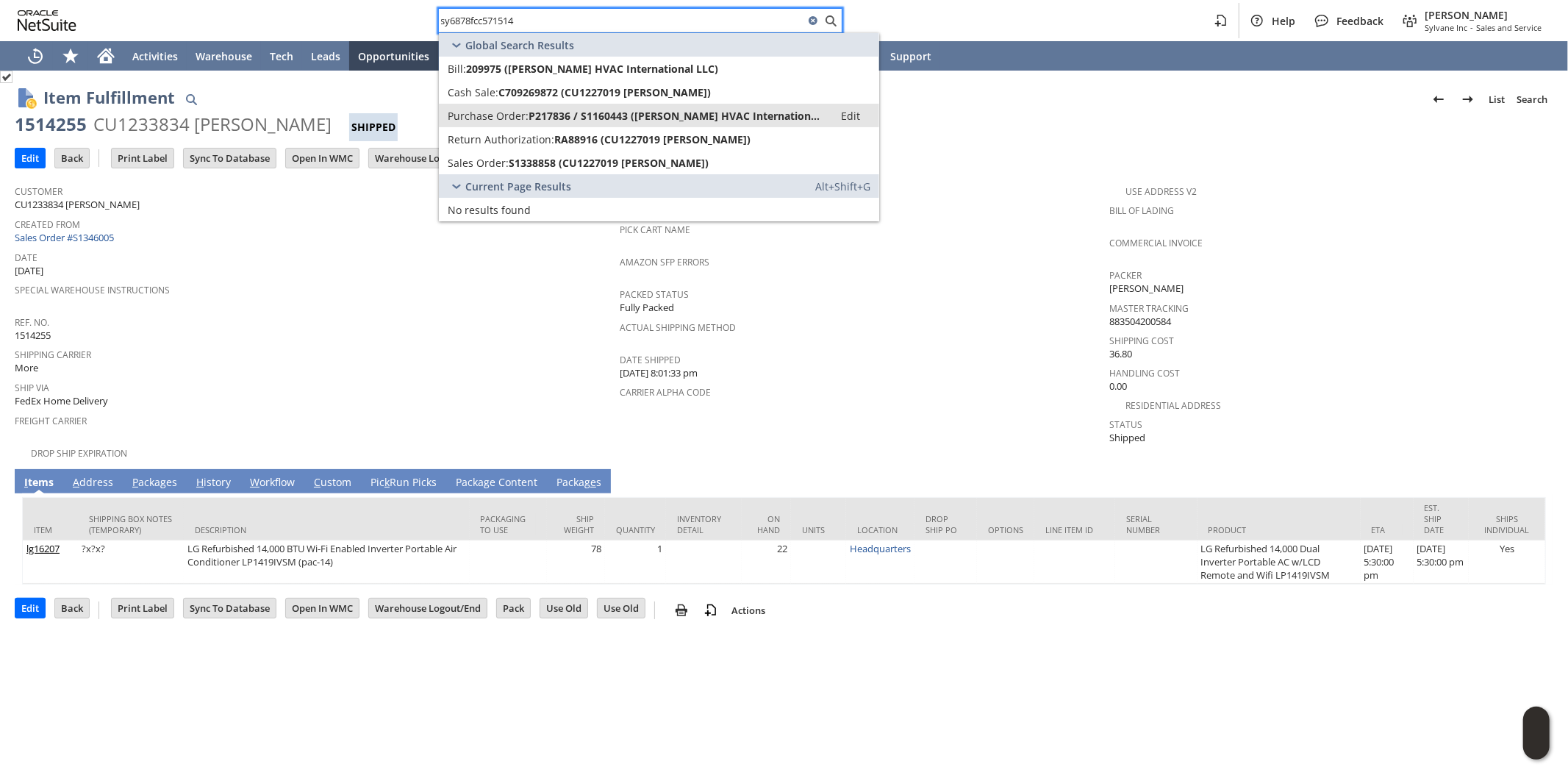
type input "sy6878fcc571514"
click at [621, 111] on span "P217836 / S1160443 (Parker Davis HVAC International LLC)" at bounding box center [677, 116] width 297 height 14
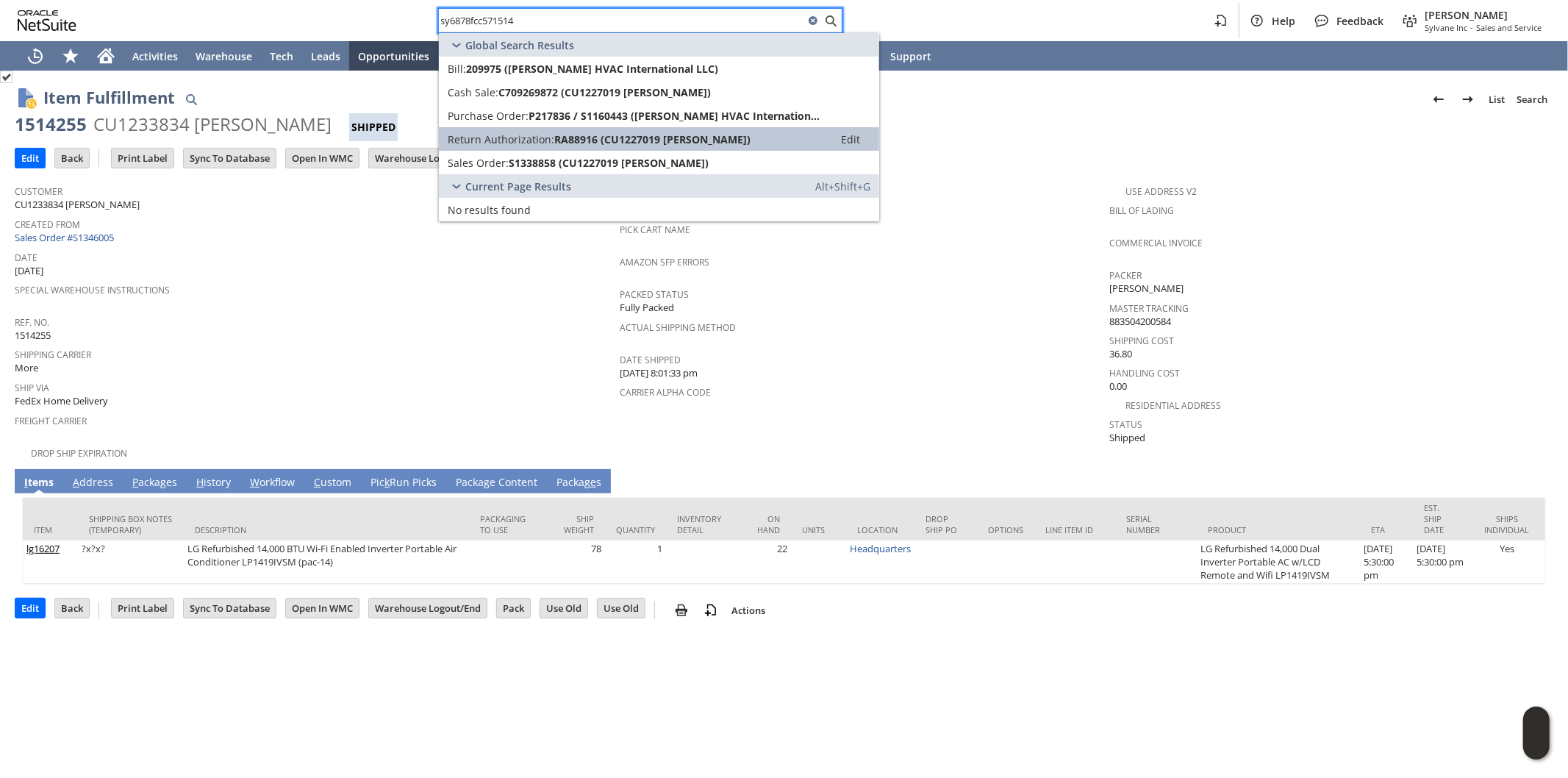
click at [642, 138] on span "RA88916 (CU1227019 KURT KEESLAR)" at bounding box center [652, 139] width 196 height 14
click at [718, 162] on div "Sales Order: S1338858 (CU1227019 KURT KEESLAR)" at bounding box center [637, 163] width 377 height 14
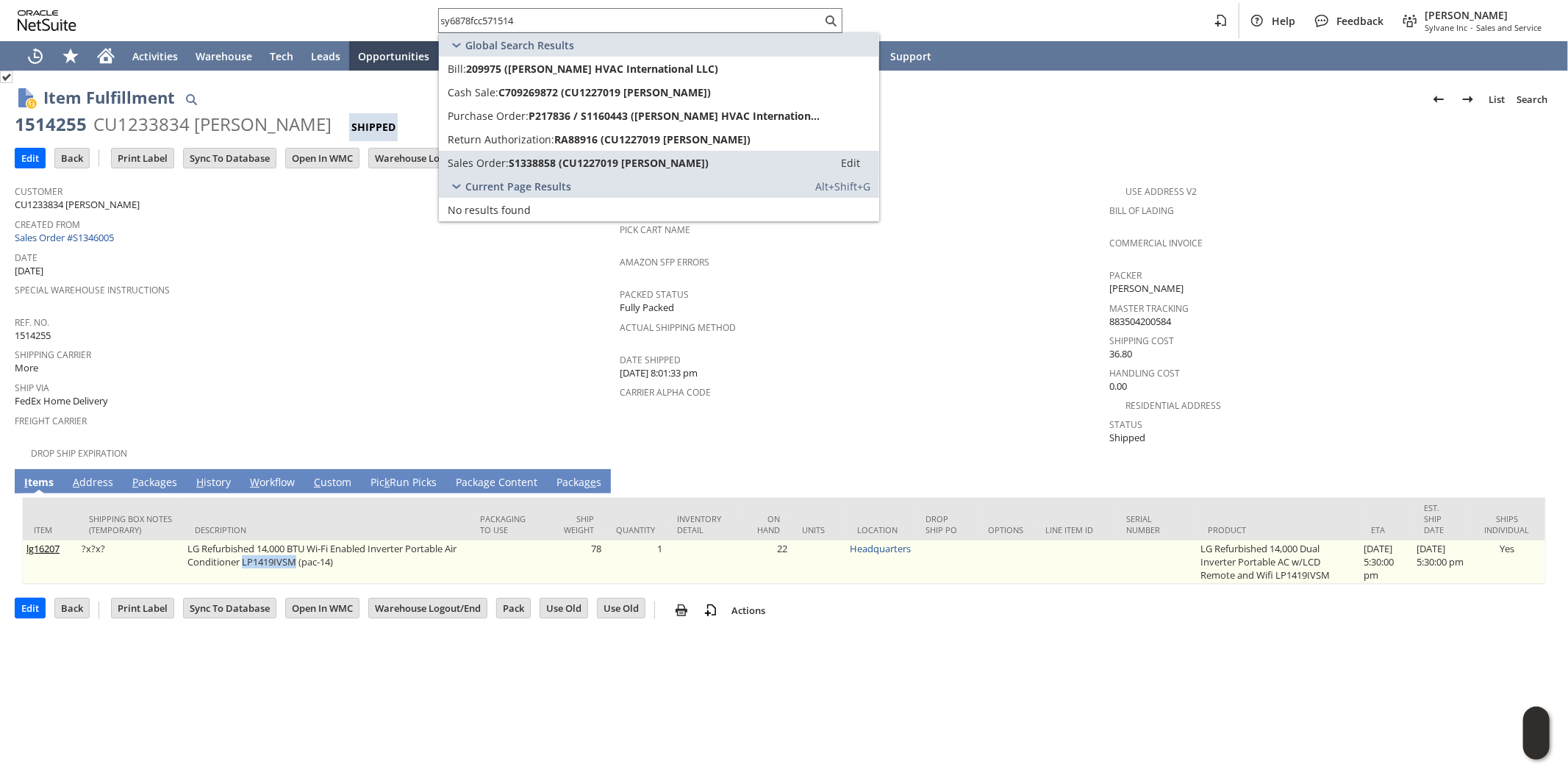
drag, startPoint x: 306, startPoint y: 538, endPoint x: 255, endPoint y: 544, distance: 51.4
click at [255, 544] on td "LG Refurbished 14,000 BTU Wi-Fi Enabled Inverter Portable Air Conditioner LP141…" at bounding box center [326, 562] width 285 height 43
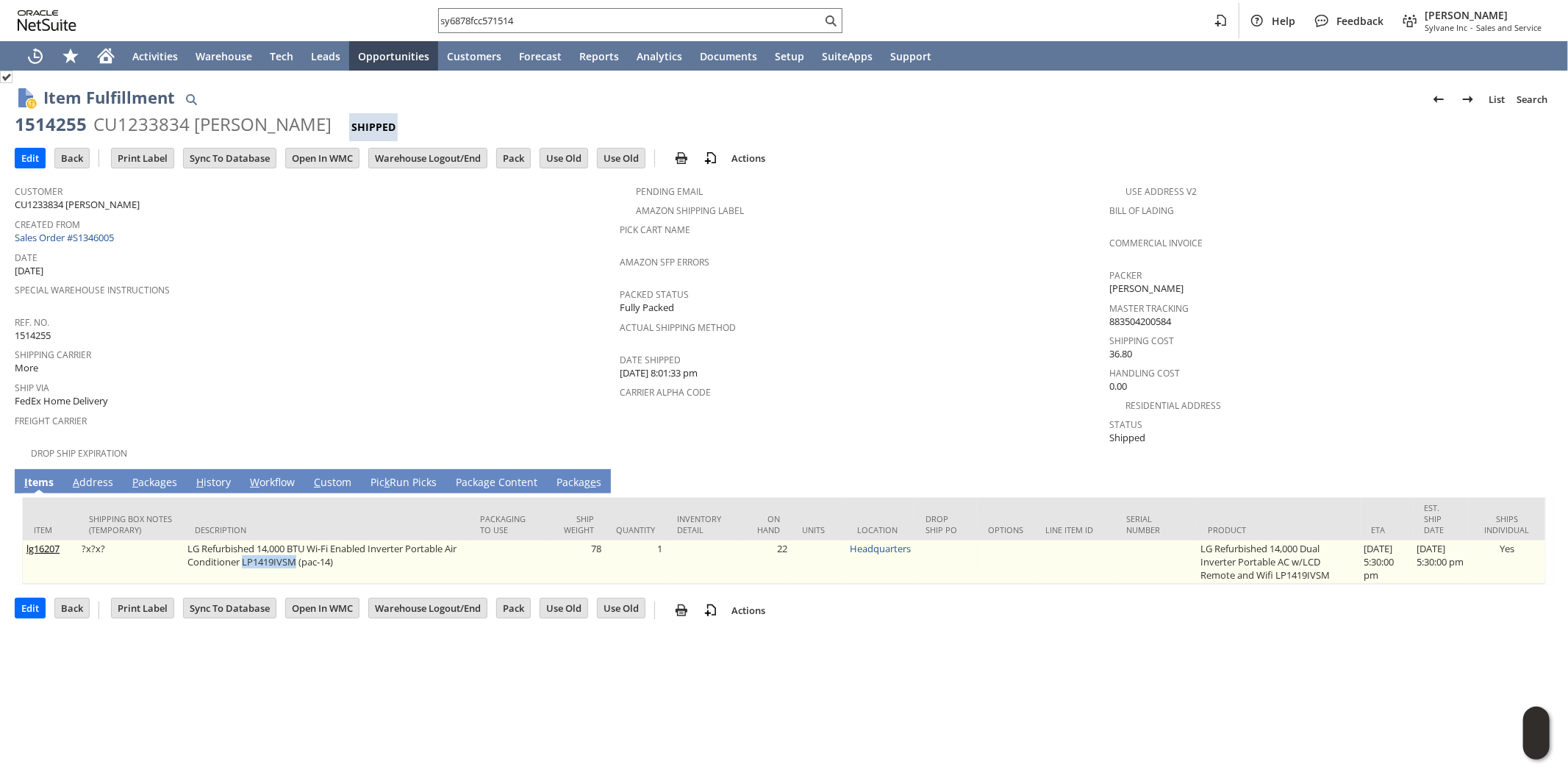
copy td "LP1419IVSM"
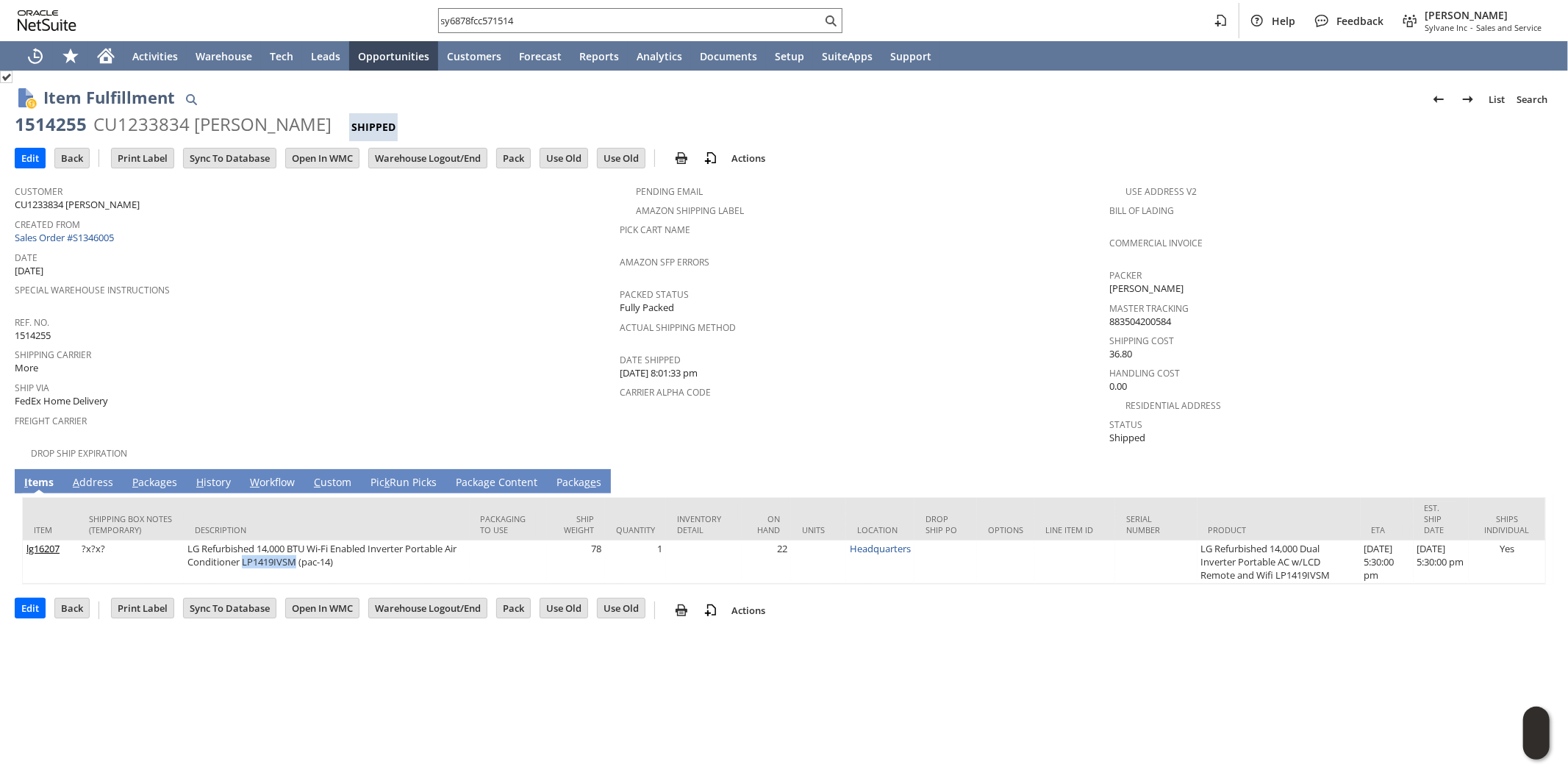
click at [155, 475] on link "P ackages" at bounding box center [154, 483] width 52 height 16
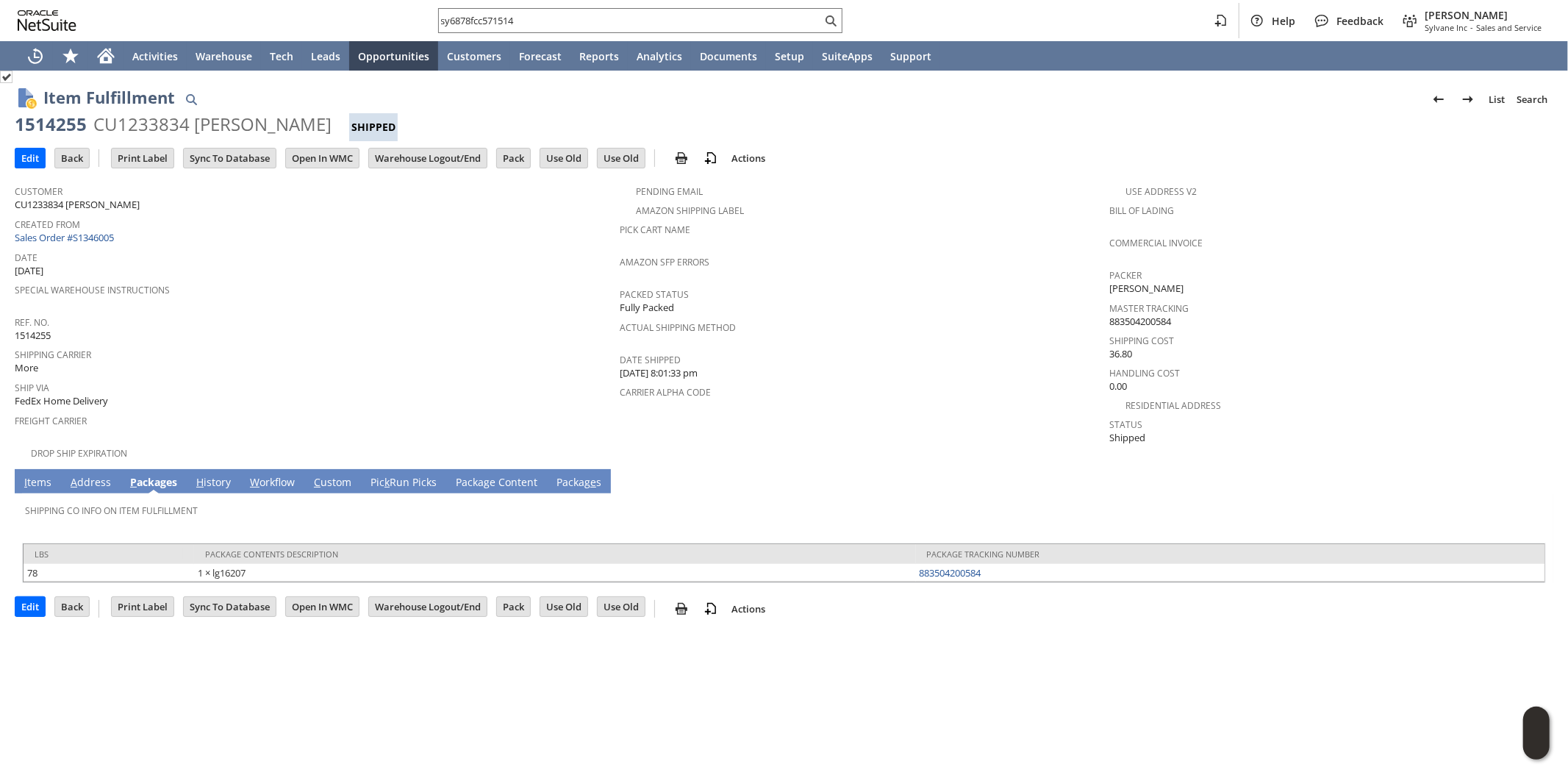
click at [46, 475] on link "I tems" at bounding box center [38, 483] width 35 height 16
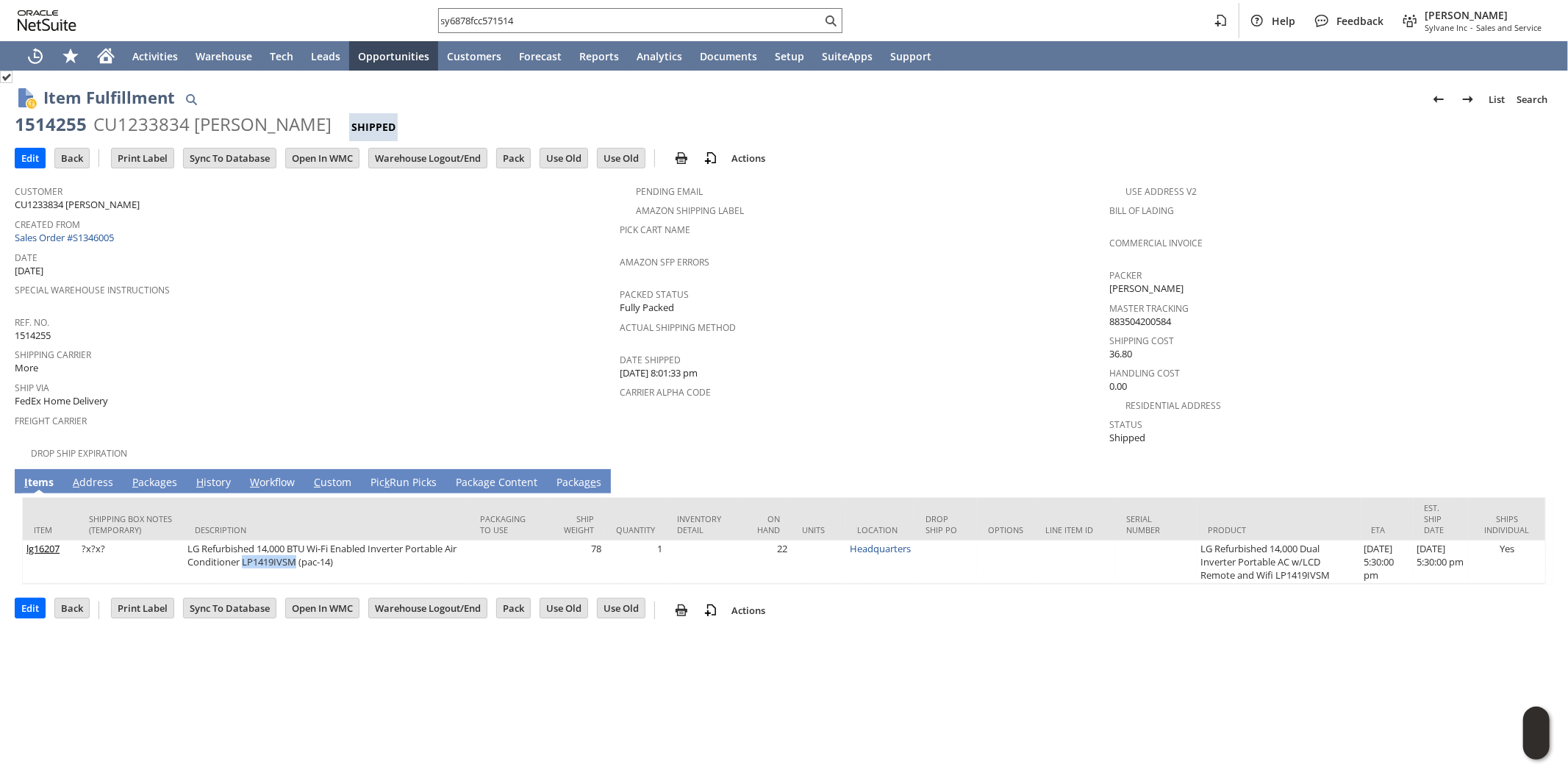
click at [504, 475] on link "Packa g e Content" at bounding box center [496, 483] width 89 height 16
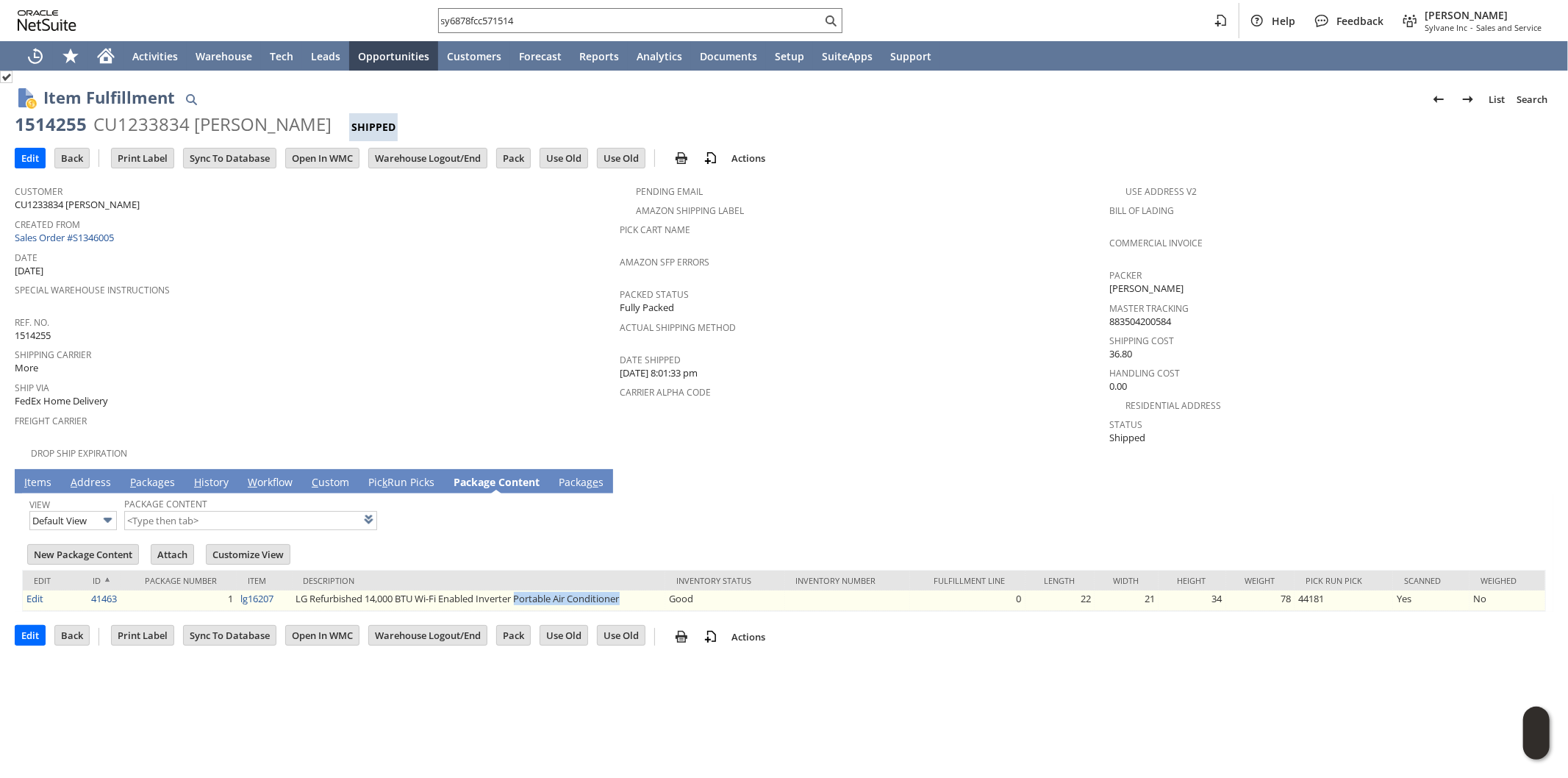
drag, startPoint x: 519, startPoint y: 582, endPoint x: 630, endPoint y: 581, distance: 111.0
click at [630, 590] on td "LG Refurbished 14,000 BTU Wi-Fi Enabled Inverter Portable Air Conditioner" at bounding box center [479, 600] width 373 height 21
copy td "Portable Air Conditioner"
click at [35, 475] on link "I tems" at bounding box center [38, 483] width 35 height 16
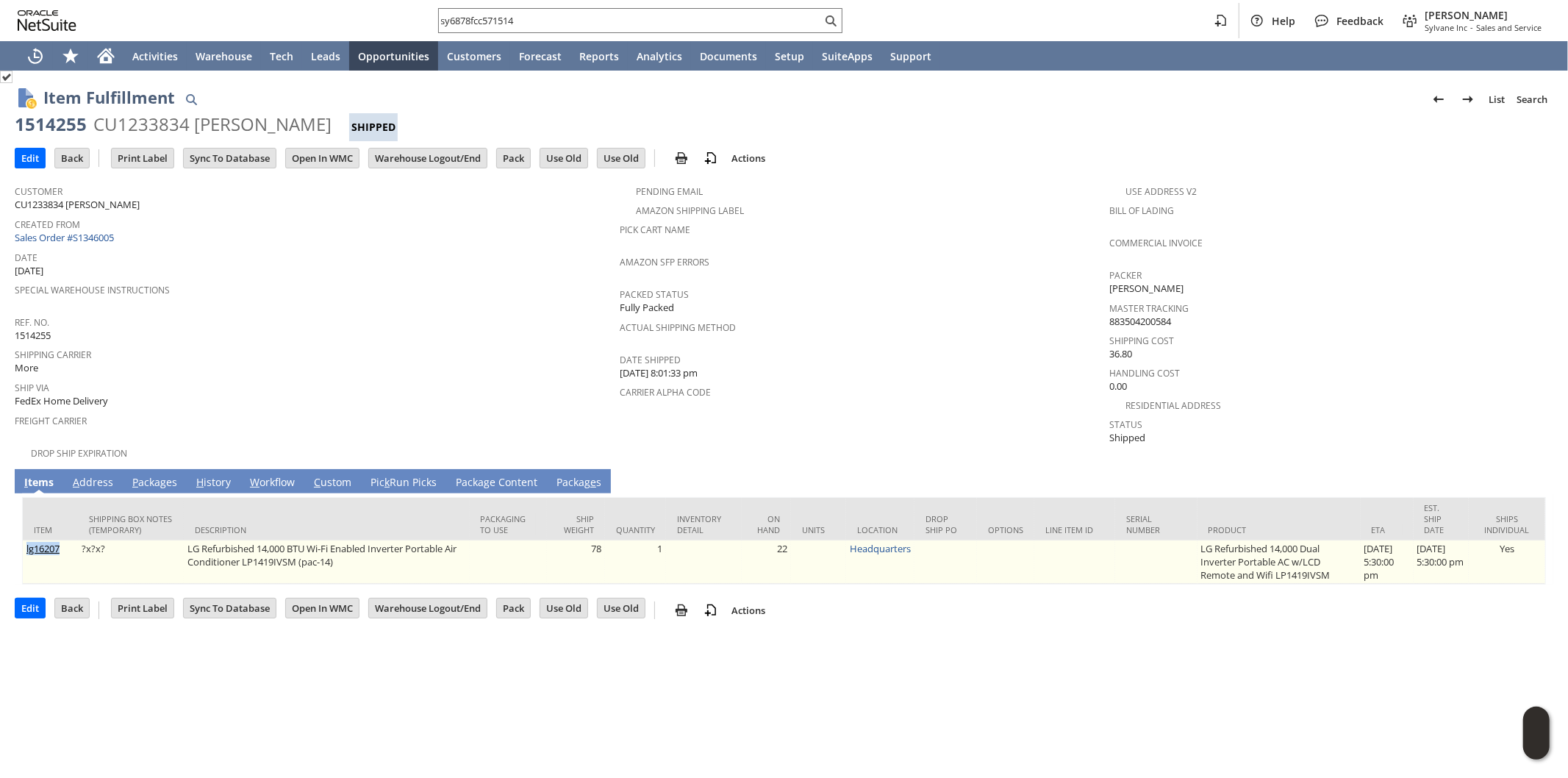
drag, startPoint x: 69, startPoint y: 526, endPoint x: 23, endPoint y: 533, distance: 46.5
click at [23, 540] on td "lg16207" at bounding box center [50, 562] width 55 height 43
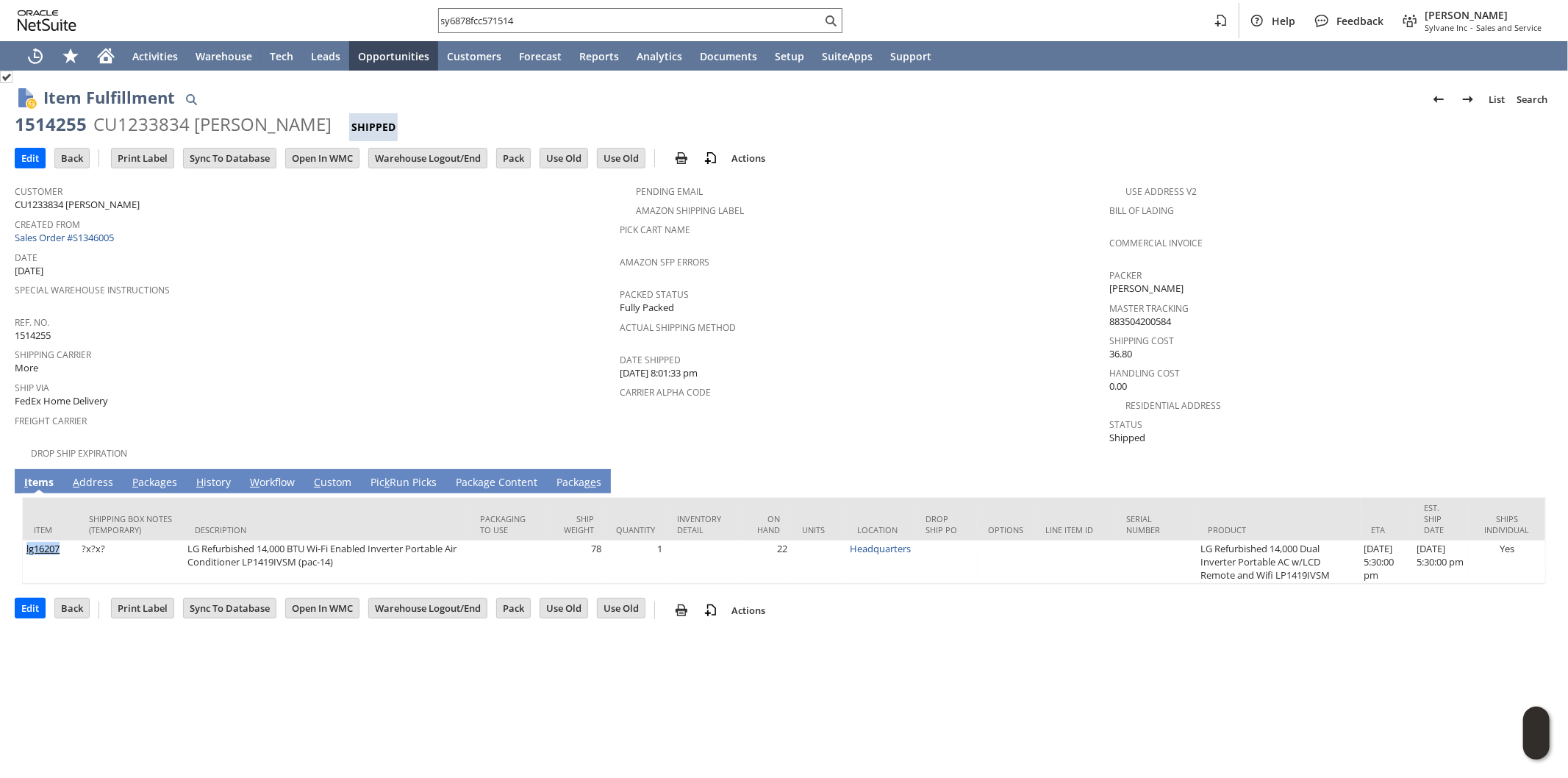
copy link "lg16207"
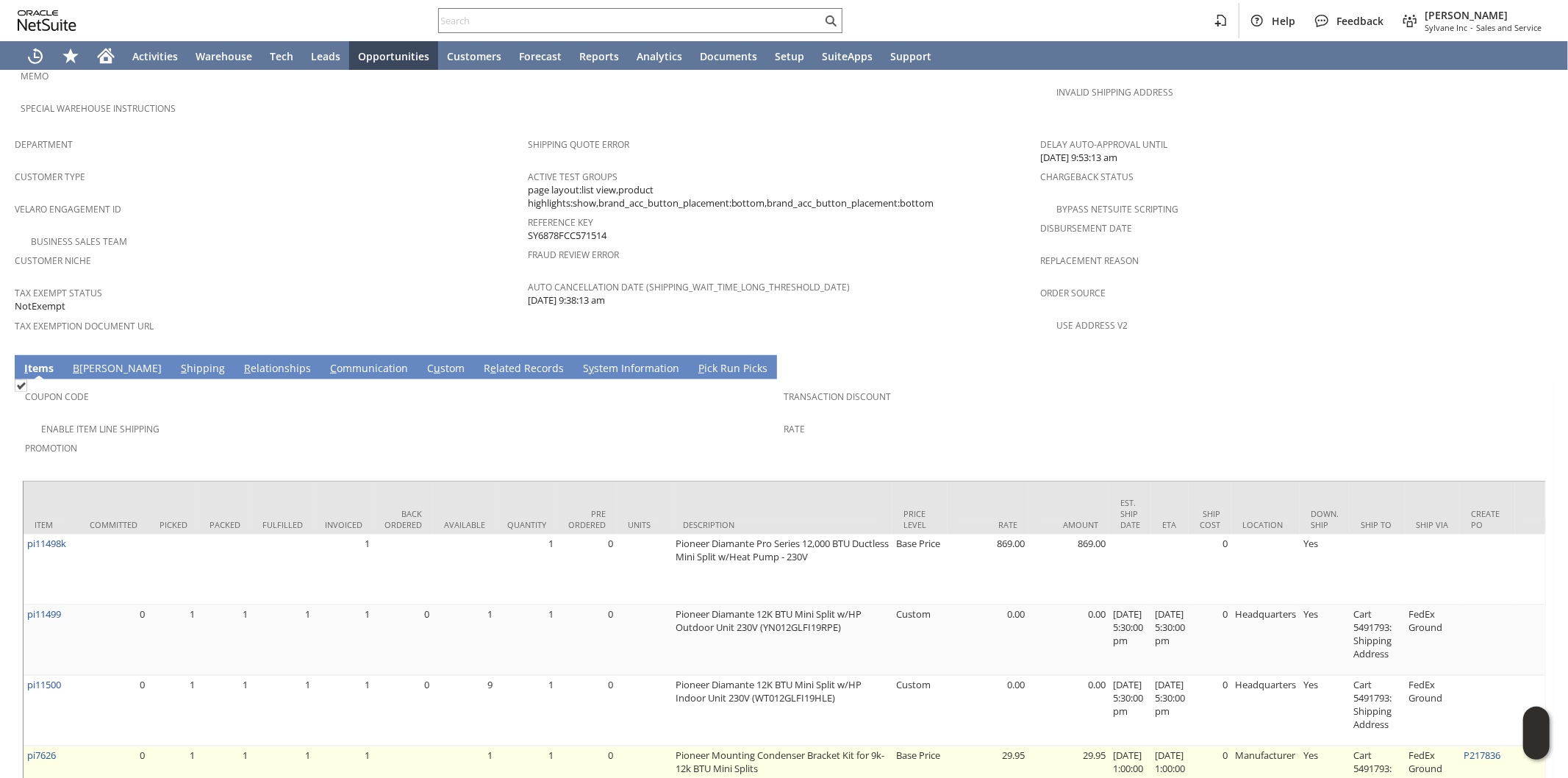
scroll to position [929, 0]
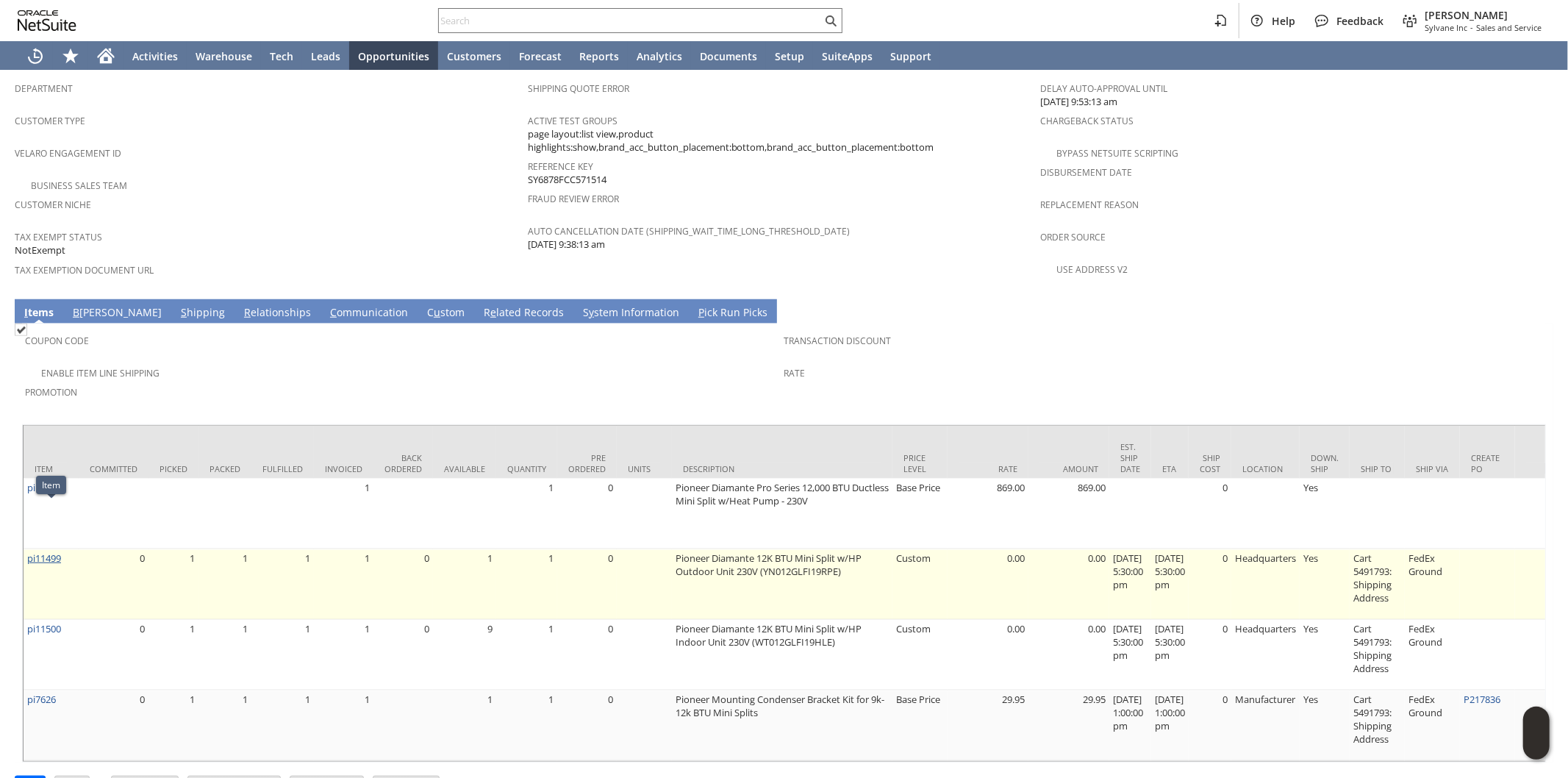
click at [56, 551] on link "pi11499" at bounding box center [44, 557] width 34 height 13
click at [47, 551] on link "pi11499" at bounding box center [44, 557] width 34 height 13
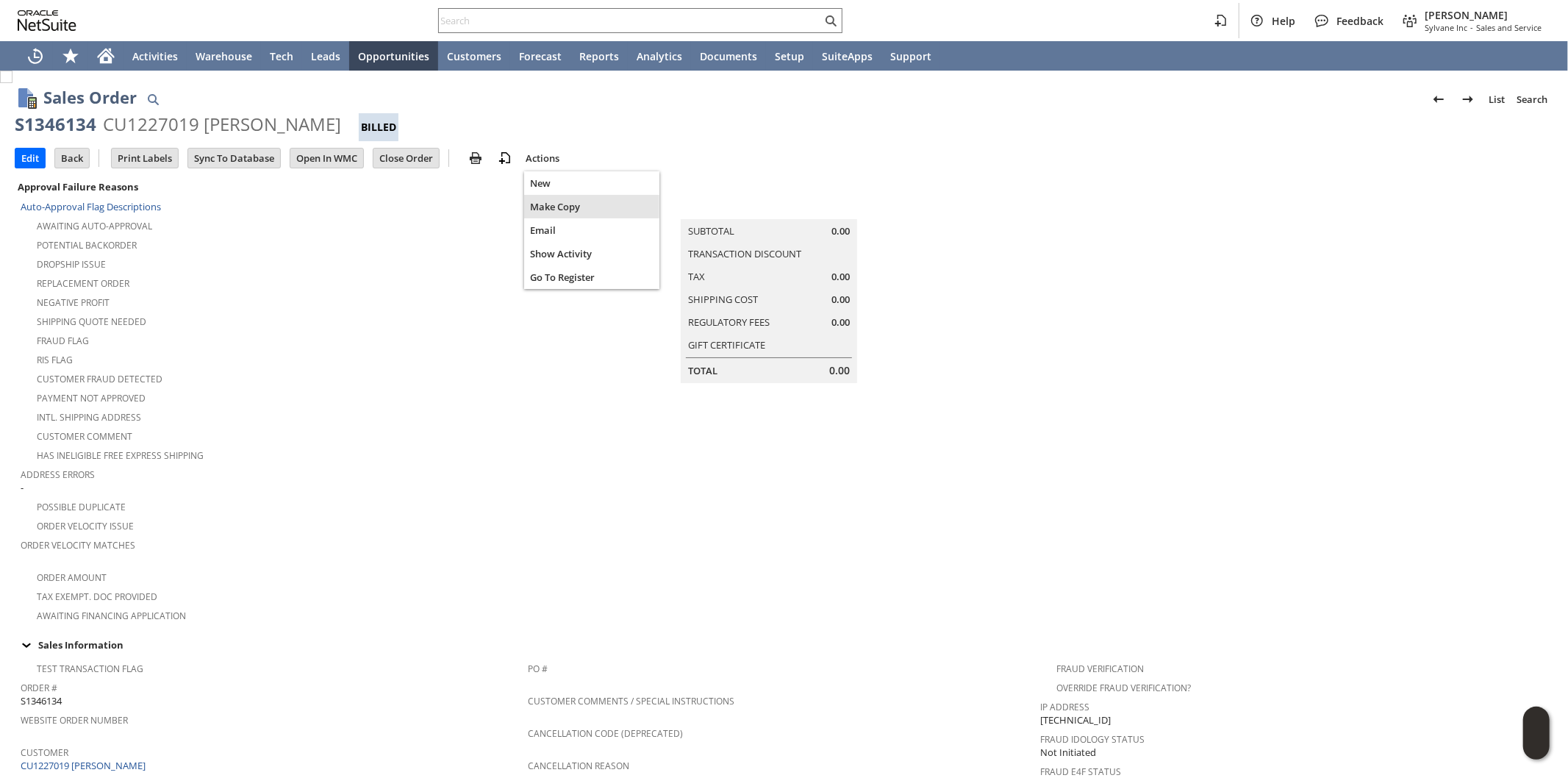
click at [553, 199] on div "Make Copy" at bounding box center [591, 207] width 135 height 23
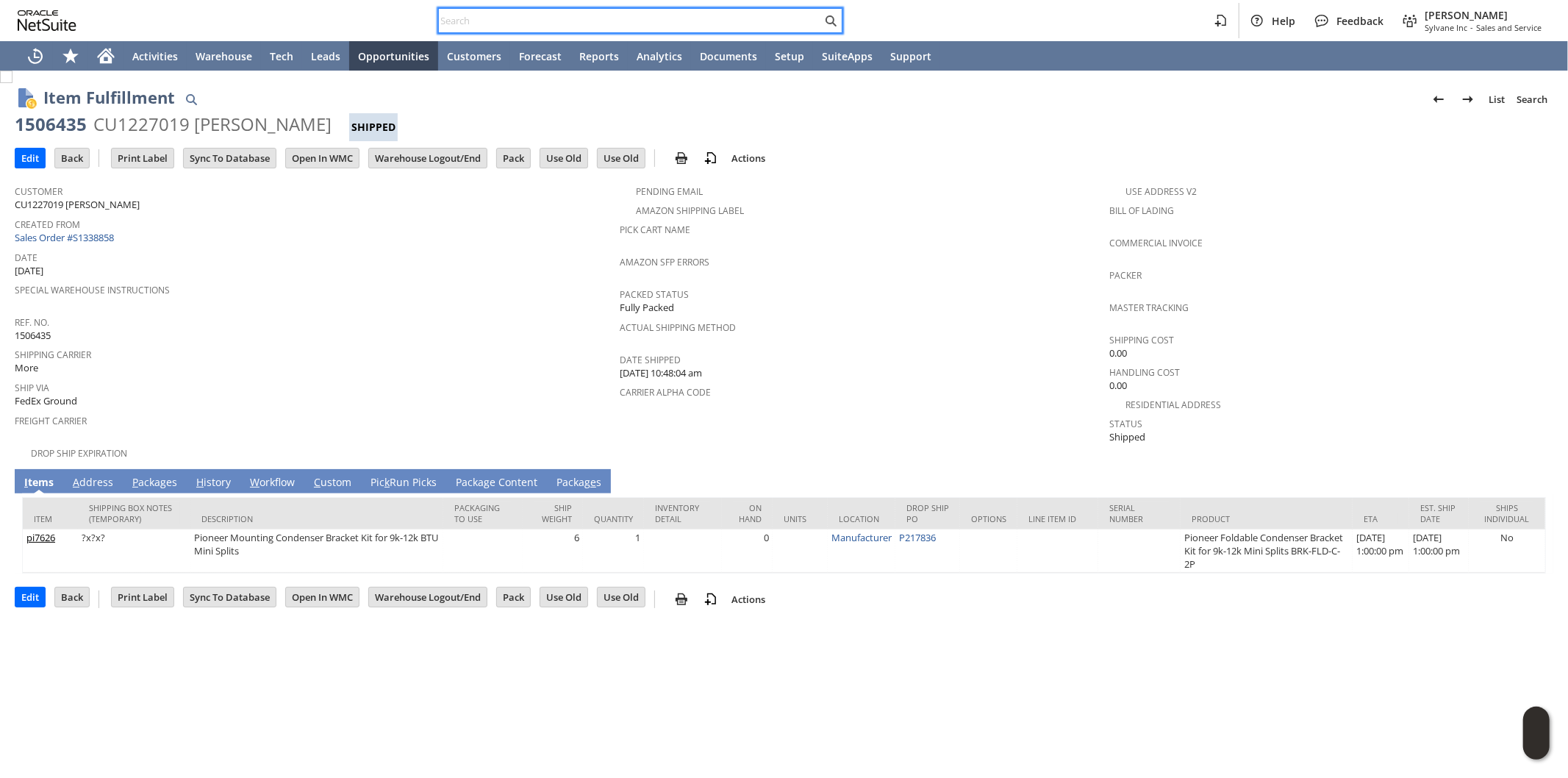
click at [796, 23] on input "text" at bounding box center [630, 20] width 383 height 18
paste input "SY689655D616A7A"
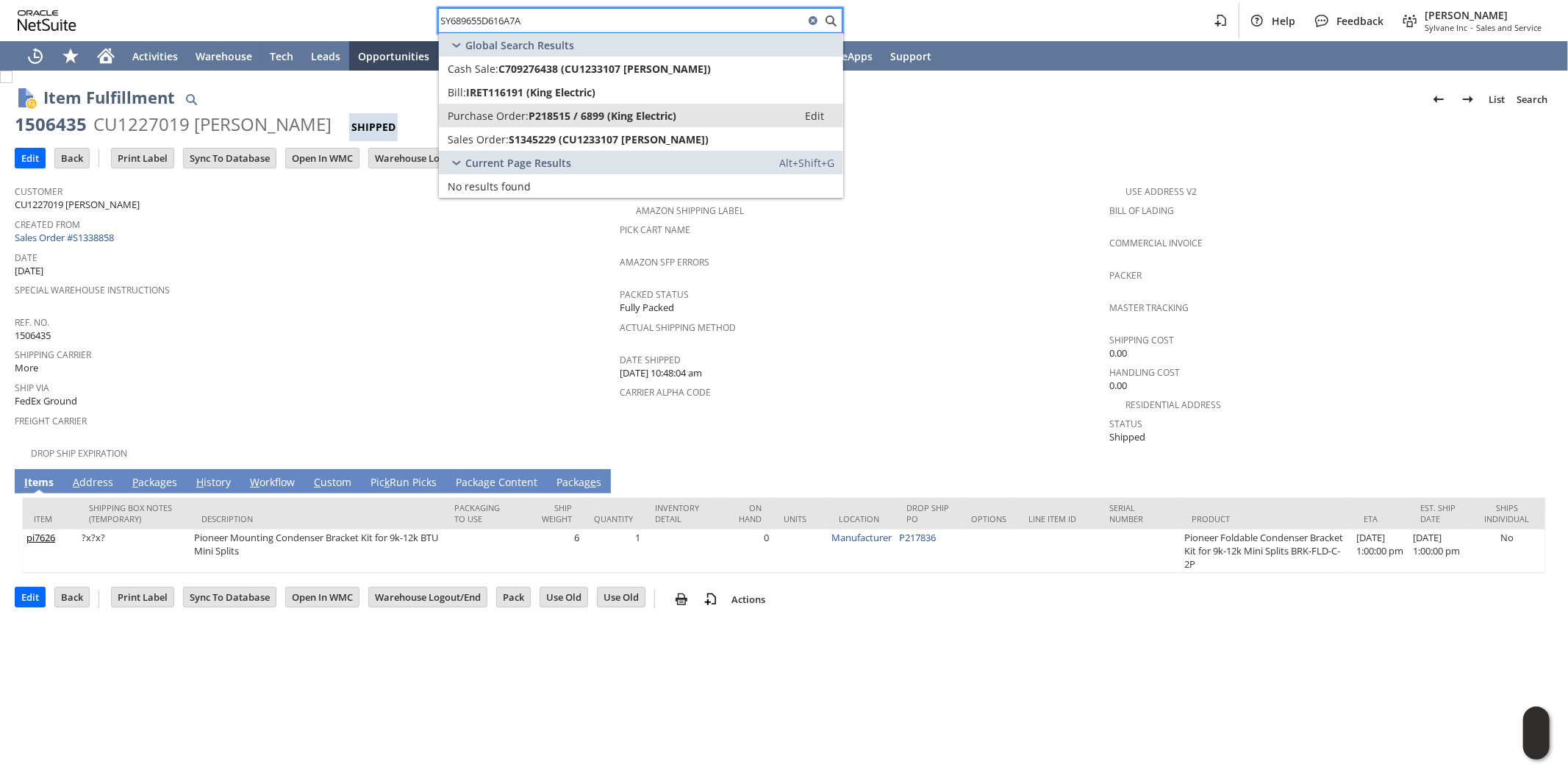
type input "SY689655D616A7A"
click at [623, 113] on span "P218515 / 6899 (King Electric)" at bounding box center [602, 116] width 147 height 14
click at [644, 144] on span "S1345229 (CU1233107 [PERSON_NAME])" at bounding box center [609, 139] width 200 height 14
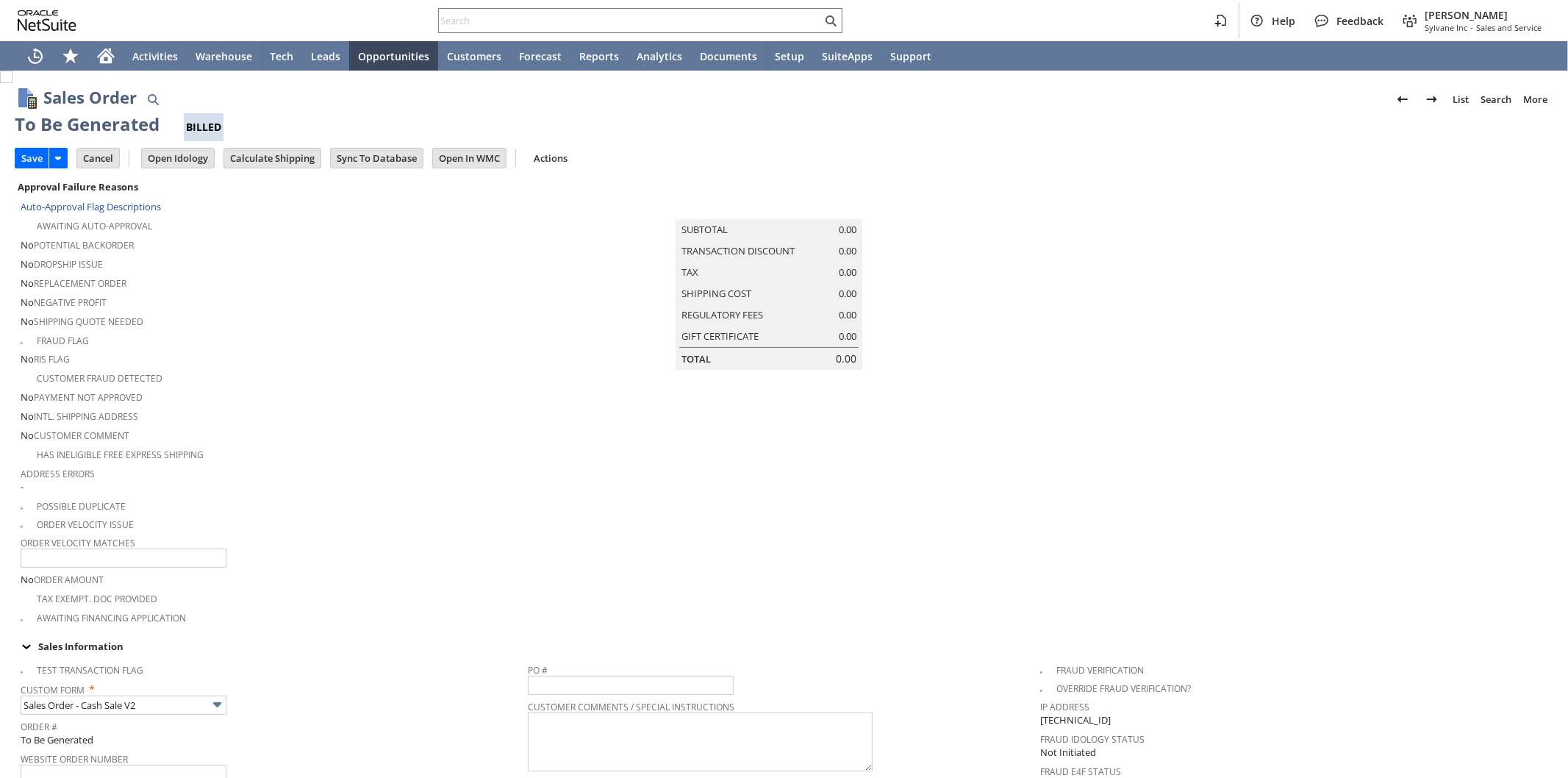
type input "Headquarters - Phone/Fax"
type input "Make Copy"
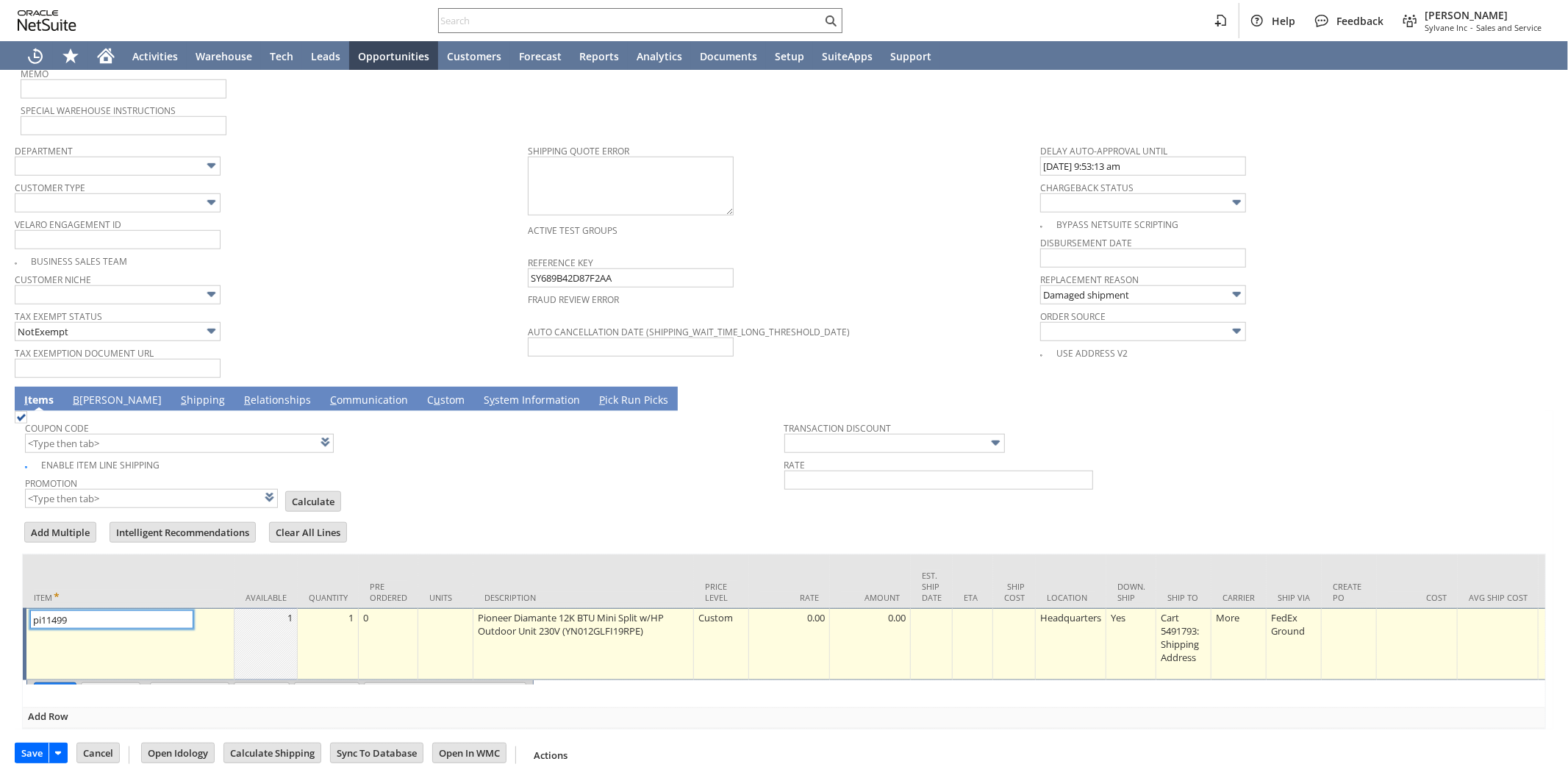
scroll to position [981, 0]
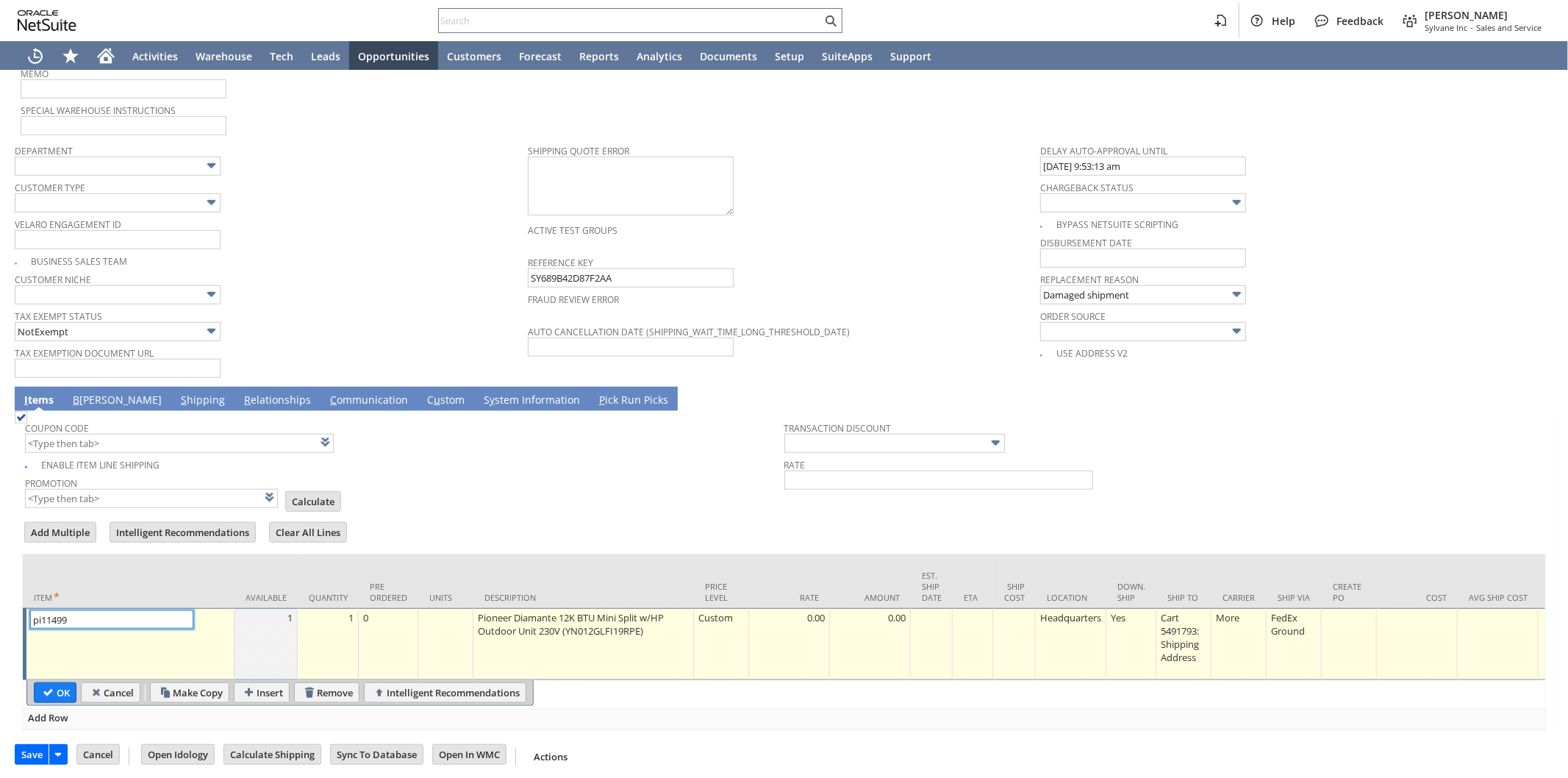
type input "Intelligent Recommendations ⁰"
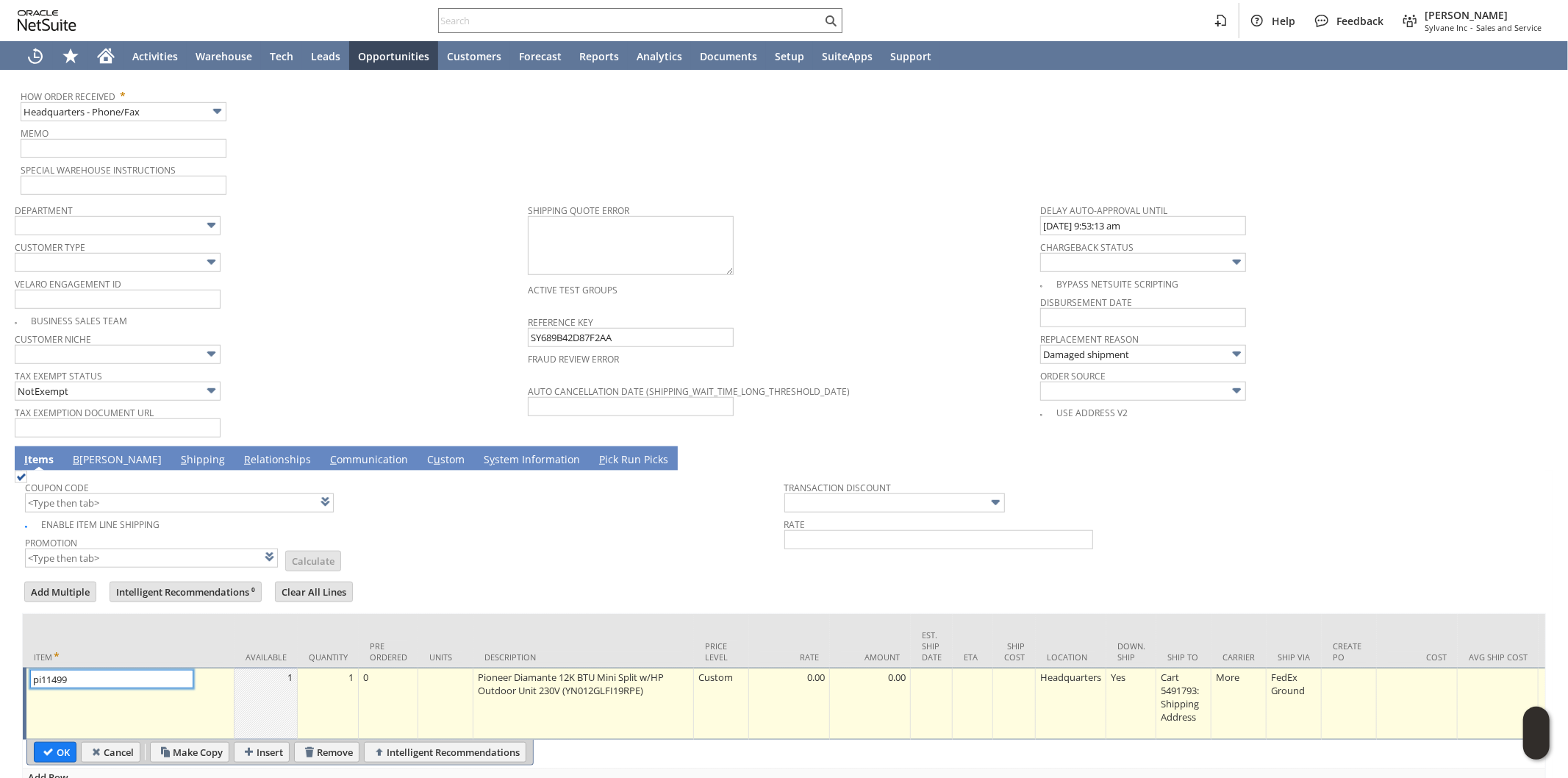
scroll to position [982, 0]
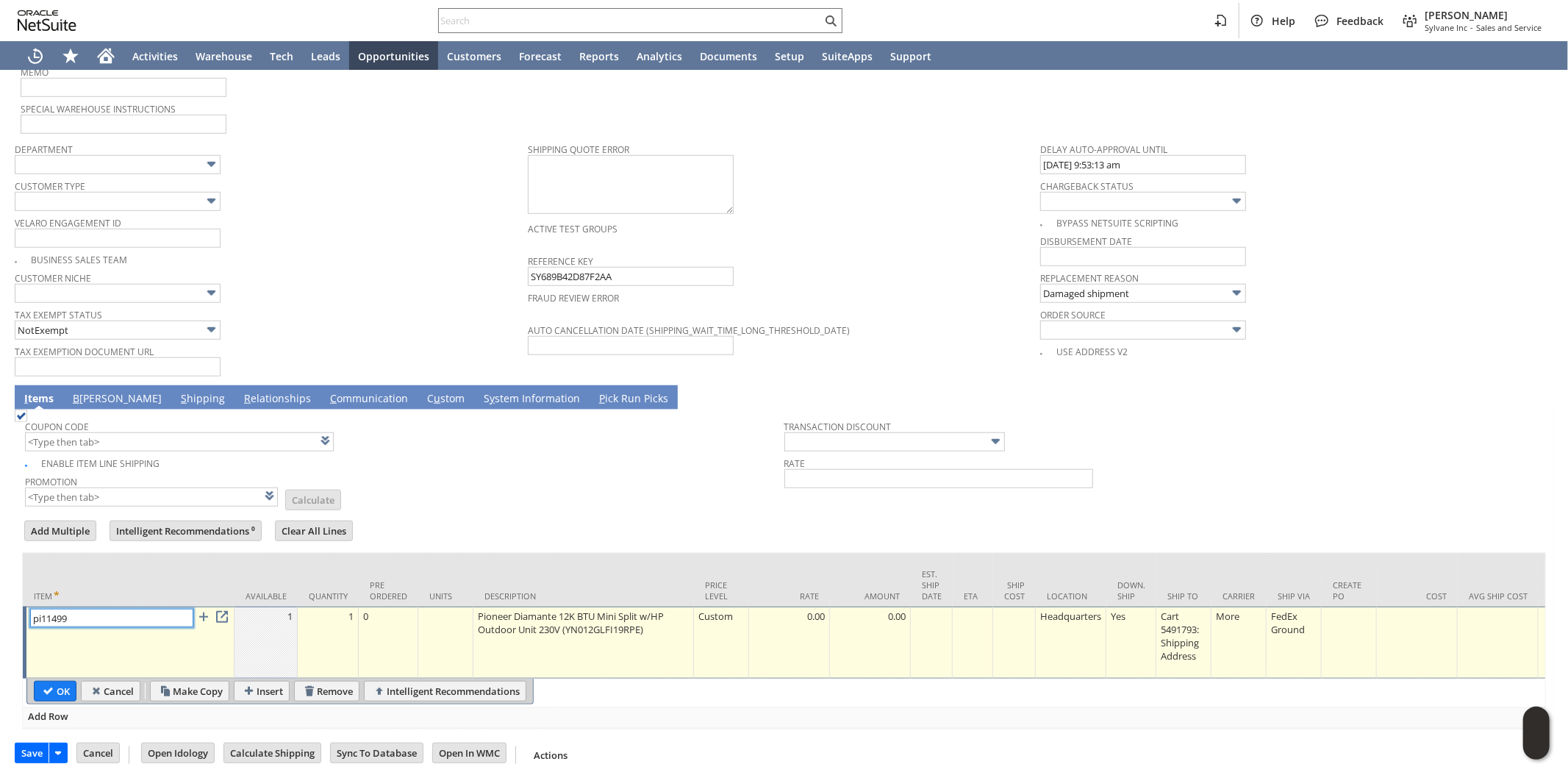
click at [82, 609] on input "pi11499" at bounding box center [112, 618] width 163 height 19
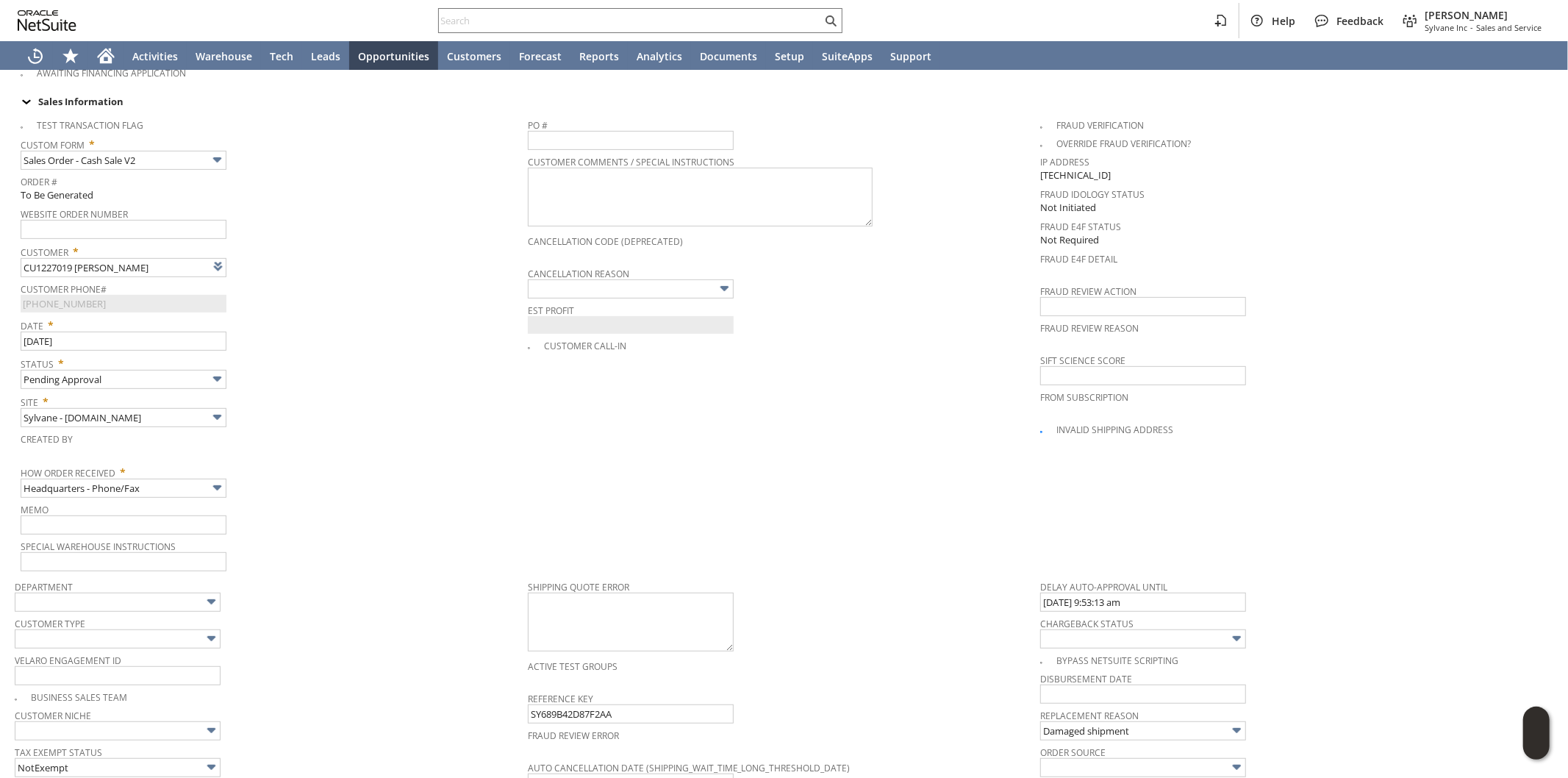
scroll to position [165, 0]
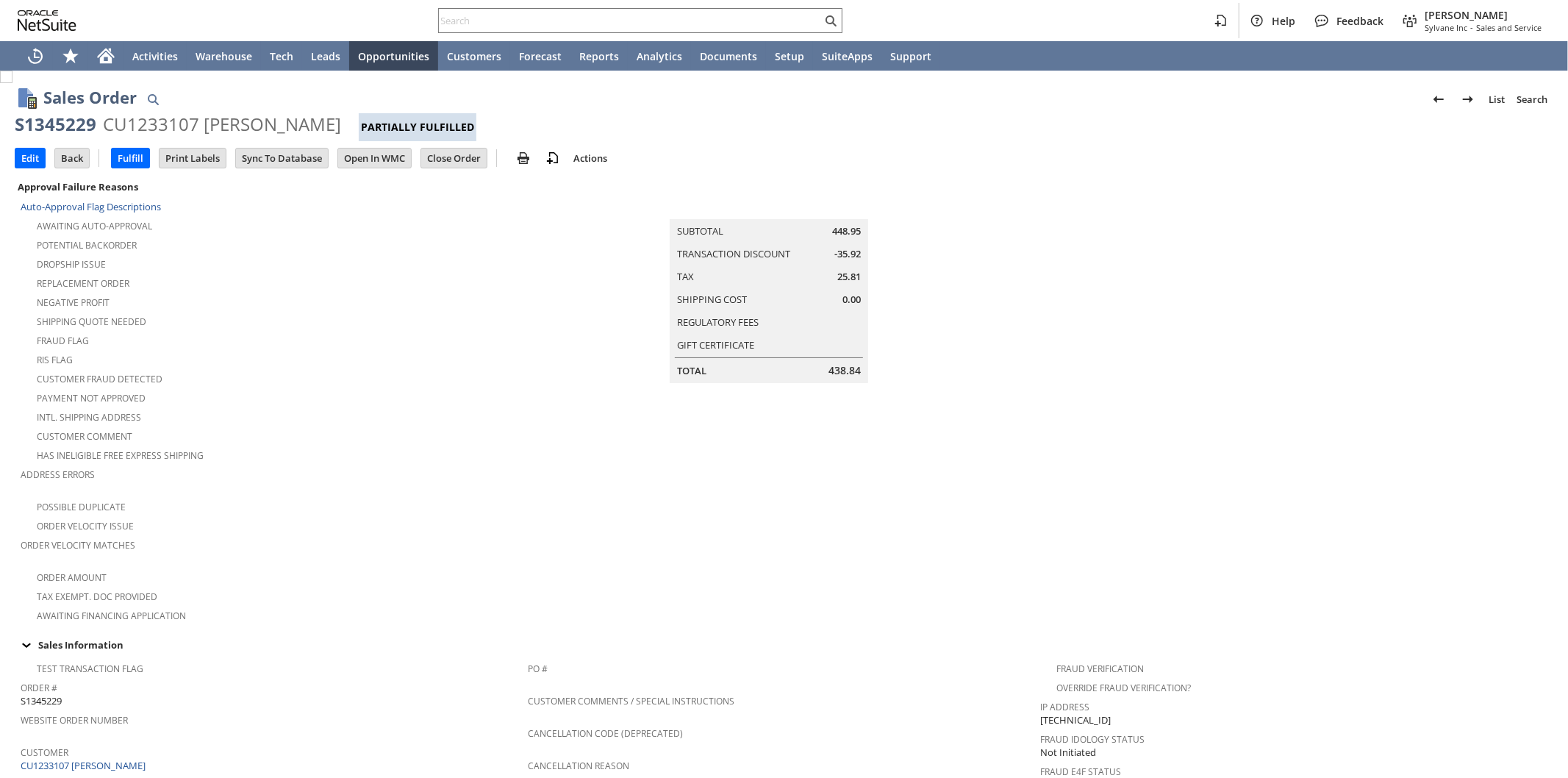
scroll to position [828, 0]
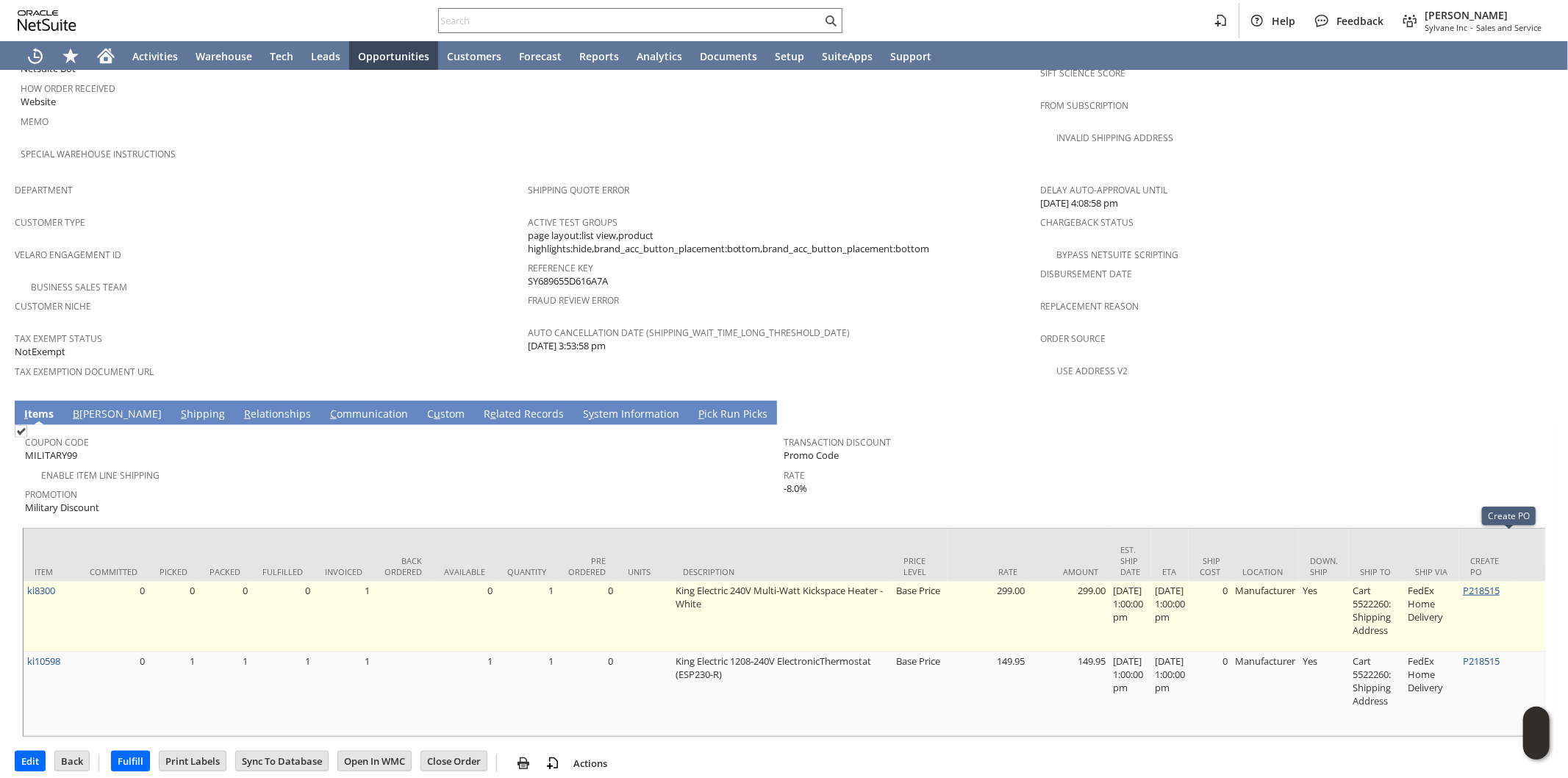
click at [1500, 584] on link "P218515" at bounding box center [1481, 590] width 36 height 13
